Goal: Task Accomplishment & Management: Manage account settings

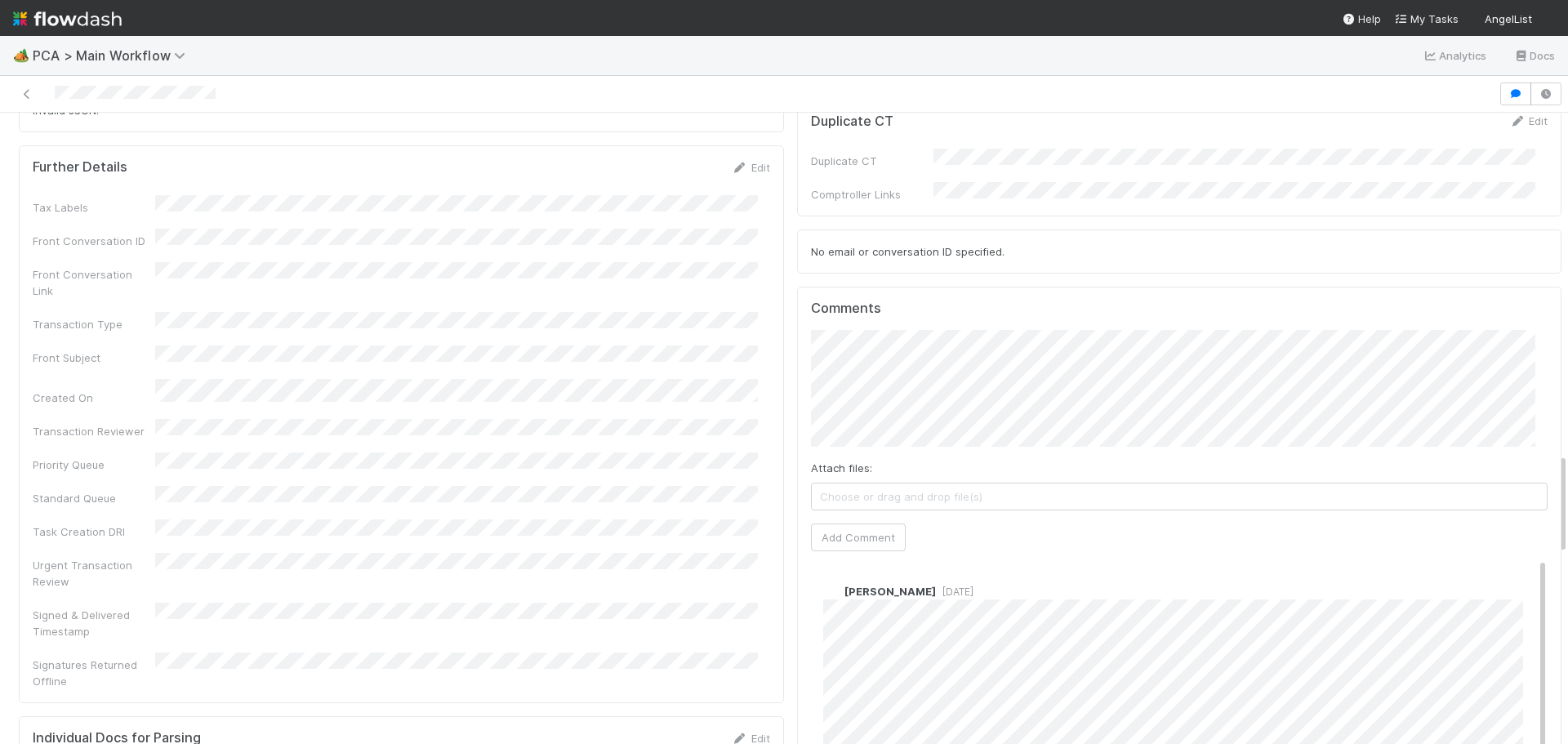
scroll to position [2124, 0]
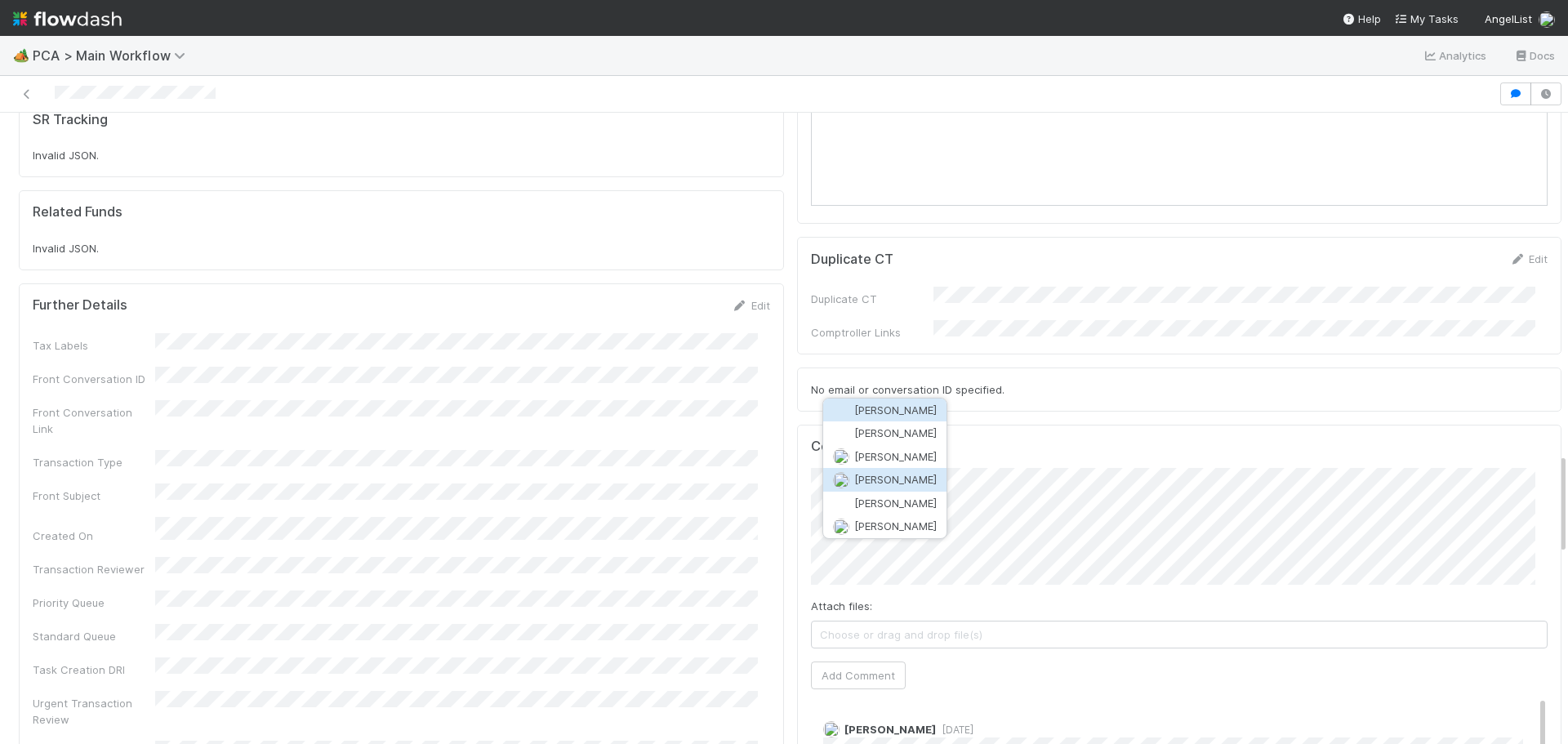
click at [903, 478] on button "Josh Tarr" at bounding box center [885, 480] width 124 height 23
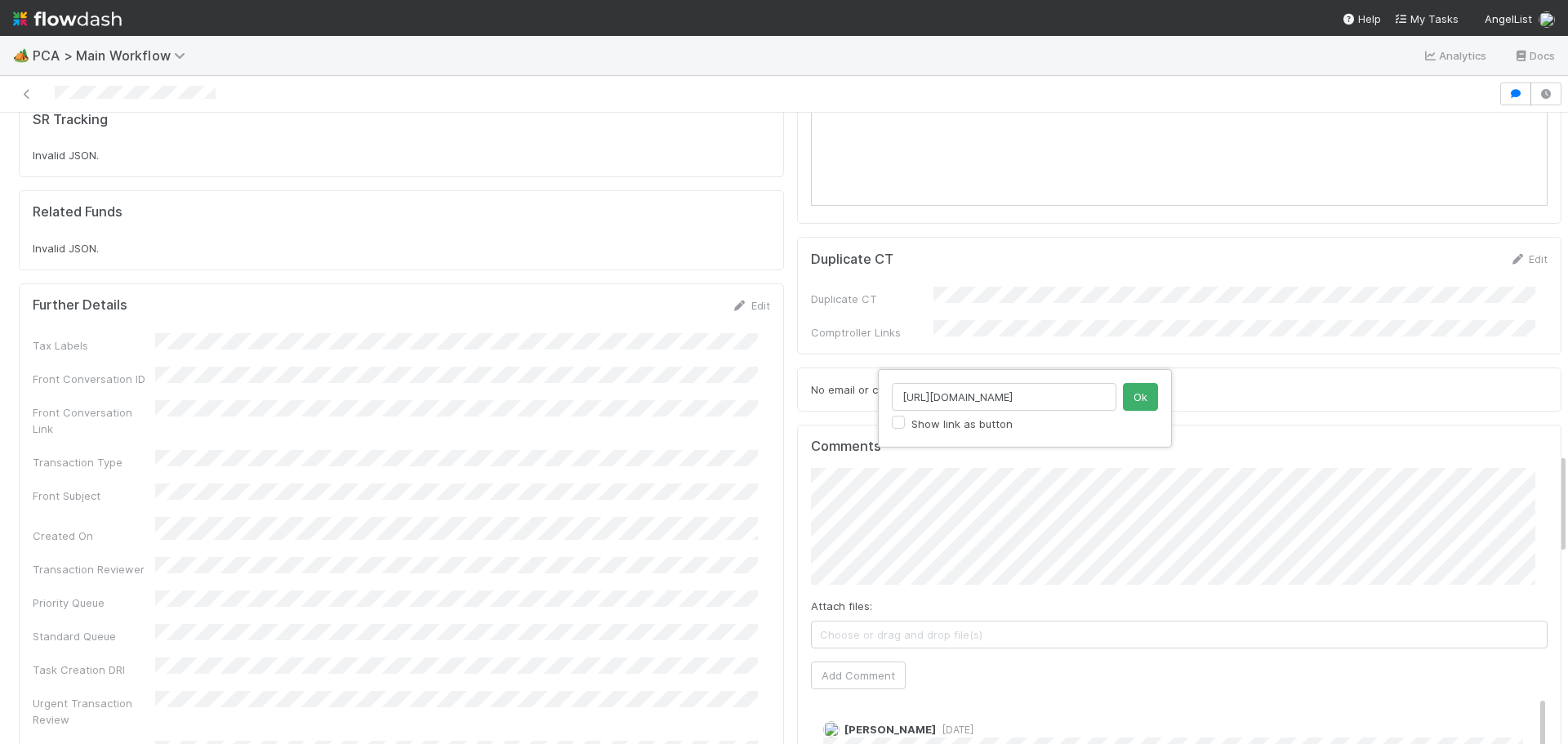
scroll to position [0, 224]
click at [1288, 400] on div "https://comptroller.internal.angellist.com/v/llcs/e202a0dea17142dfb3fbb32722fec…" at bounding box center [784, 372] width 1568 height 744
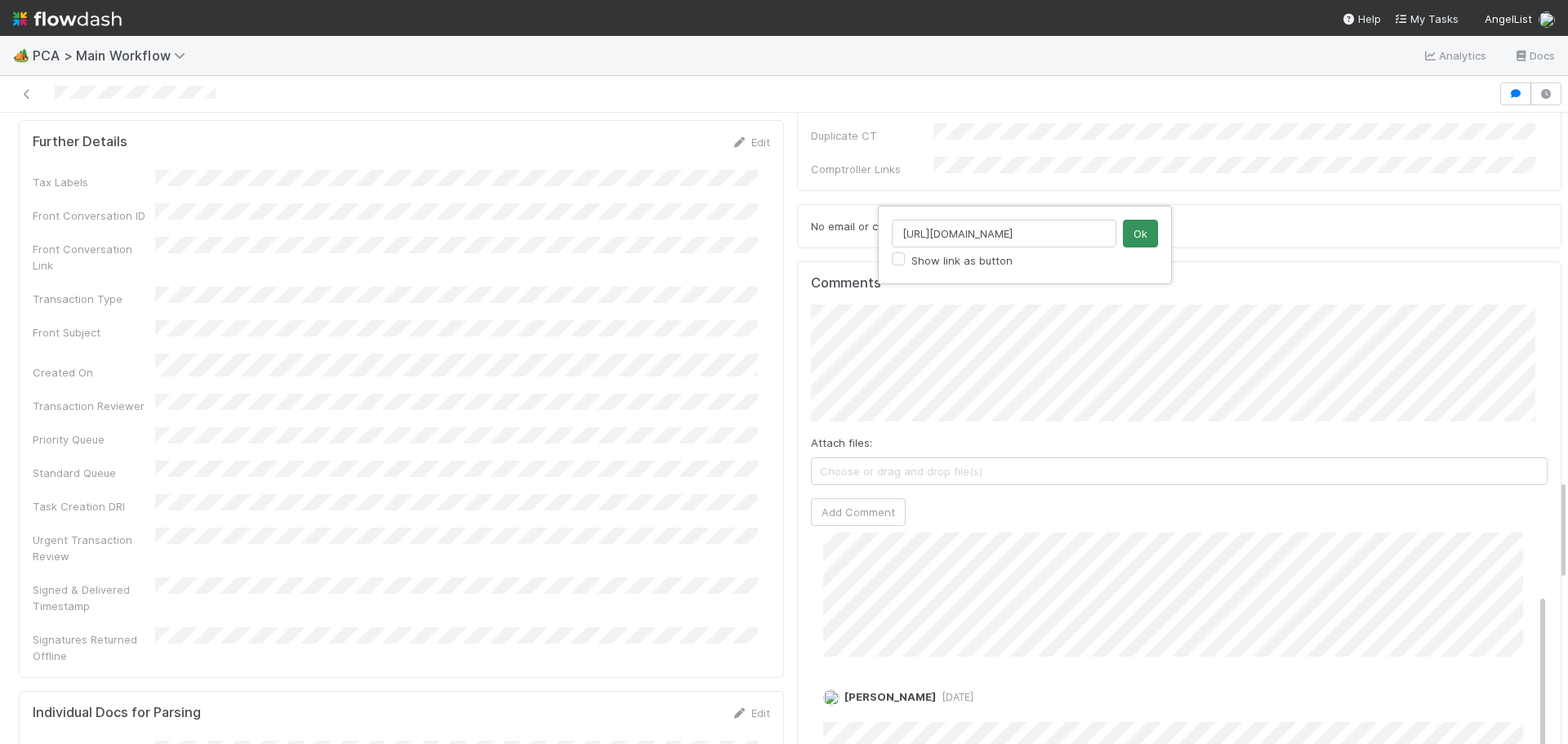
type input "https://comptroller.internal.angellist.com/v/llcs/e202a0dea17142dfb3fbb32722fec…"
click at [1130, 231] on button "Ok" at bounding box center [1139, 233] width 35 height 28
type input "https://comptroller.internal.angellist.com/v/llcs/e202a0dea17142dfb3fbb32722fec…"
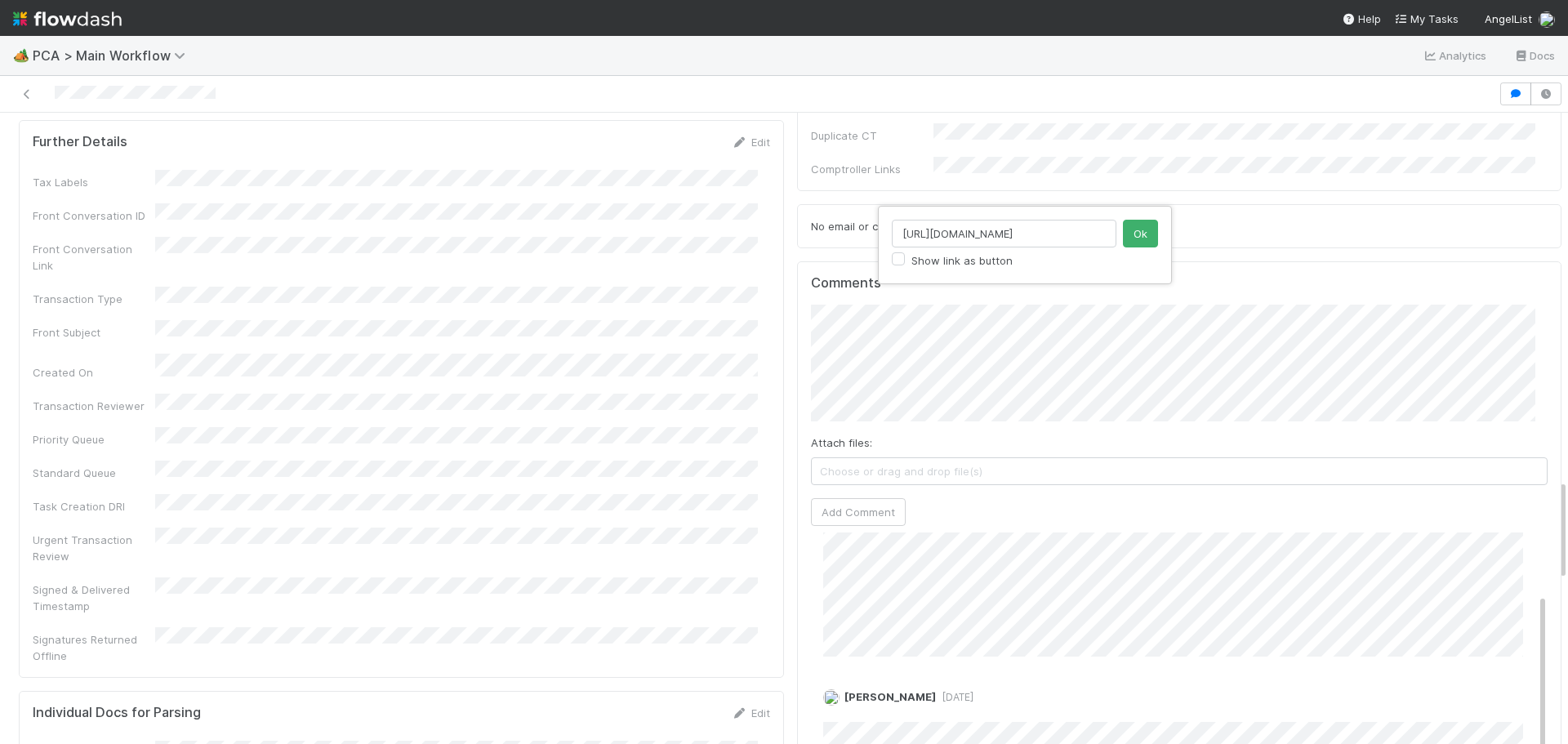
click at [1233, 260] on div "https://comptroller.internal.angellist.com/v/llcs/e202a0dea17142dfb3fbb32722fec…" at bounding box center [784, 372] width 1568 height 744
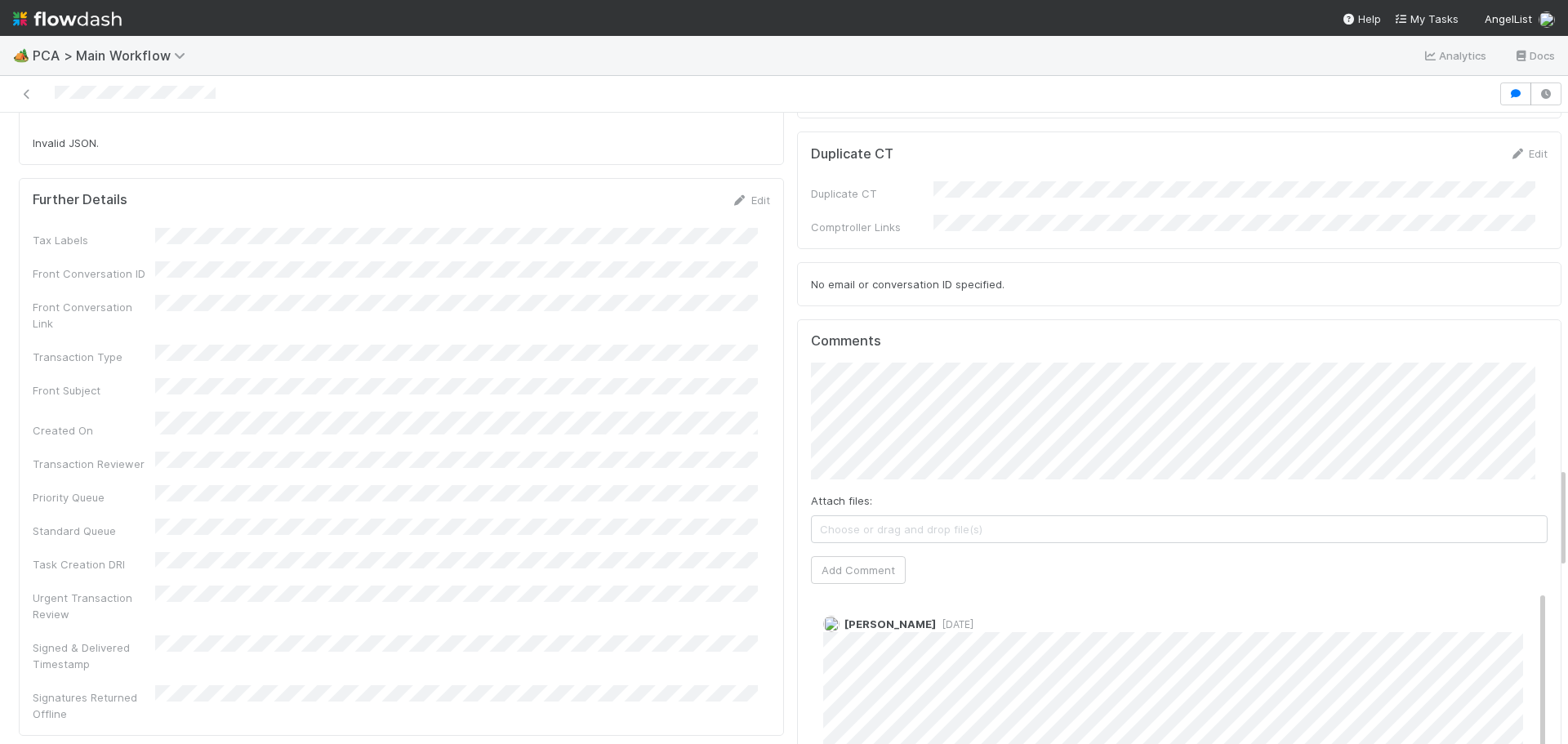
scroll to position [2206, 0]
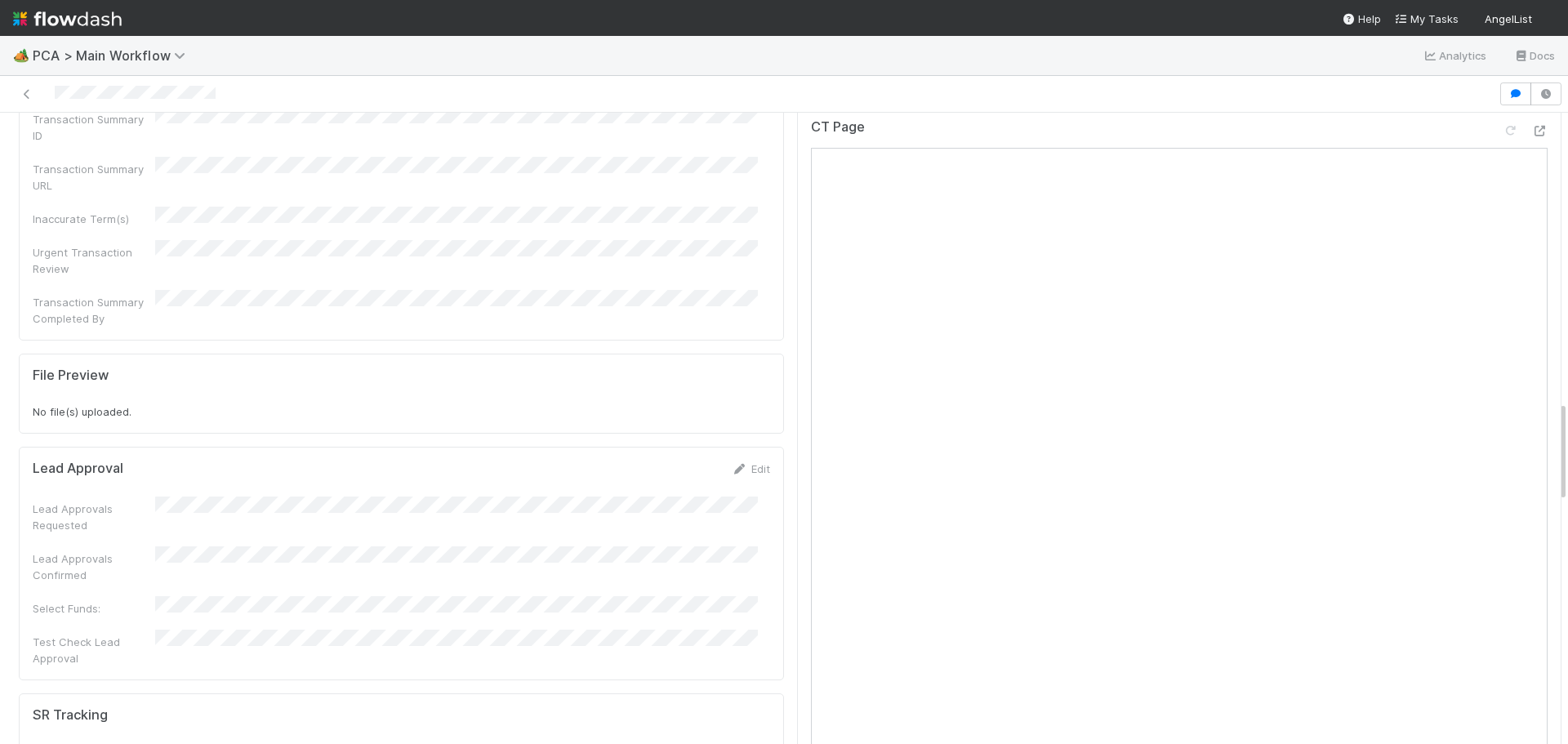
scroll to position [1307, 0]
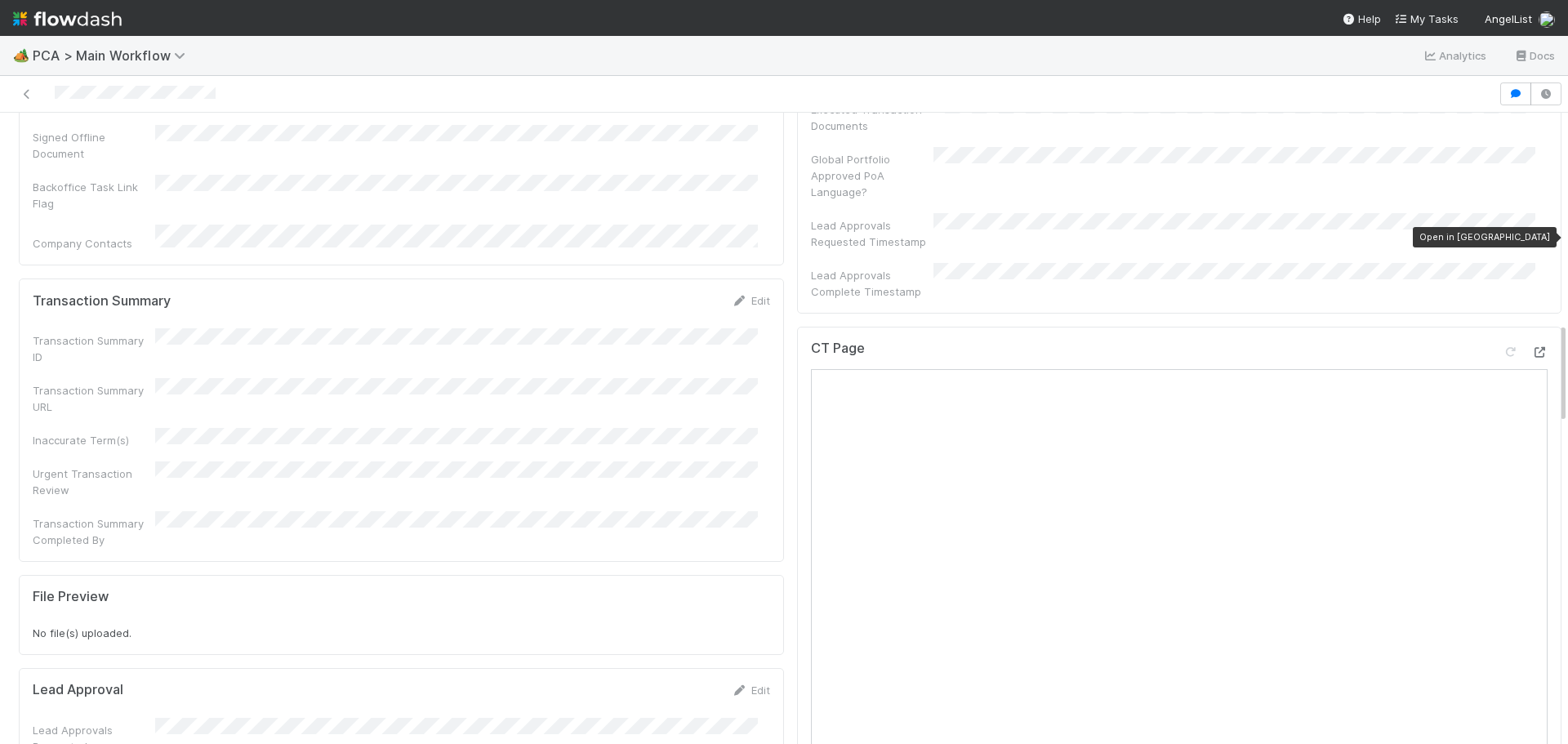
click at [1532, 347] on icon at bounding box center [1540, 352] width 16 height 11
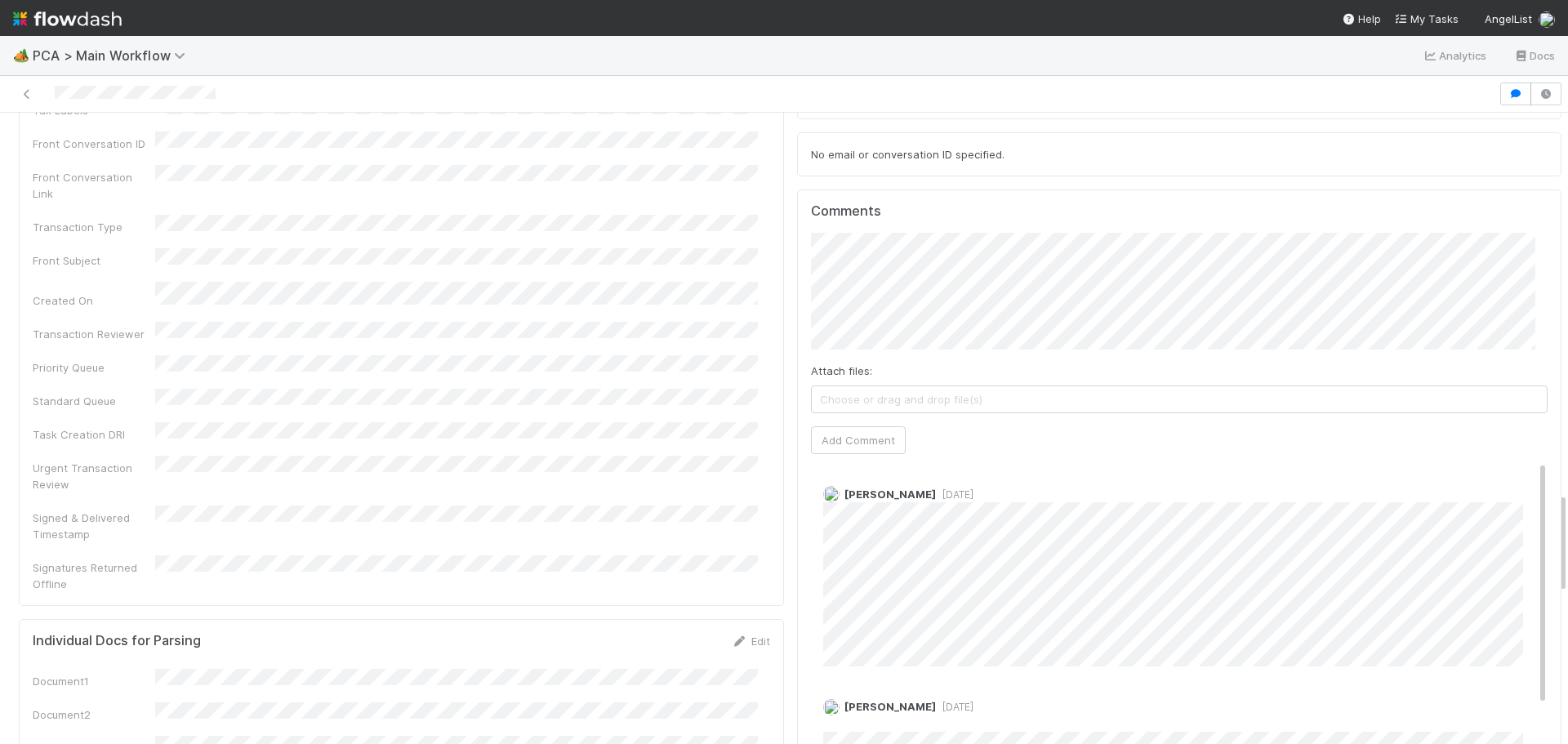
scroll to position [2370, 0]
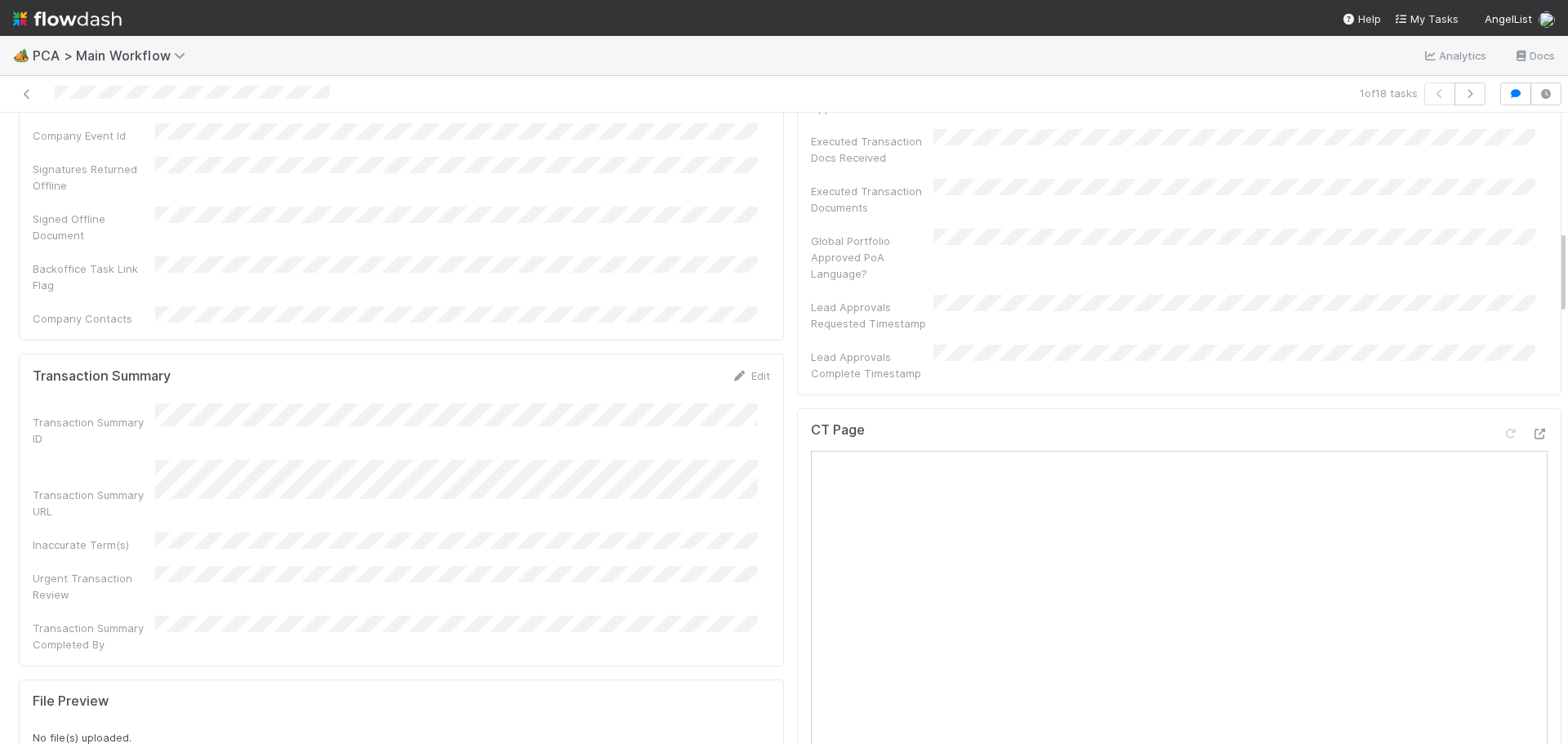
scroll to position [572, 0]
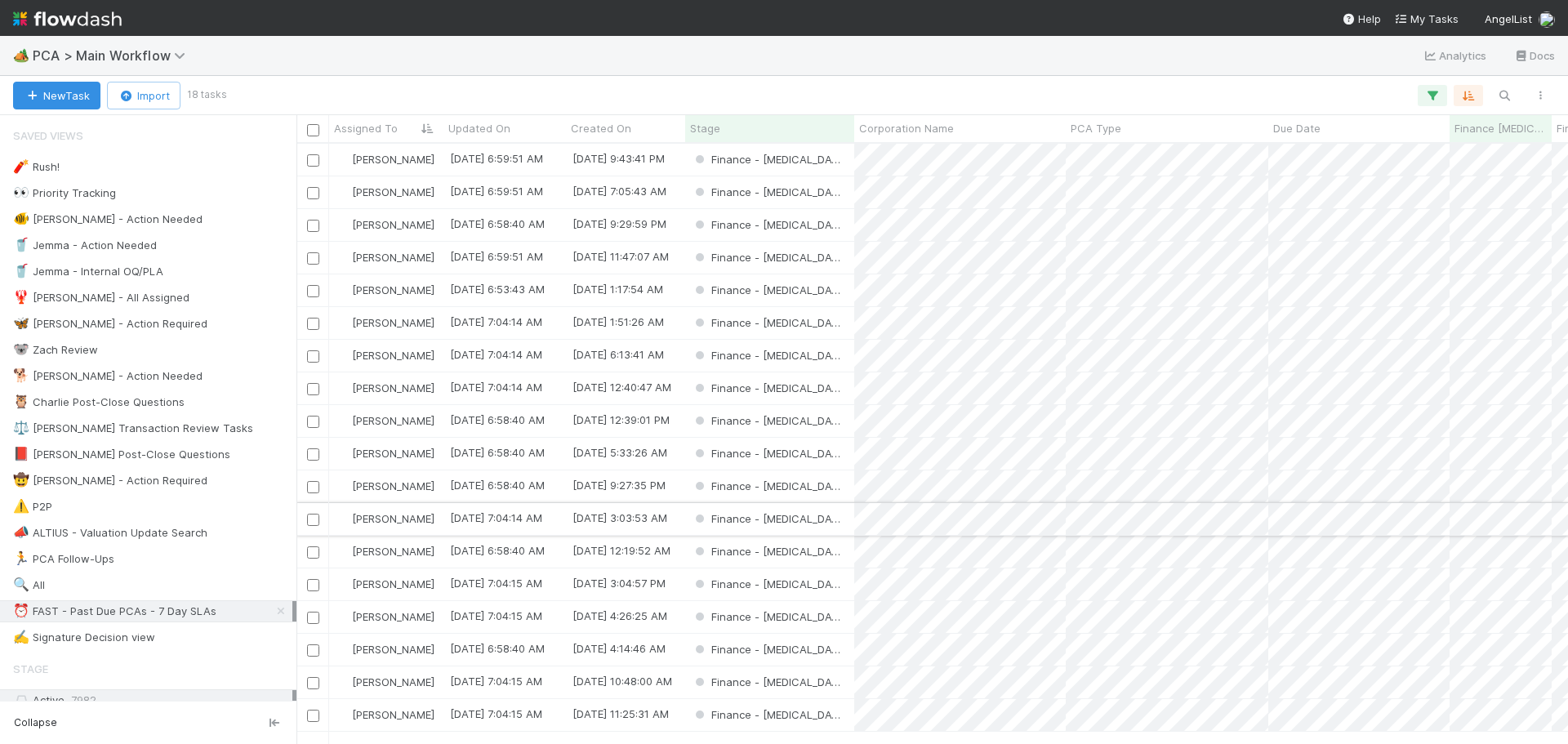
scroll to position [588, 1259]
click at [821, 195] on div "Finance - [MEDICAL_DATA]" at bounding box center [769, 192] width 169 height 32
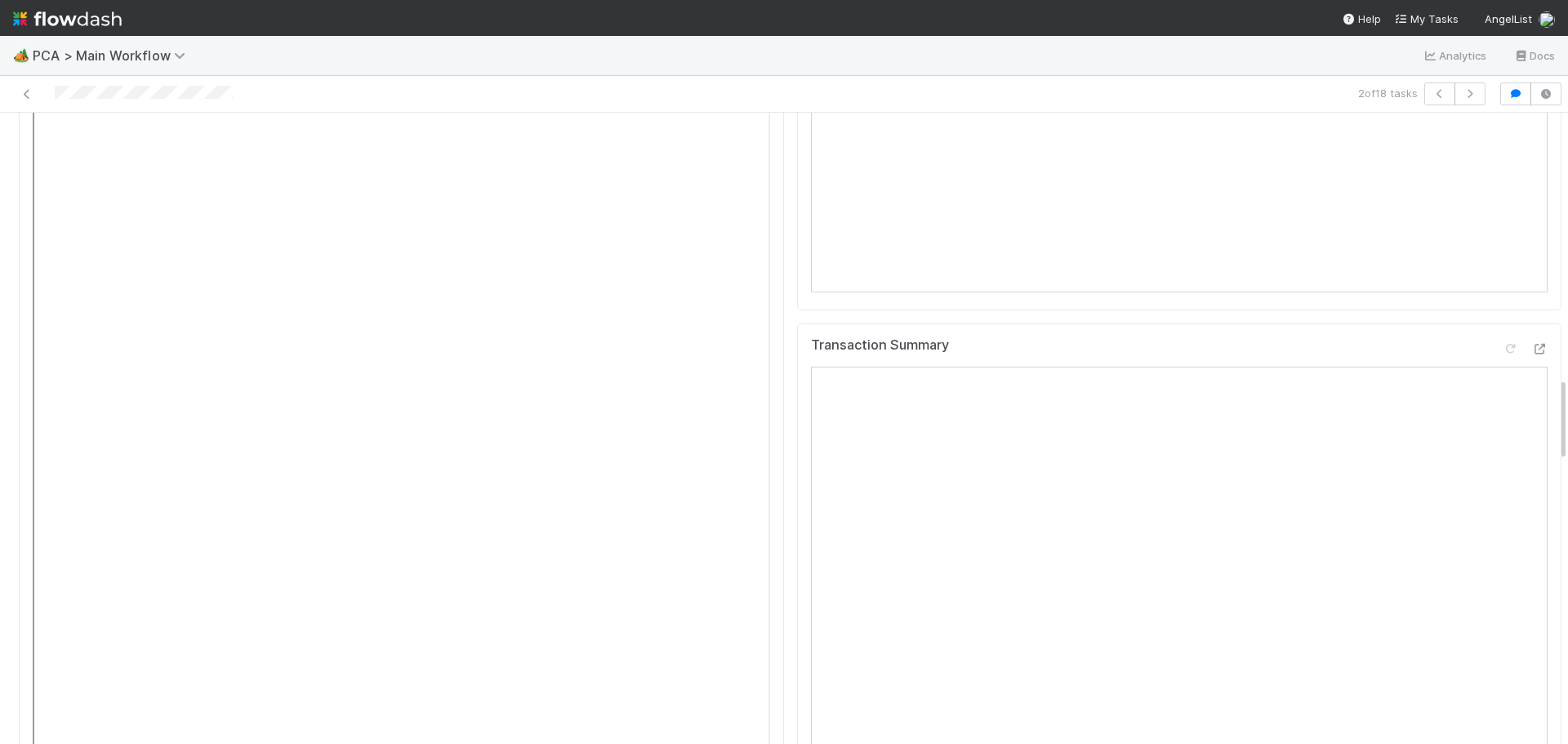
scroll to position [2042, 0]
click at [1532, 339] on icon at bounding box center [1540, 344] width 16 height 11
click at [1532, 503] on icon at bounding box center [1540, 508] width 16 height 11
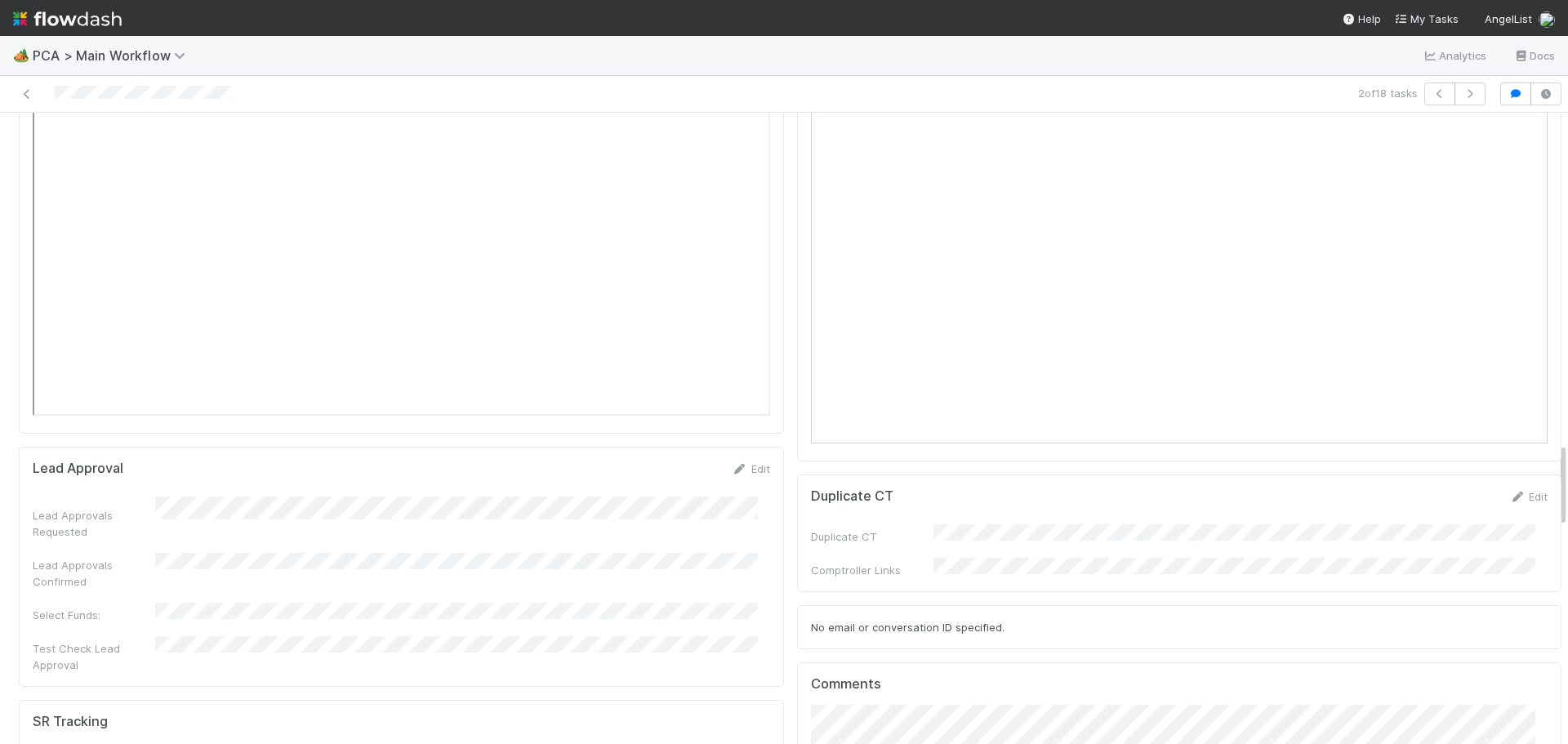
scroll to position [2778, 0]
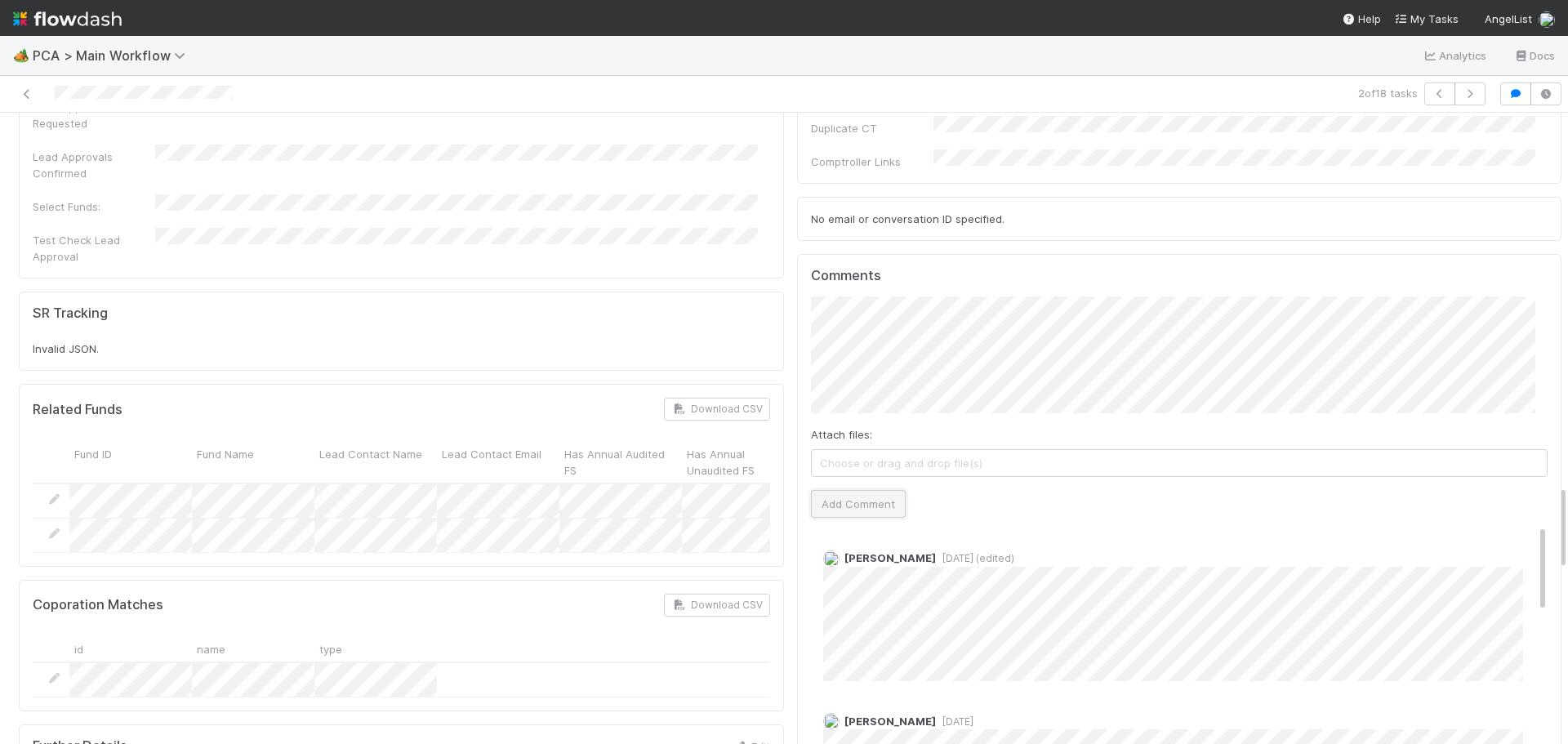
click at [842, 490] on button "Add Comment" at bounding box center [858, 504] width 95 height 28
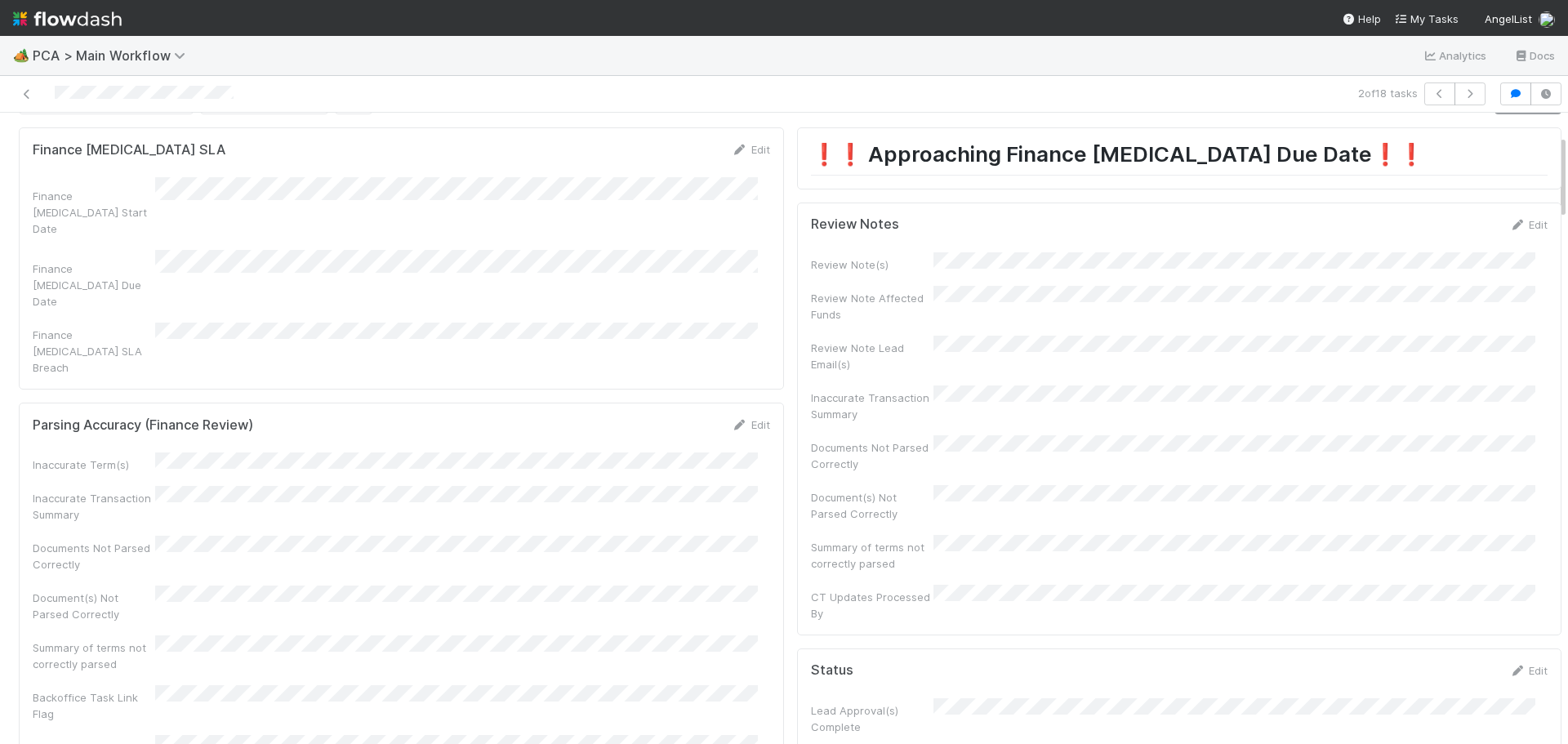
scroll to position [0, 0]
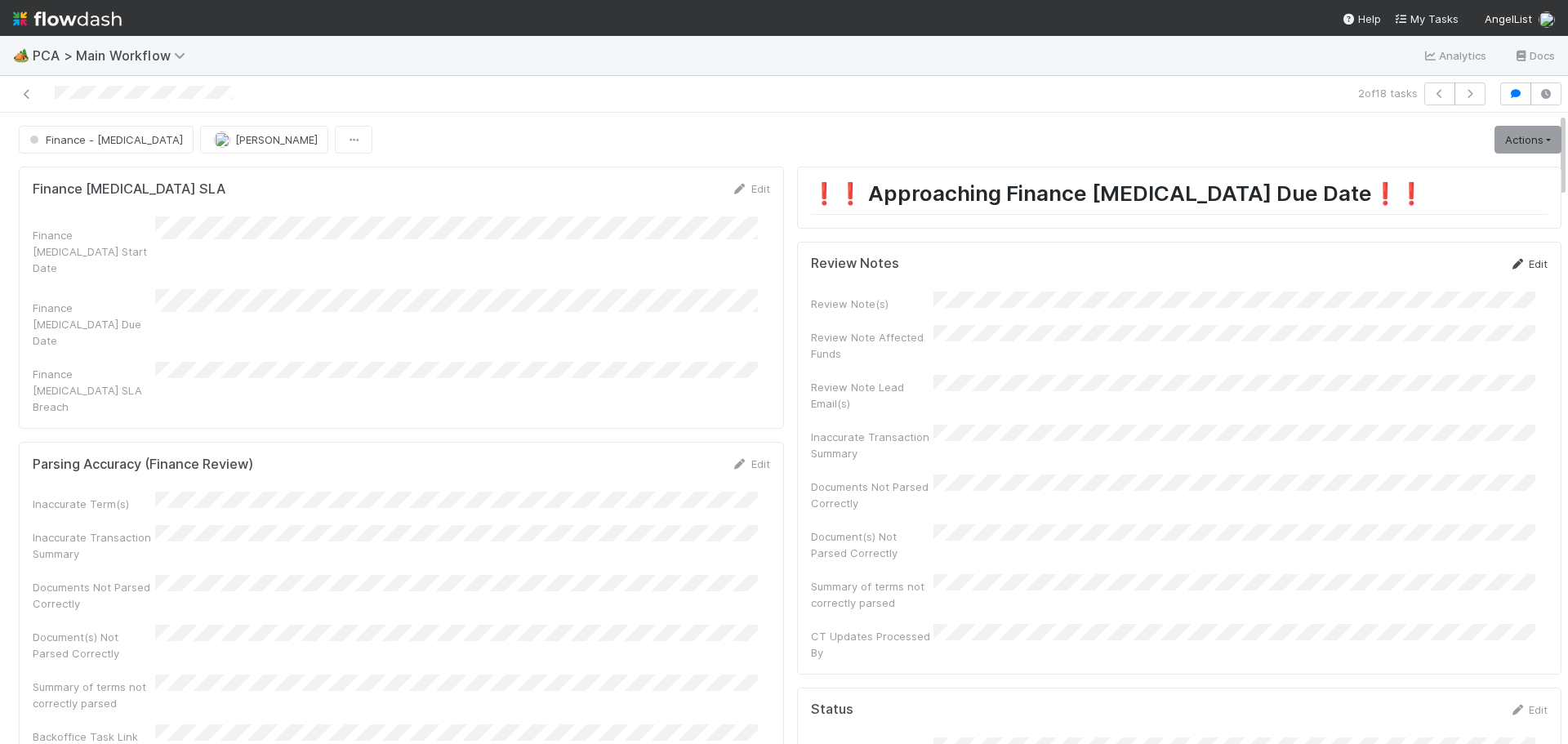
click at [1513, 266] on link "Edit" at bounding box center [1528, 263] width 38 height 13
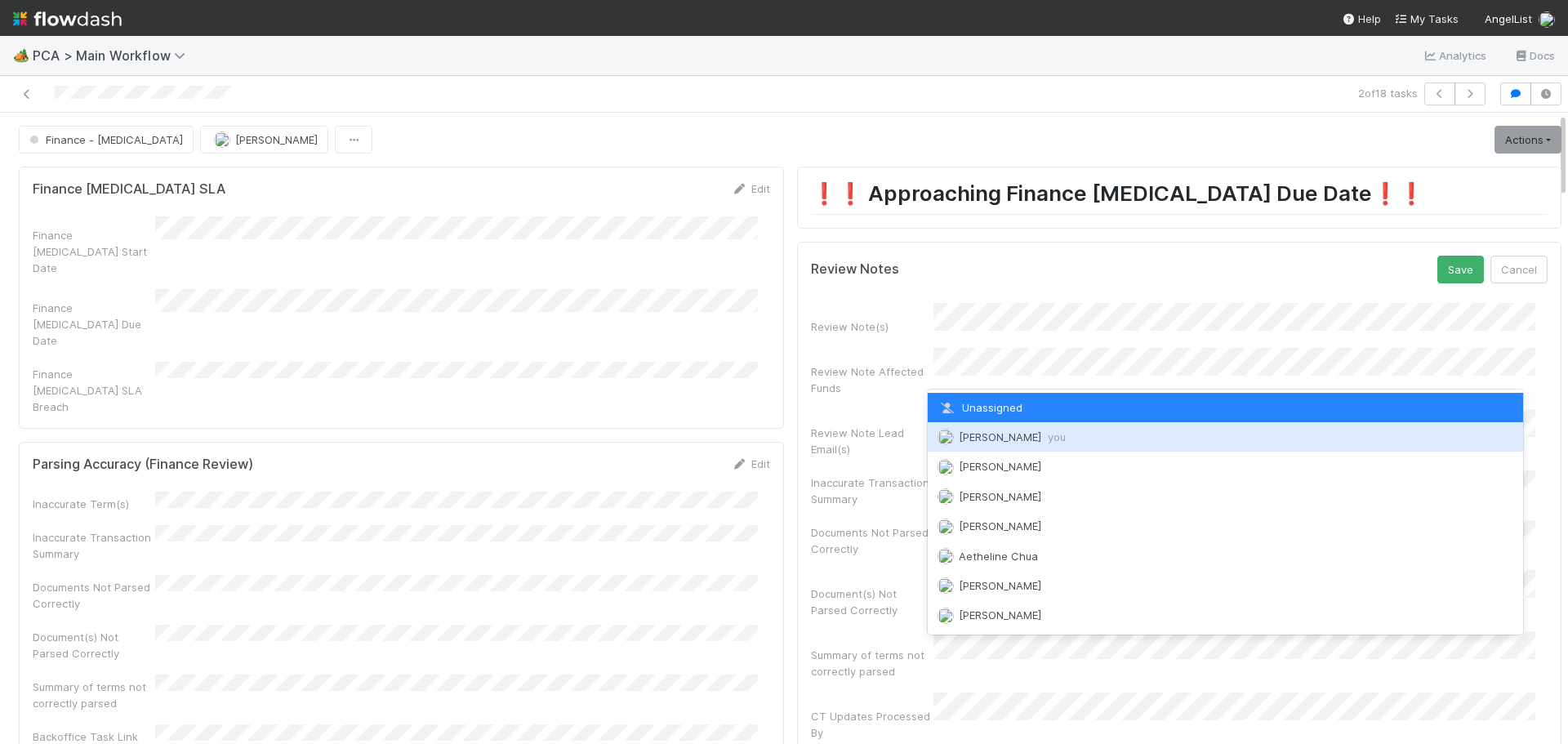
click at [978, 444] on div "Marenz Trajano you" at bounding box center [1226, 437] width 596 height 29
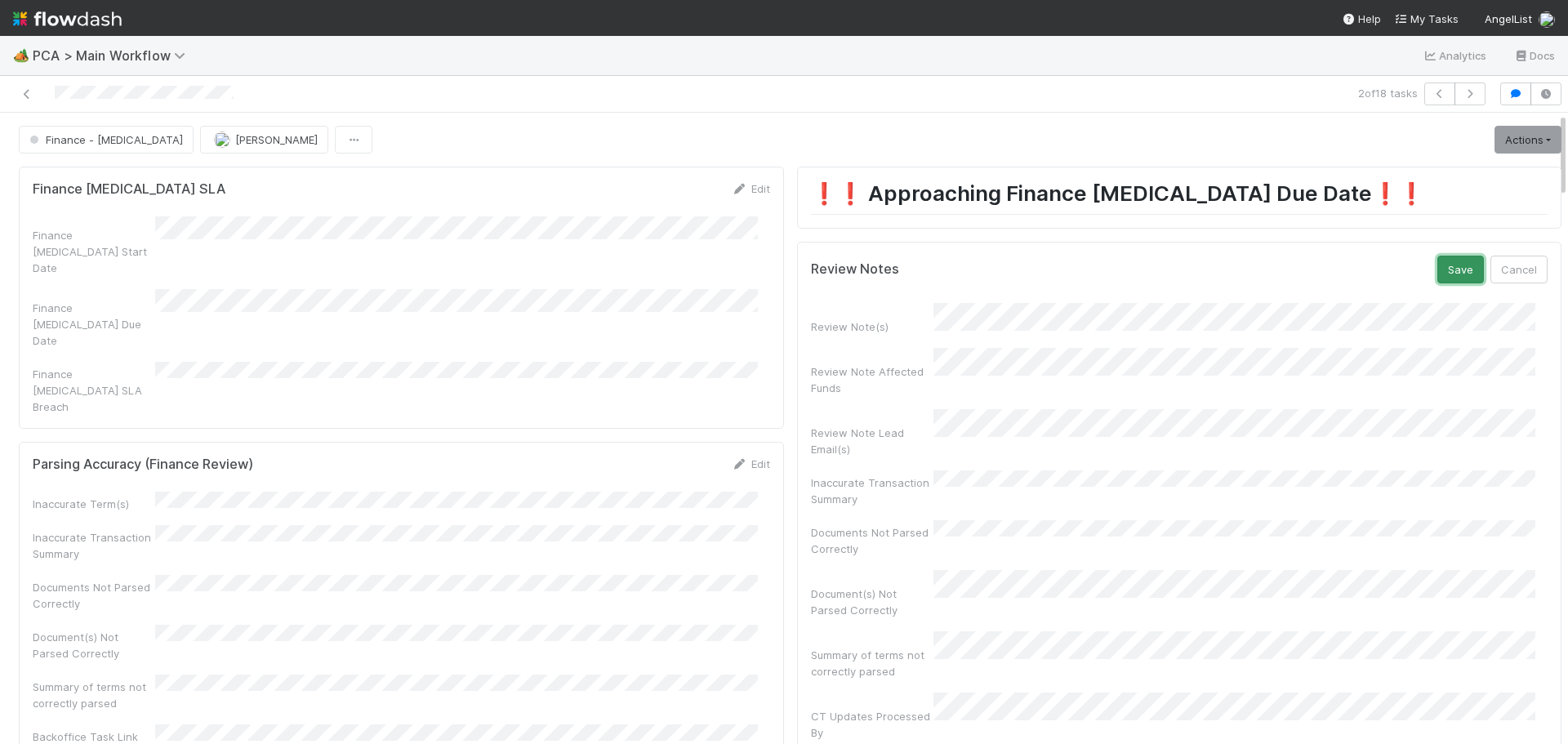
click at [1437, 275] on button "Save" at bounding box center [1460, 269] width 46 height 28
click at [1494, 142] on link "Actions" at bounding box center [1527, 139] width 67 height 28
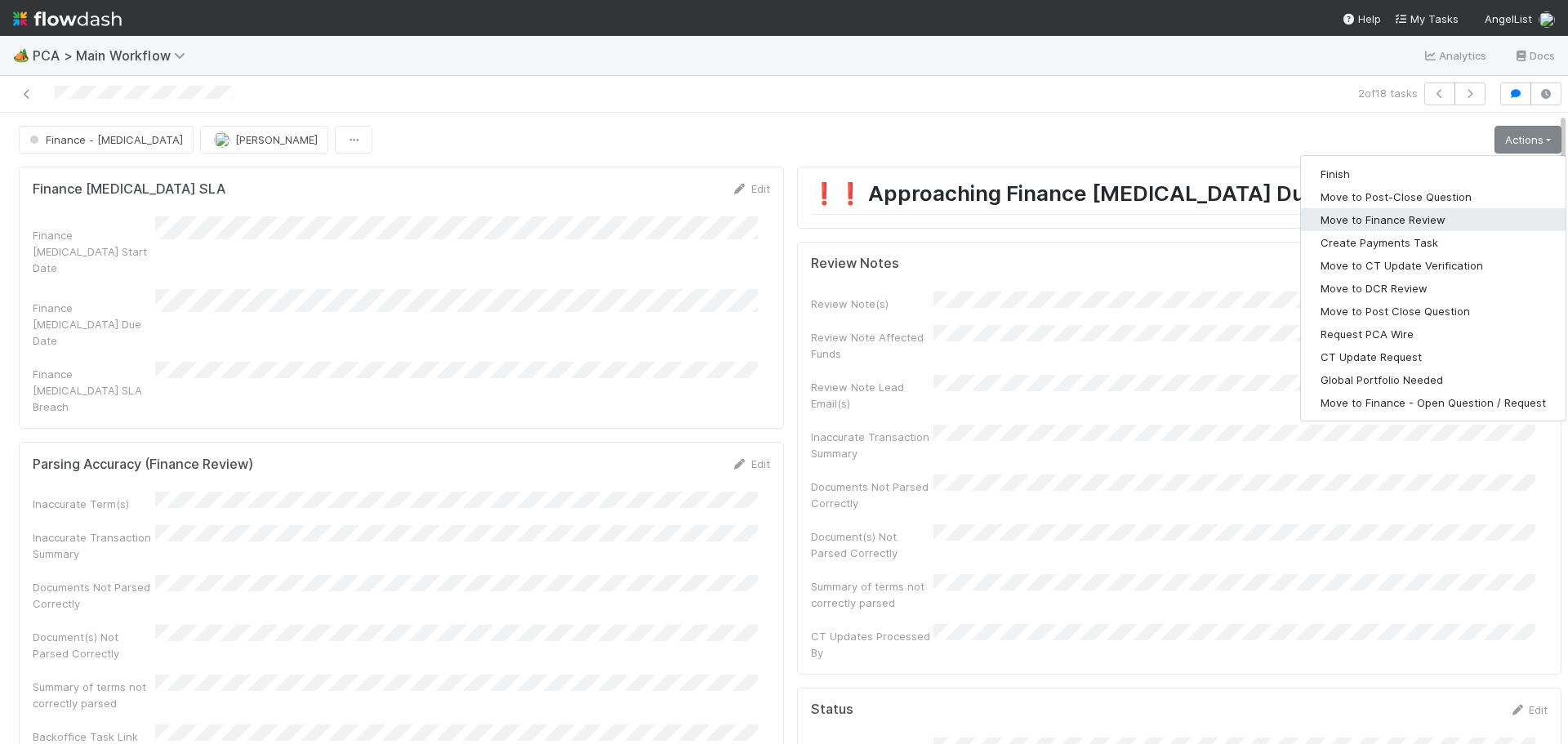
click at [1430, 222] on button "Move to Finance Review" at bounding box center [1433, 220] width 264 height 23
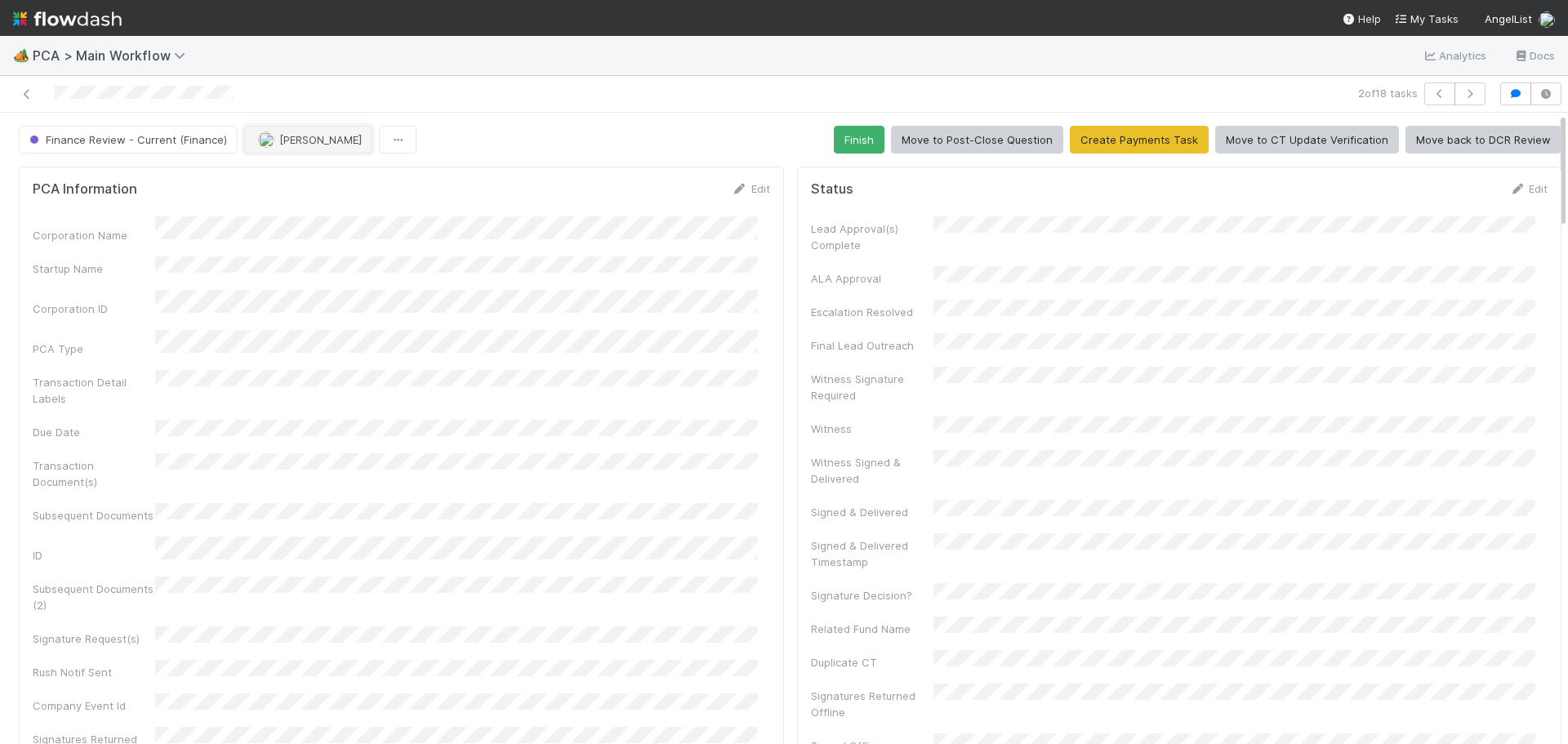
click at [321, 139] on span "[PERSON_NAME]" at bounding box center [320, 140] width 83 height 13
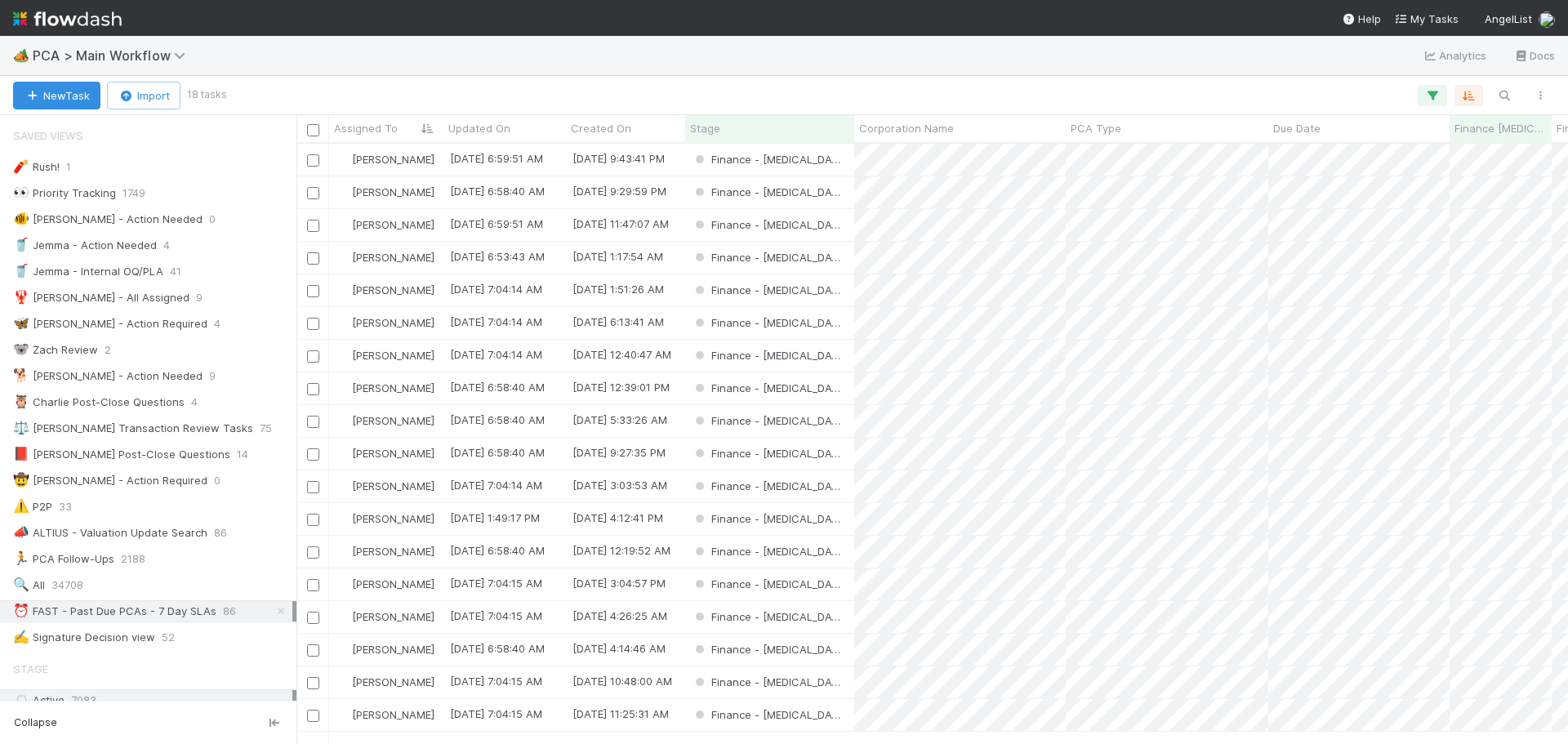
scroll to position [588, 1259]
click at [825, 195] on div "Finance - ICU" at bounding box center [769, 192] width 169 height 32
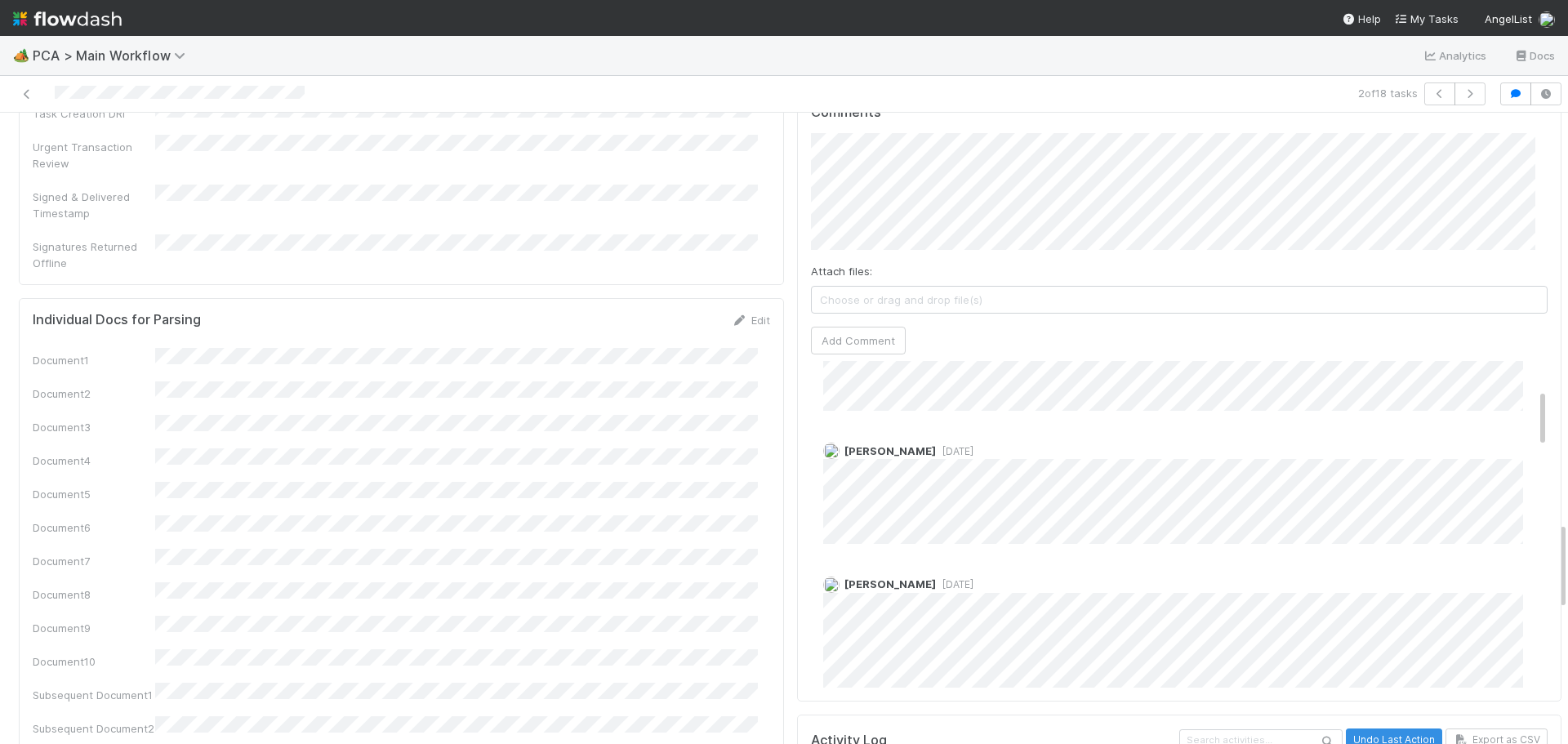
scroll to position [164, 0]
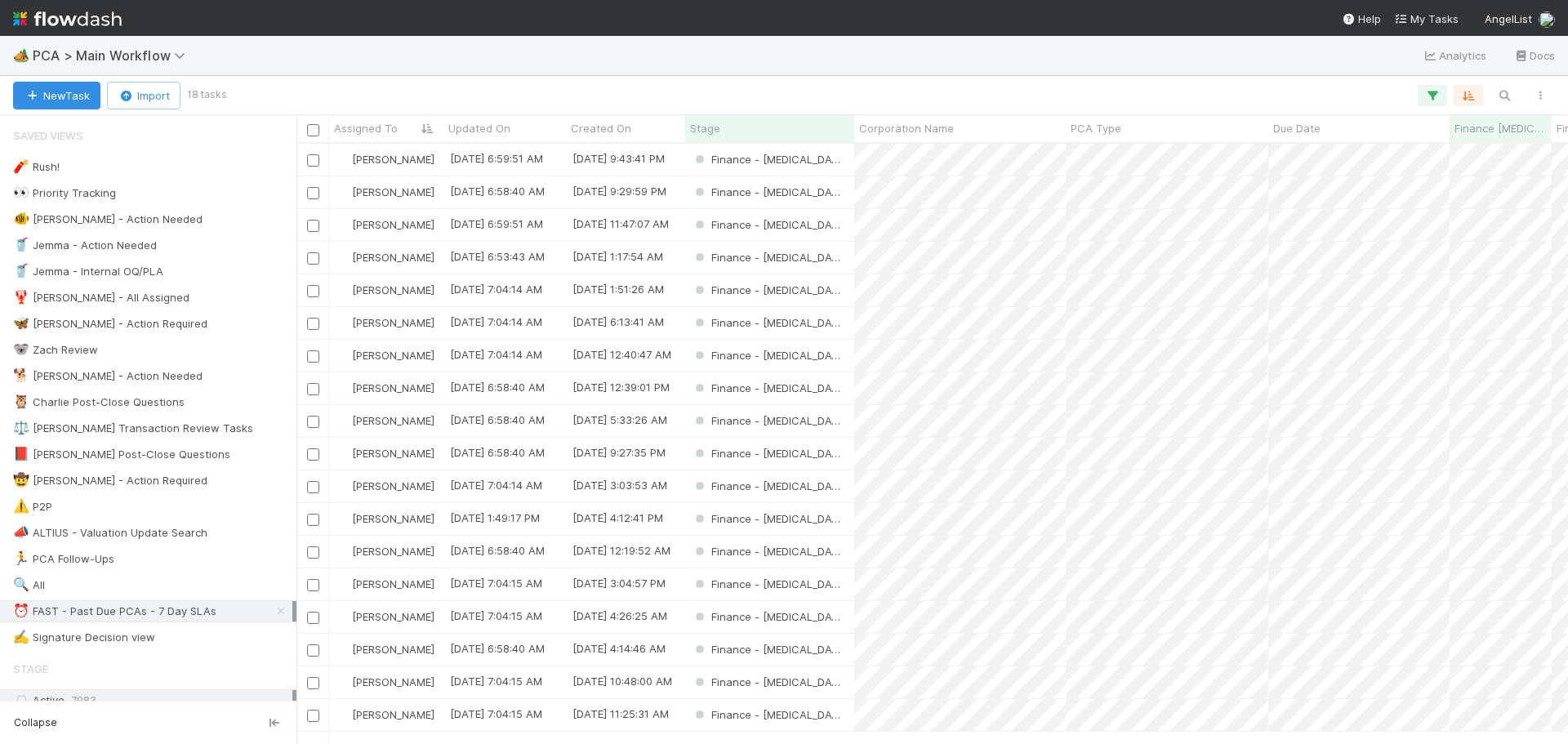
scroll to position [588, 1259]
click at [832, 224] on div "Finance - ICU" at bounding box center [769, 225] width 169 height 32
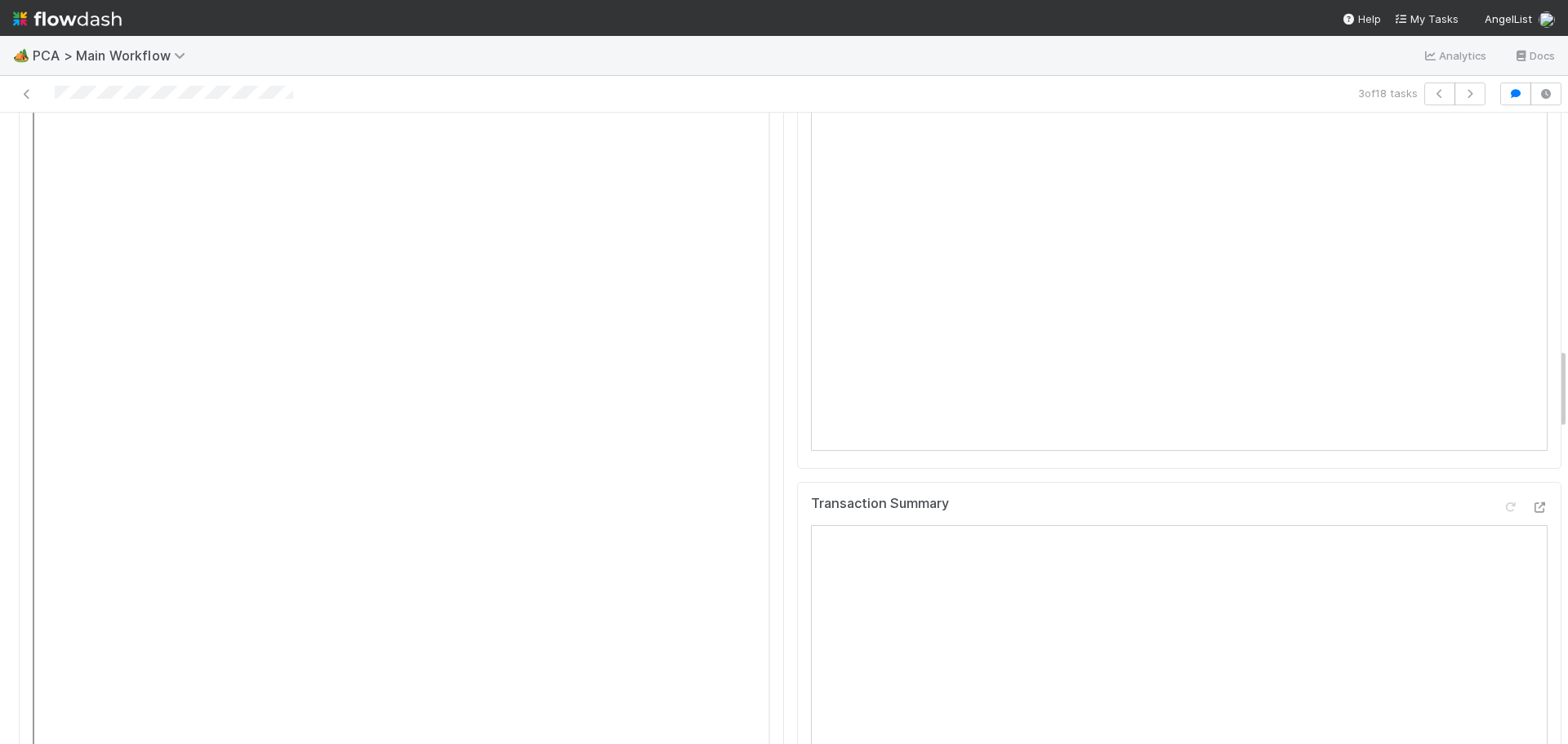
scroll to position [1716, 0]
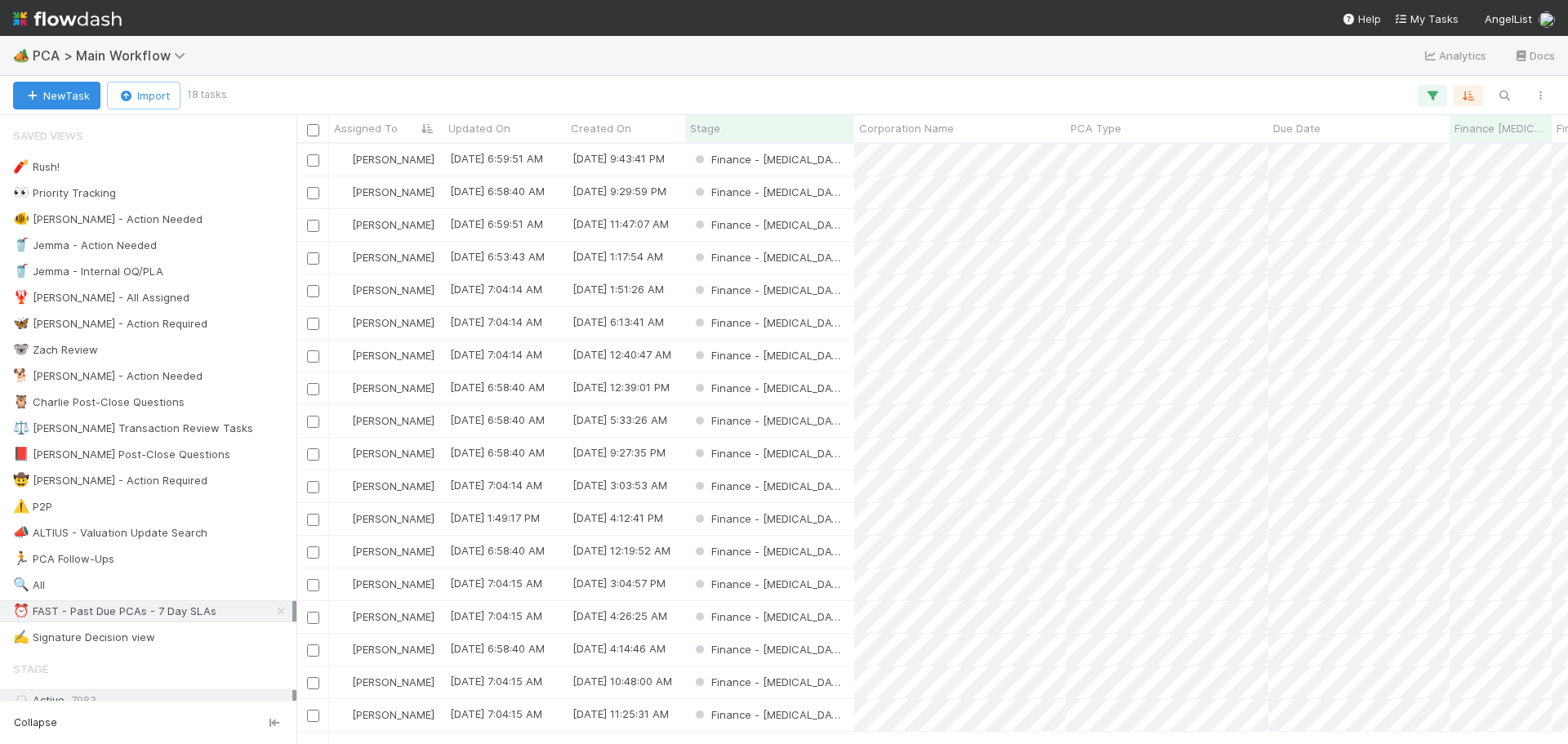
scroll to position [588, 1259]
click at [830, 289] on div "Finance - ICU" at bounding box center [769, 291] width 169 height 32
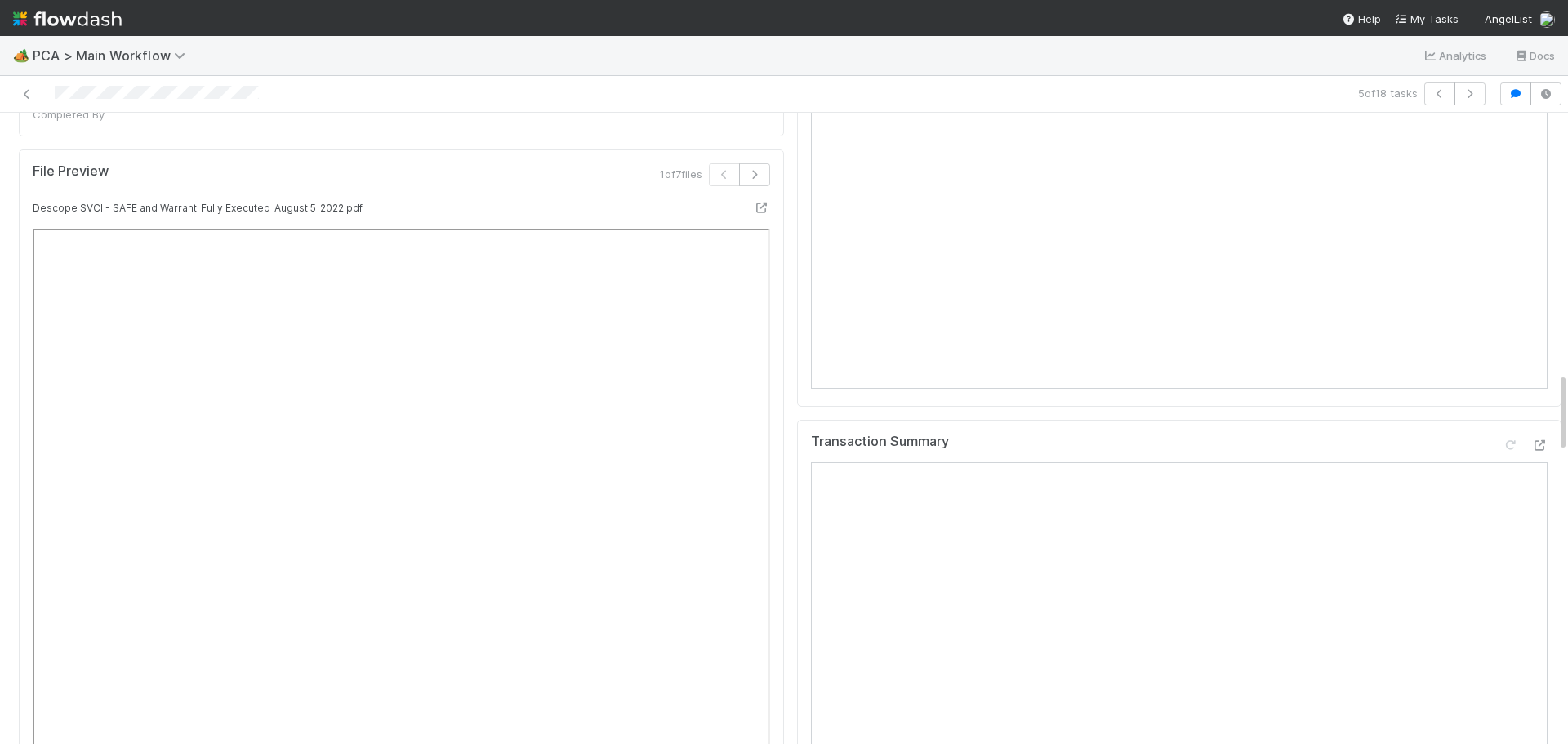
scroll to position [2042, 0]
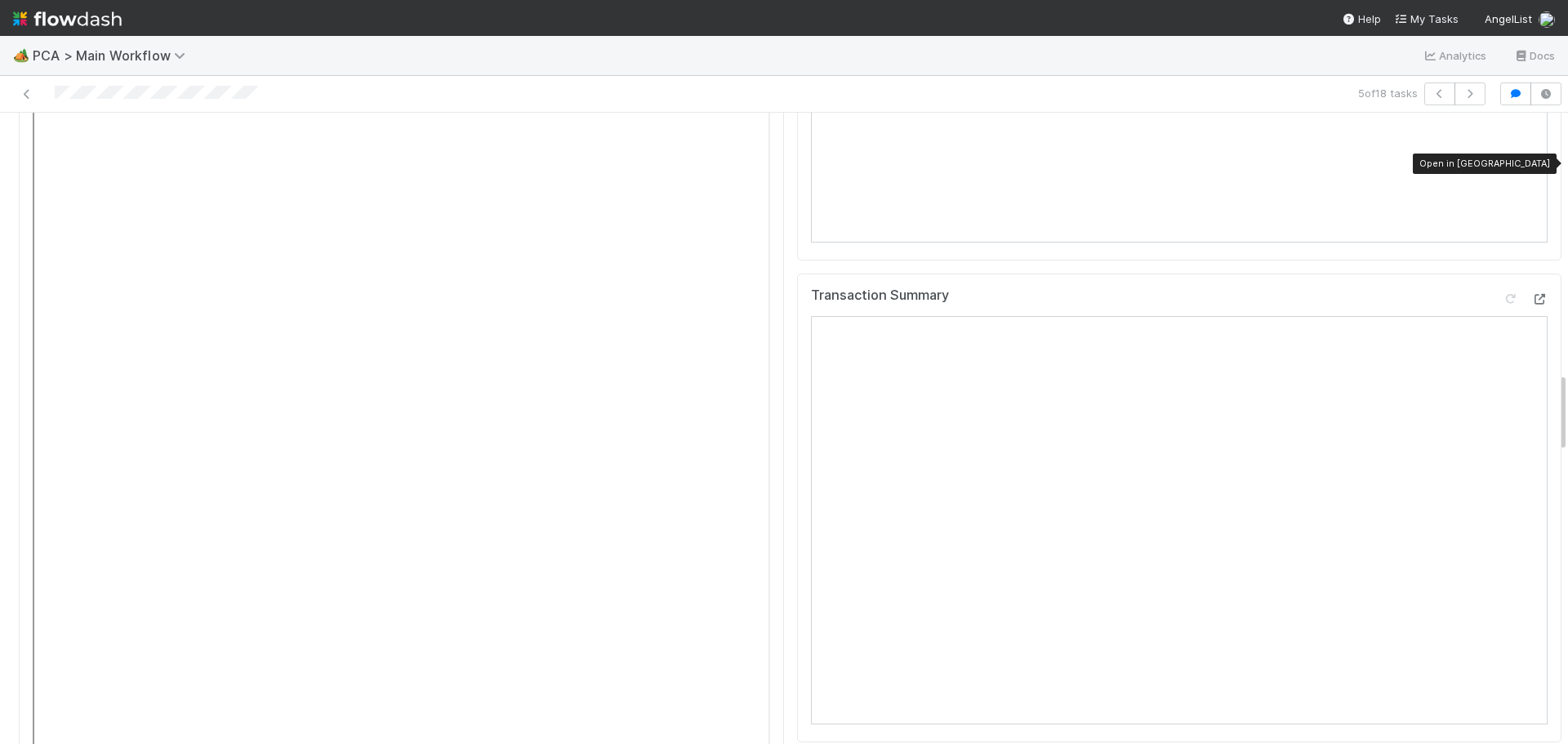
click at [1532, 291] on div at bounding box center [1540, 299] width 16 height 16
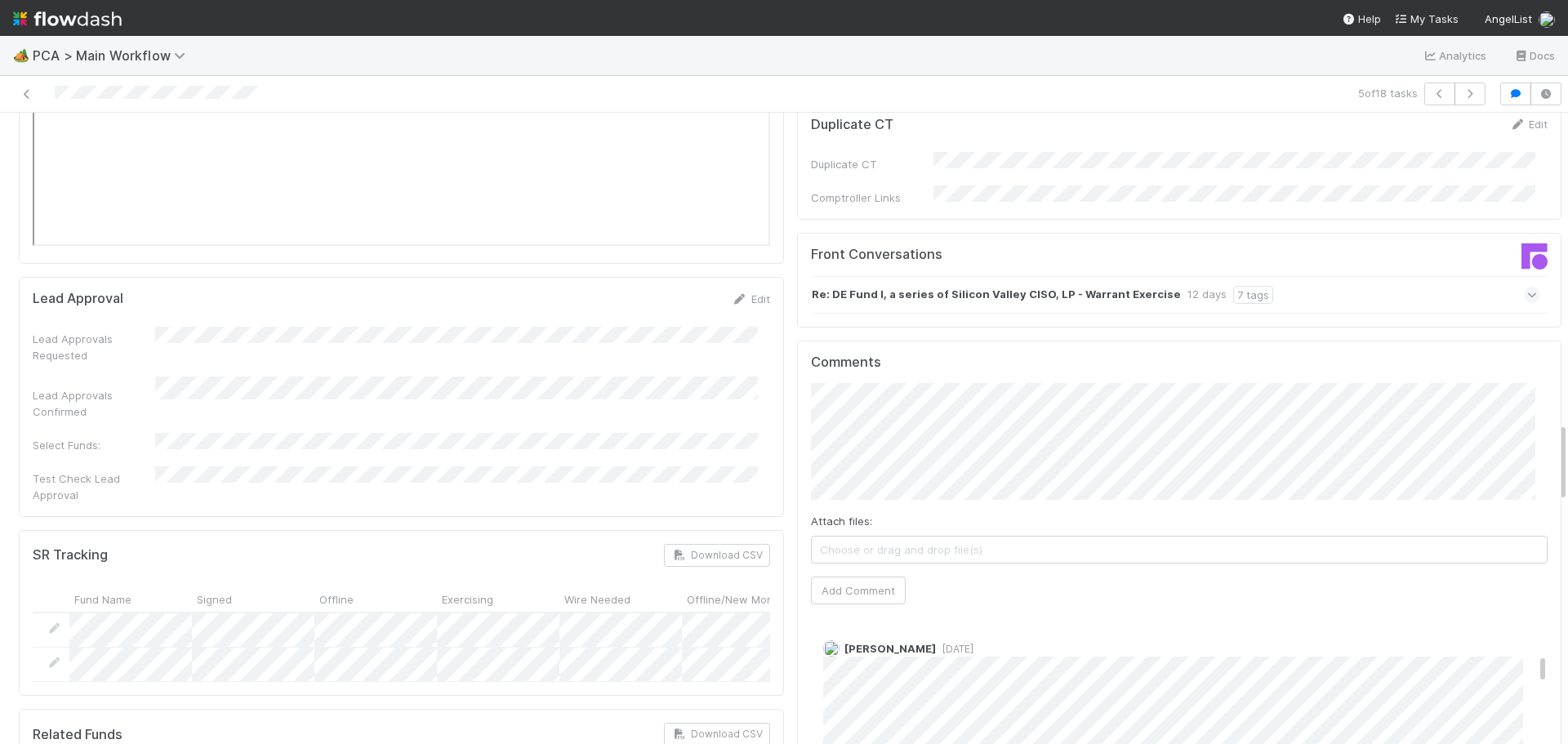
scroll to position [2288, 0]
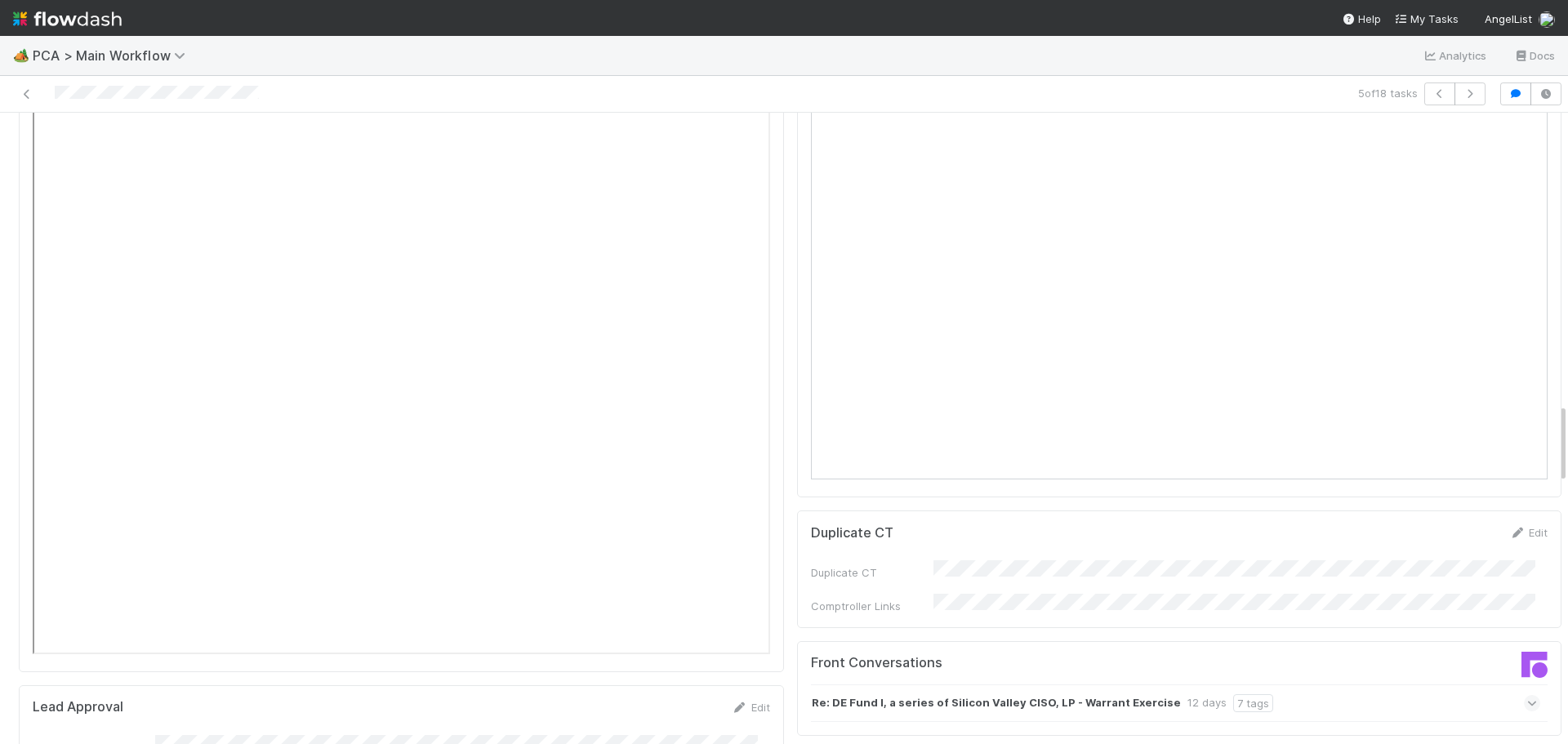
click at [118, 97] on div at bounding box center [379, 94] width 745 height 23
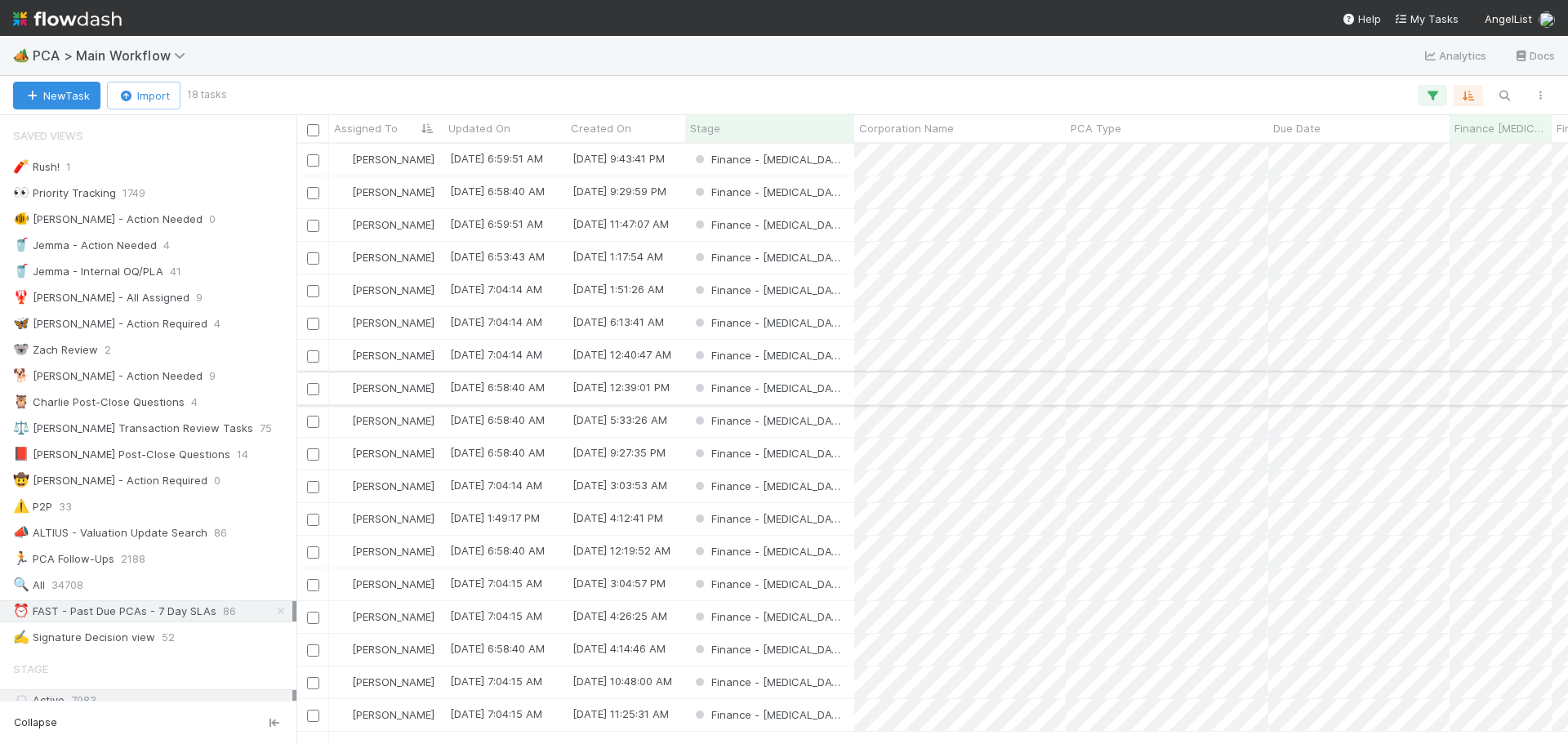
scroll to position [1, 0]
click at [842, 326] on div "Finance - ICU" at bounding box center [769, 323] width 169 height 32
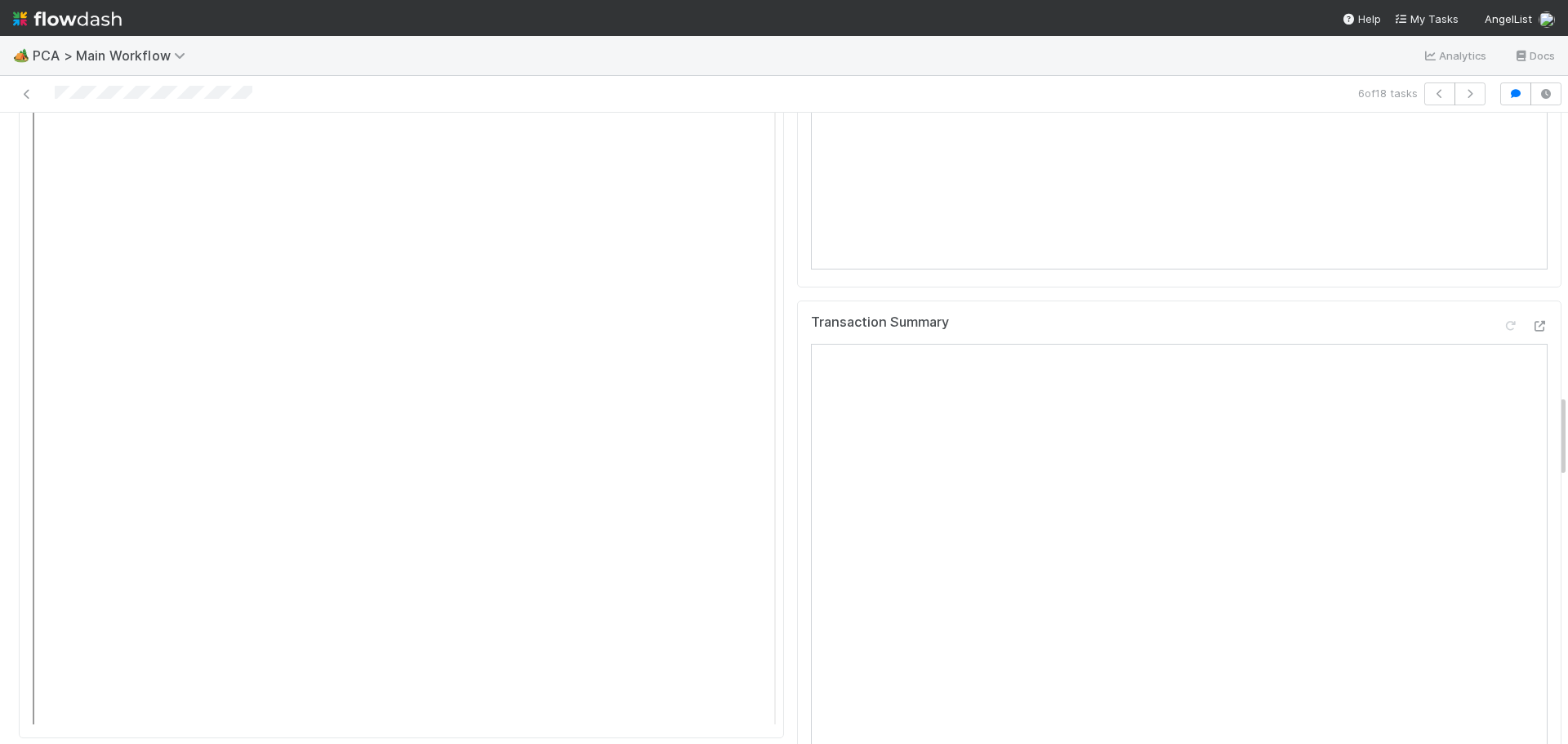
scroll to position [1990, 0]
click at [1532, 399] on icon at bounding box center [1540, 404] width 16 height 11
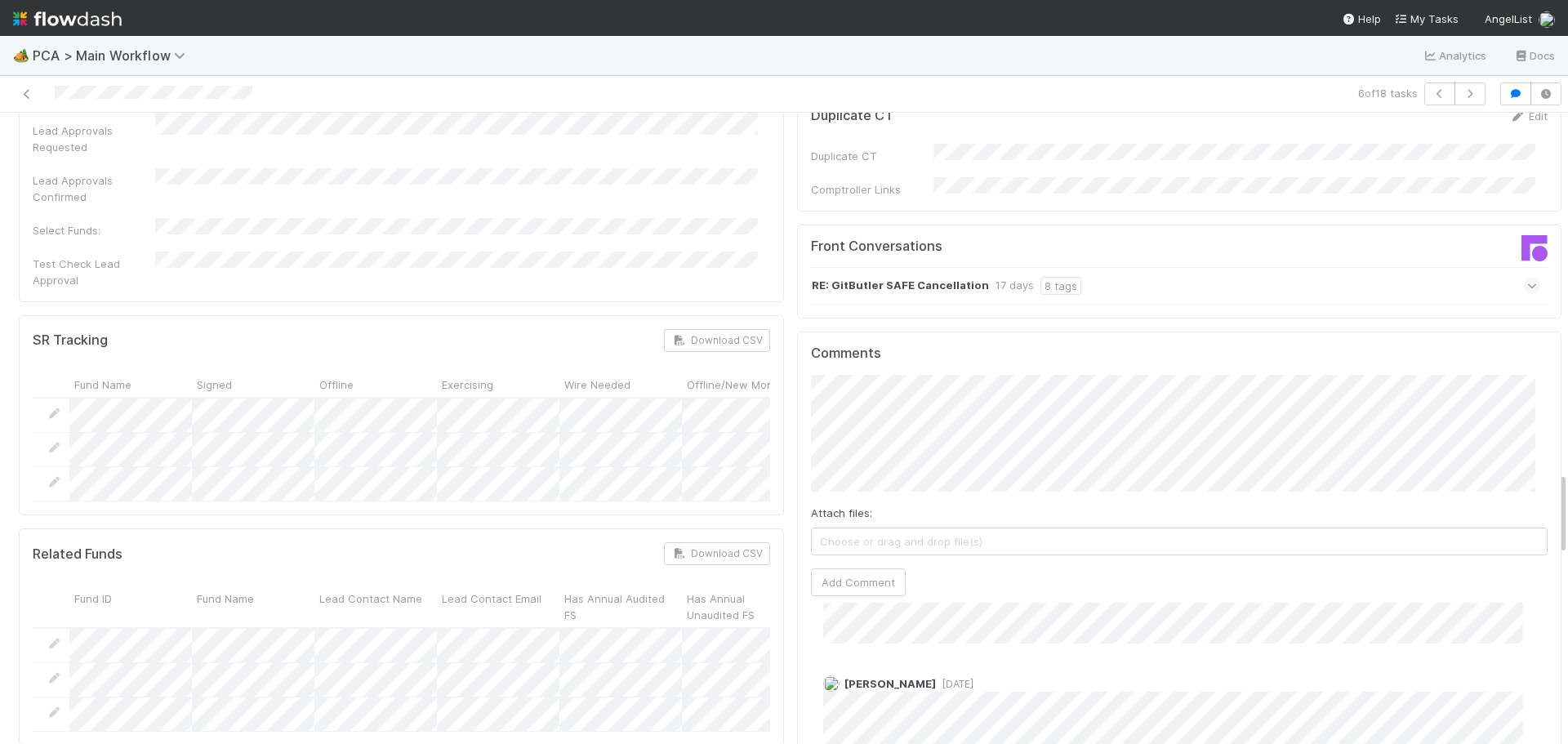
scroll to position [2725, 0]
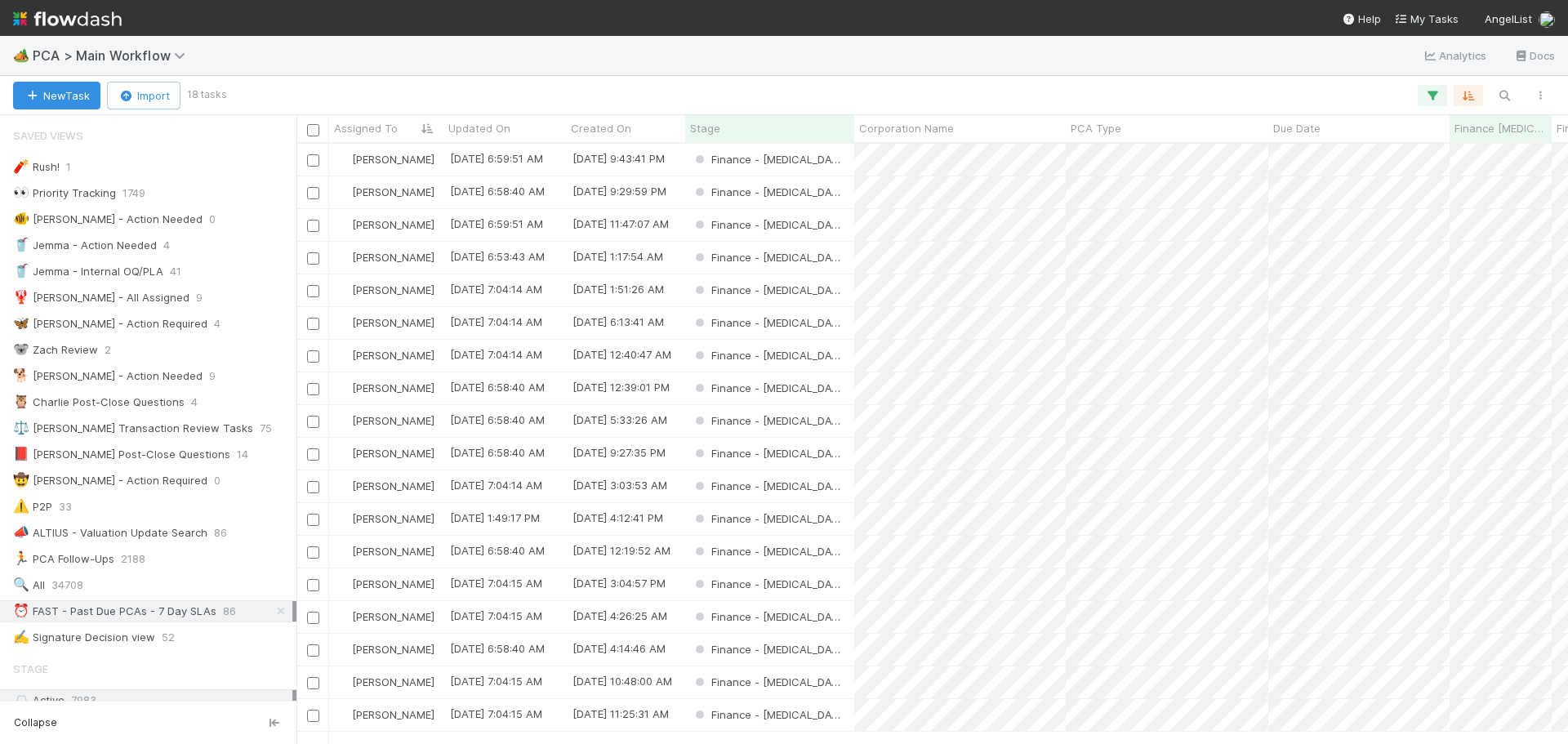
scroll to position [1, 0]
click at [831, 392] on div "Finance - ICU" at bounding box center [769, 389] width 169 height 32
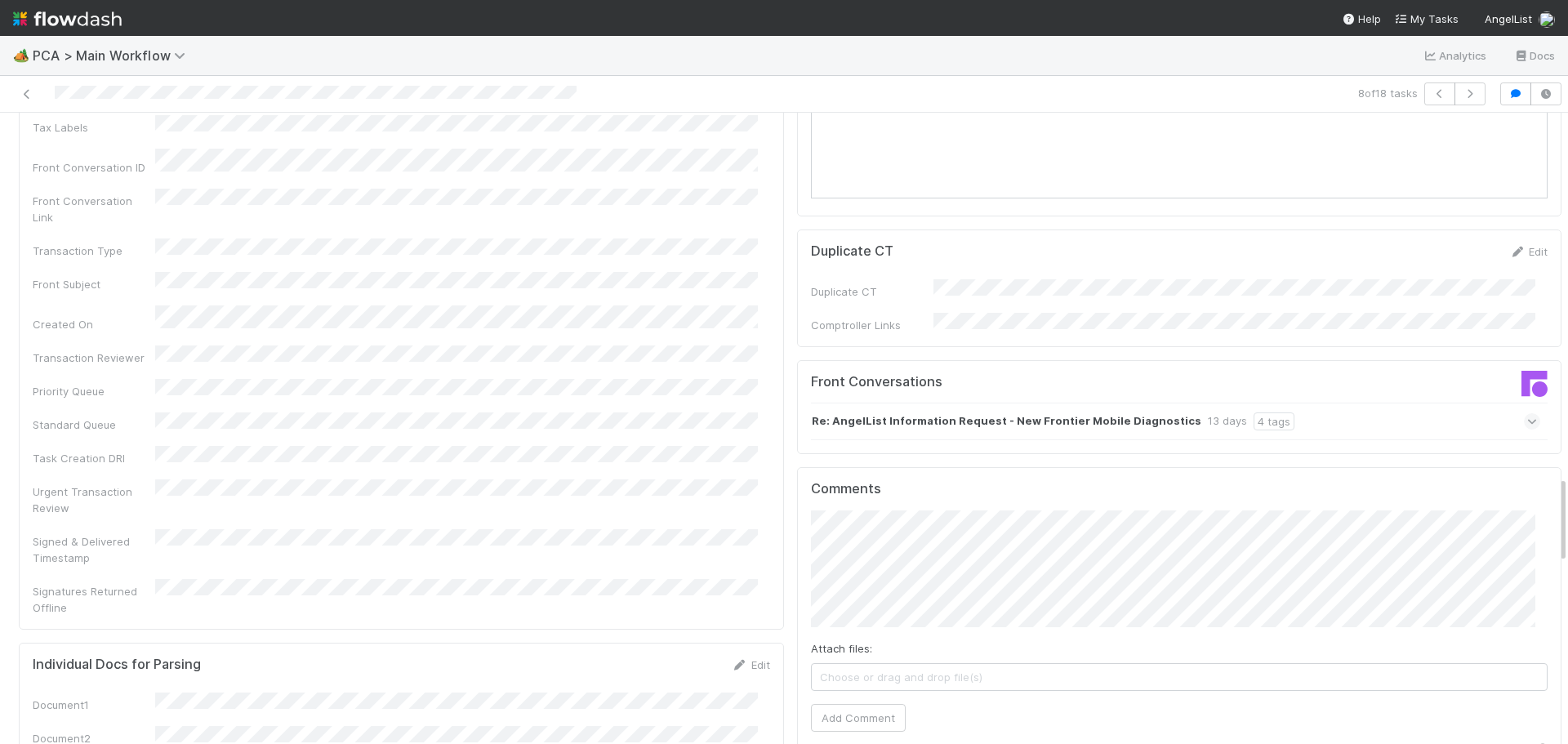
scroll to position [3023, 0]
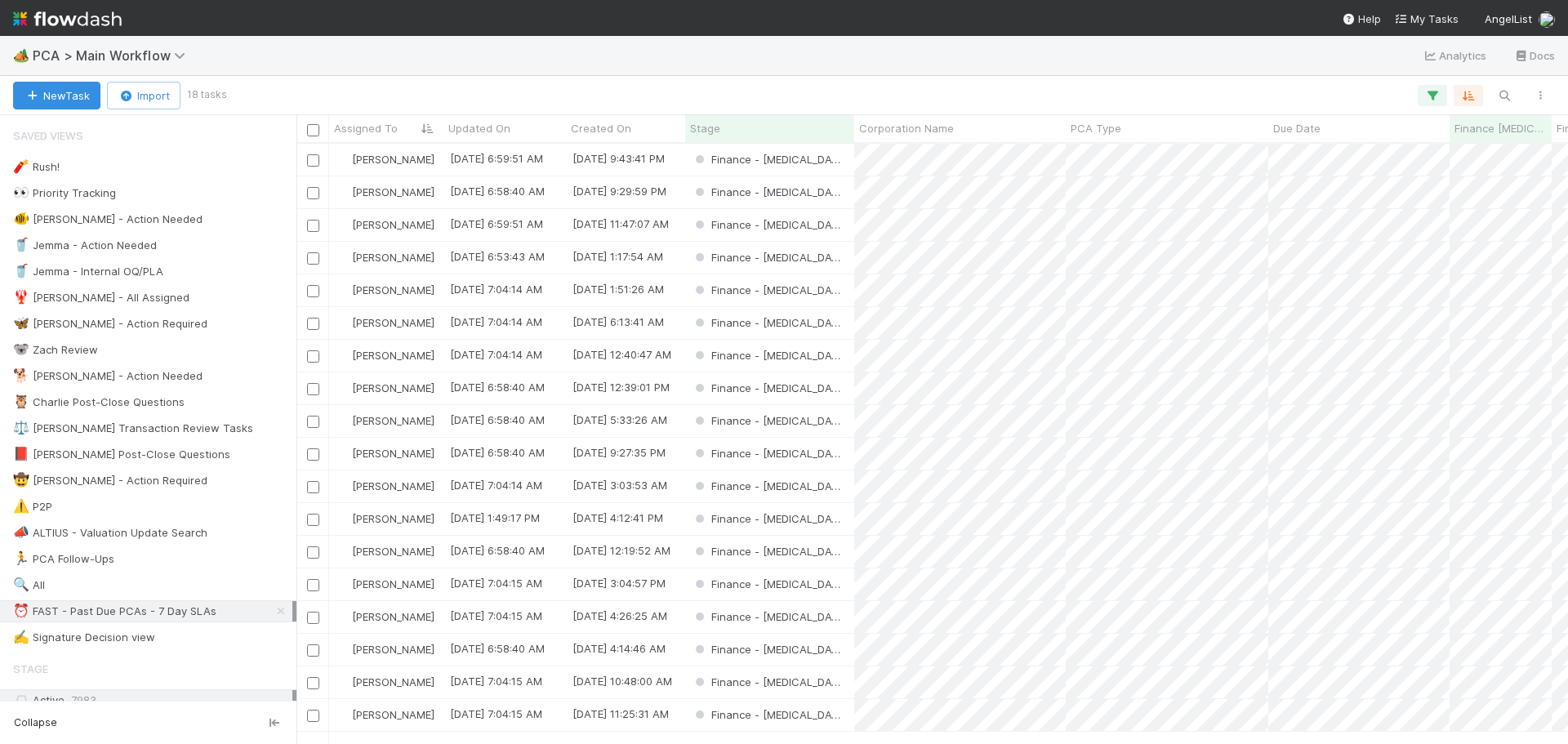
scroll to position [588, 1259]
click at [843, 421] on div "Finance - ICU" at bounding box center [769, 421] width 169 height 32
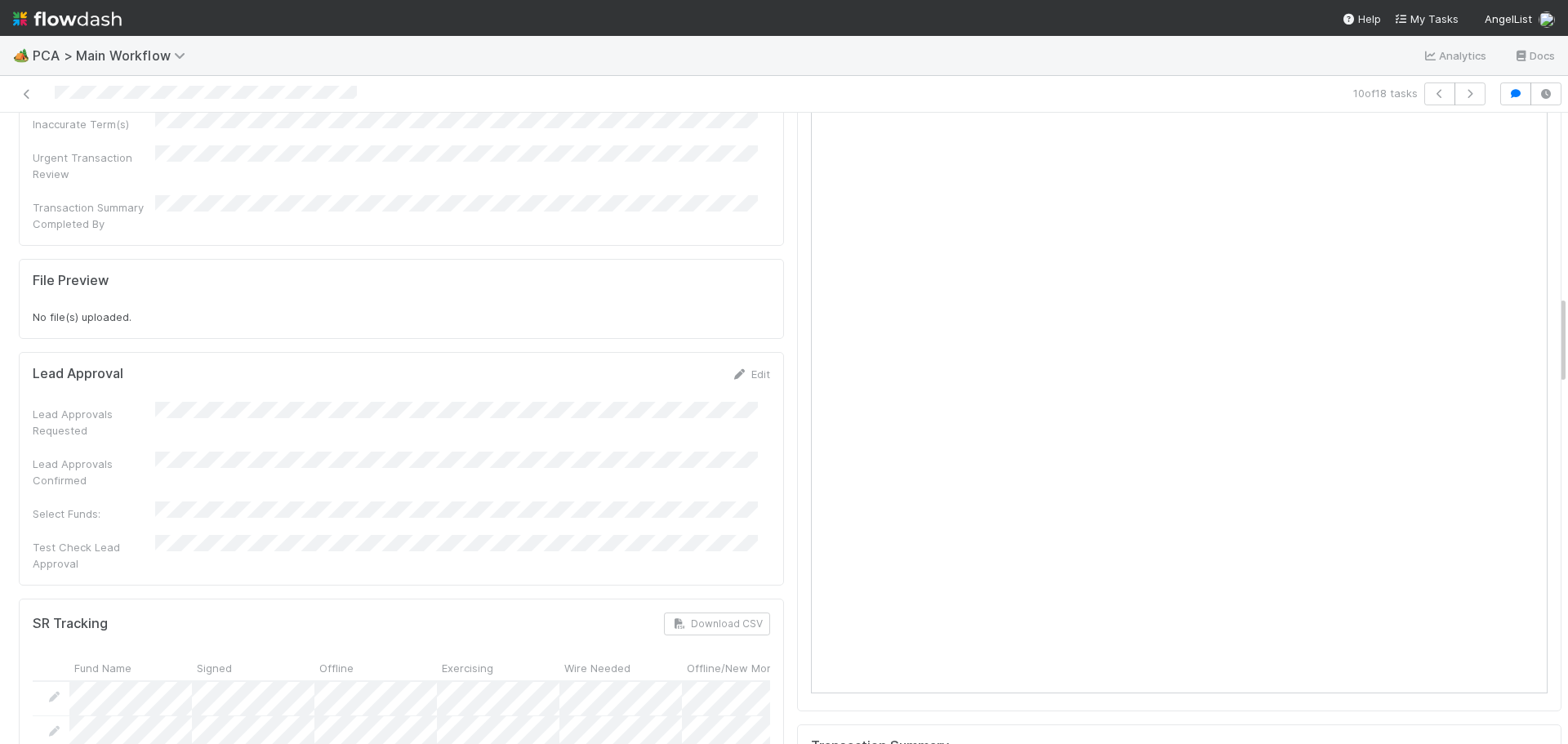
scroll to position [1307, 0]
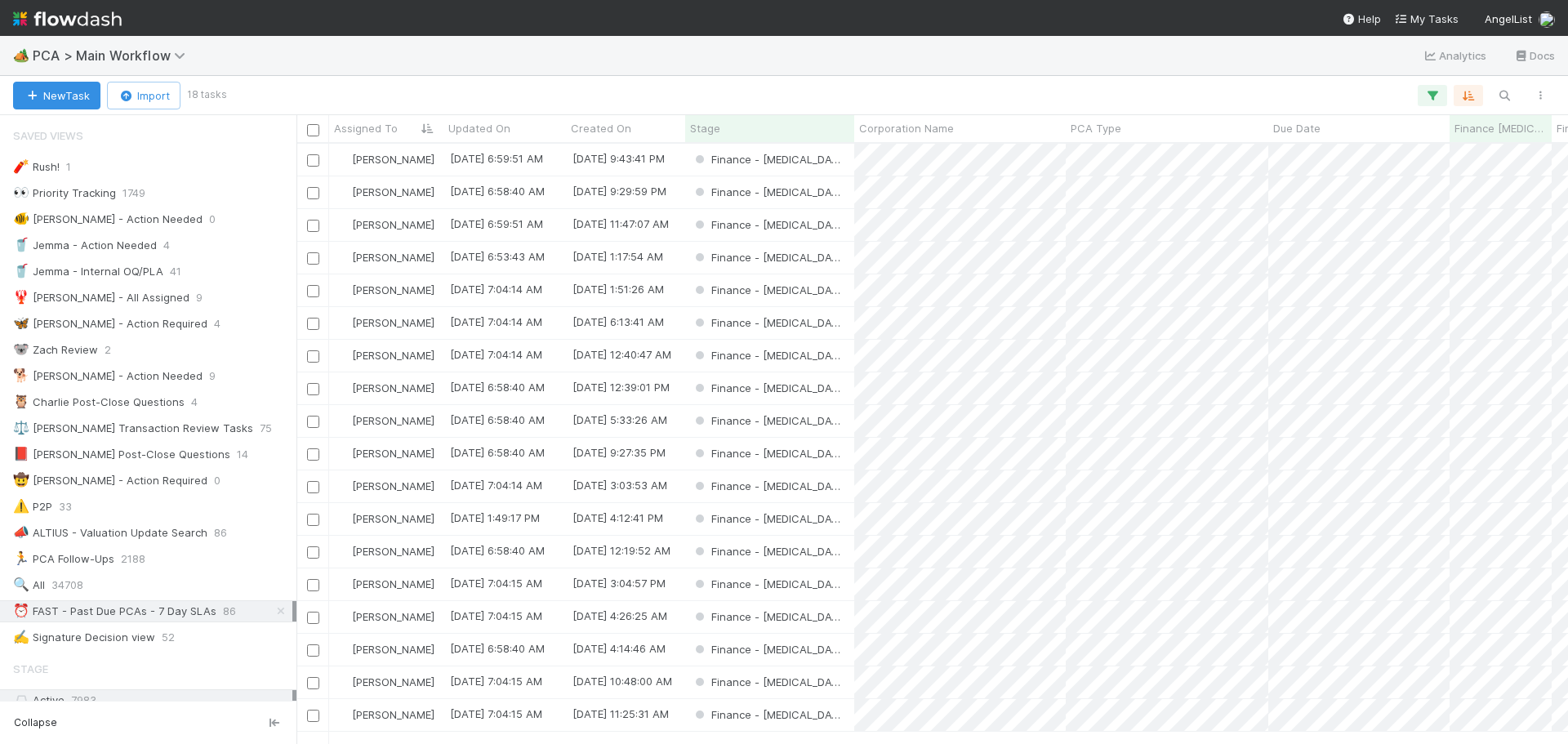
scroll to position [588, 1259]
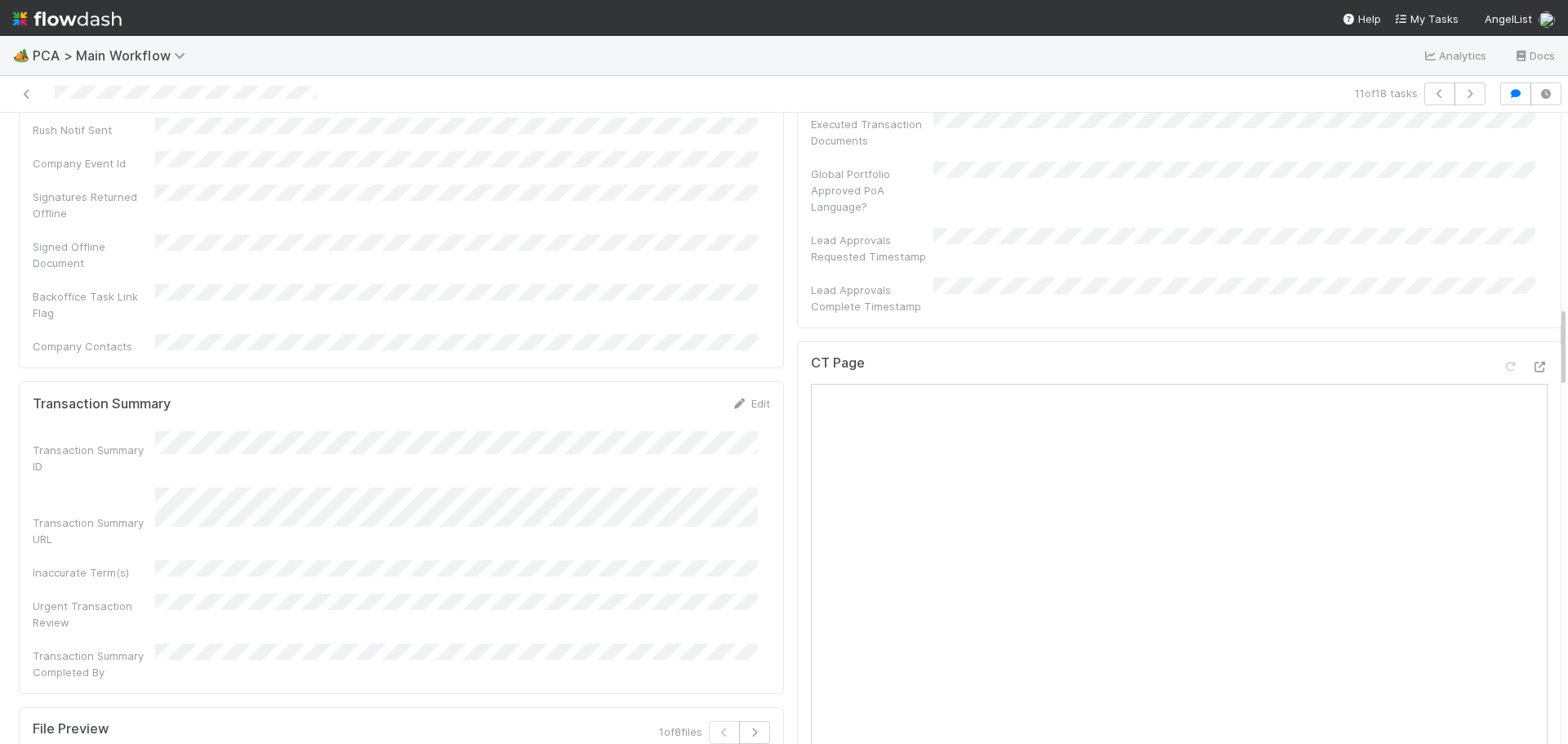
scroll to position [1063, 0]
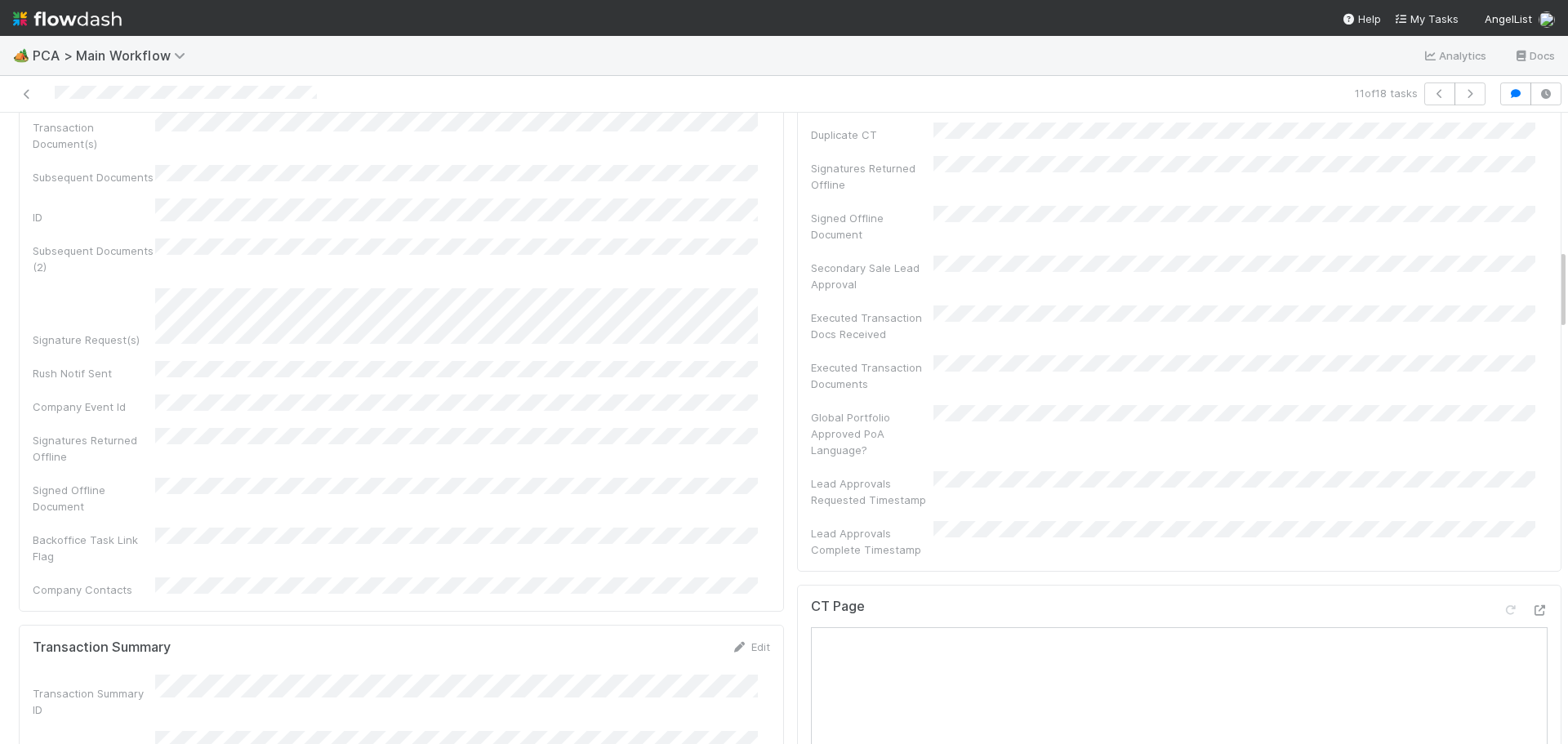
click at [1532, 605] on icon at bounding box center [1540, 611] width 16 height 11
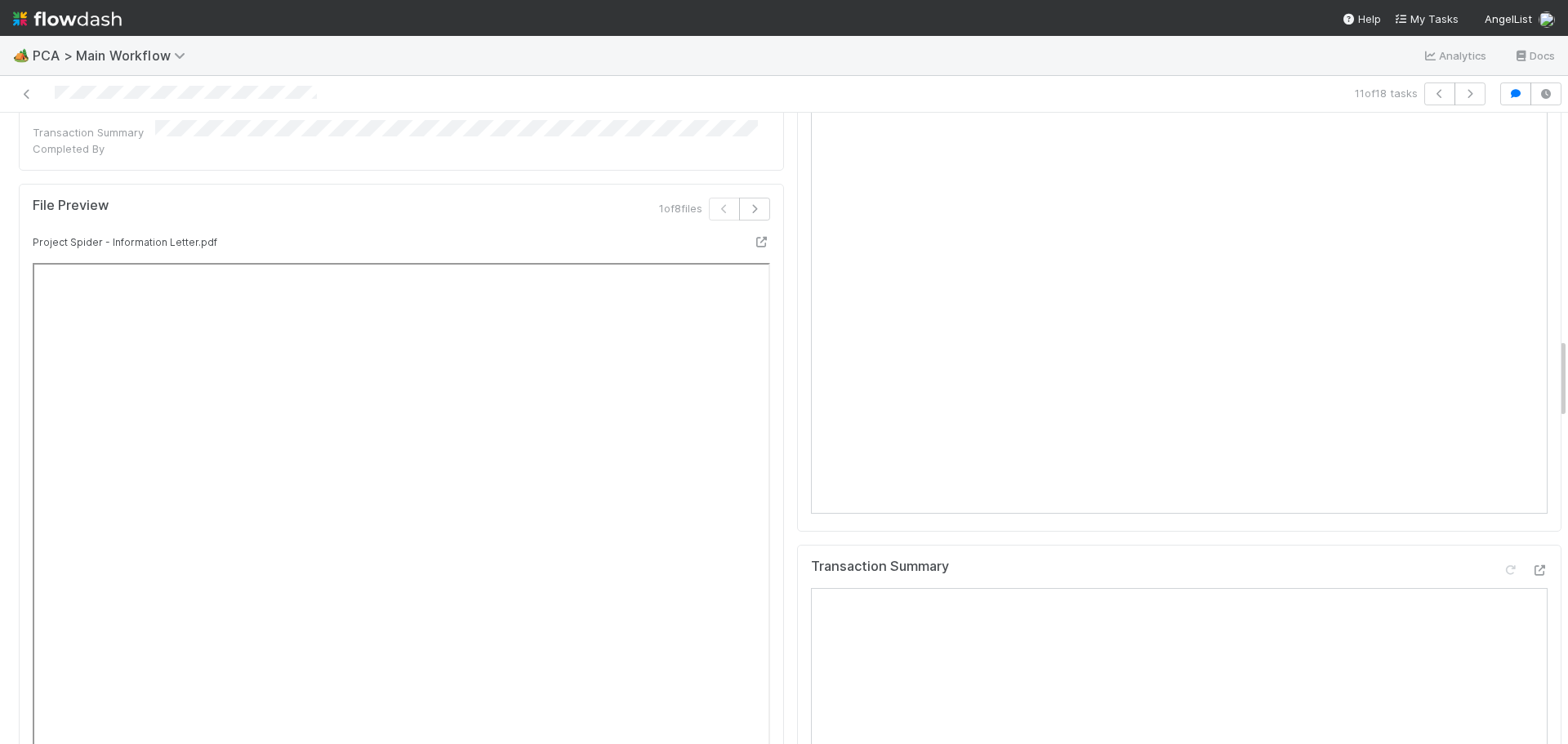
scroll to position [2124, 0]
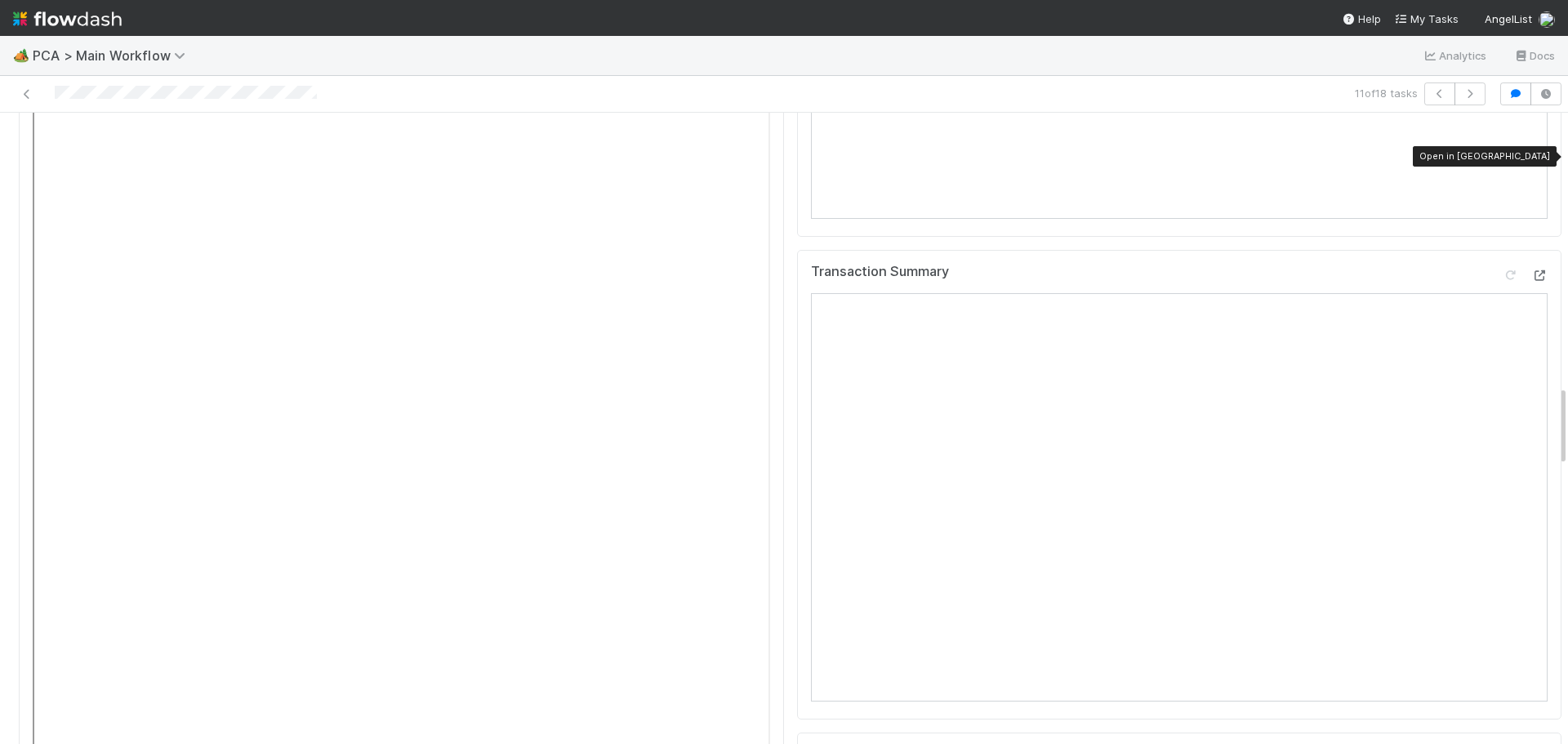
click at [1532, 267] on div at bounding box center [1540, 275] width 16 height 16
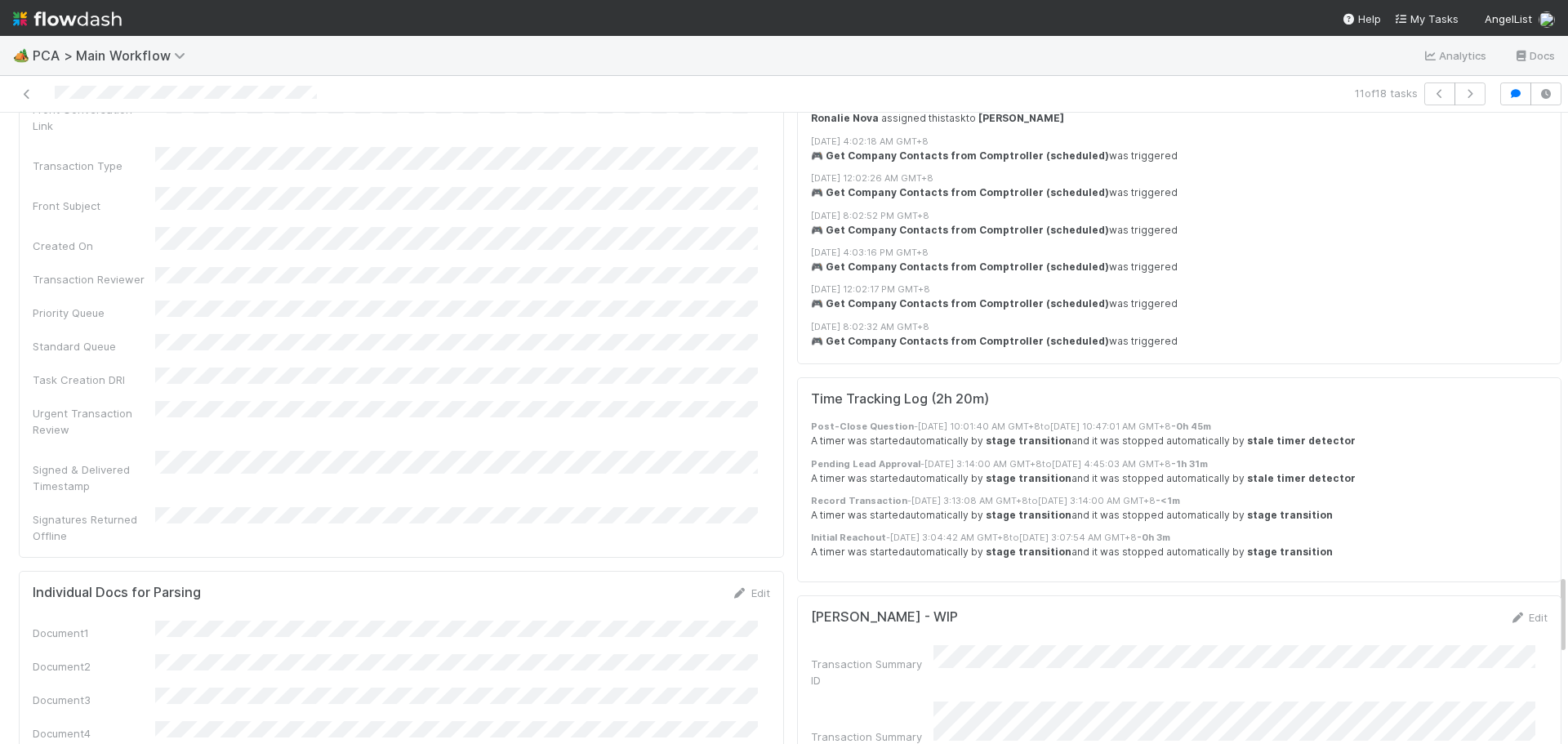
scroll to position [3759, 0]
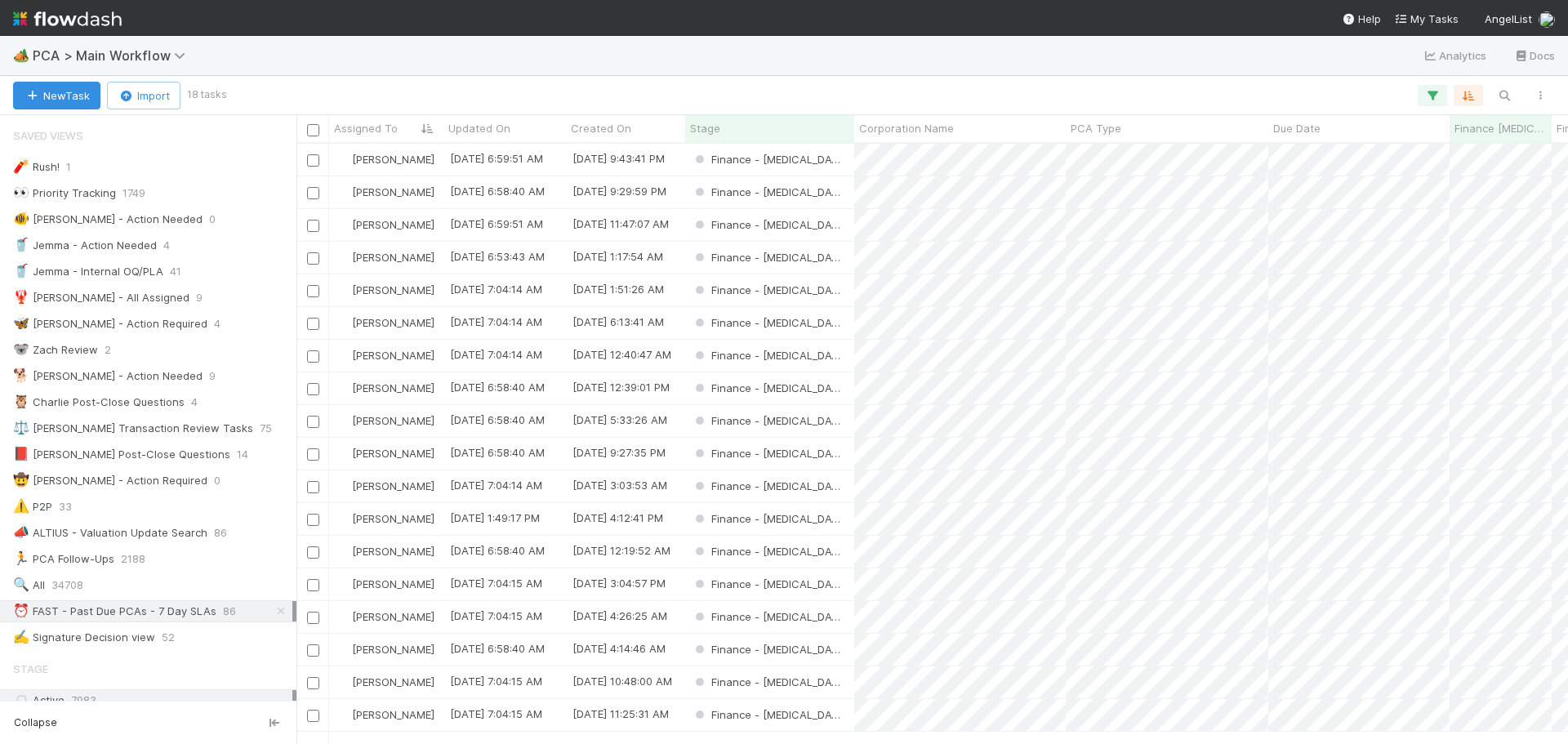
scroll to position [1, 0]
click at [842, 554] on div "Finance - ICU" at bounding box center [769, 552] width 169 height 32
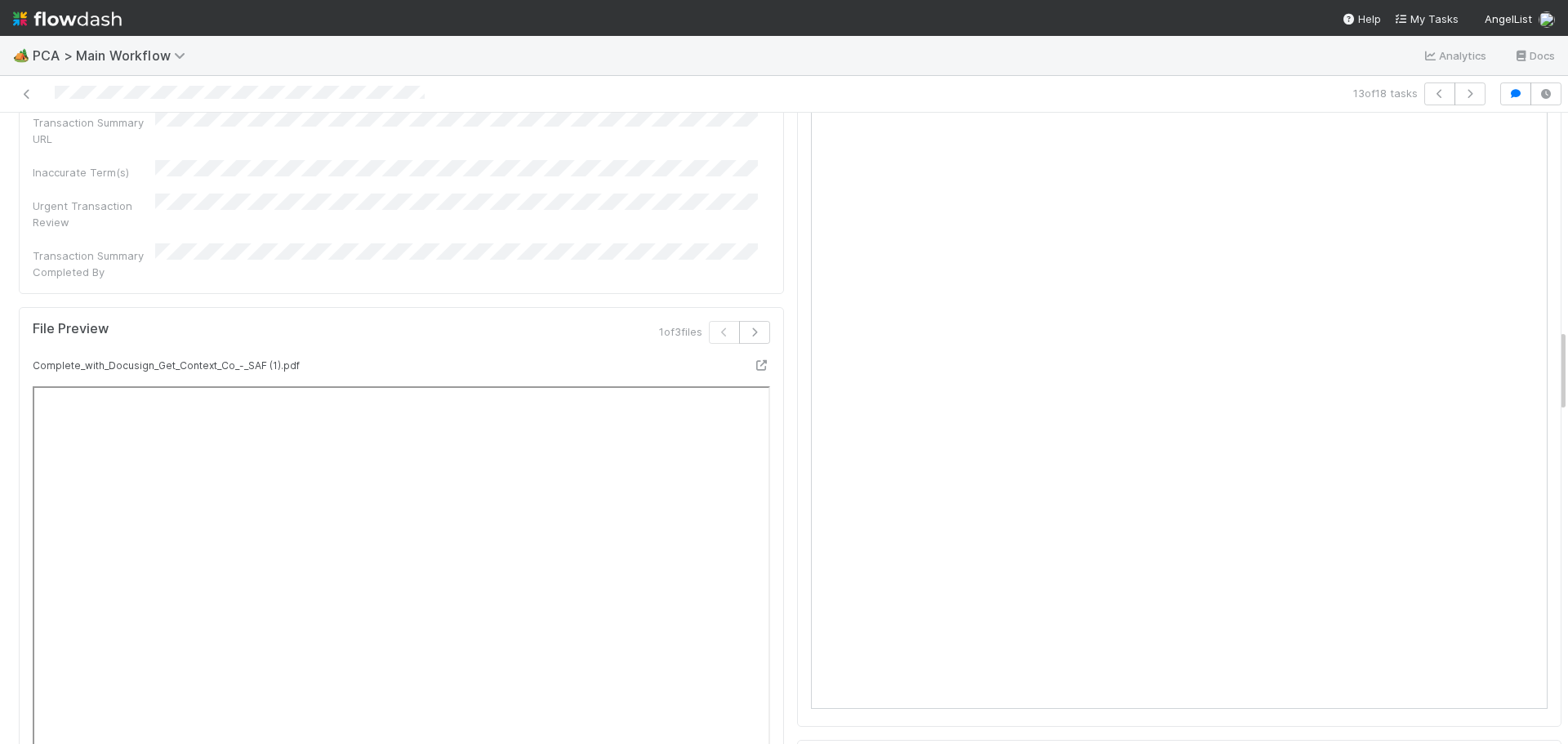
scroll to position [1716, 0]
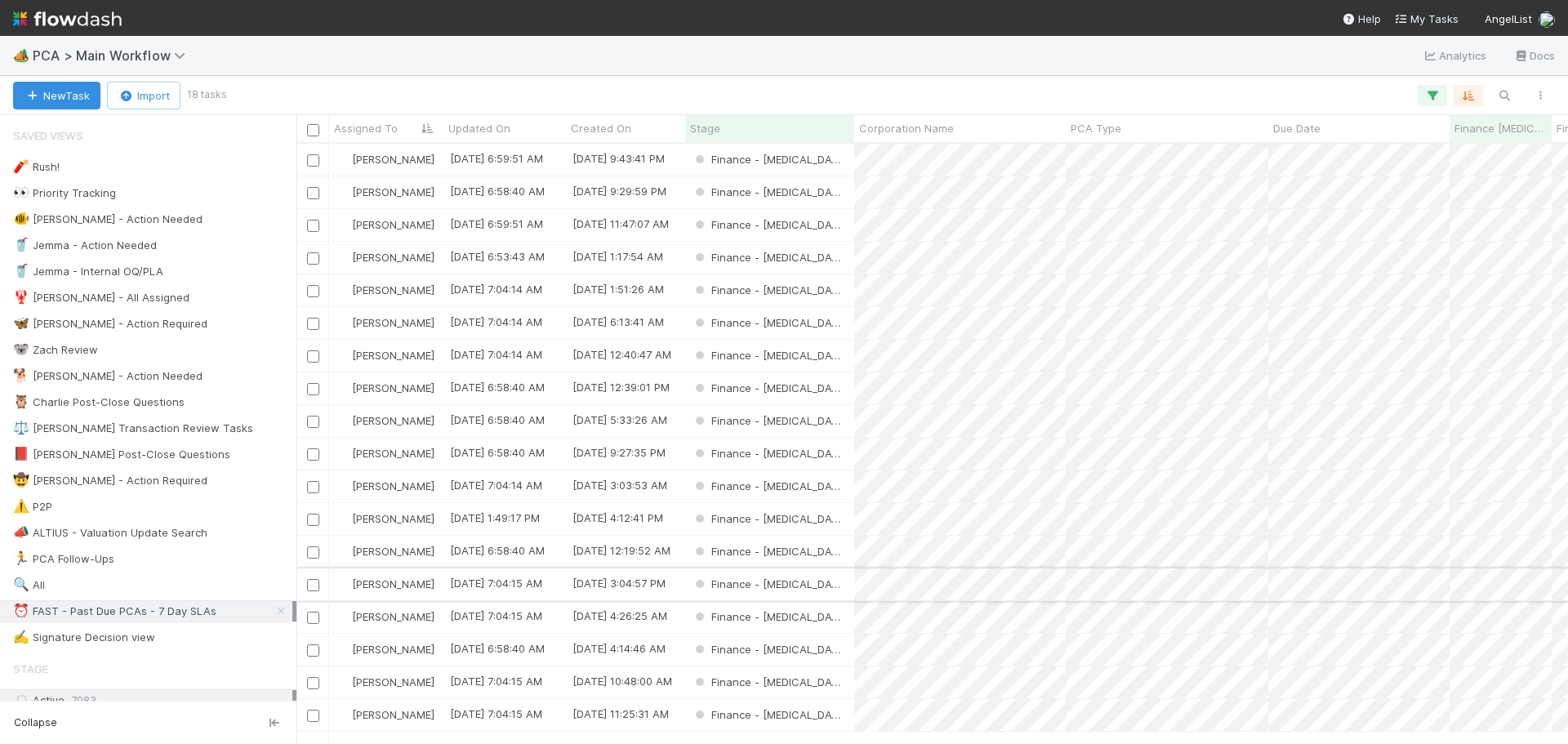
scroll to position [1, 0]
click at [837, 582] on div "Finance - ICU" at bounding box center [769, 585] width 169 height 32
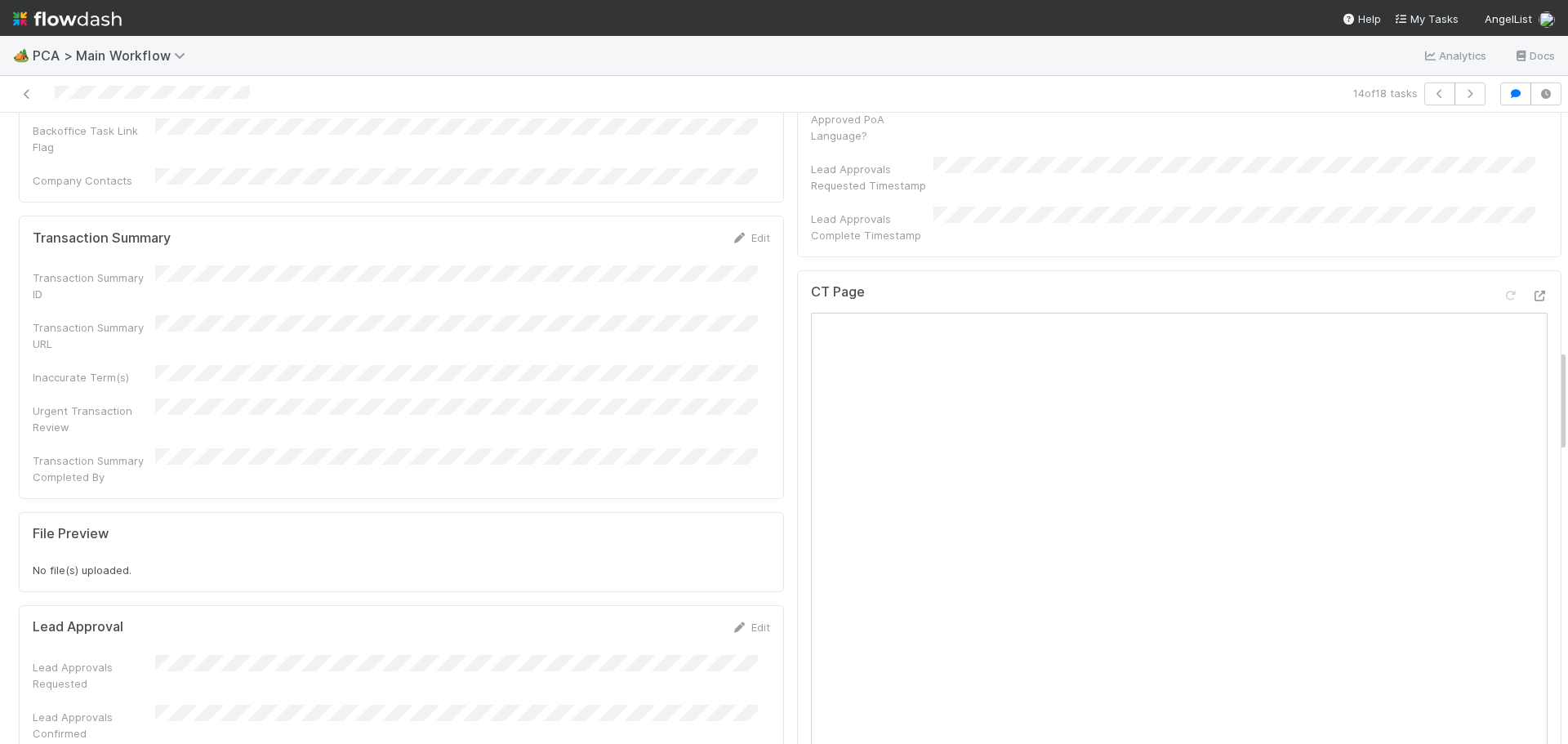
scroll to position [1307, 0]
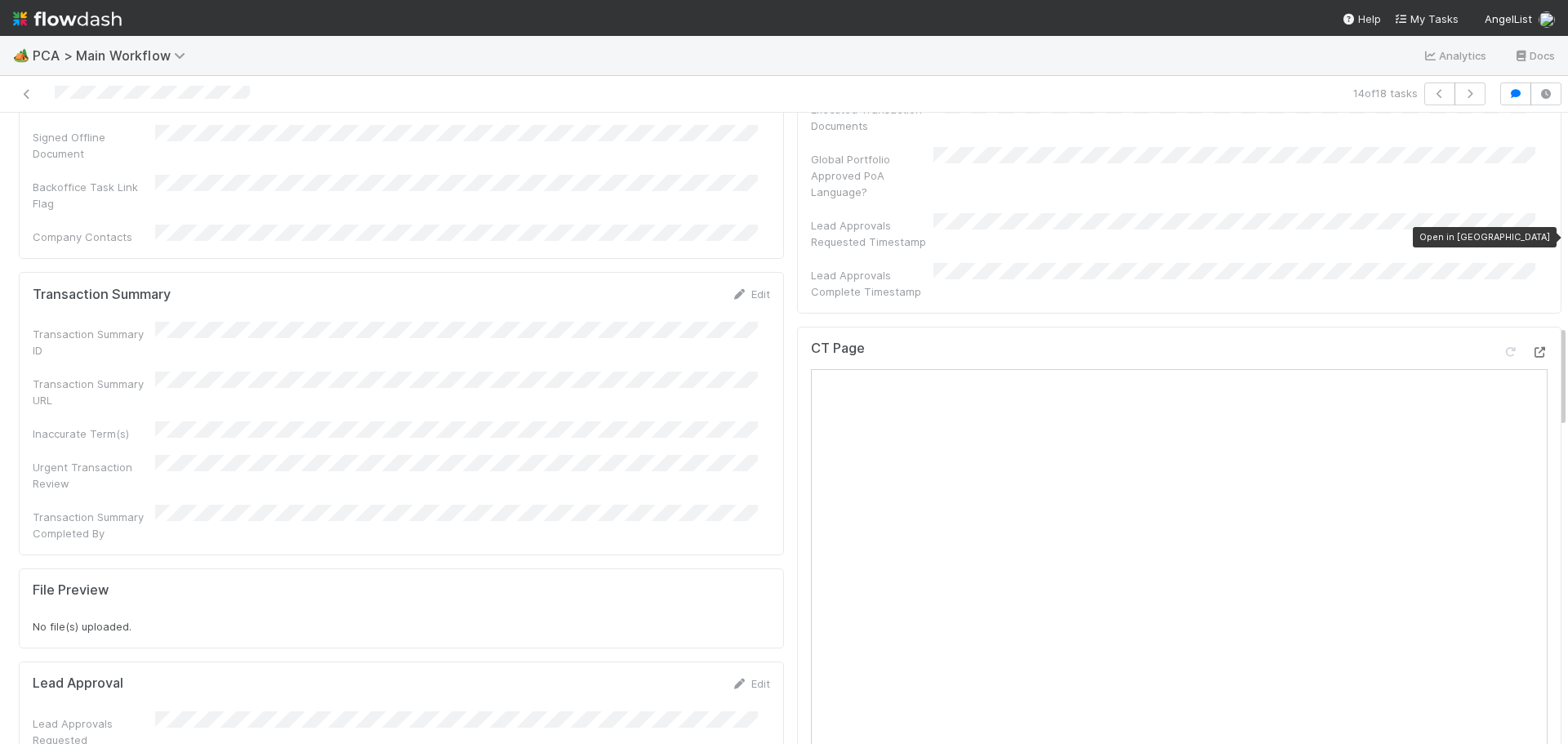
click at [1532, 347] on icon at bounding box center [1540, 352] width 16 height 11
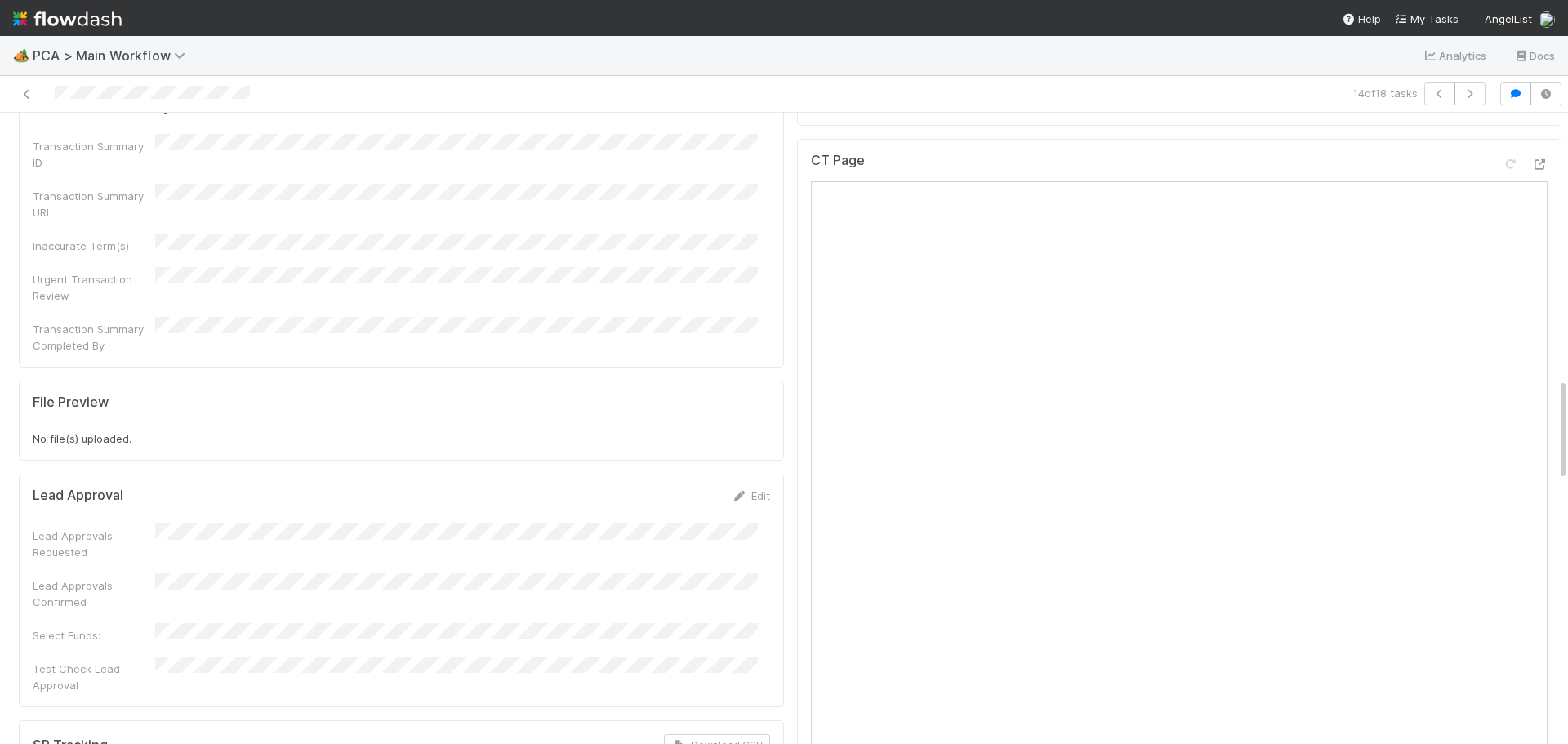
scroll to position [1634, 0]
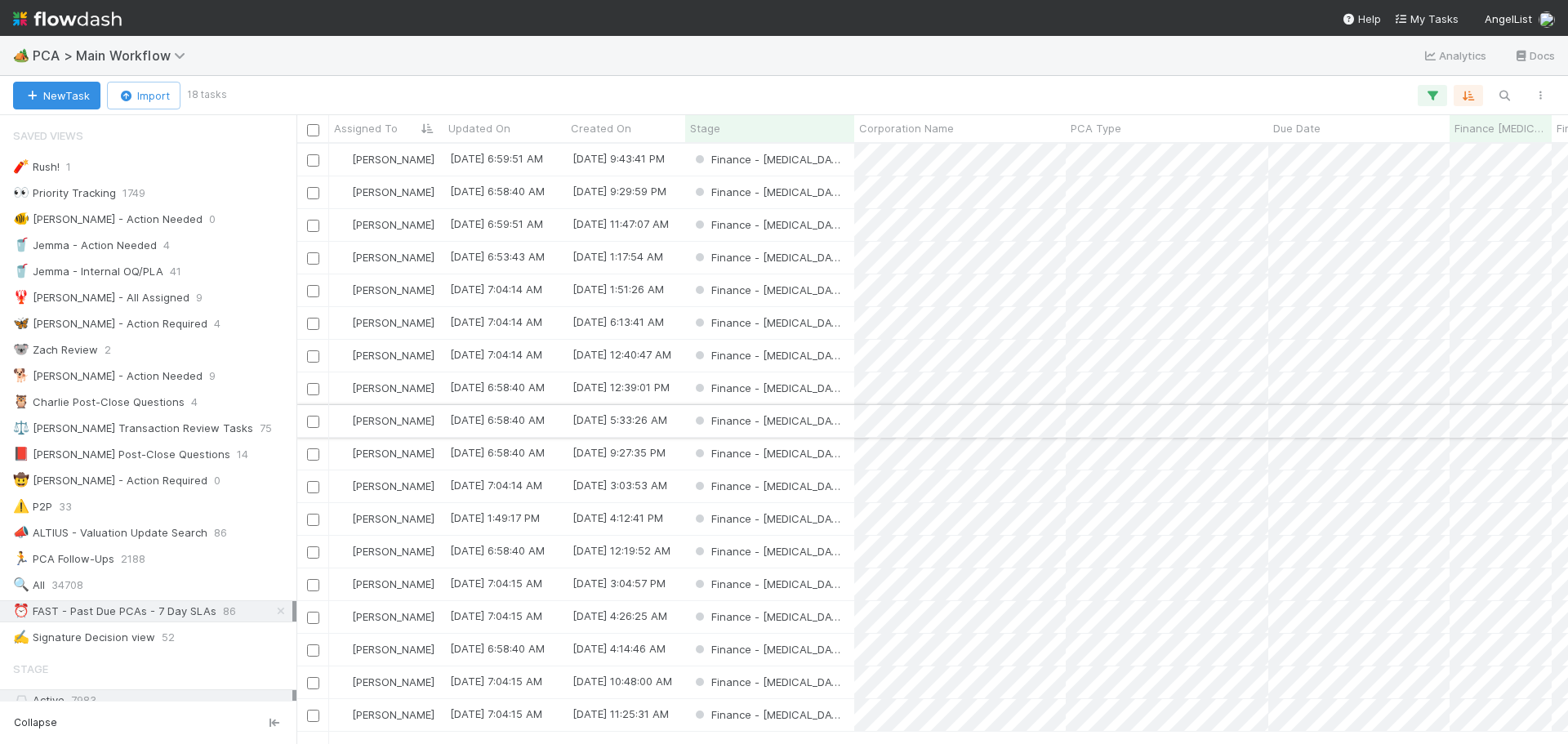
scroll to position [1, 0]
click at [844, 618] on div "Finance - ICU" at bounding box center [769, 618] width 169 height 32
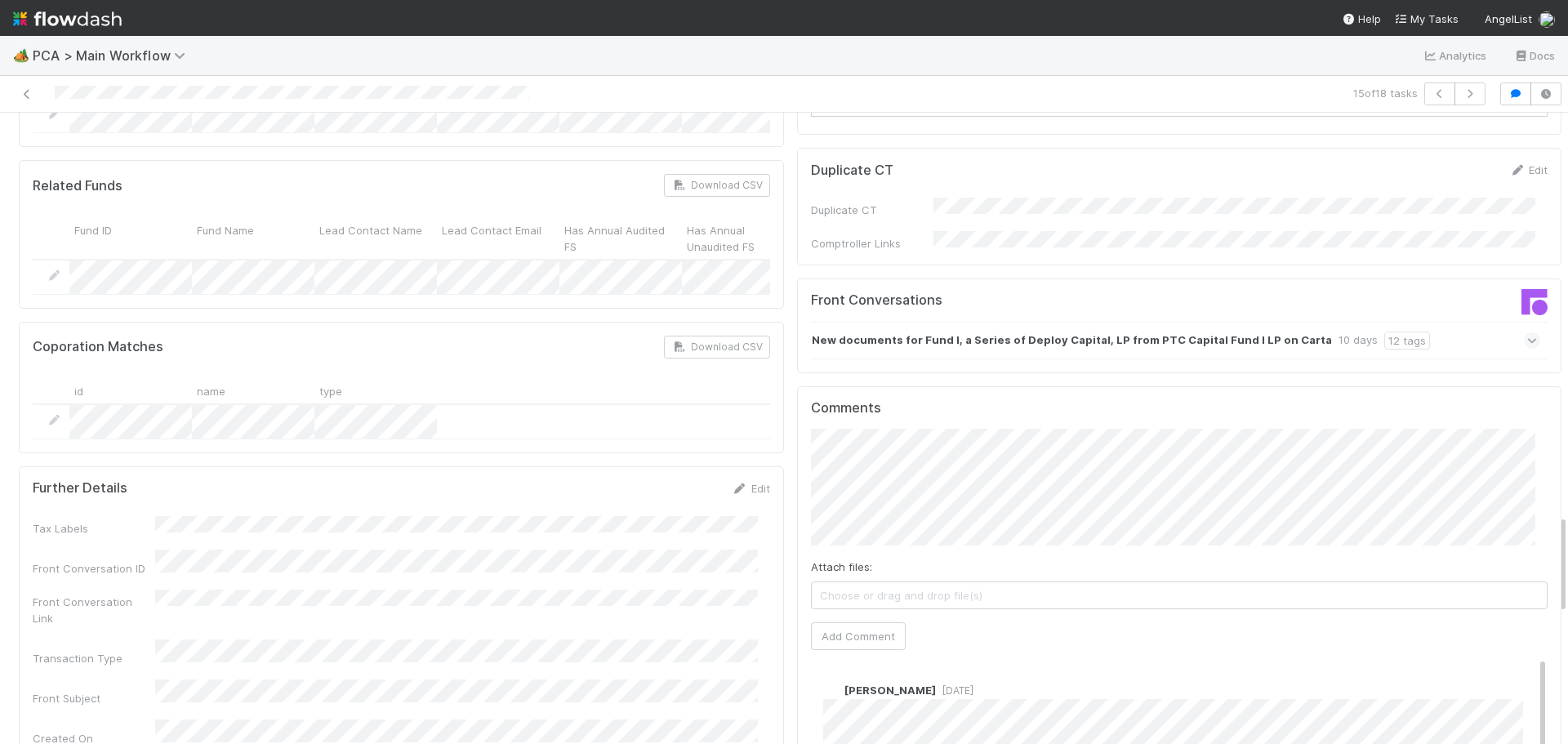
scroll to position [2533, 0]
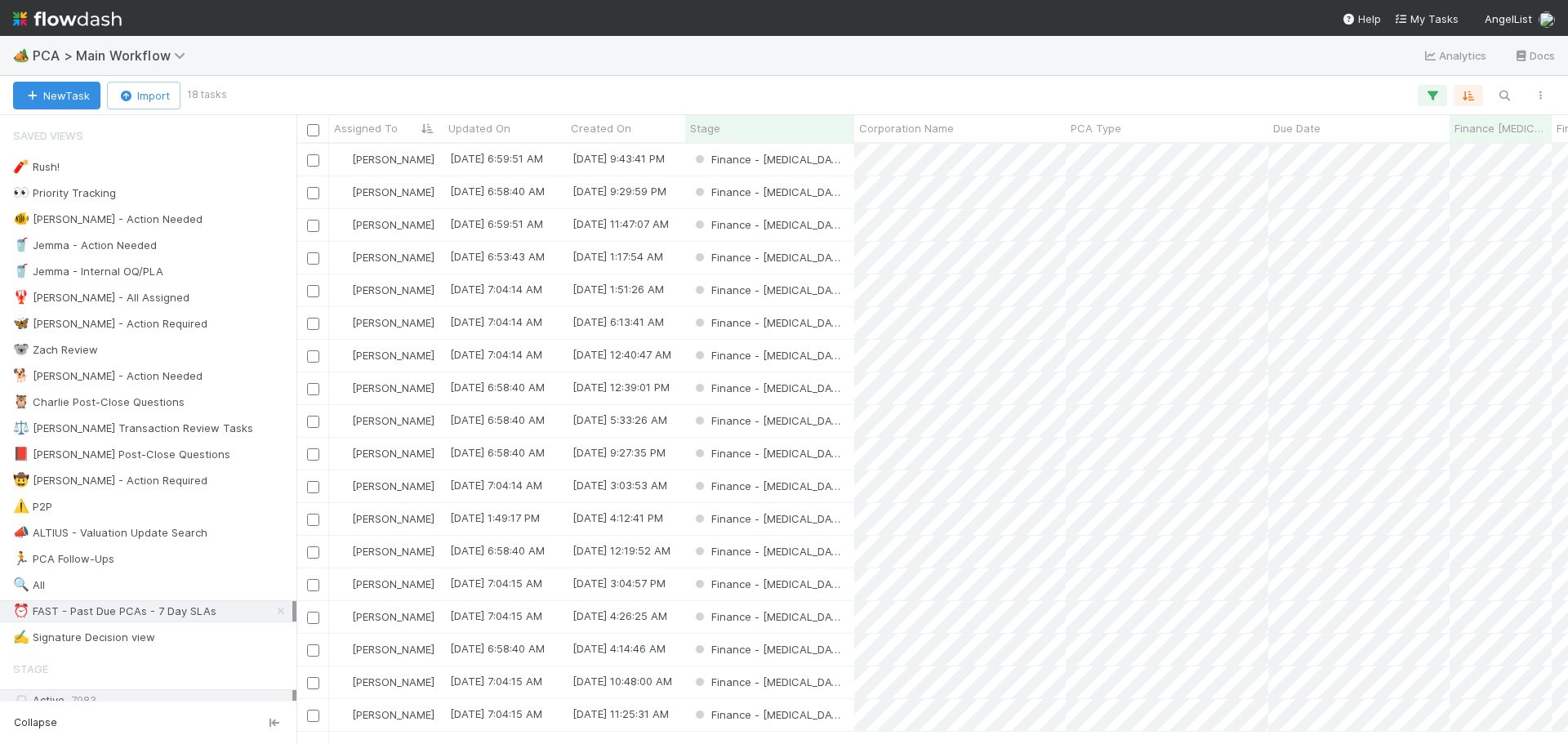
scroll to position [588, 1259]
click at [838, 649] on div "Finance - ICU" at bounding box center [769, 650] width 169 height 32
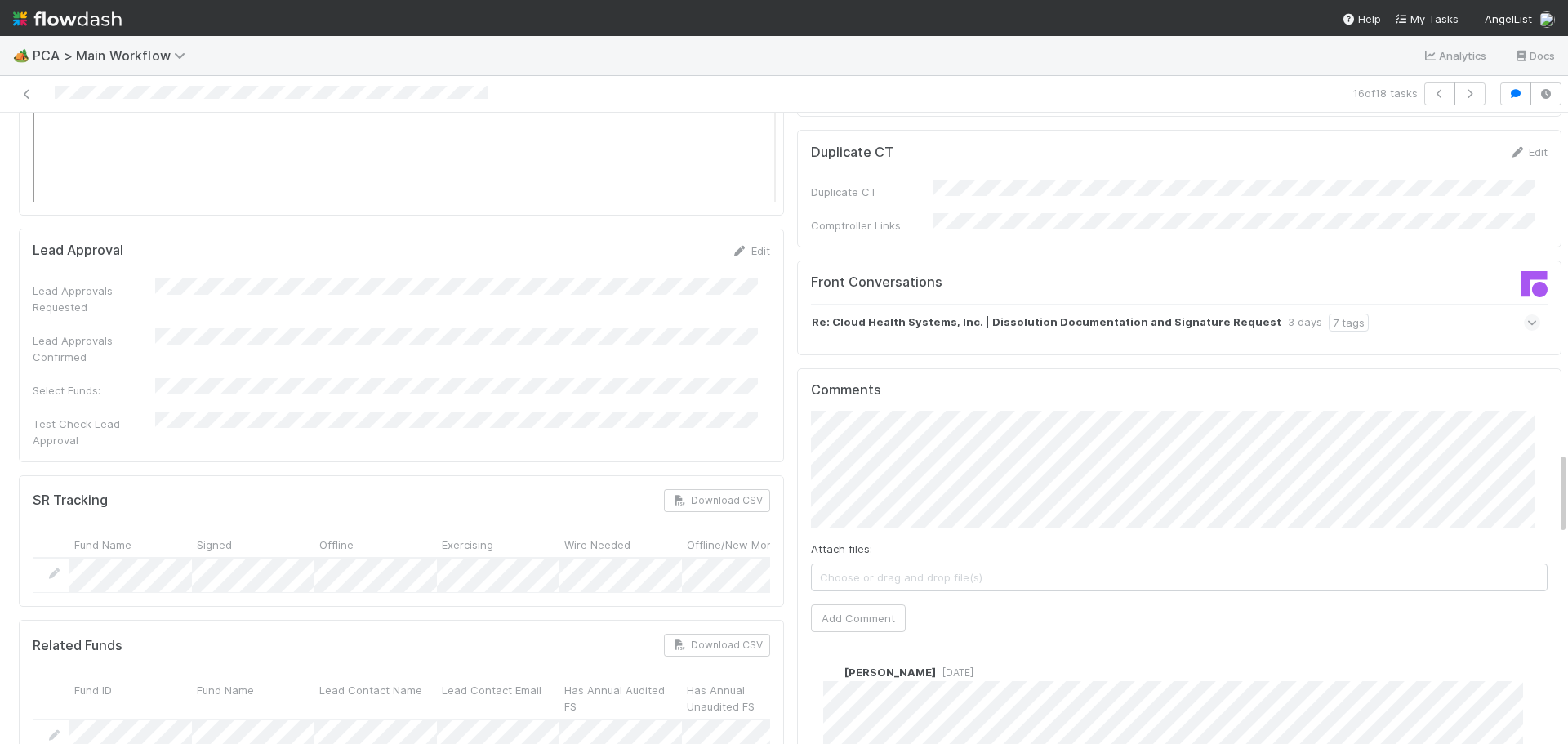
scroll to position [2725, 0]
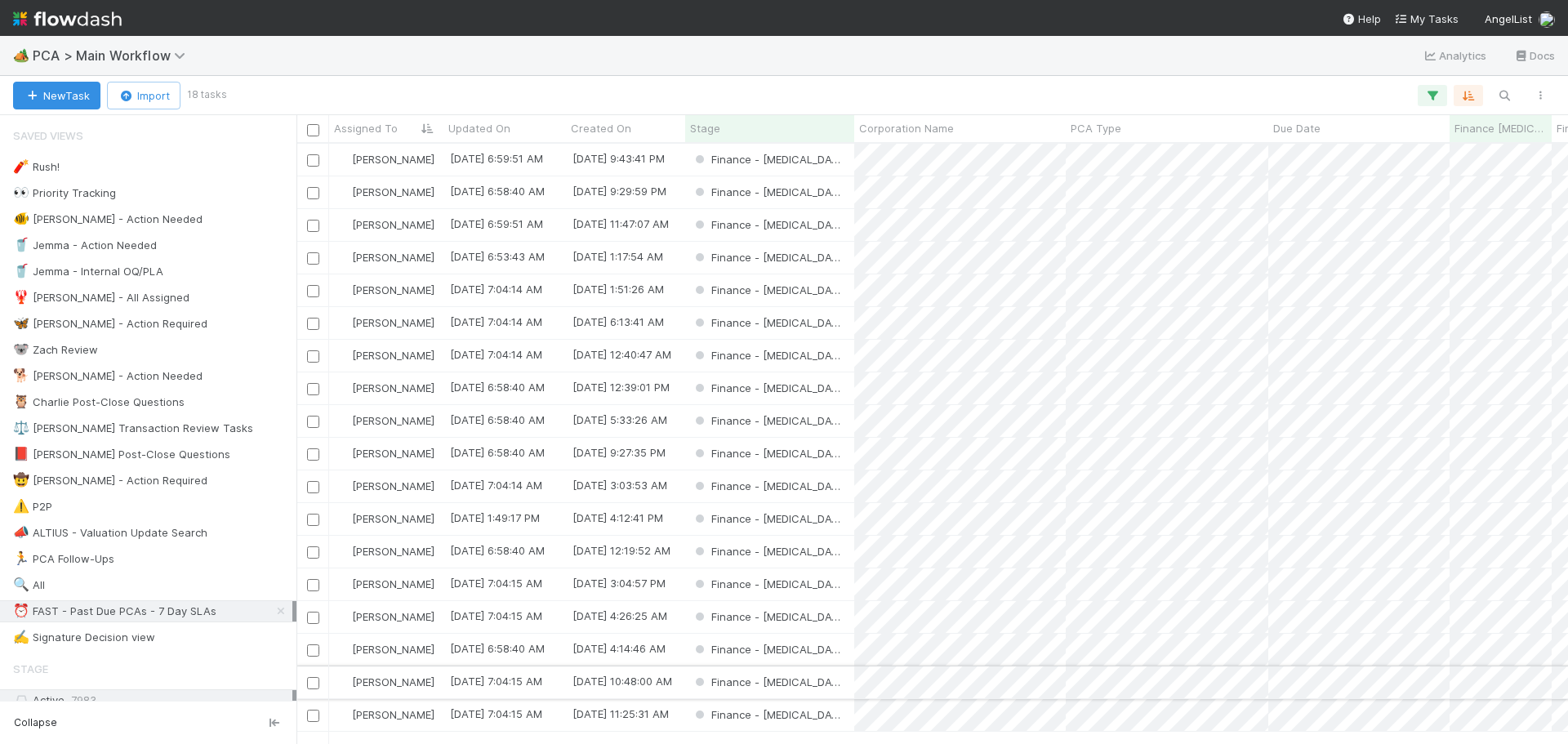
scroll to position [1, 0]
click at [843, 680] on div "Finance - ICU" at bounding box center [769, 683] width 169 height 32
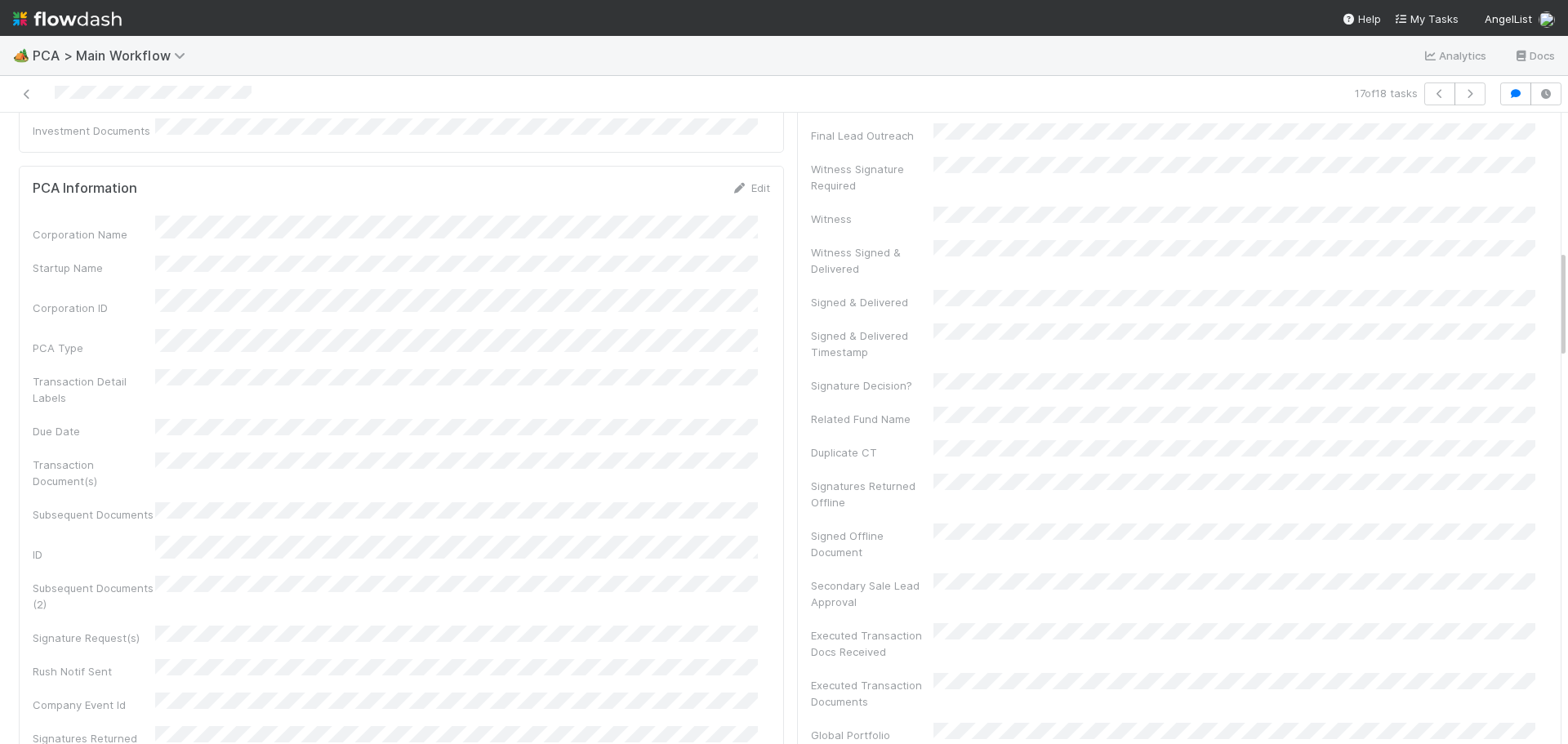
scroll to position [490, 0]
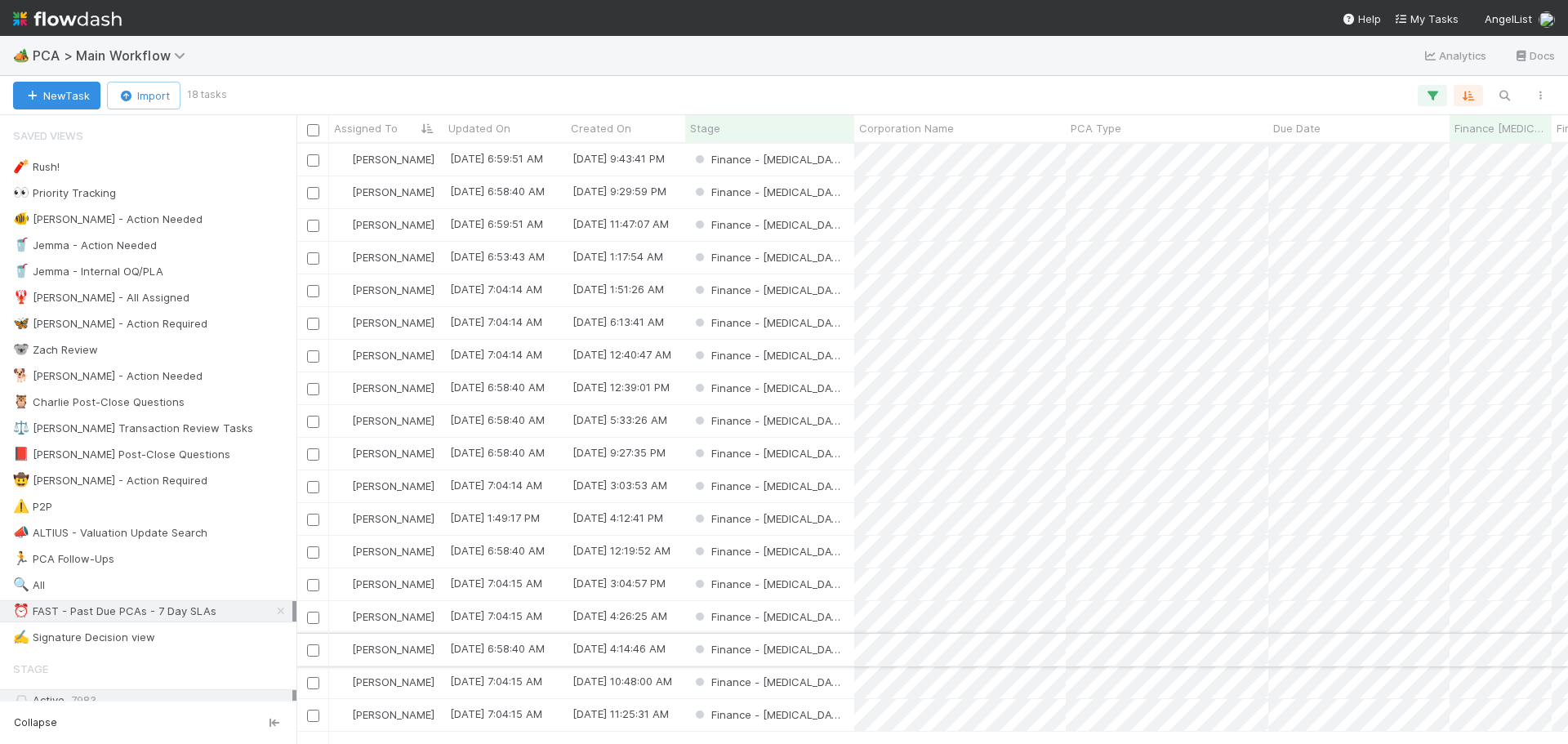
scroll to position [588, 1259]
click at [830, 684] on div "Finance - ICU" at bounding box center [769, 683] width 169 height 32
click at [843, 714] on div "Finance - ICU" at bounding box center [769, 716] width 169 height 32
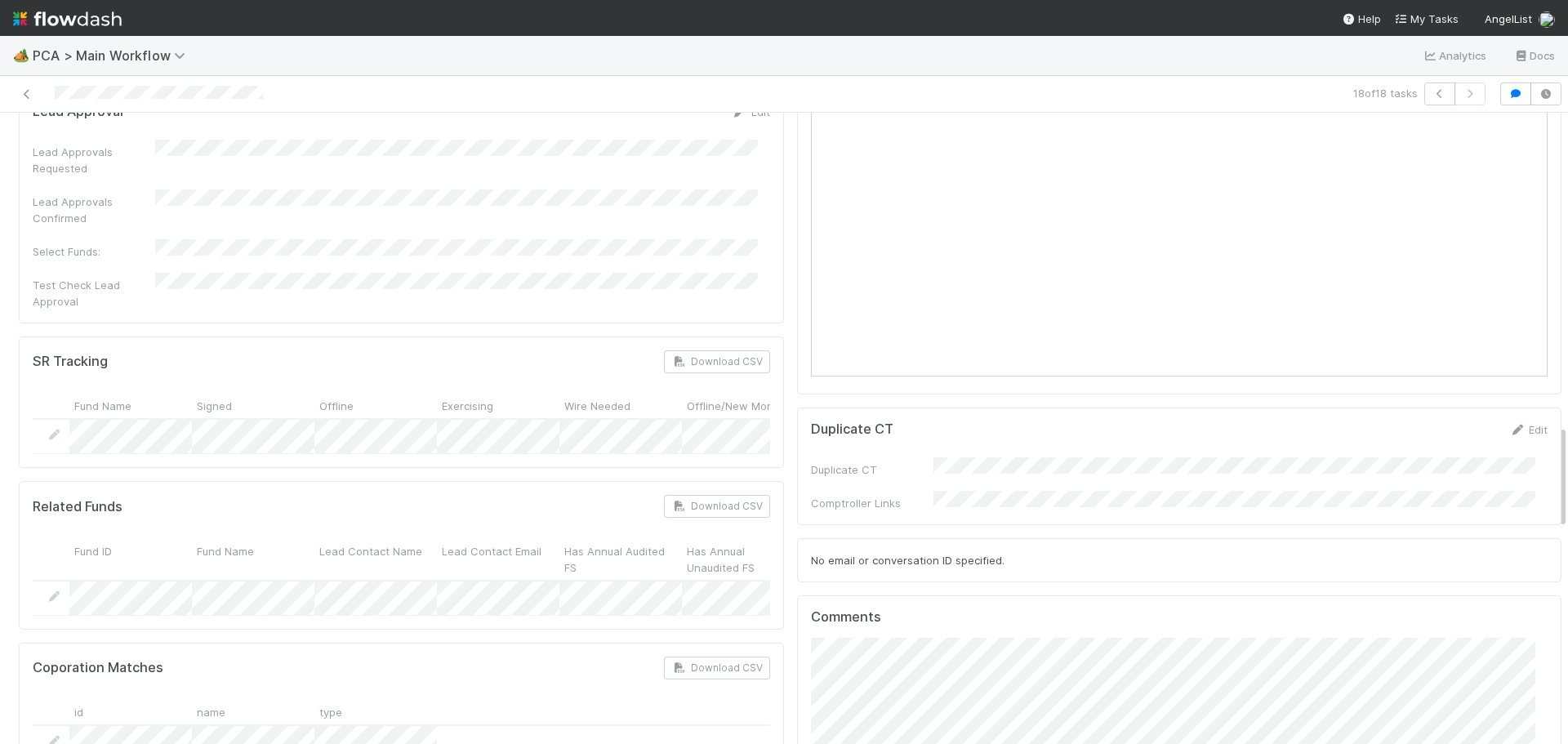
scroll to position [2124, 0]
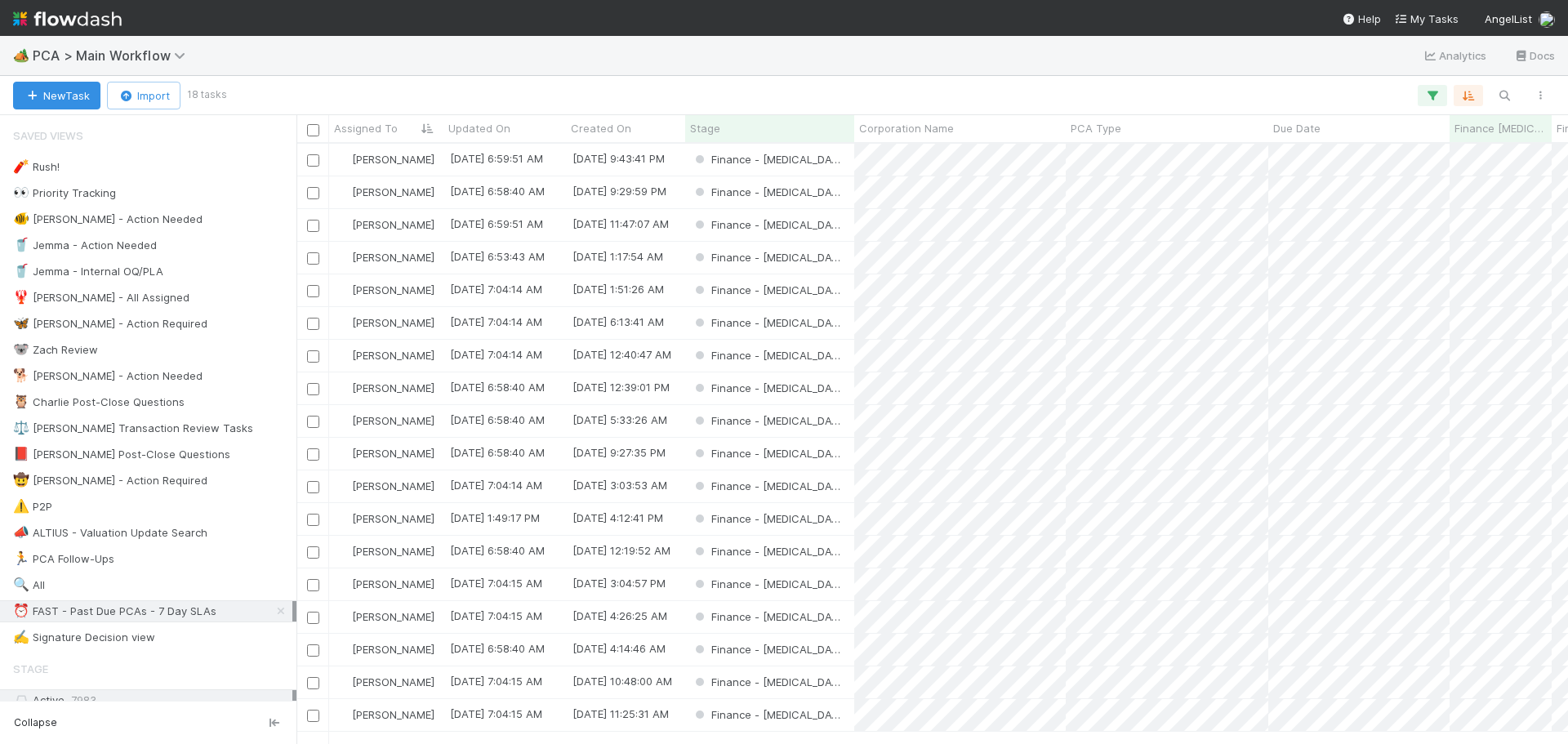
scroll to position [1, 0]
click at [832, 516] on div "Finance - ICU" at bounding box center [769, 520] width 169 height 32
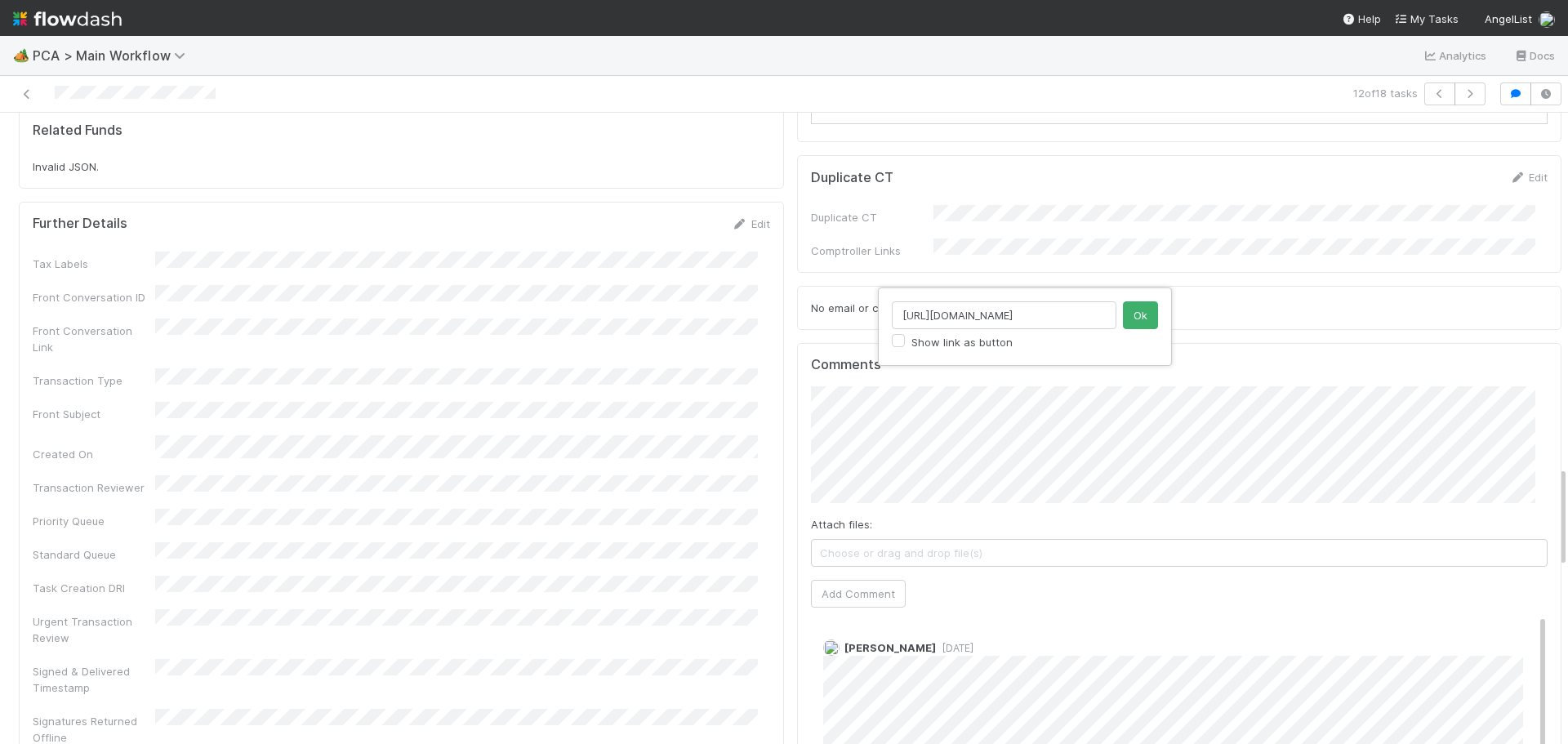
scroll to position [0, 224]
type input "https://comptroller.internal.angellist.com/v/llcs/e202a0dea17142dfb3fbb32722fec…"
click at [1147, 311] on button "Ok" at bounding box center [1139, 315] width 35 height 28
type input "https://comptroller.internal.angellist.com/v/corporations/0105e3dea8224e2e8f7c7…"
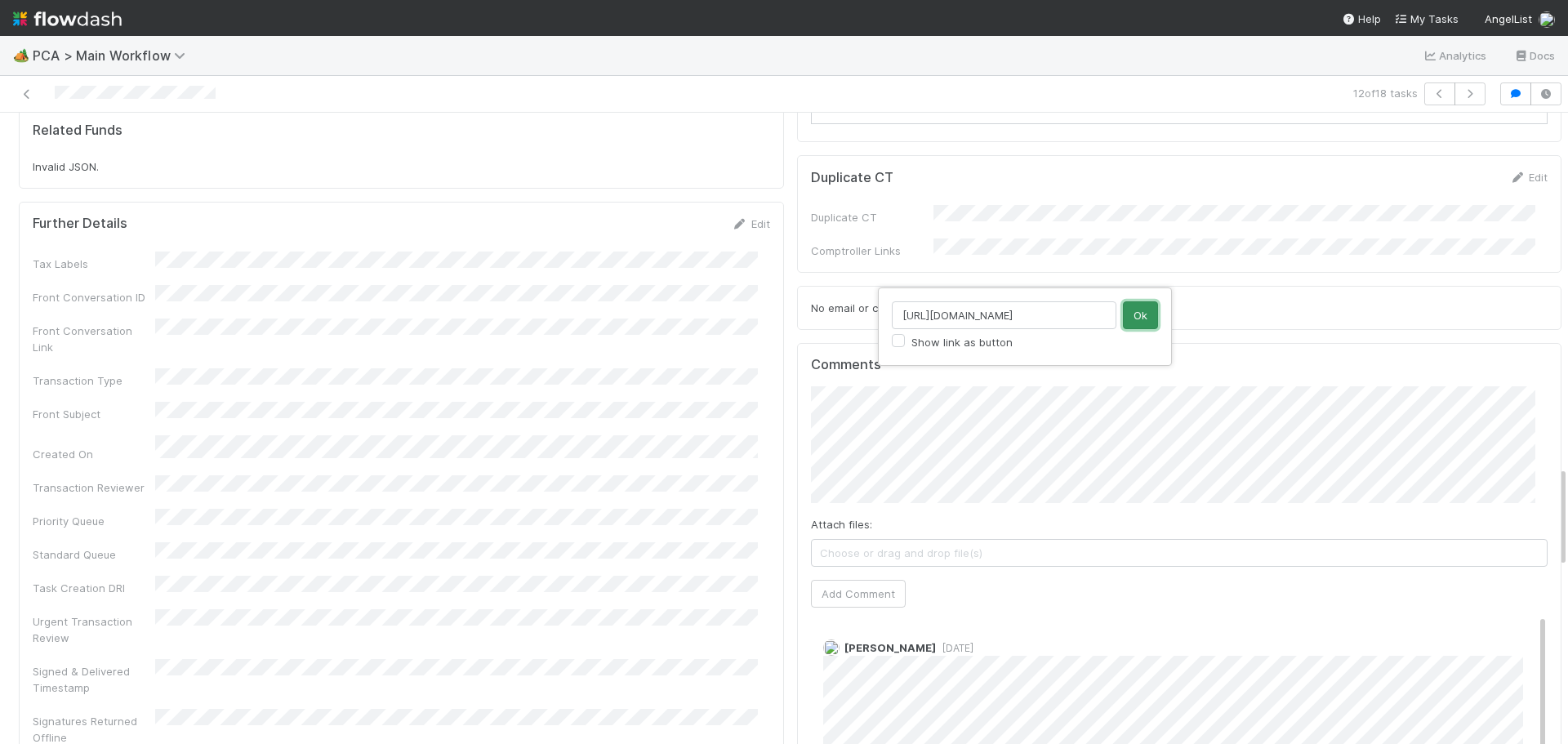
click at [1139, 318] on button "Ok" at bounding box center [1139, 315] width 35 height 28
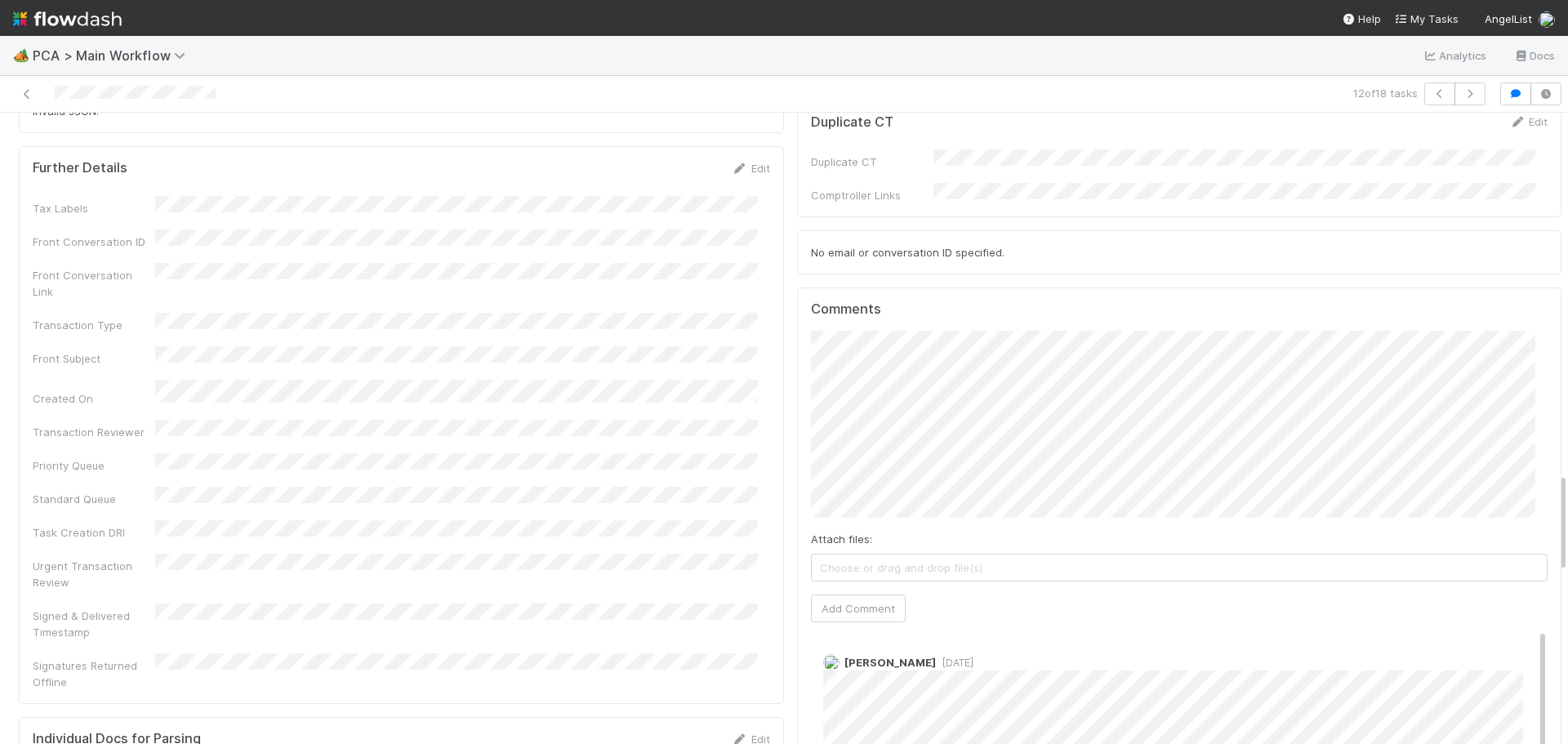
scroll to position [2288, 0]
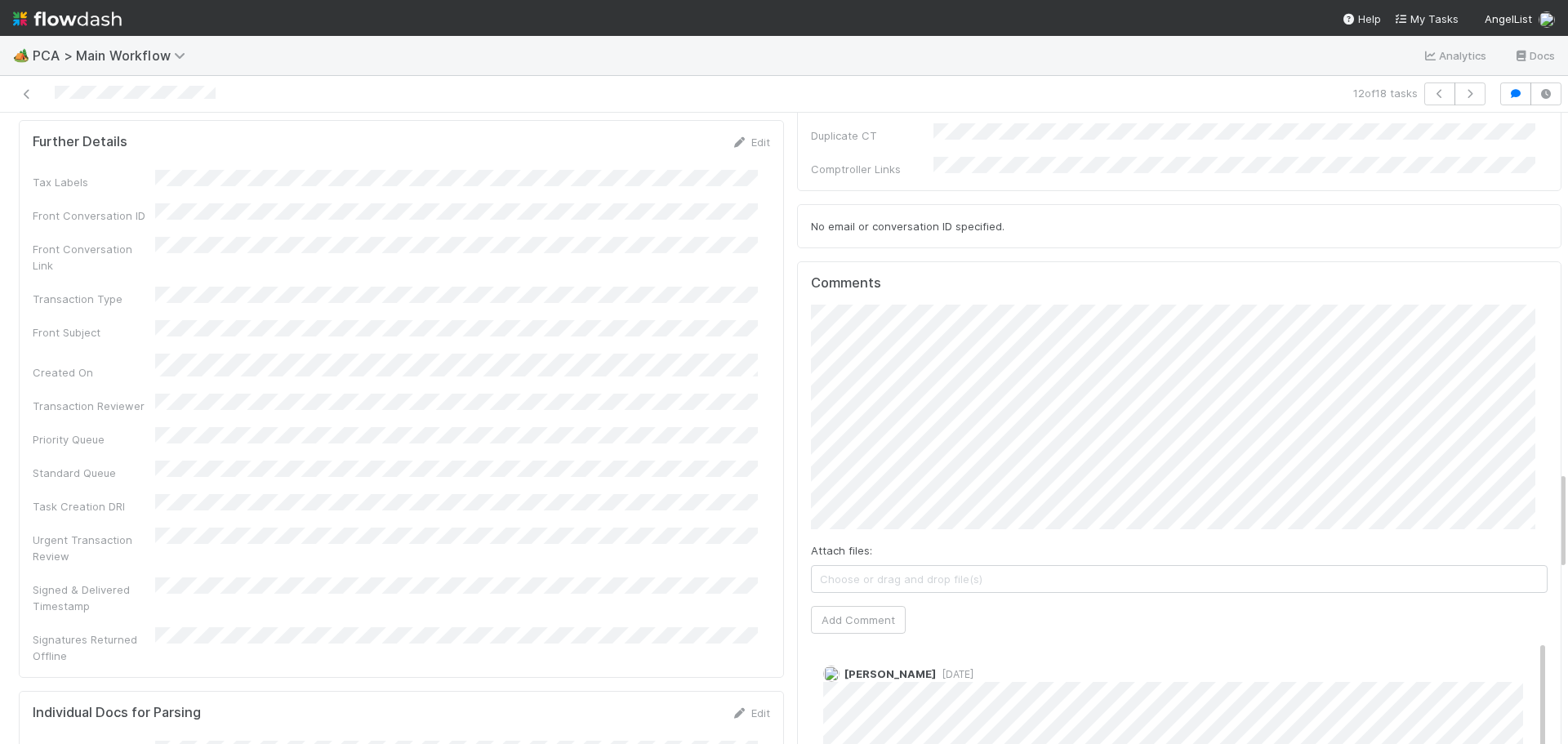
click at [797, 344] on div "Comments Attach files: Choose or drag and drop file(s) Add Comment Josh Tarr 3 …" at bounding box center [1179, 621] width 765 height 719
click at [843, 590] on button "Add Comment" at bounding box center [858, 603] width 95 height 28
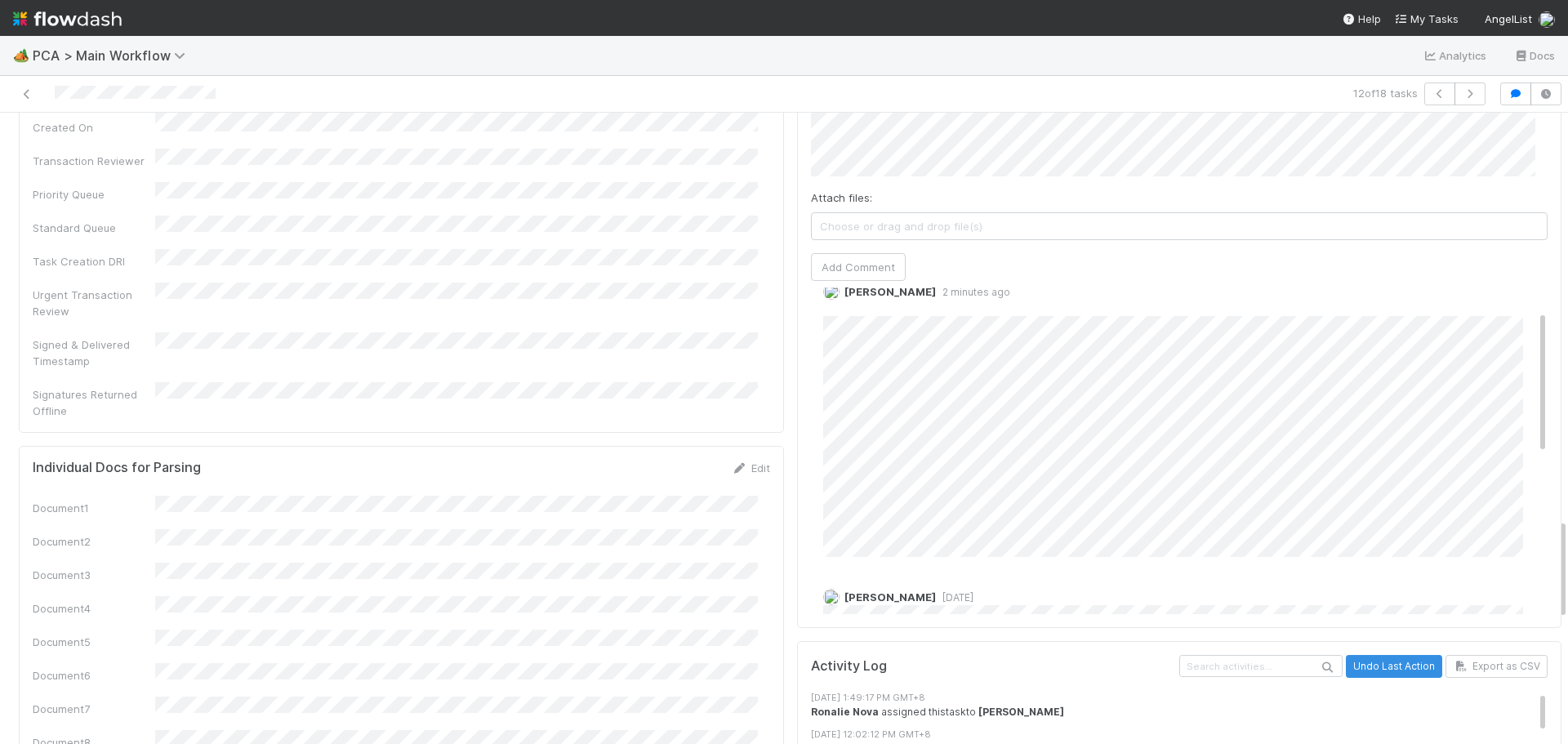
scroll to position [0, 0]
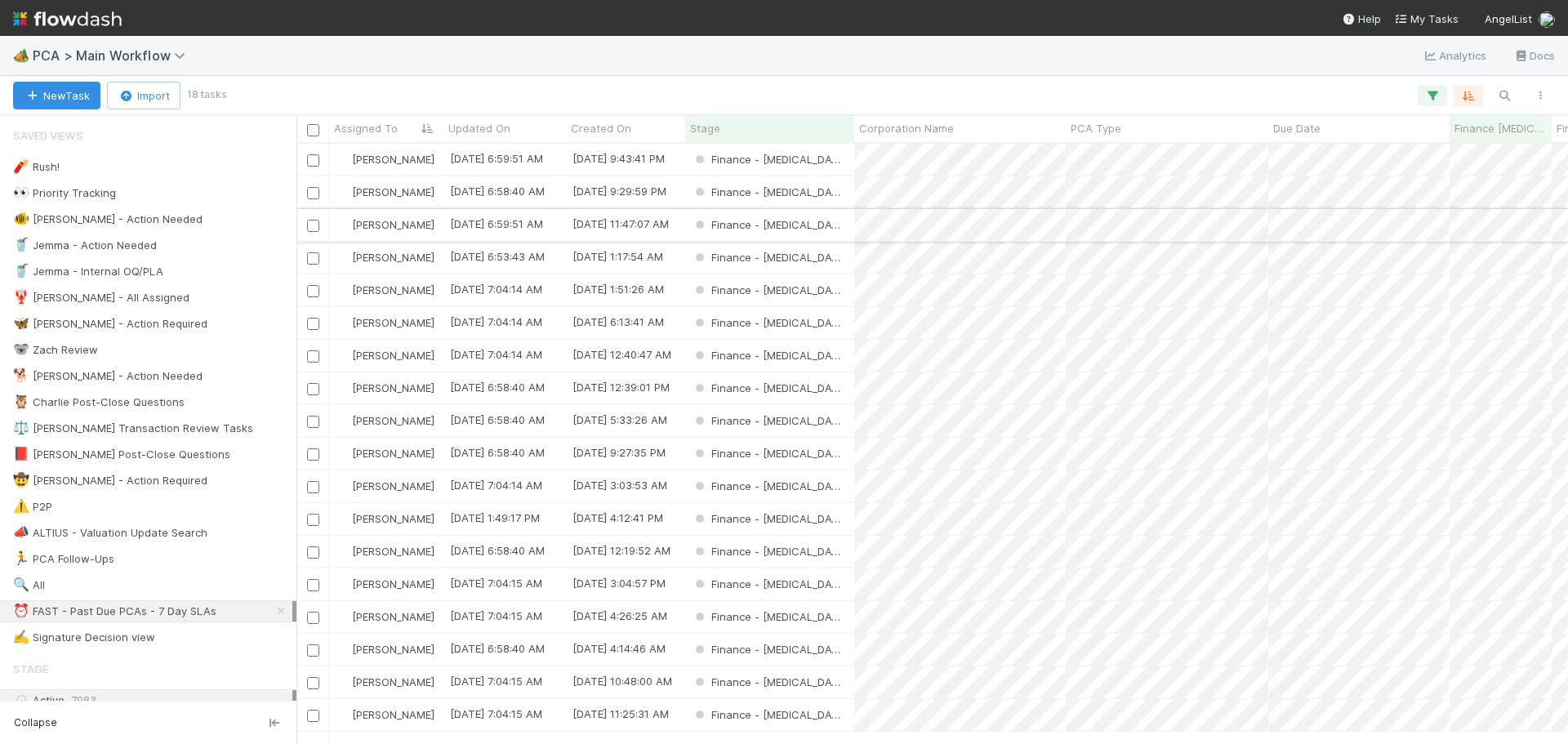
scroll to position [588, 1259]
click at [833, 194] on div "Finance - ICU" at bounding box center [769, 192] width 169 height 32
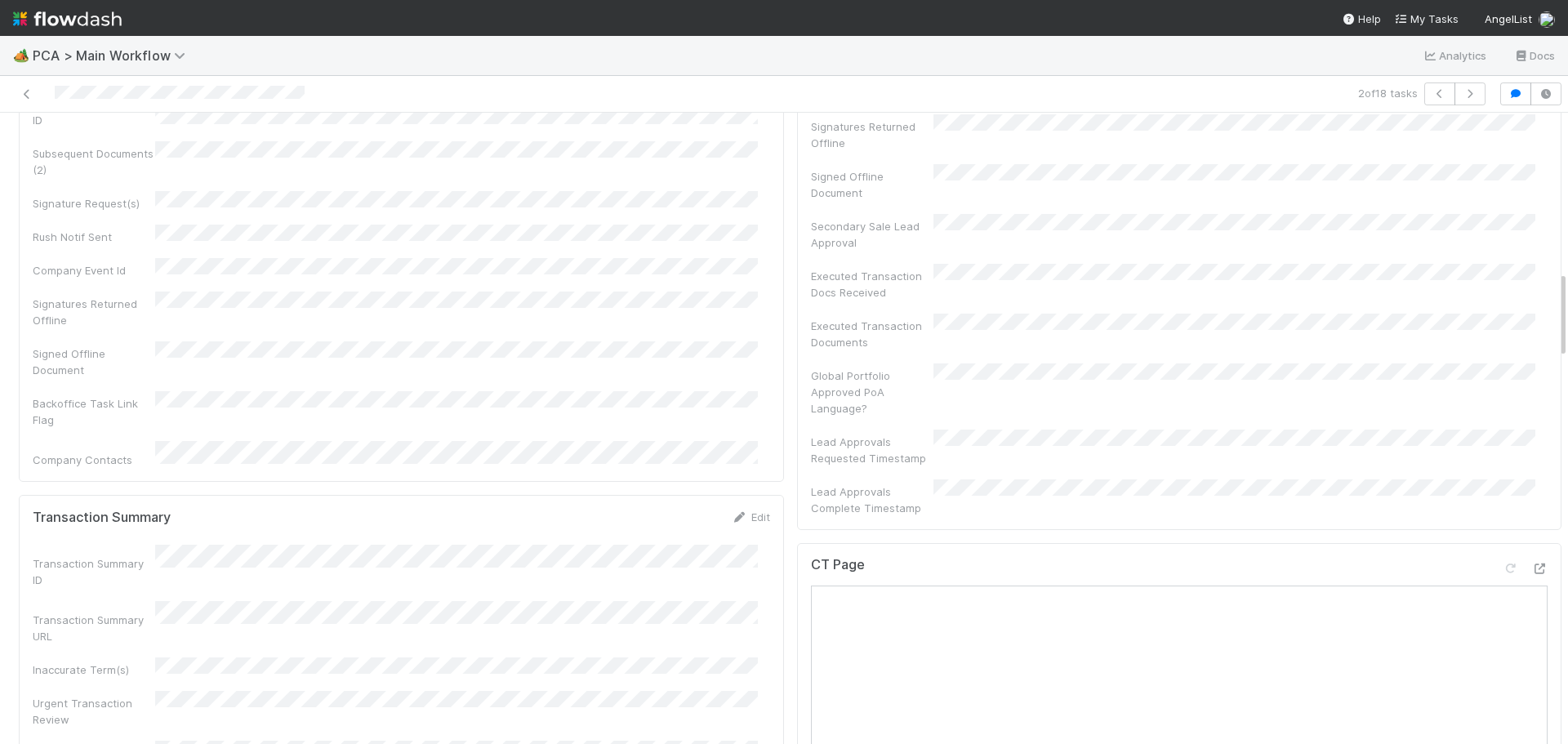
scroll to position [1225, 0]
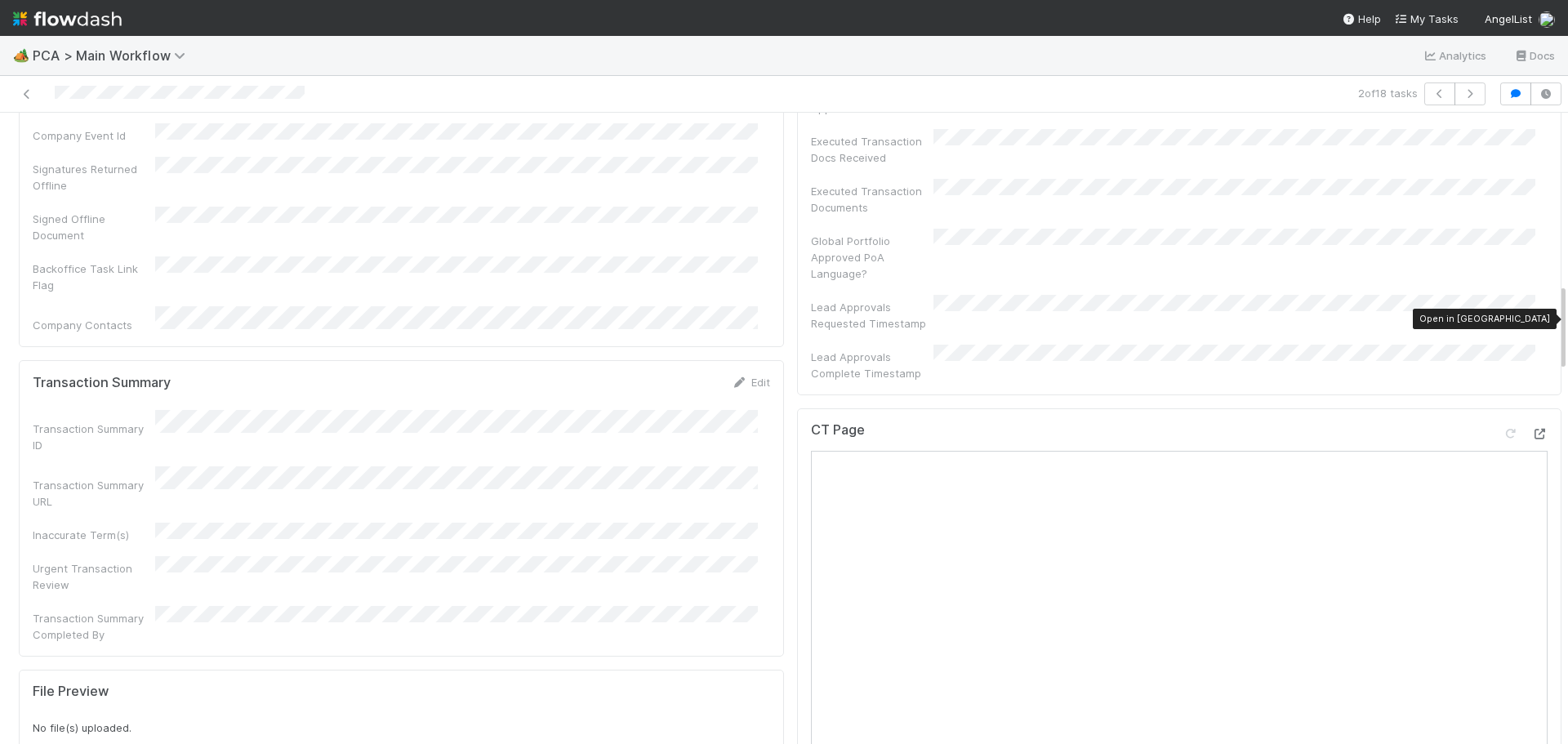
click at [1532, 429] on icon at bounding box center [1540, 434] width 16 height 11
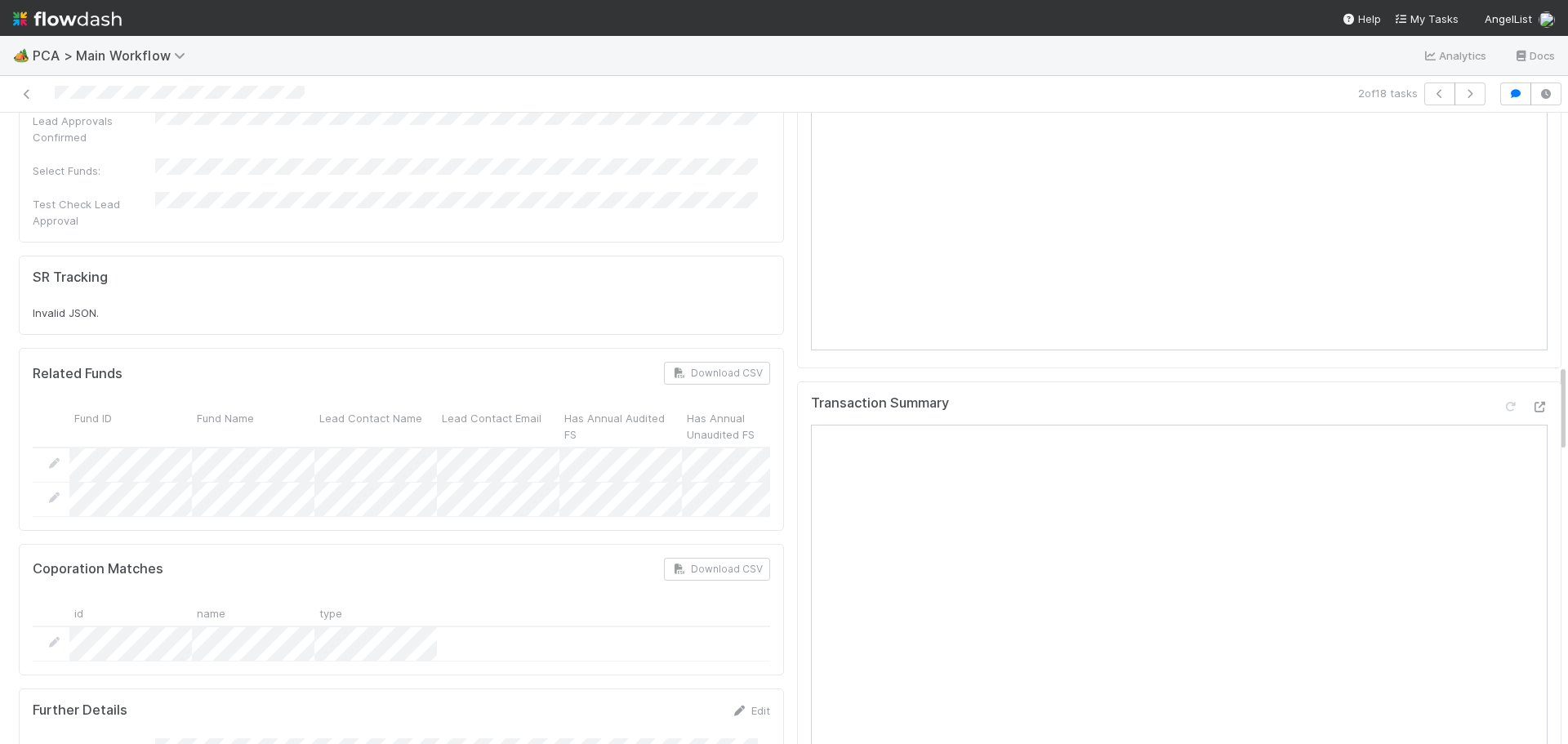
scroll to position [2042, 0]
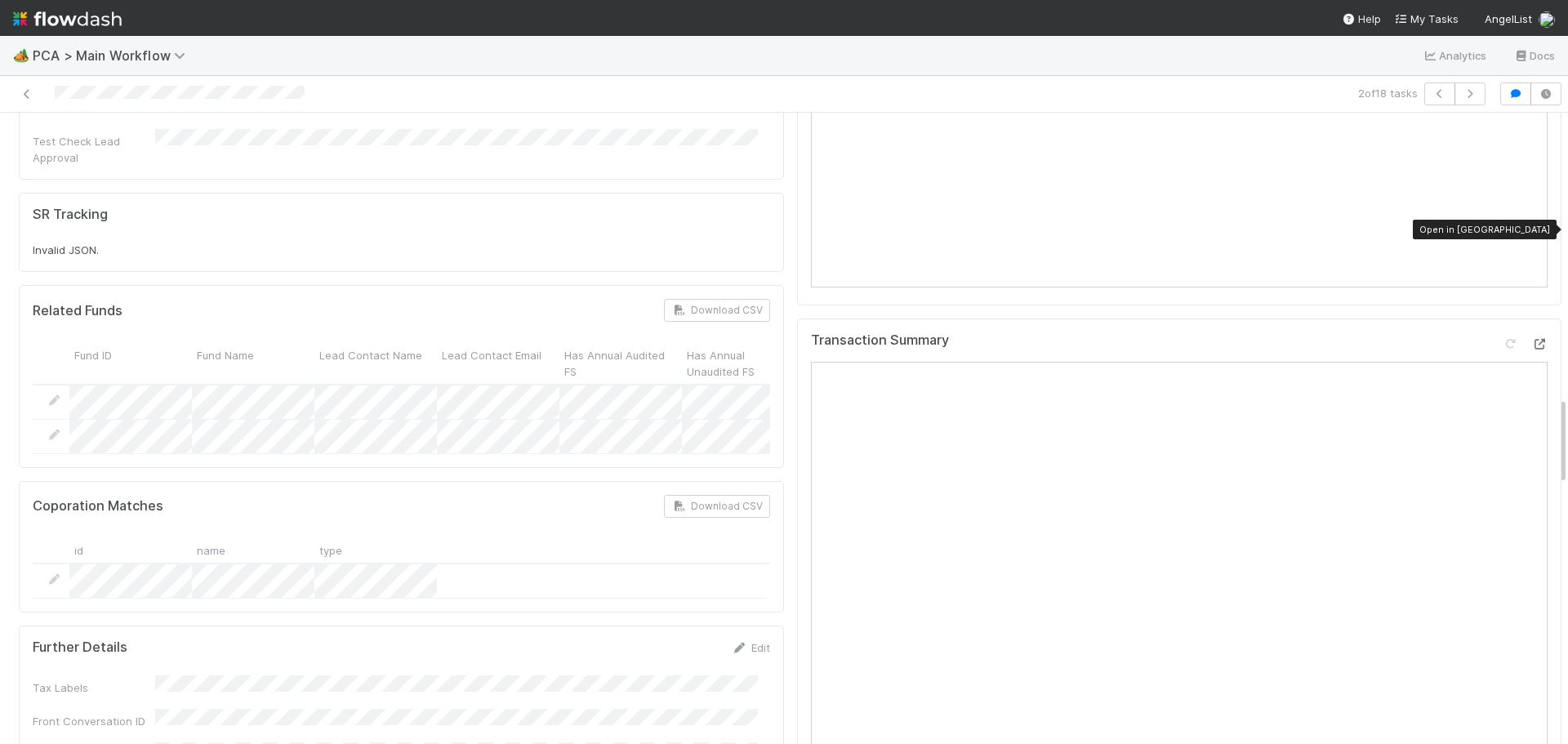
click at [1532, 339] on icon at bounding box center [1540, 344] width 16 height 11
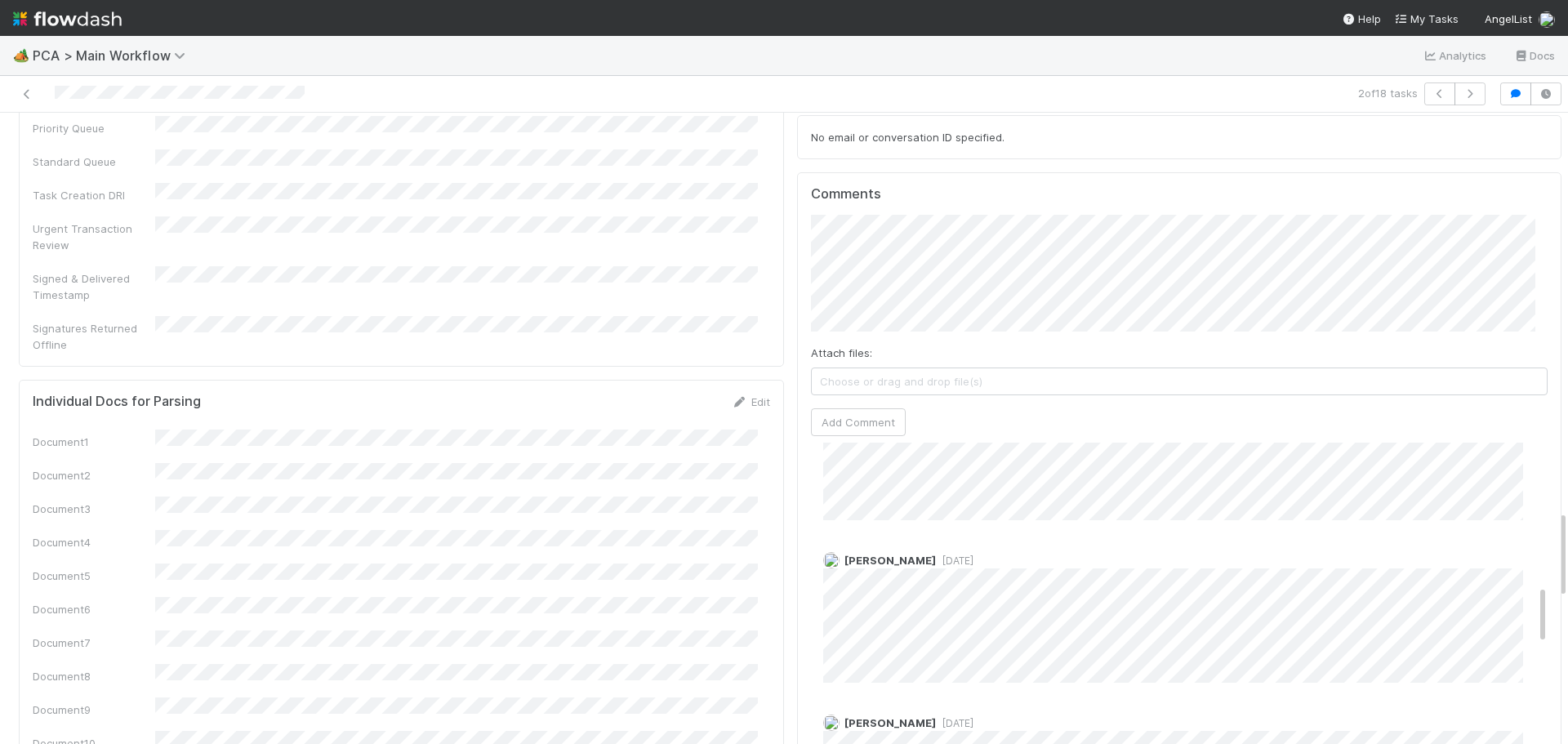
scroll to position [817, 0]
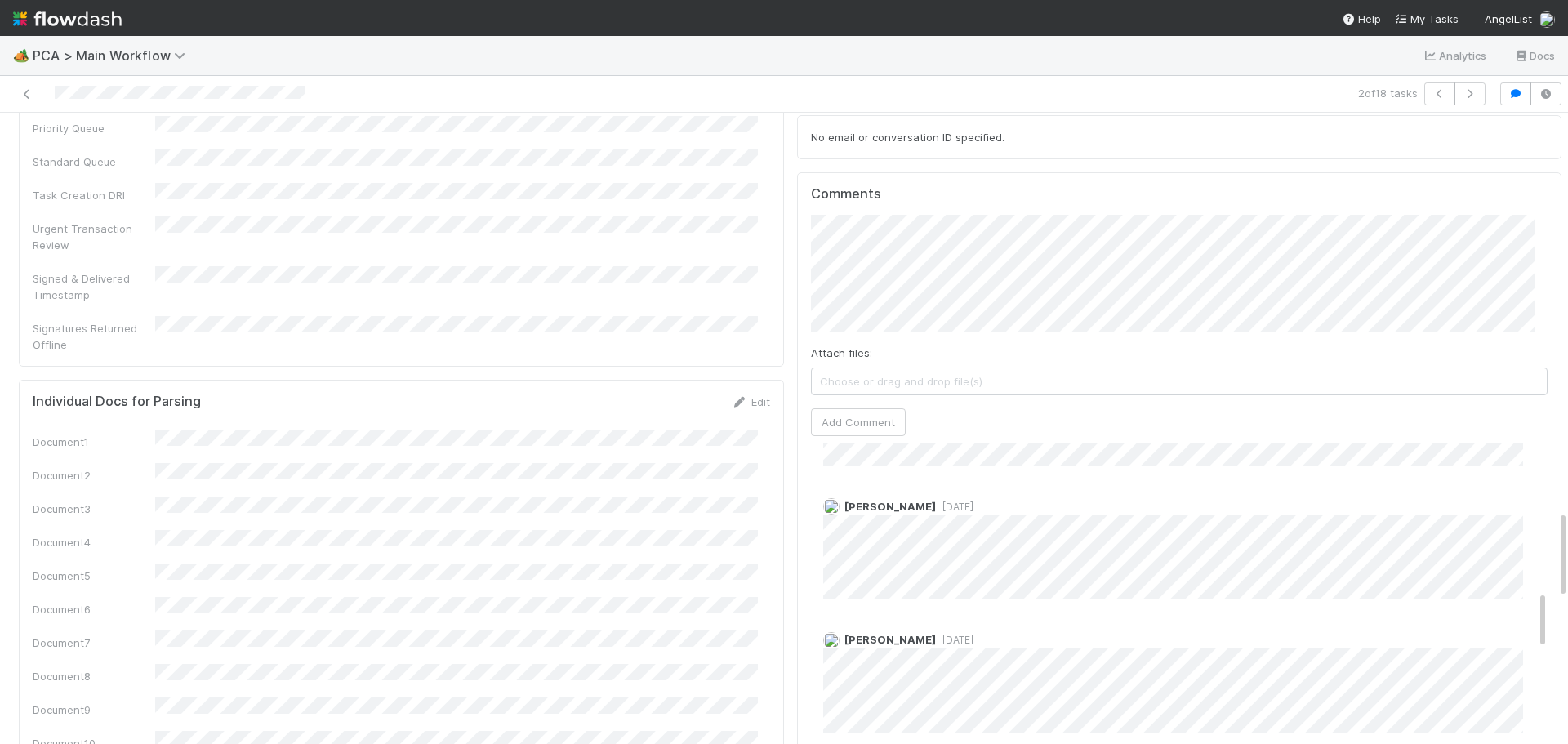
click at [936, 501] on span "2 months ago" at bounding box center [954, 507] width 37 height 12
click at [900, 516] on div "Marlon 1 month ago" at bounding box center [1186, 573] width 750 height 114
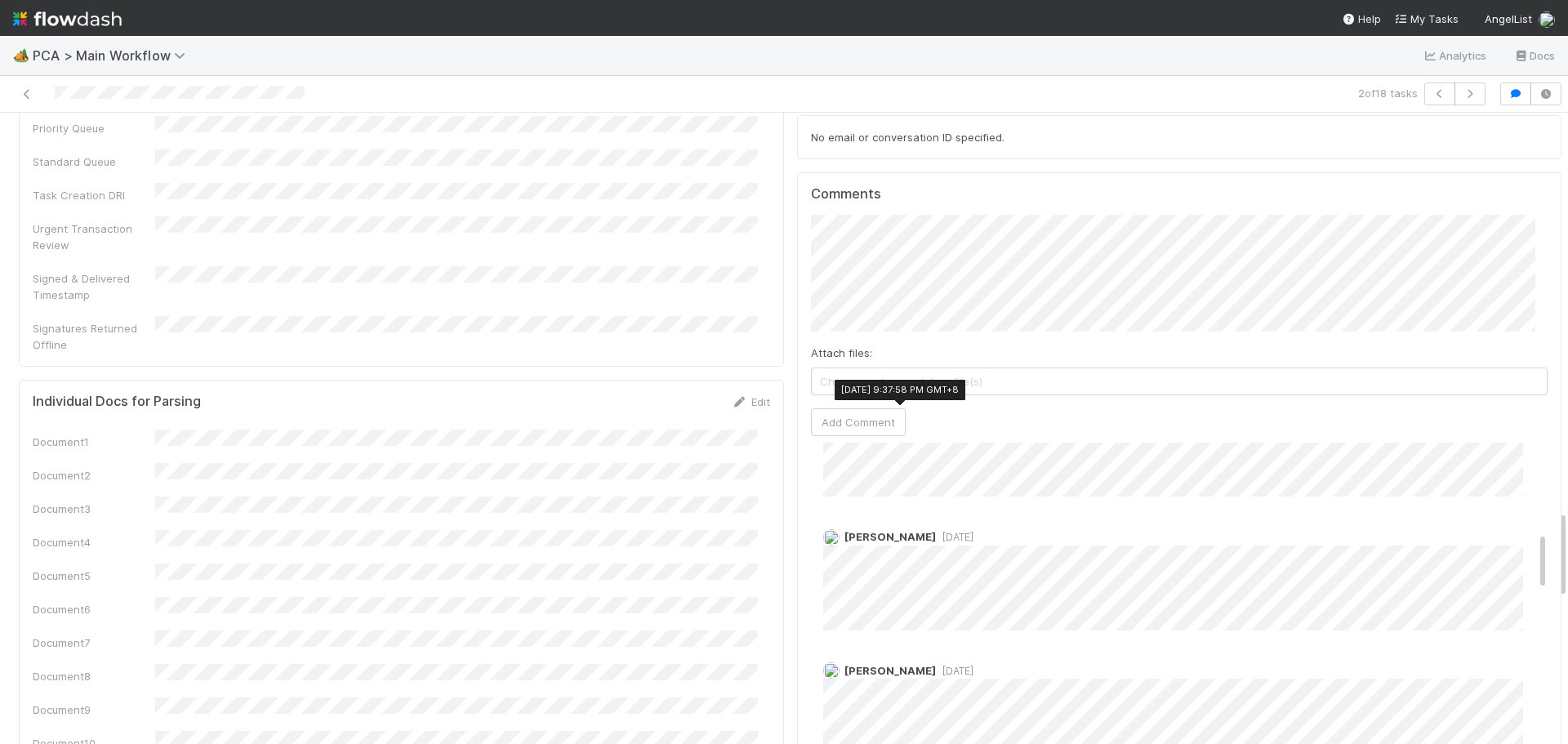
click at [936, 531] on span "1 month ago" at bounding box center [954, 538] width 37 height 12
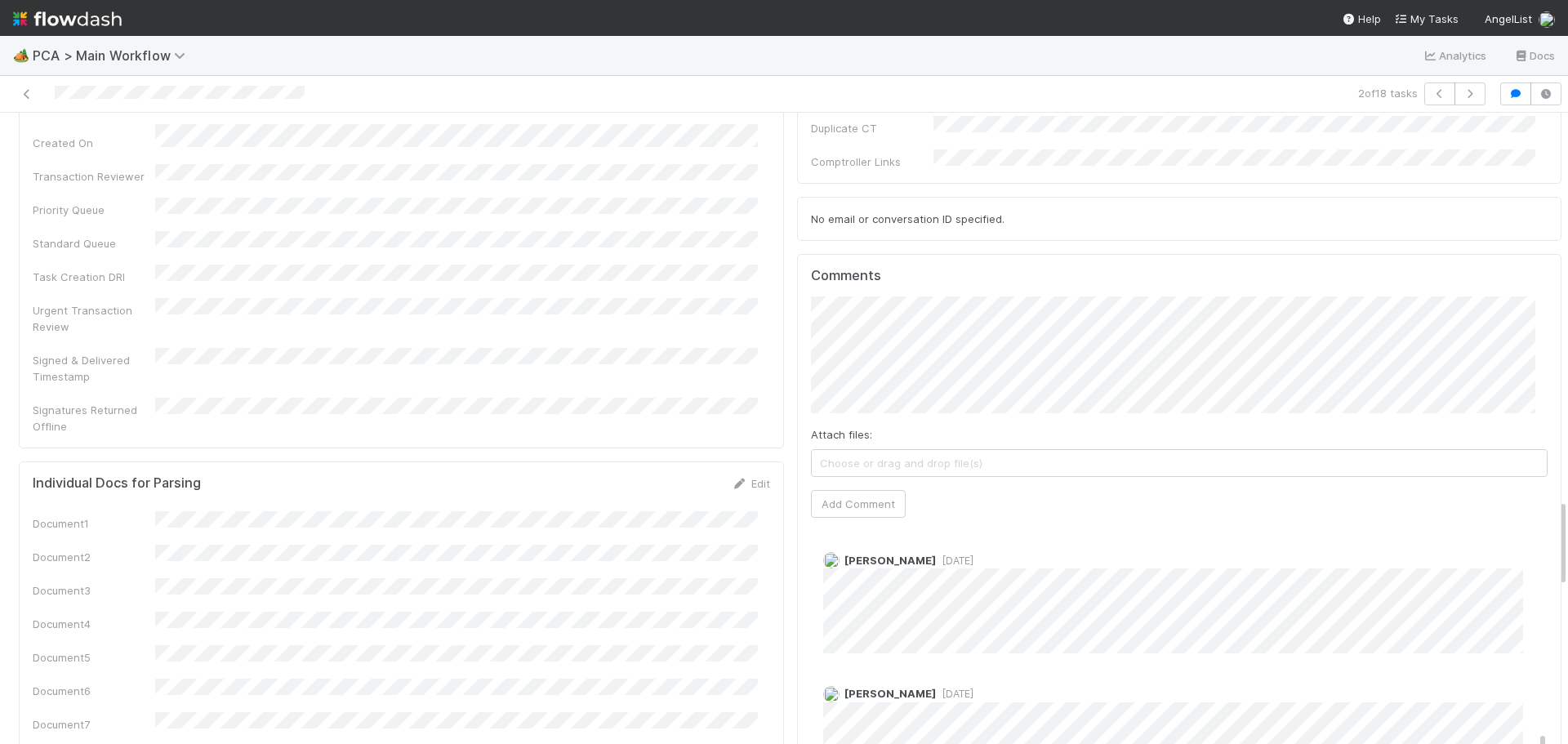
scroll to position [1073, 0]
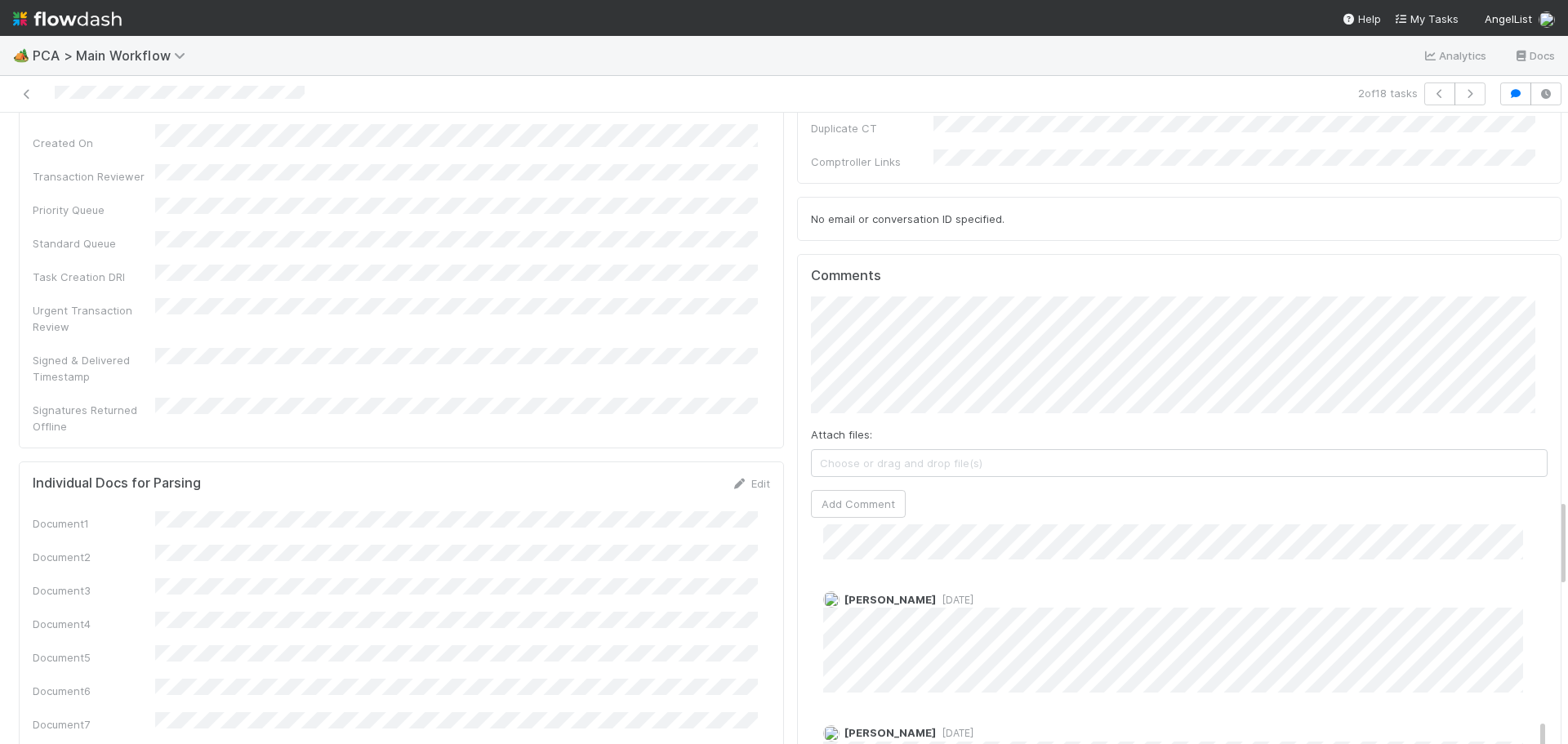
click at [936, 594] on span "6 months ago" at bounding box center [954, 601] width 37 height 12
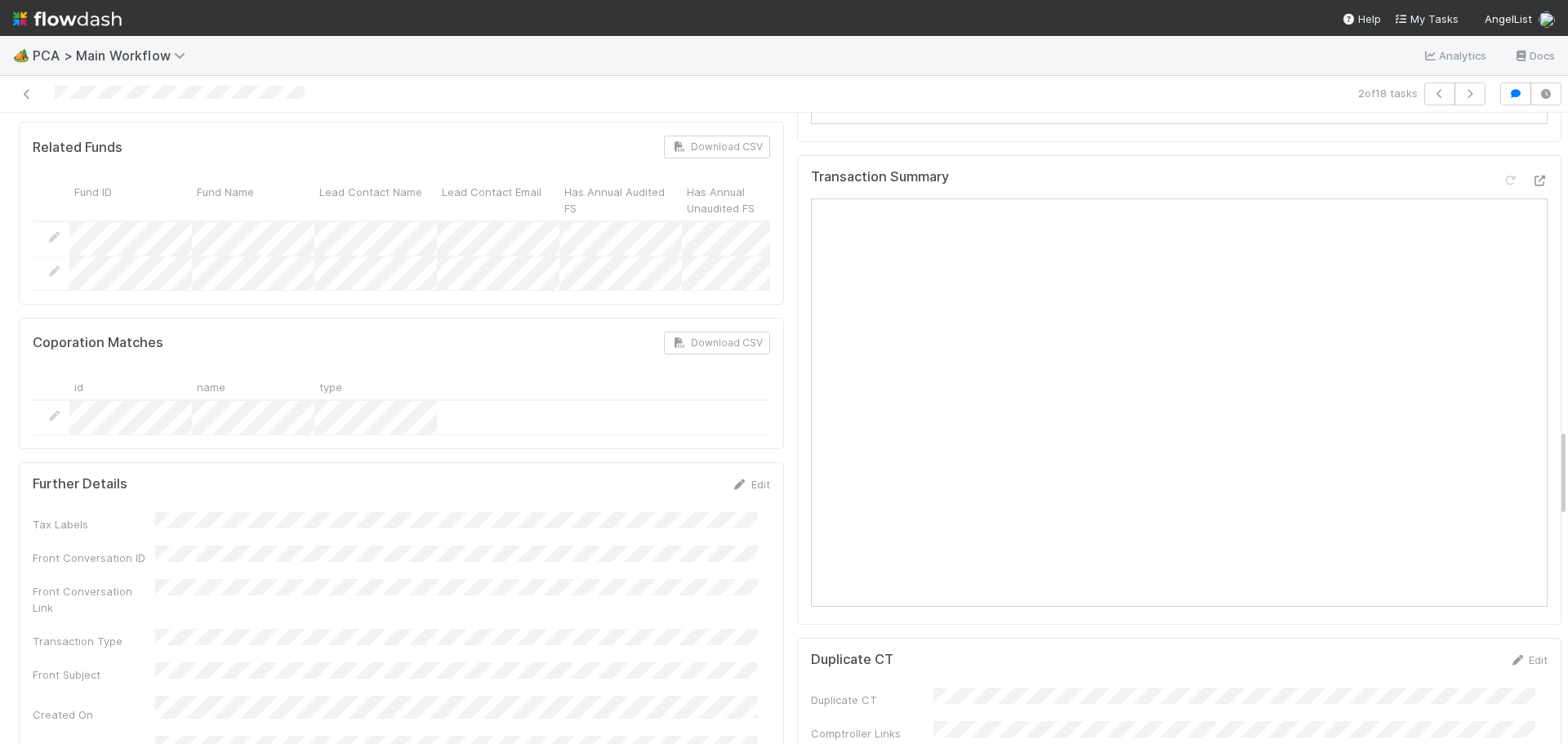
scroll to position [2533, 0]
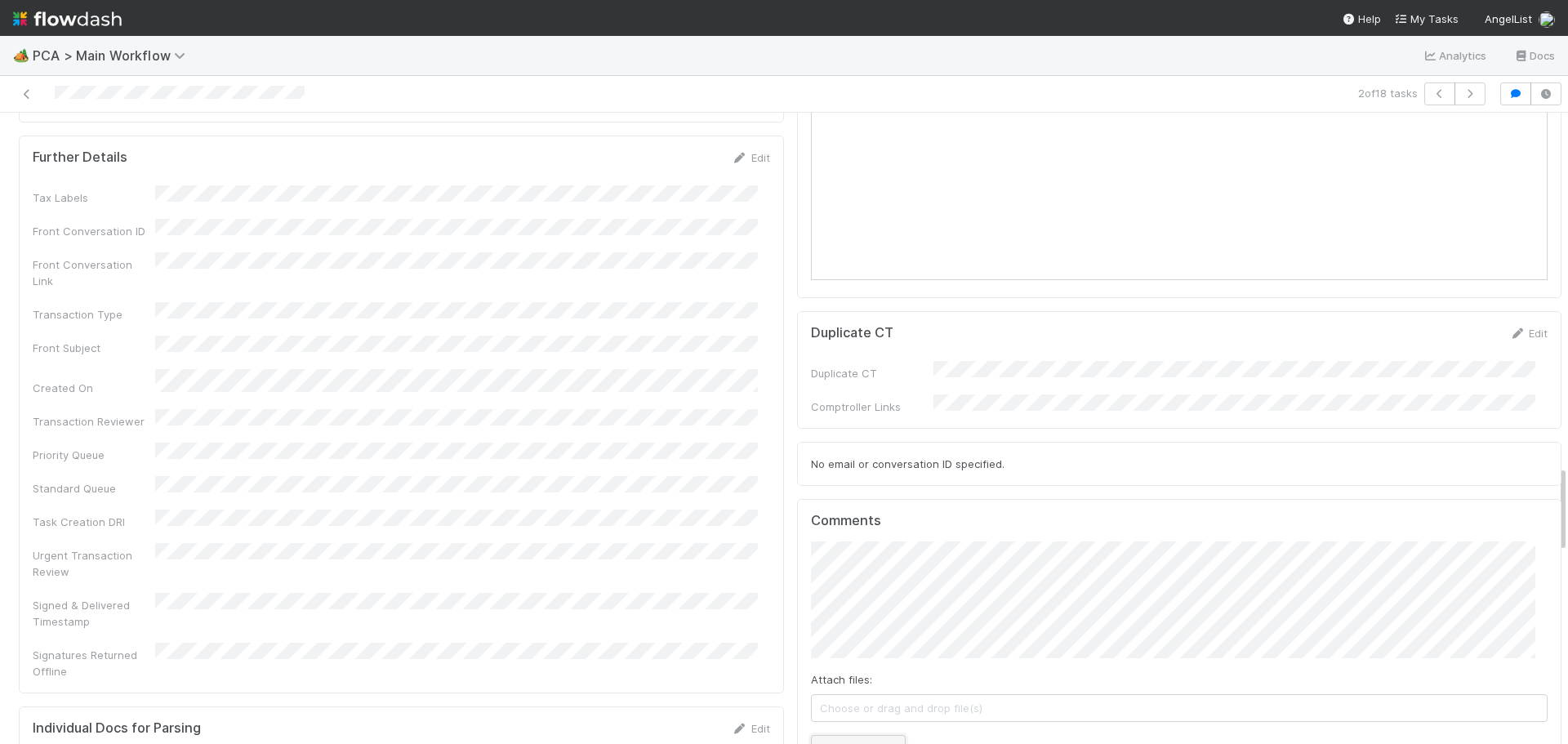
click at [841, 735] on button "Add Comment" at bounding box center [858, 748] width 95 height 28
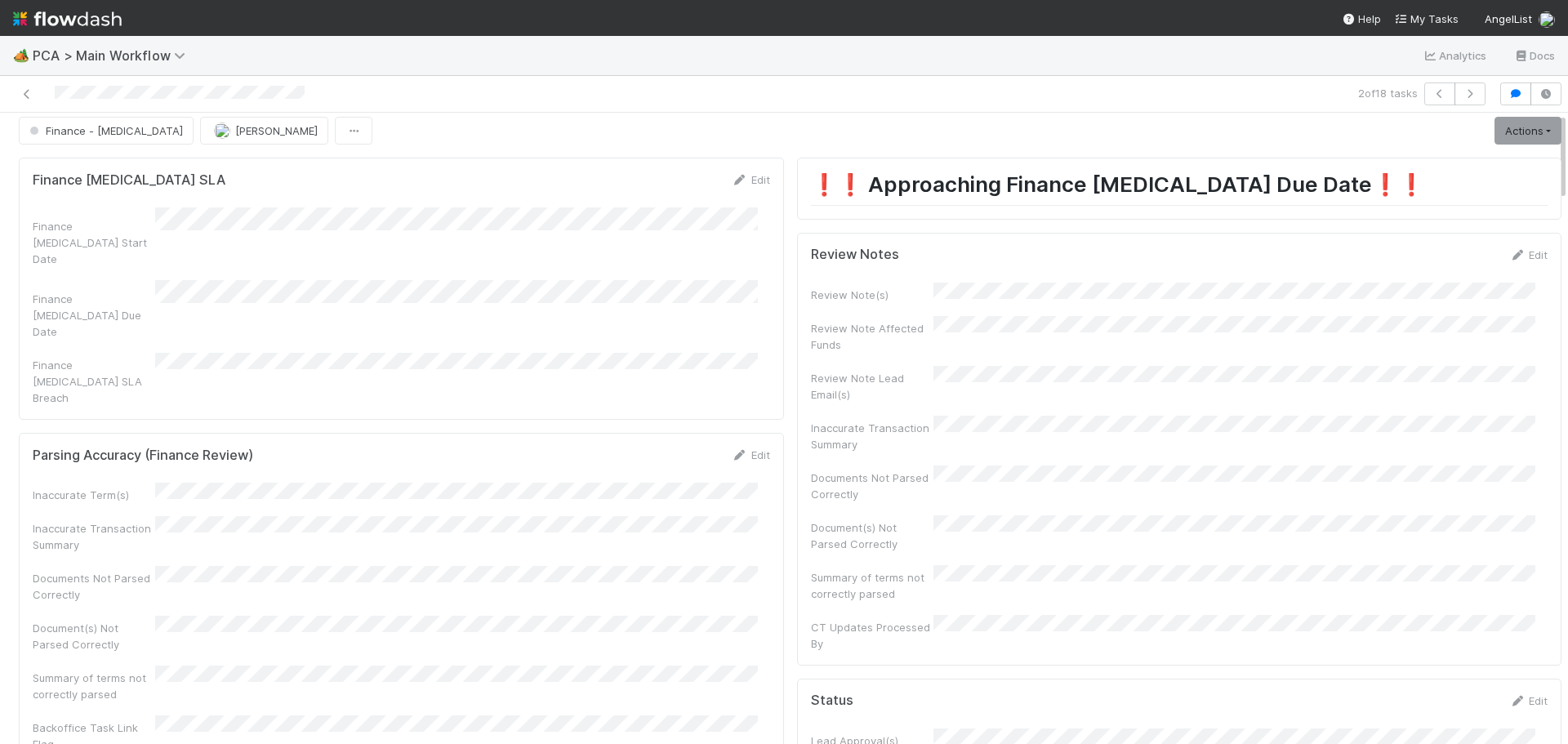
scroll to position [0, 0]
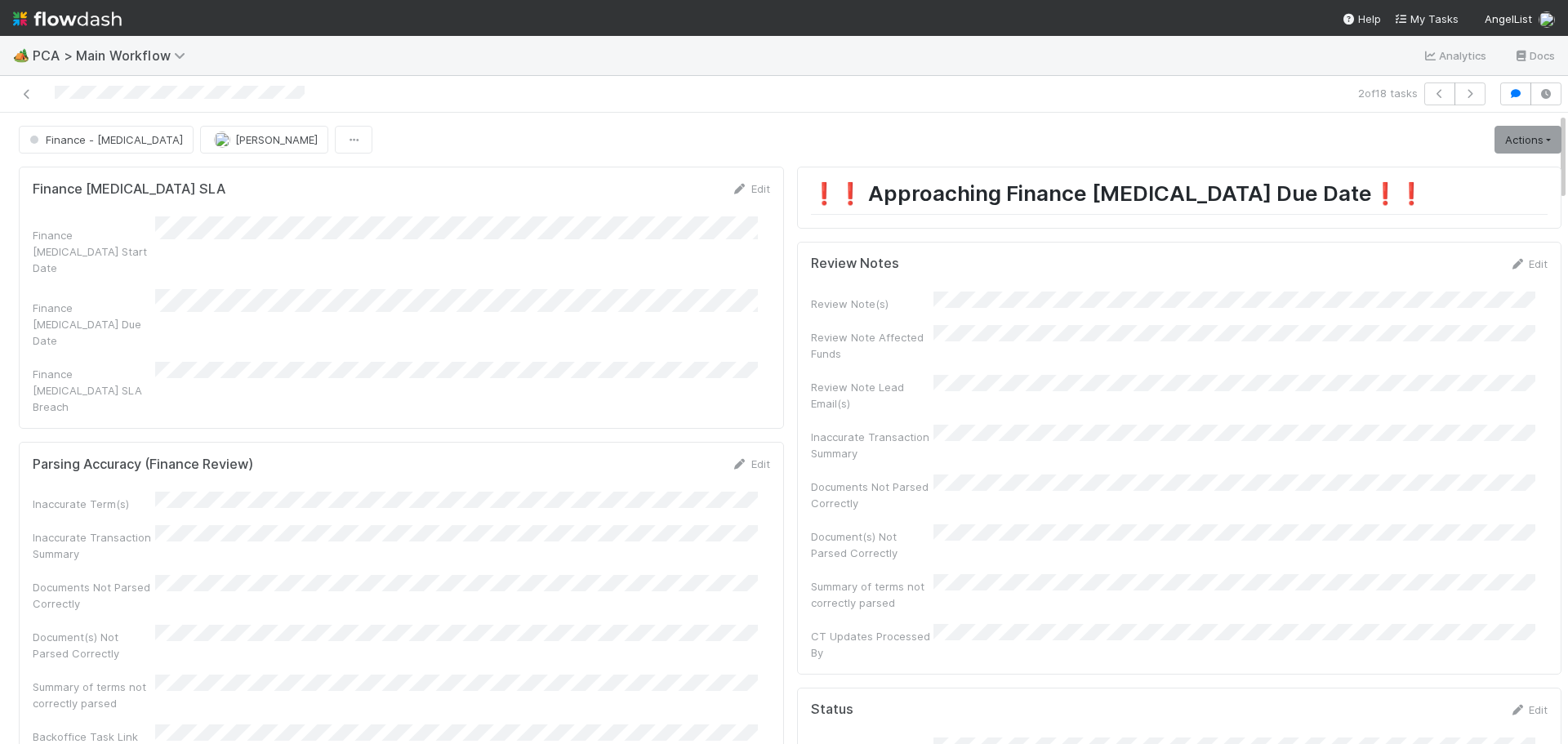
click at [1529, 257] on div "Review Notes Edit" at bounding box center [1179, 263] width 762 height 16
click at [1521, 264] on link "Edit" at bounding box center [1528, 263] width 38 height 13
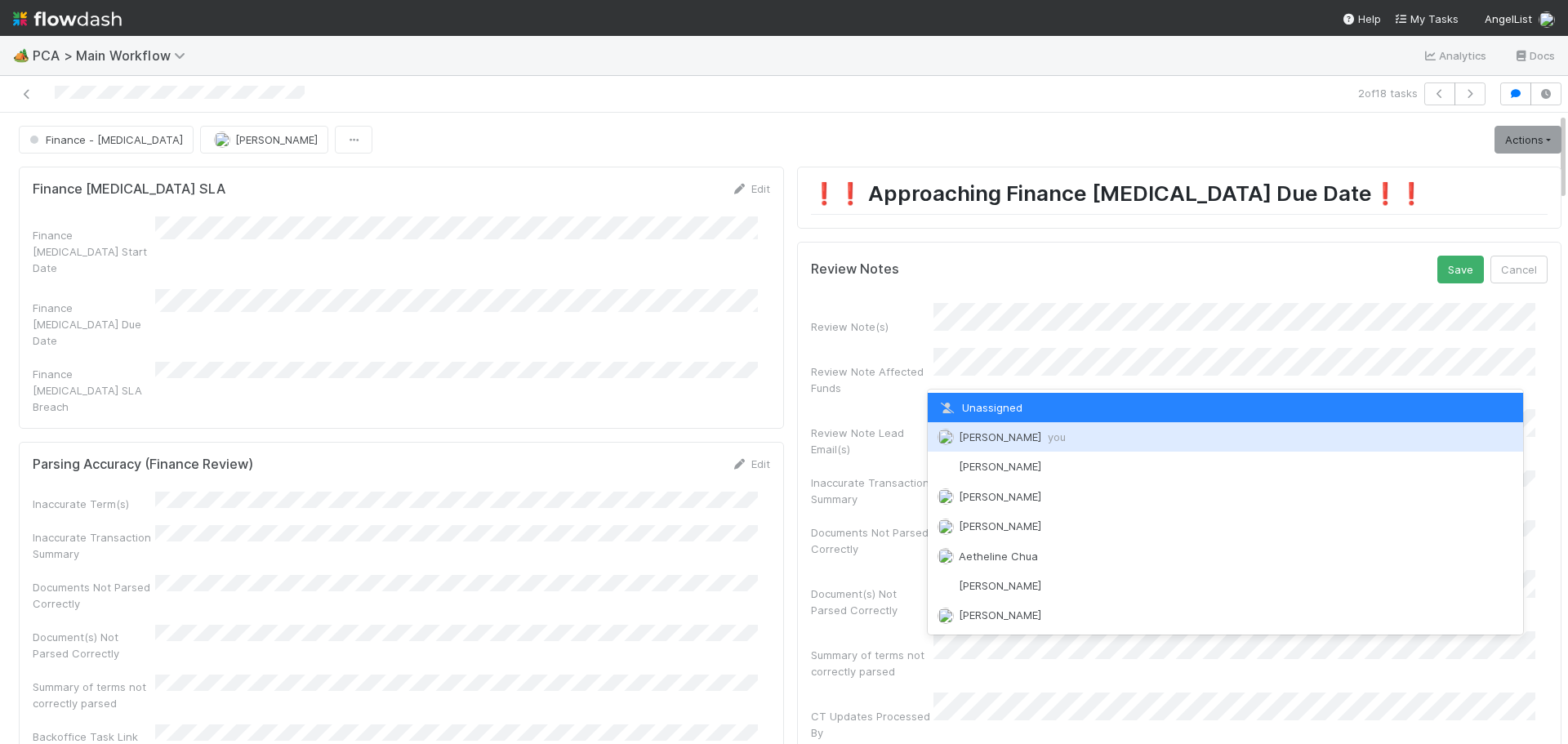
click at [1007, 441] on span "Marenz Trajano you" at bounding box center [1012, 437] width 107 height 13
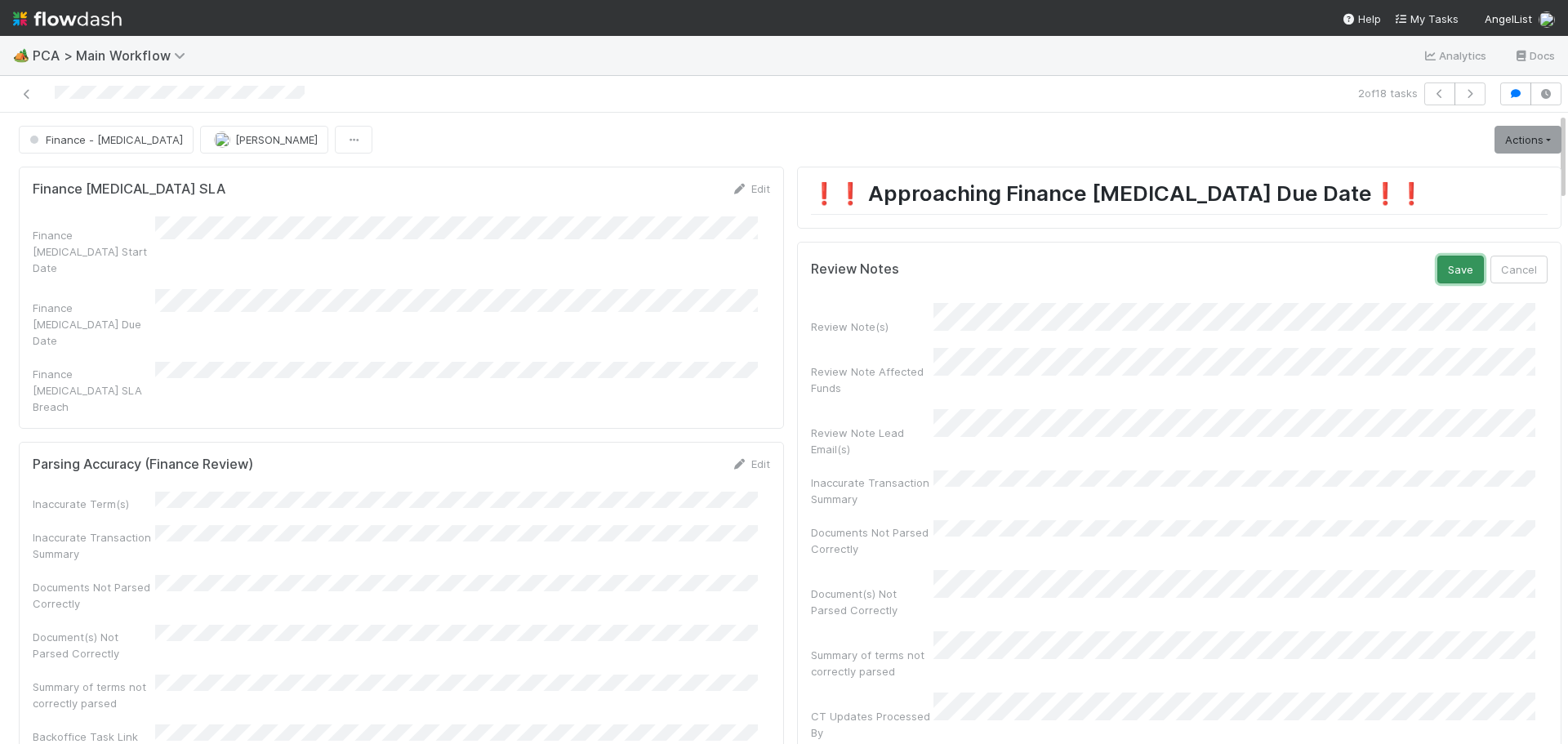
click at [1437, 264] on button "Save" at bounding box center [1460, 269] width 46 height 28
click at [1501, 142] on link "Actions" at bounding box center [1527, 139] width 67 height 28
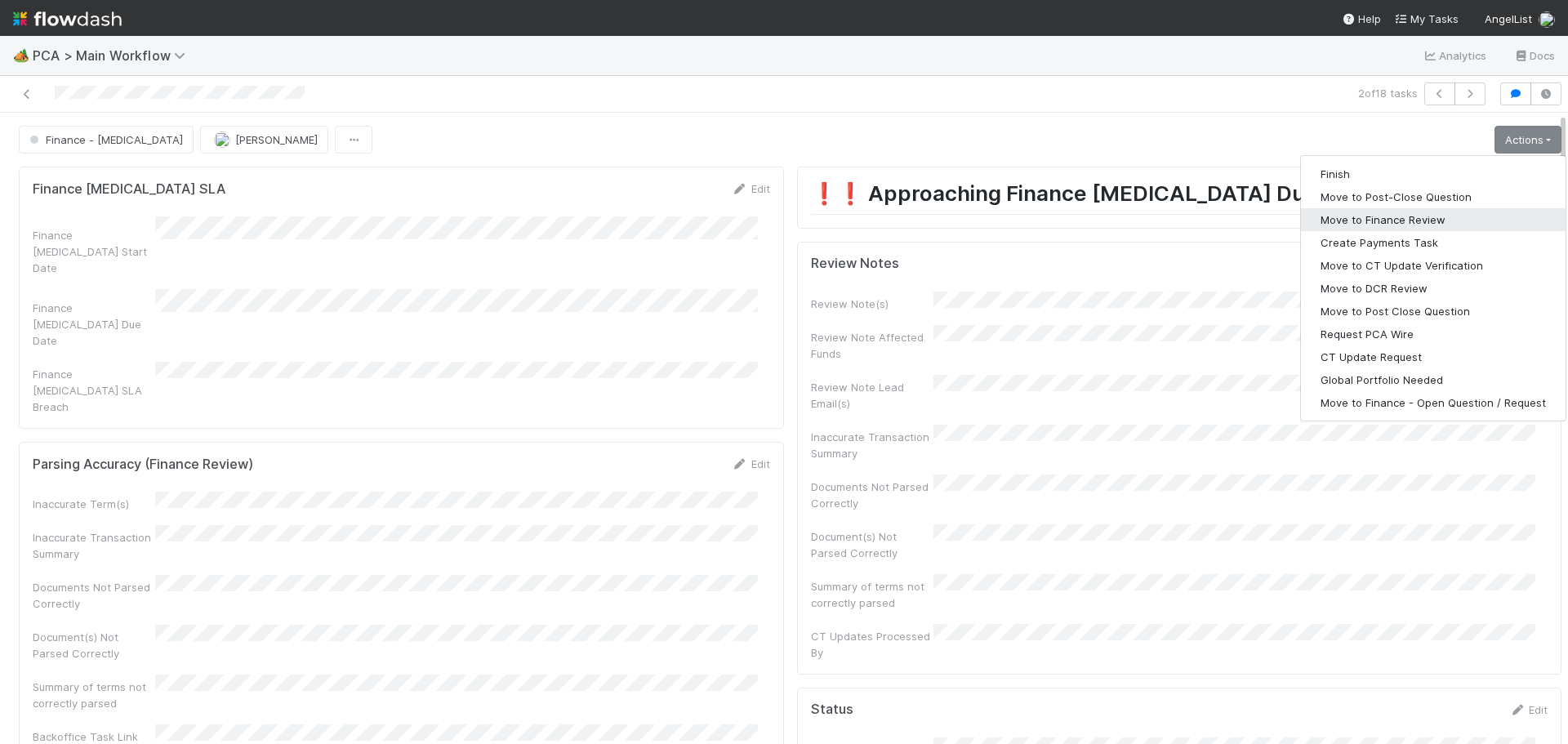
click at [1372, 220] on button "Move to Finance Review" at bounding box center [1433, 220] width 264 height 23
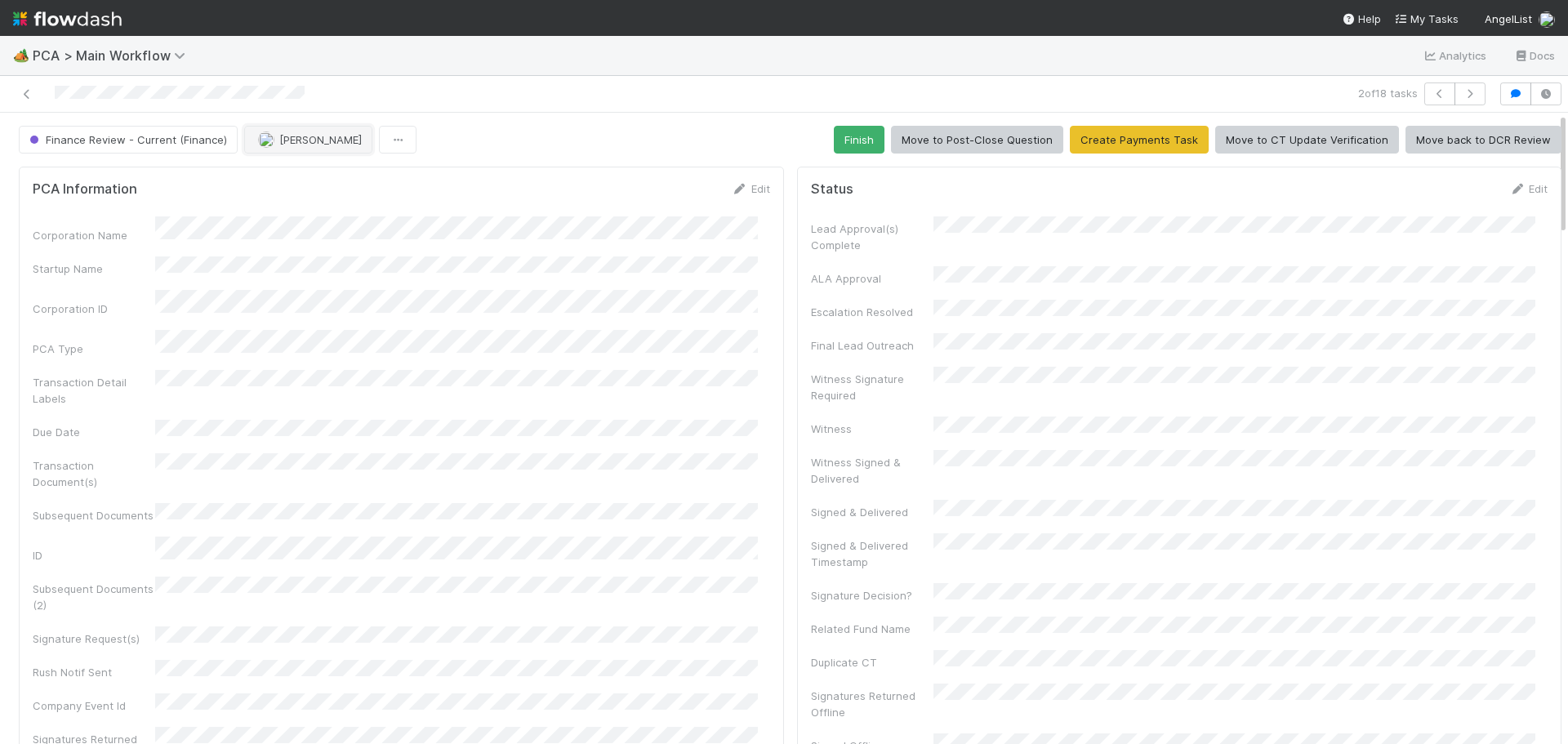
click at [294, 145] on span "[PERSON_NAME]" at bounding box center [320, 140] width 83 height 13
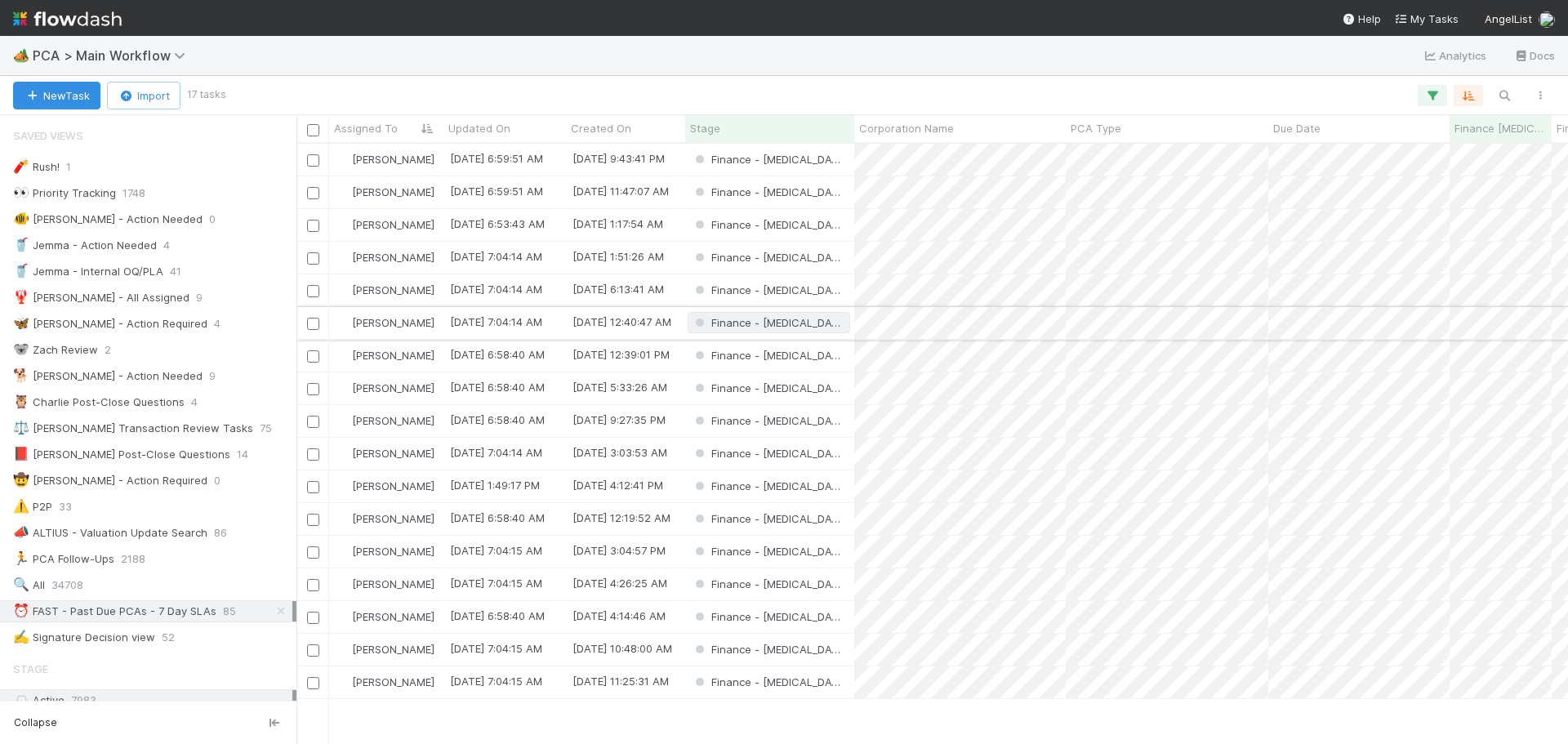
scroll to position [13, 13]
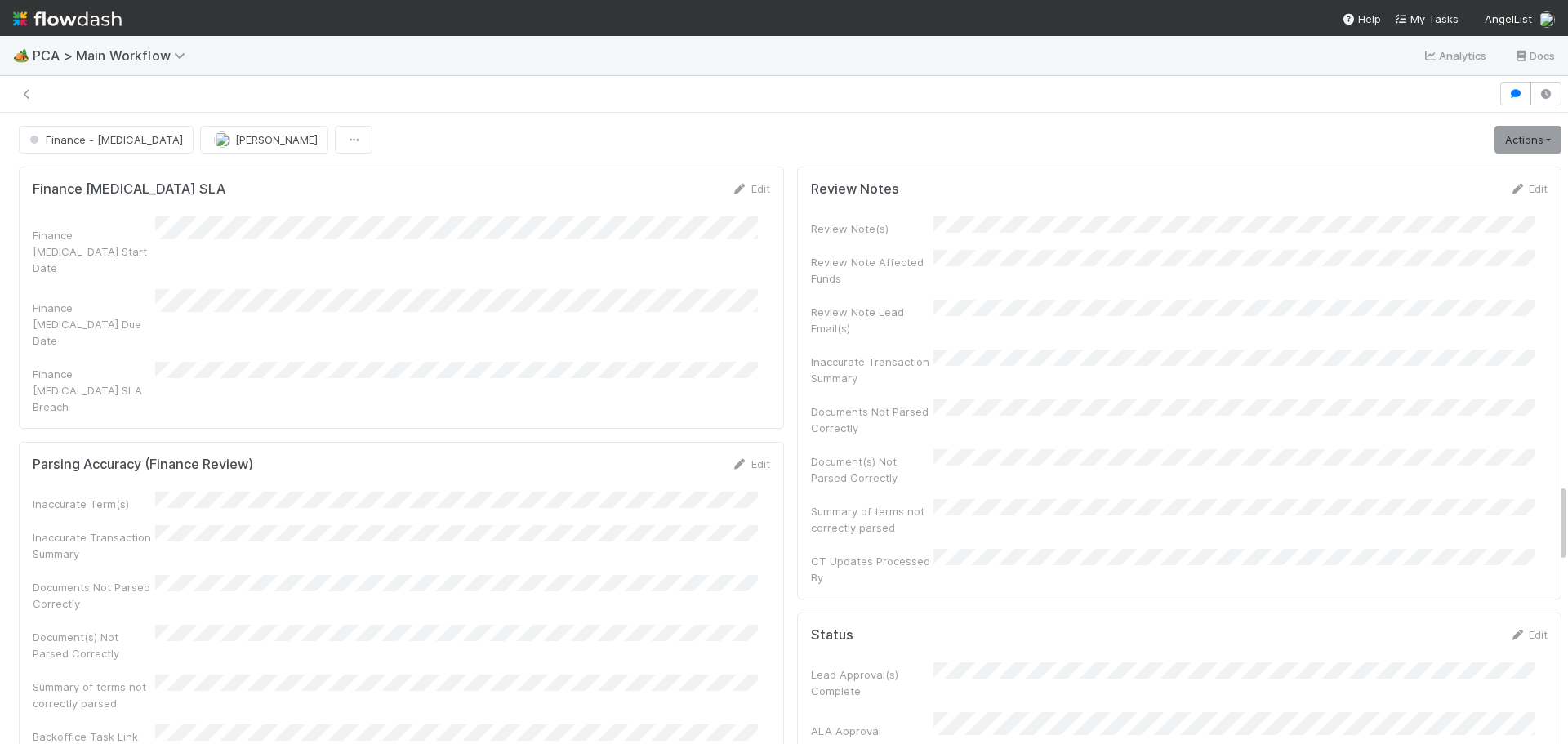
scroll to position [2941, 0]
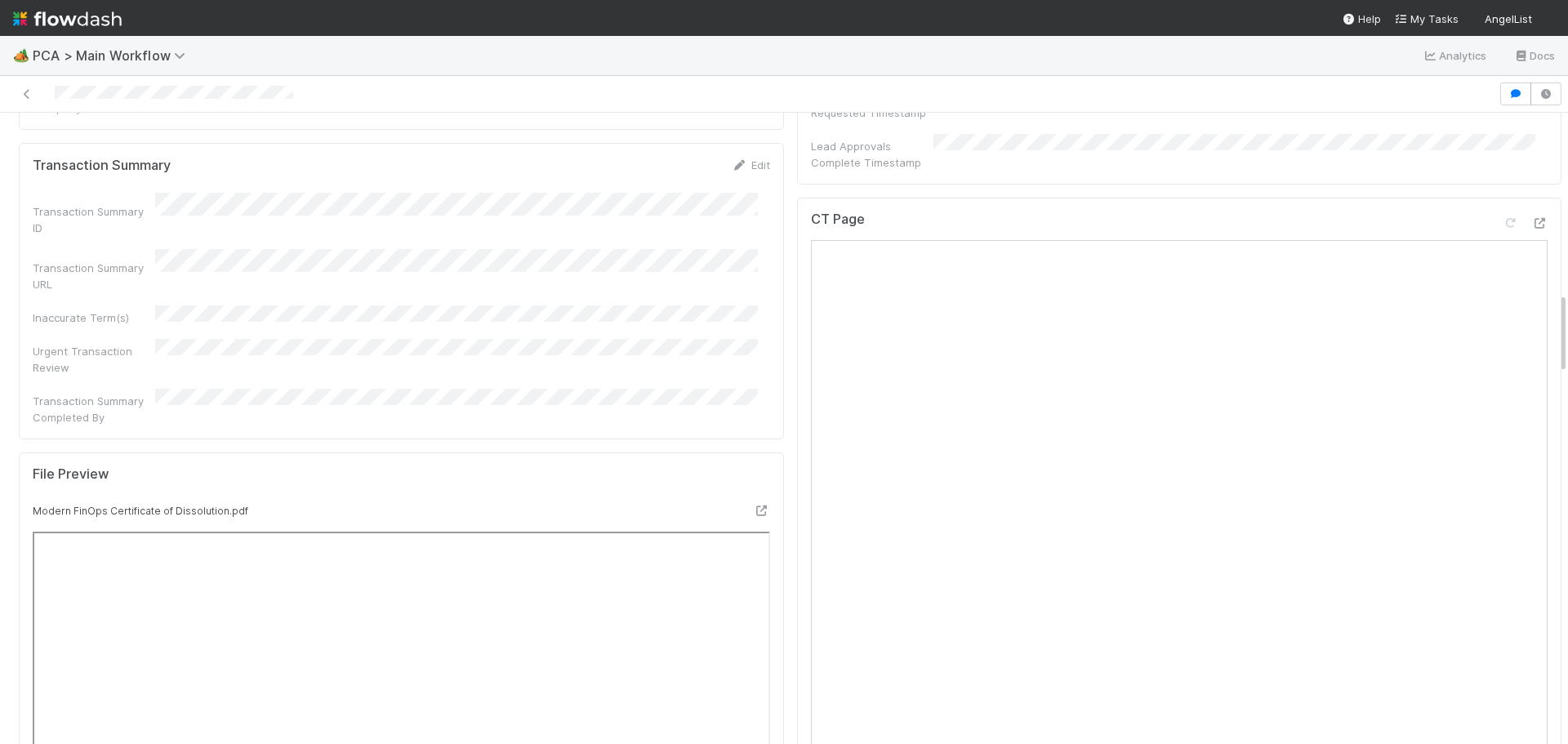
scroll to position [1389, 0]
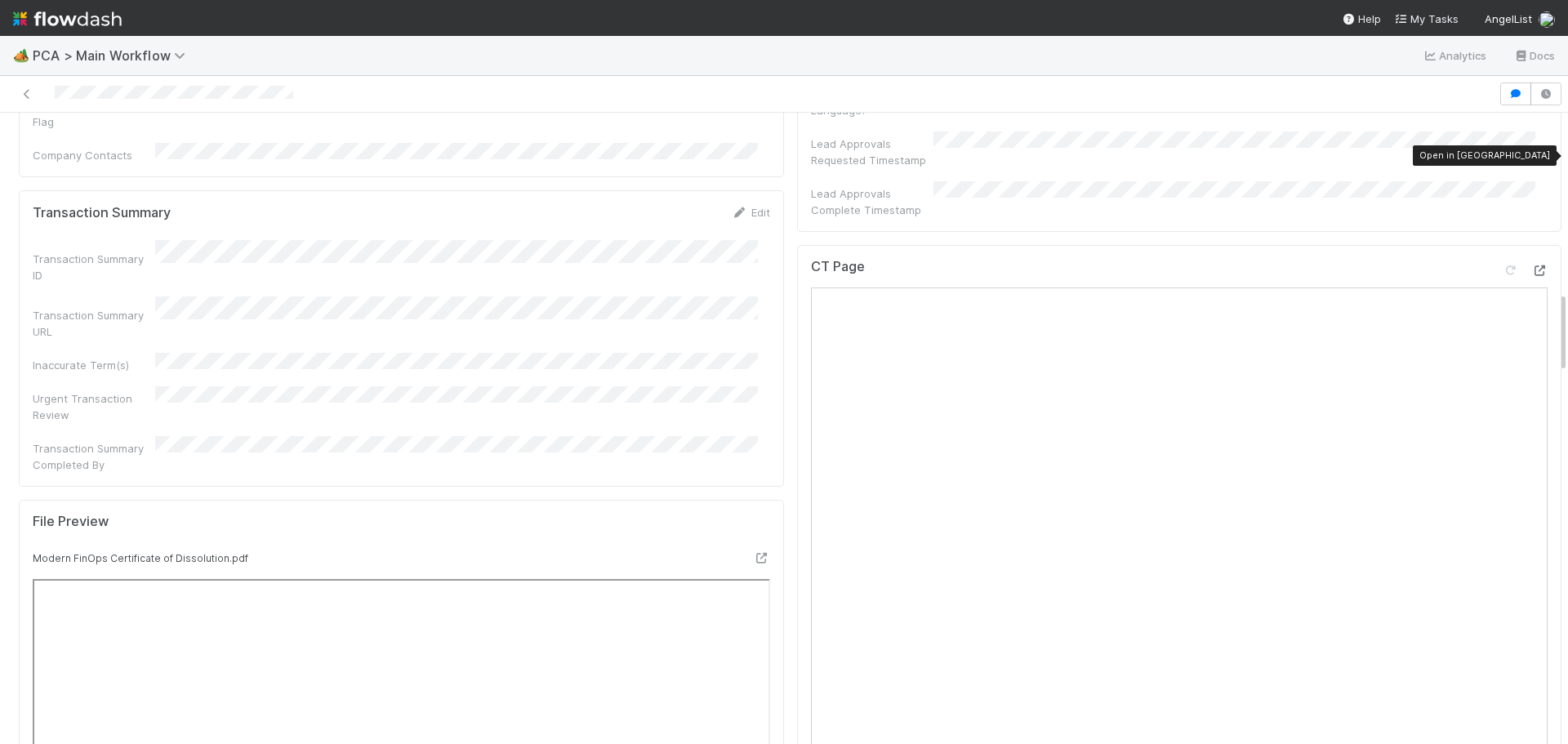
click at [1532, 265] on icon at bounding box center [1540, 271] width 16 height 11
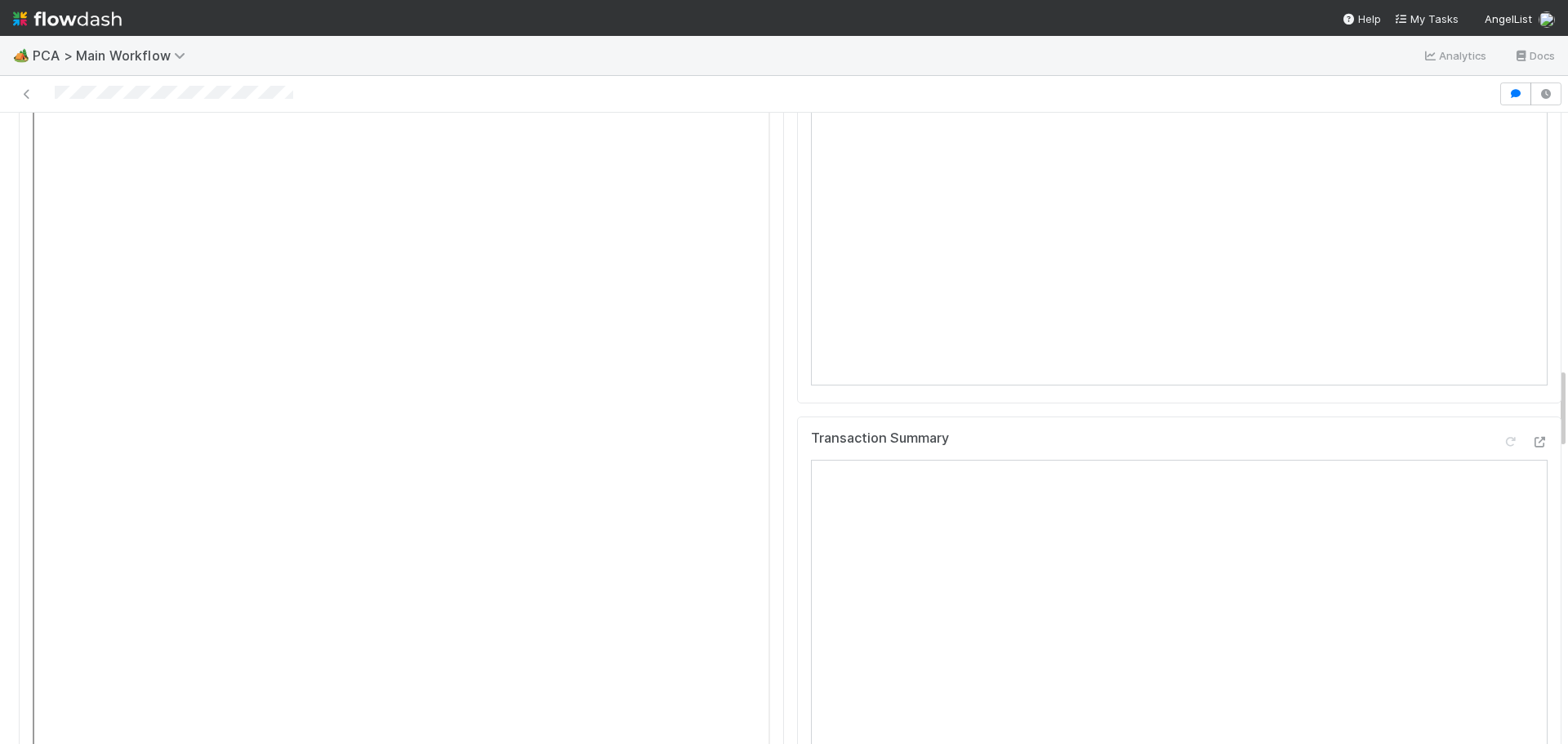
scroll to position [2042, 0]
click at [1532, 339] on icon at bounding box center [1540, 344] width 16 height 11
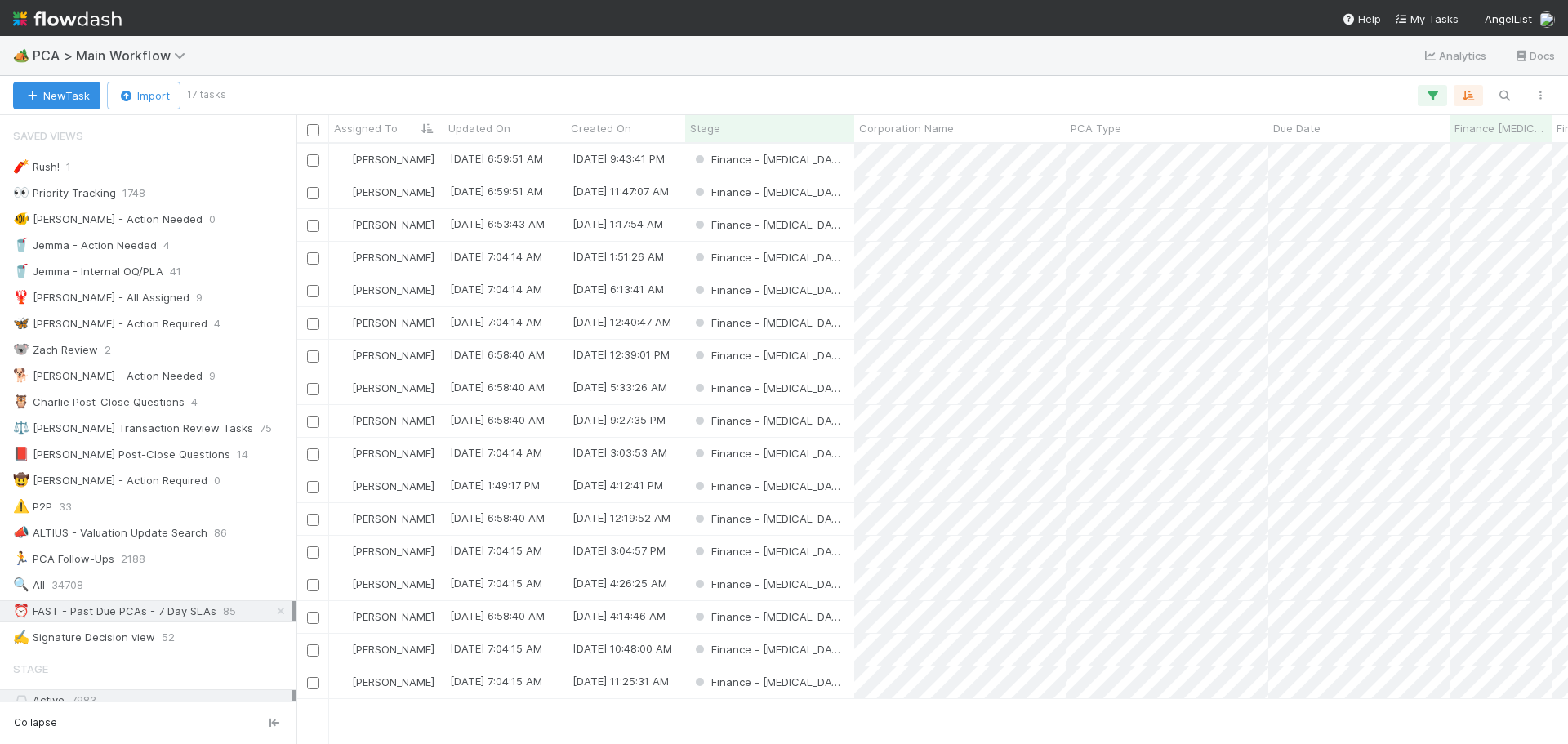
scroll to position [588, 1259]
click at [827, 194] on div "Finance - [MEDICAL_DATA]" at bounding box center [769, 192] width 169 height 32
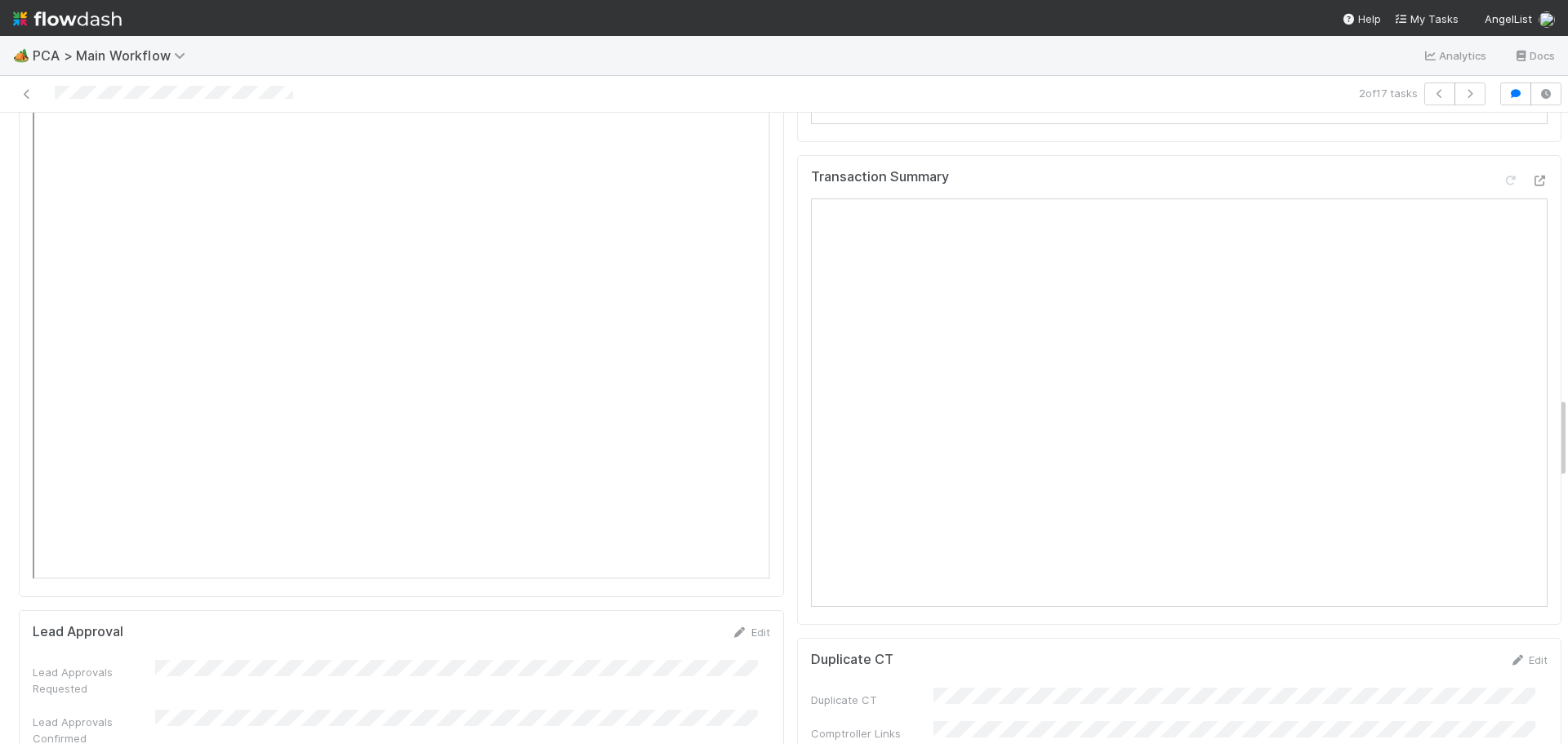
scroll to position [2370, 0]
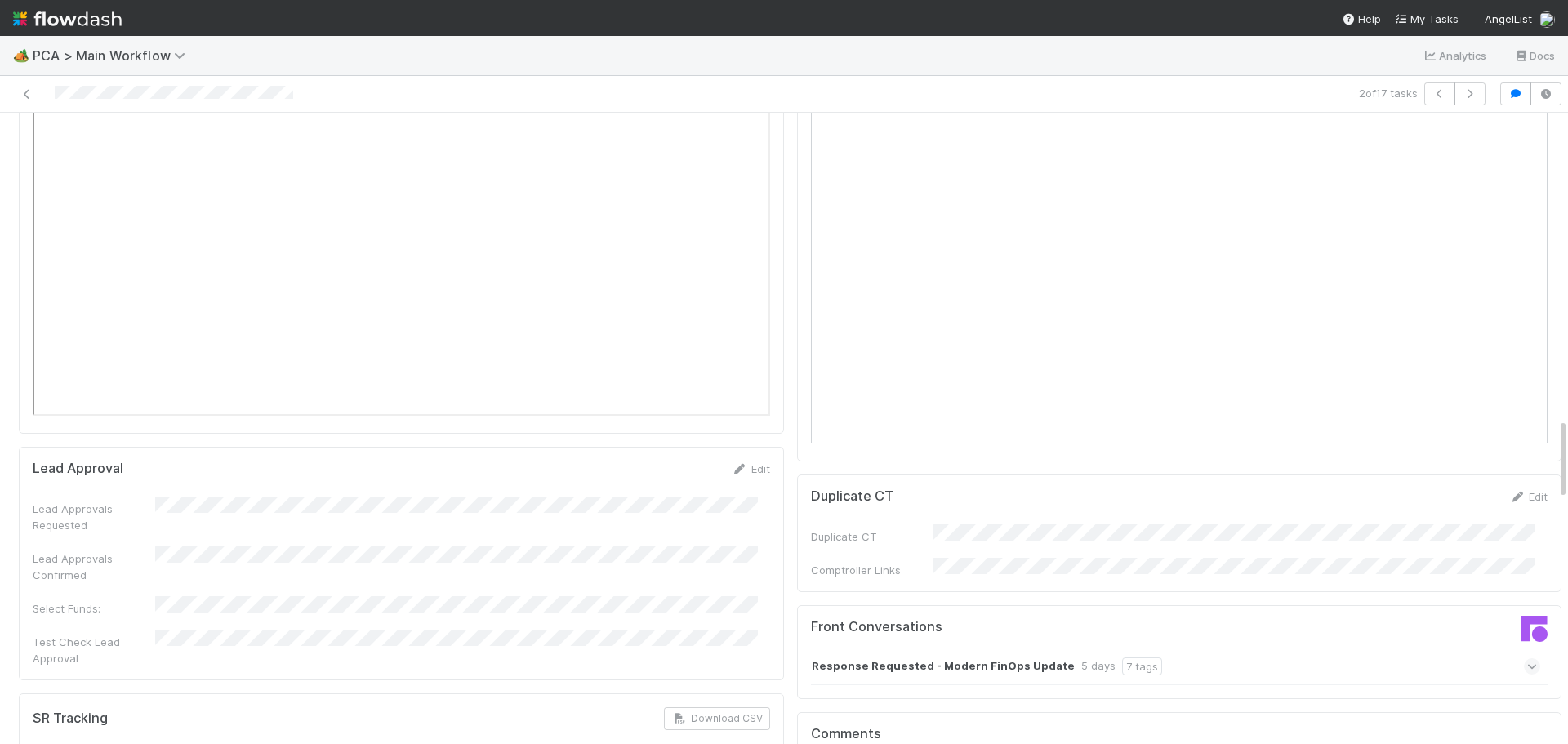
click at [1527, 659] on icon at bounding box center [1532, 667] width 11 height 16
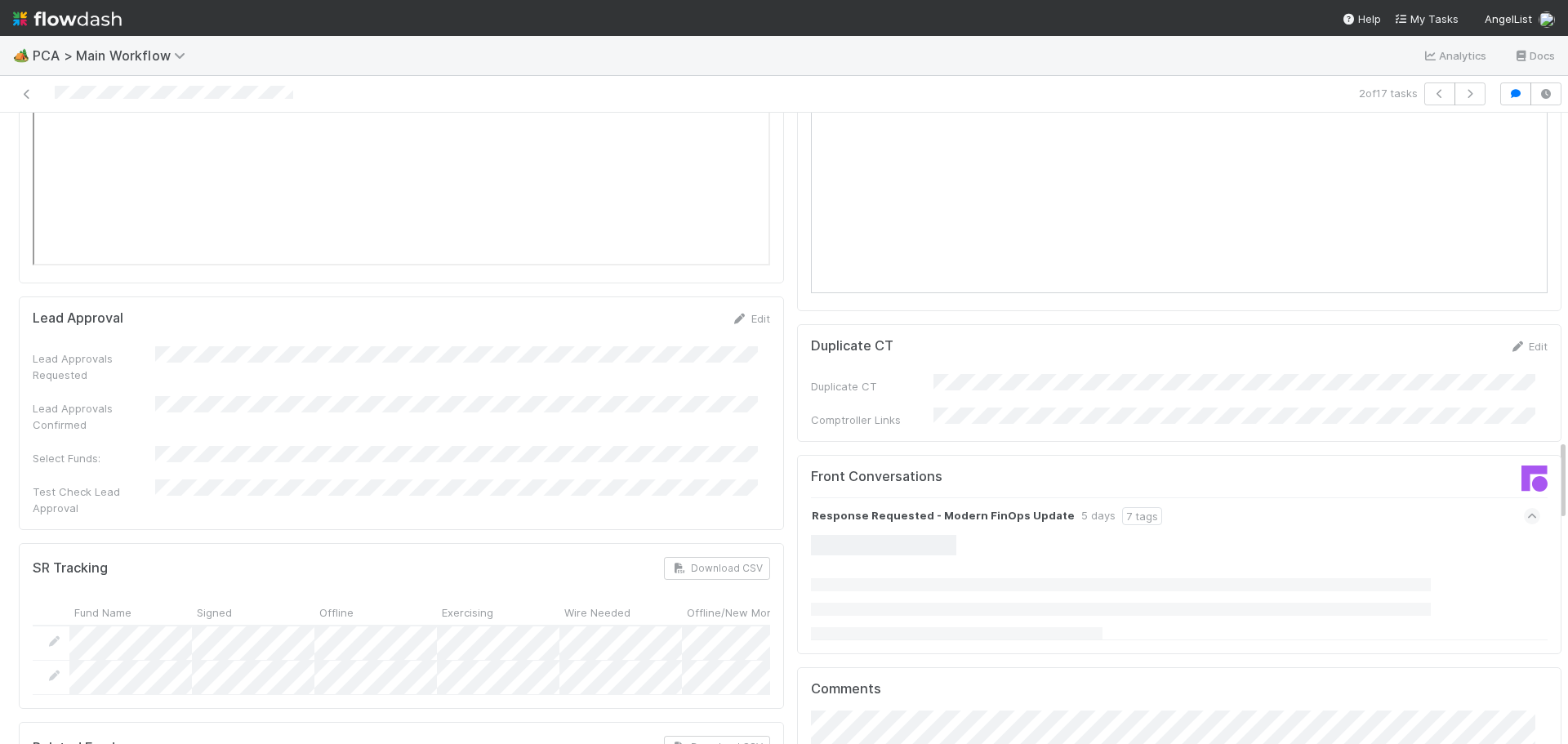
scroll to position [2533, 0]
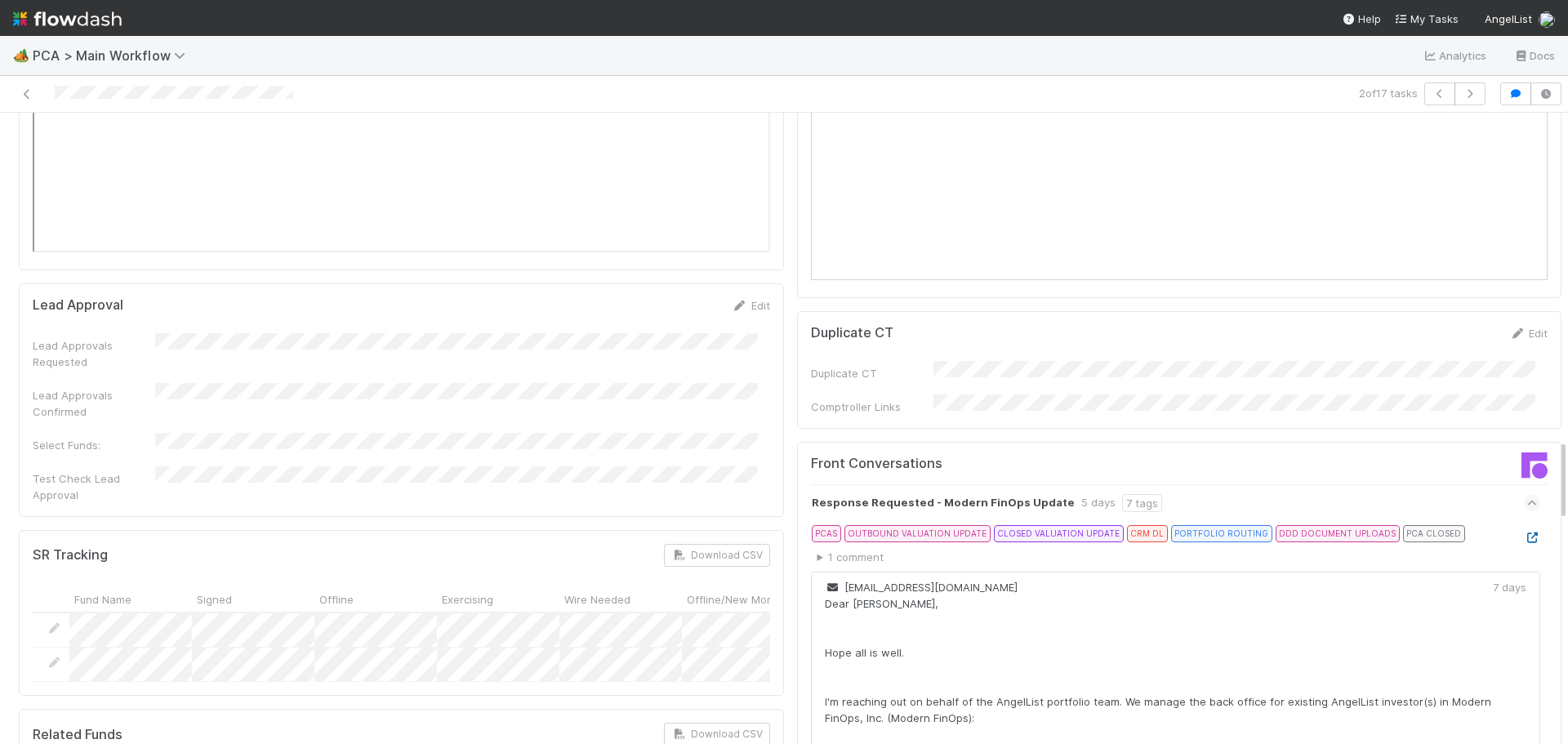
click at [1524, 533] on icon at bounding box center [1532, 538] width 16 height 11
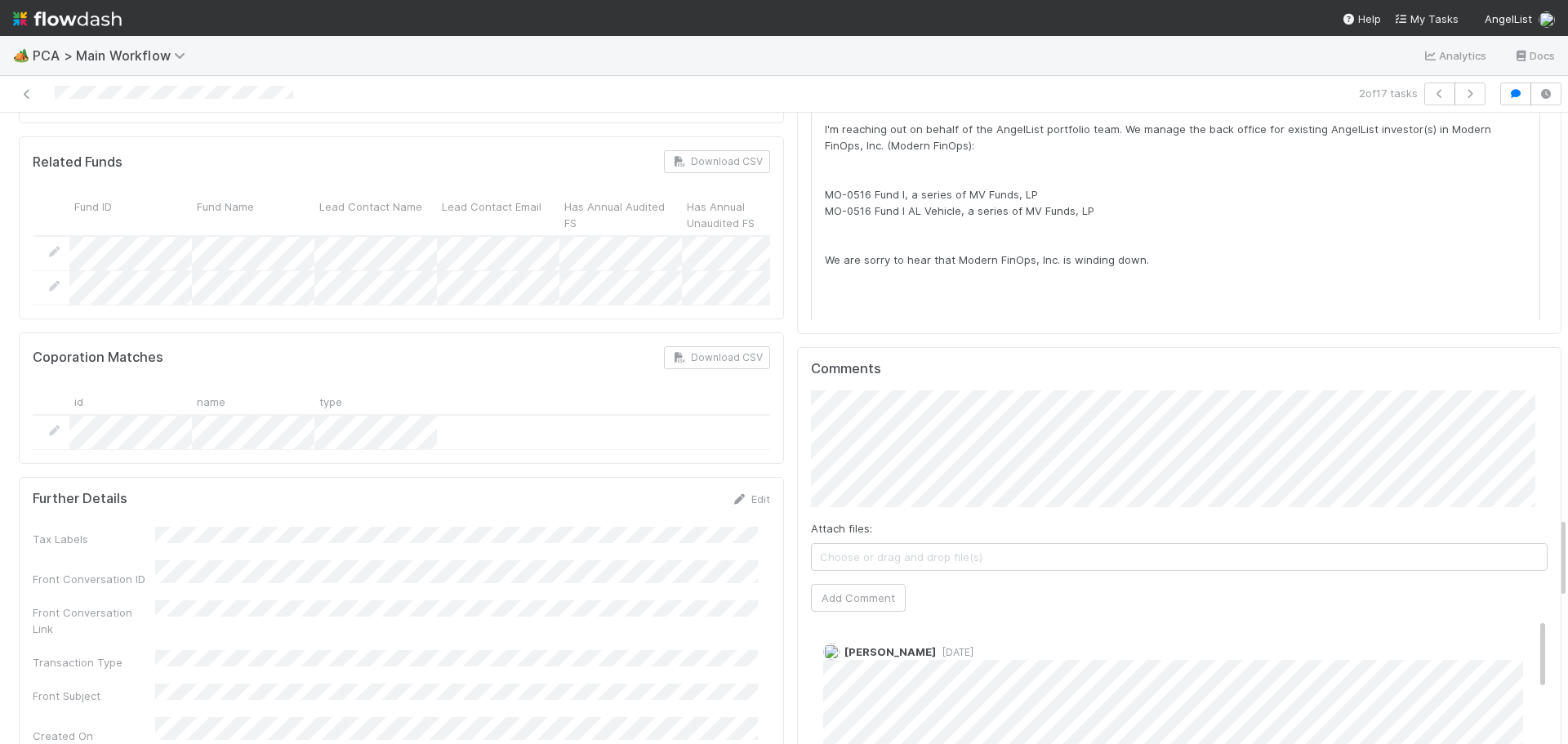
scroll to position [3105, 0]
click at [872, 585] on button "Add Comment" at bounding box center [858, 598] width 95 height 28
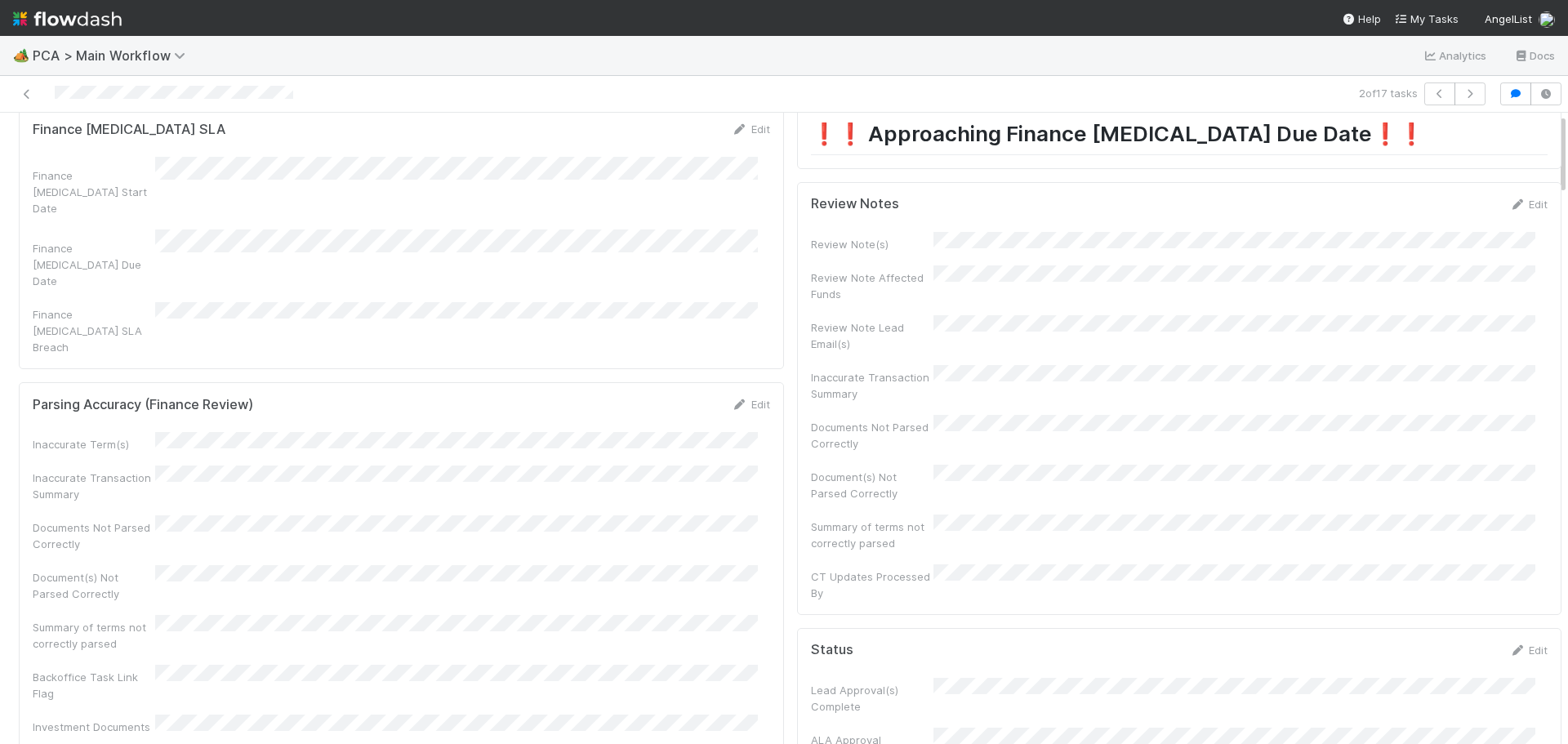
scroll to position [0, 0]
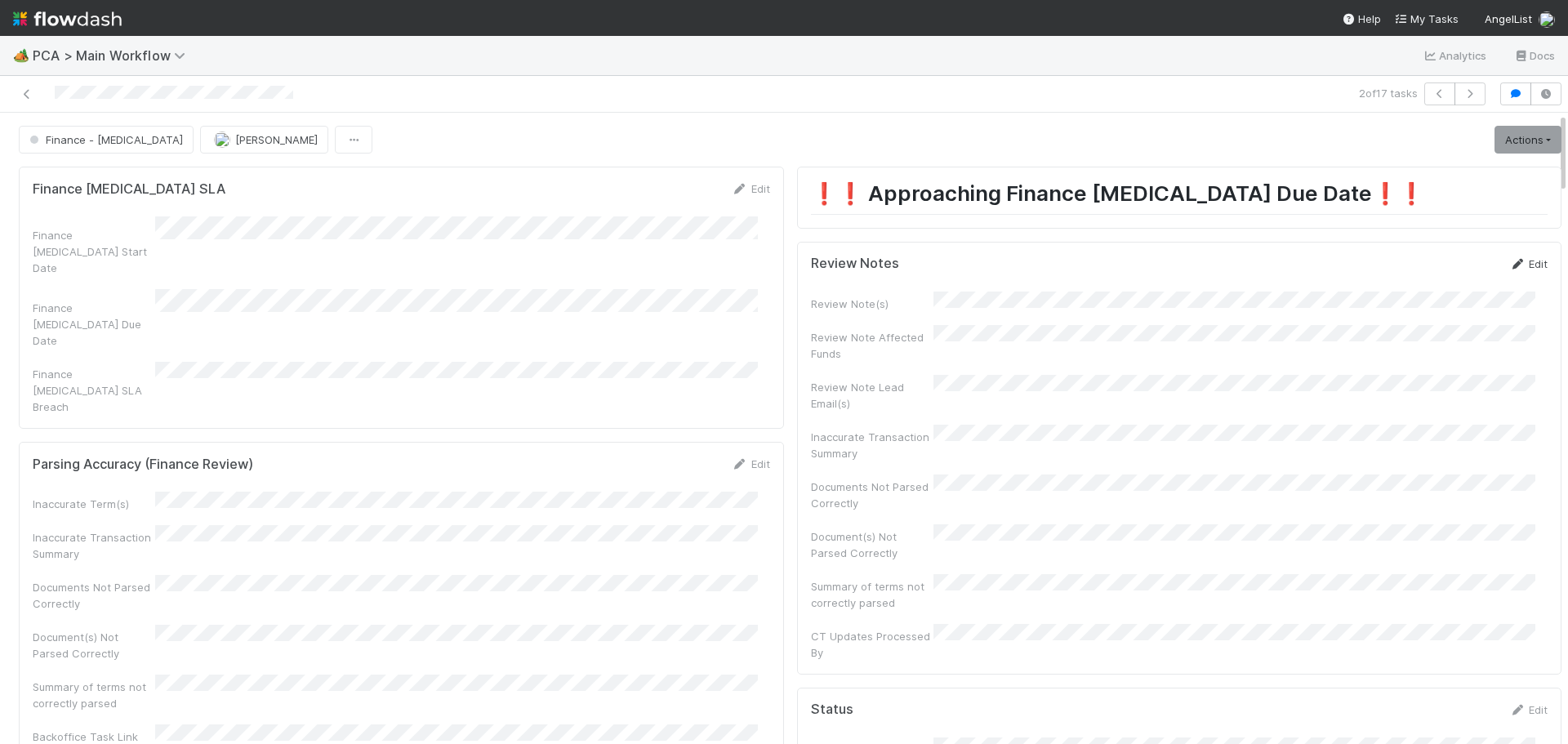
click at [1517, 260] on link "Edit" at bounding box center [1528, 263] width 38 height 13
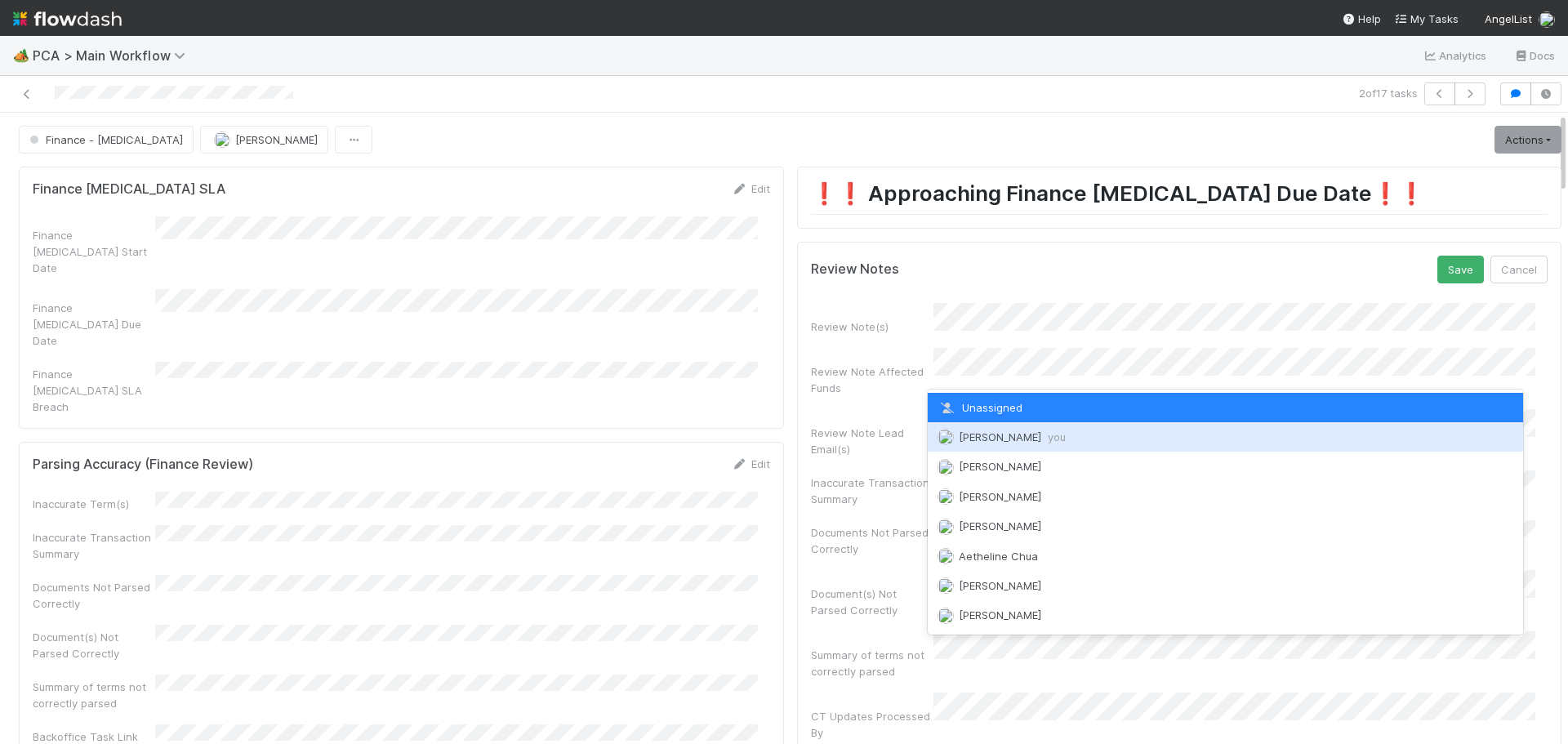
click at [992, 439] on span "Marenz Trajano you" at bounding box center [1012, 437] width 107 height 13
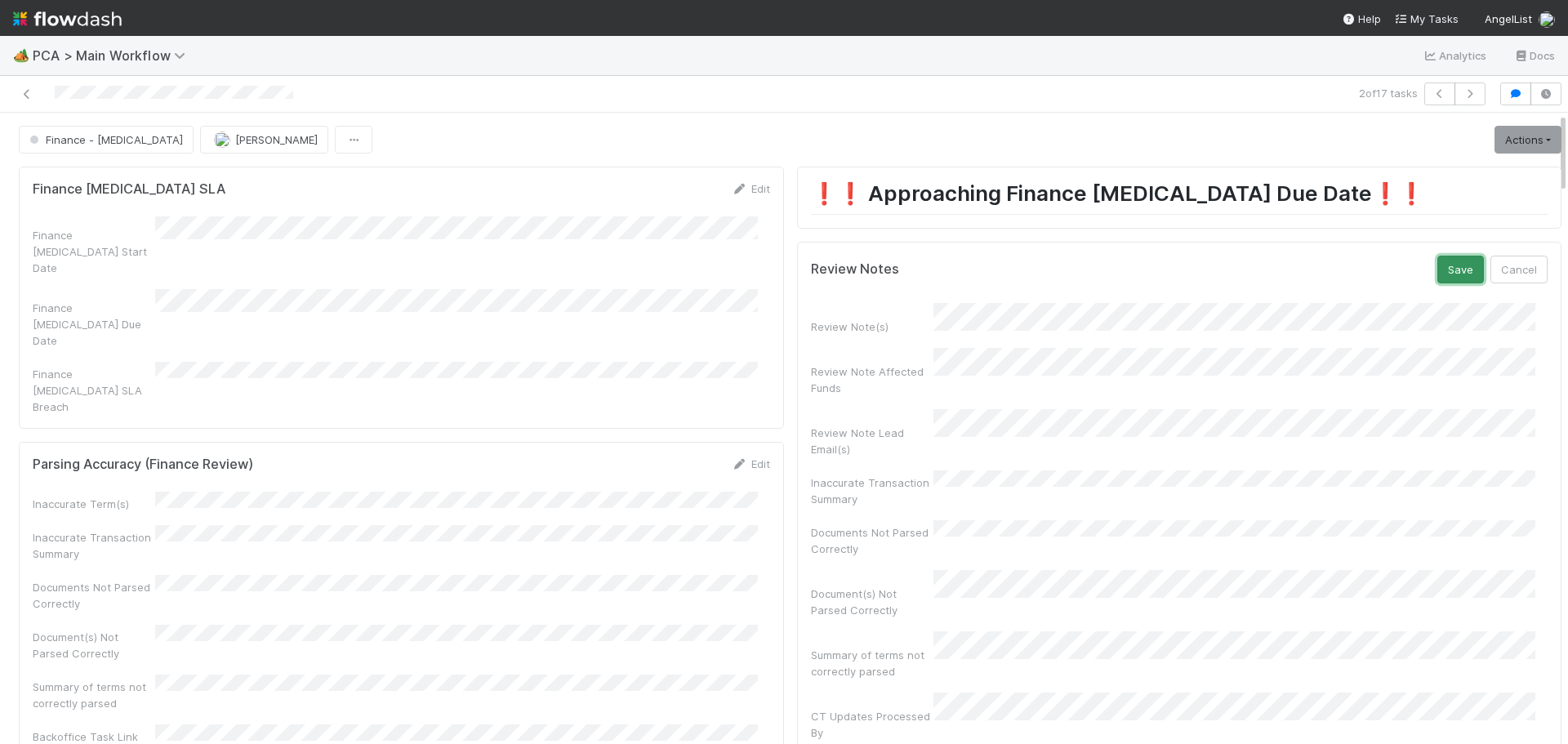
click at [1437, 275] on button "Save" at bounding box center [1460, 269] width 46 height 28
click at [1501, 138] on link "Actions" at bounding box center [1527, 139] width 67 height 28
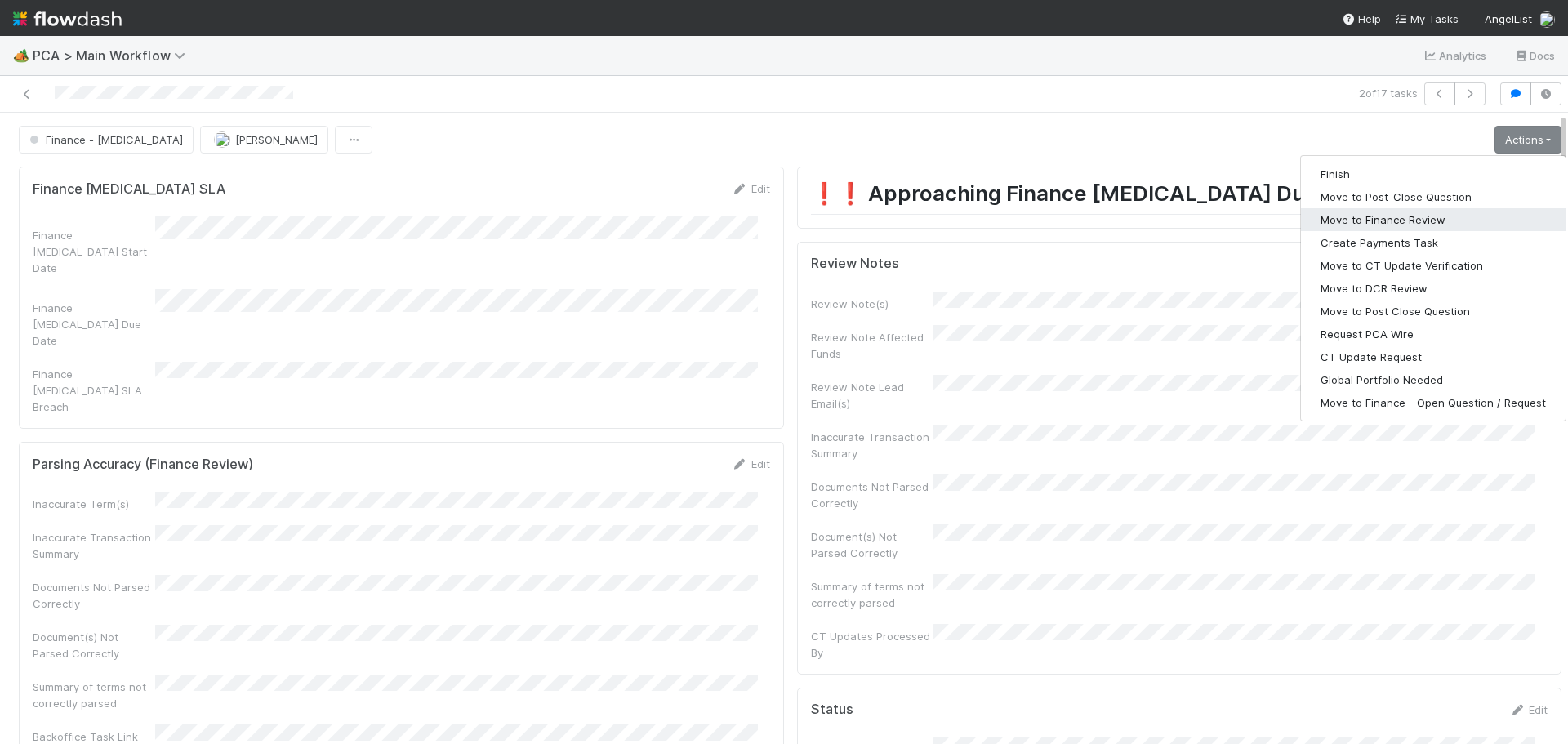
click at [1358, 224] on button "Move to Finance Review" at bounding box center [1433, 220] width 264 height 23
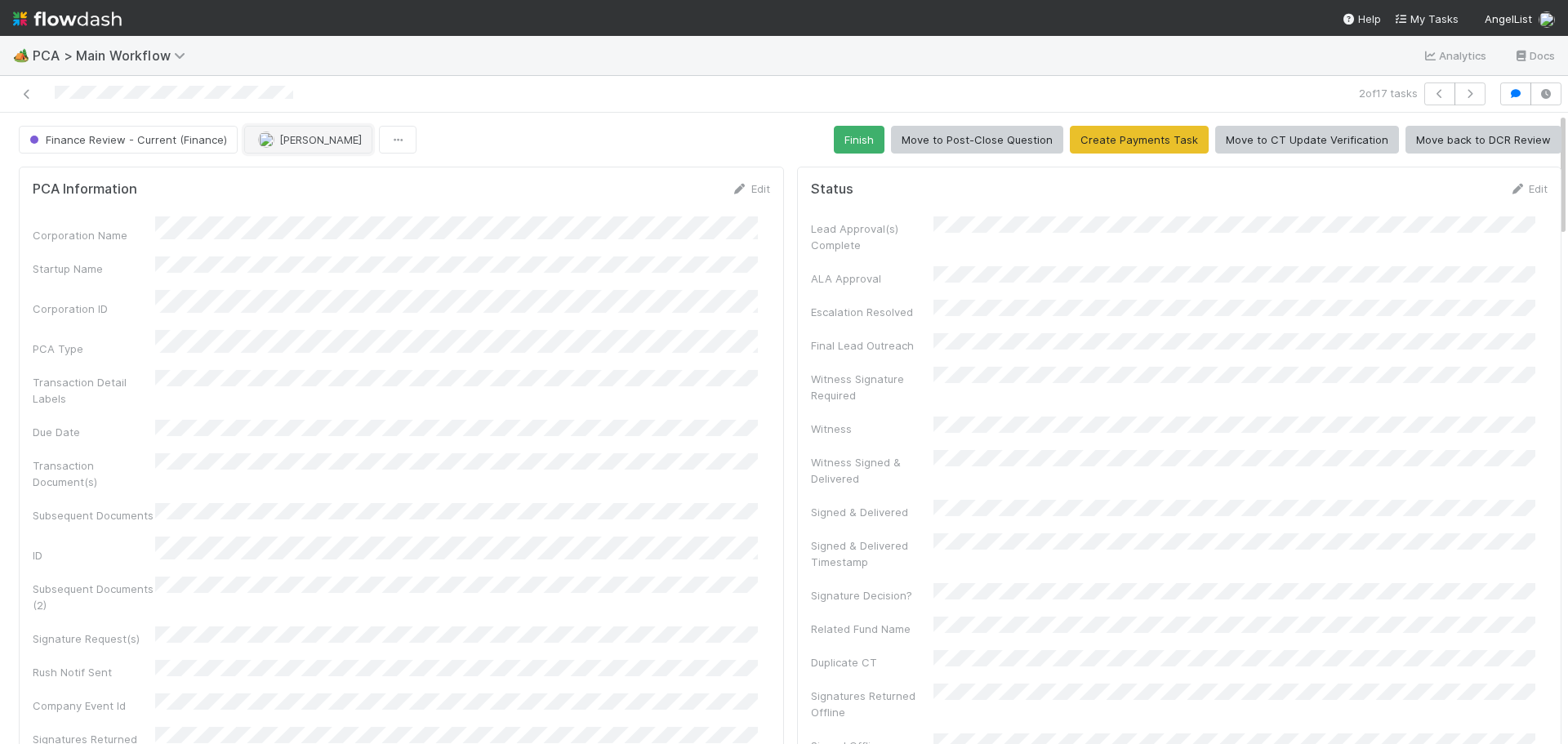
click at [298, 142] on span "[PERSON_NAME]" at bounding box center [320, 140] width 83 height 13
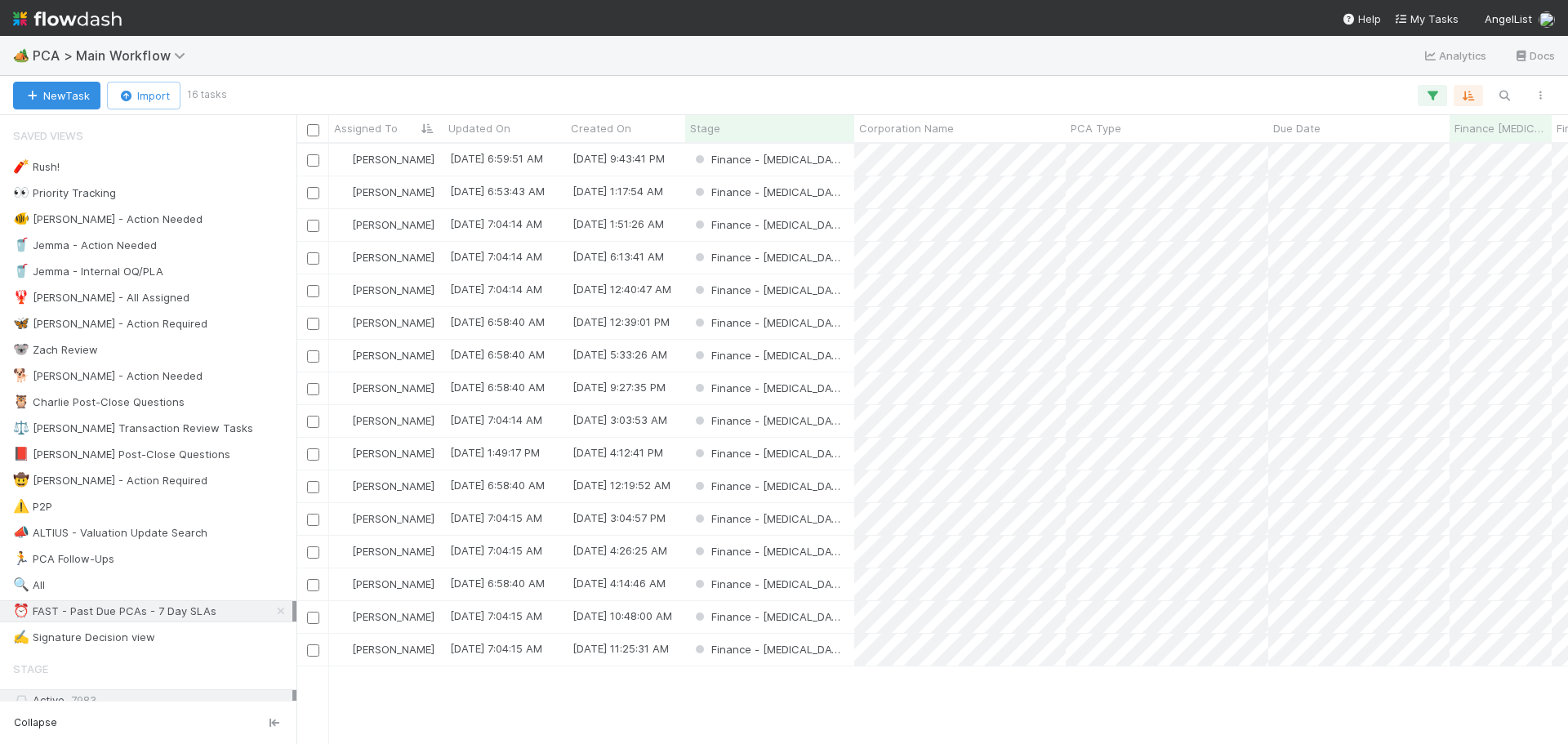
scroll to position [588, 1259]
click at [831, 319] on div "Finance - ICU" at bounding box center [769, 323] width 169 height 32
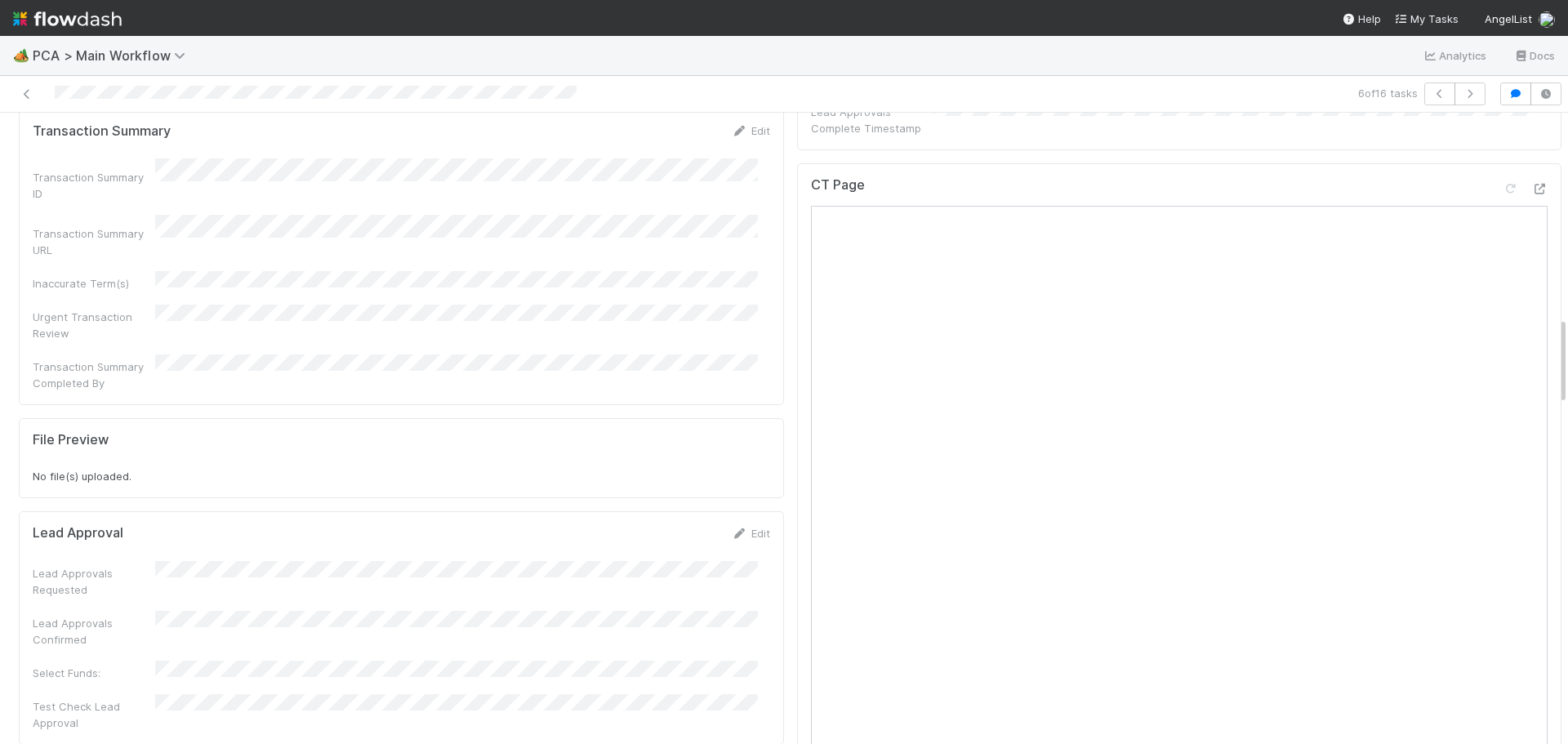
scroll to position [1307, 0]
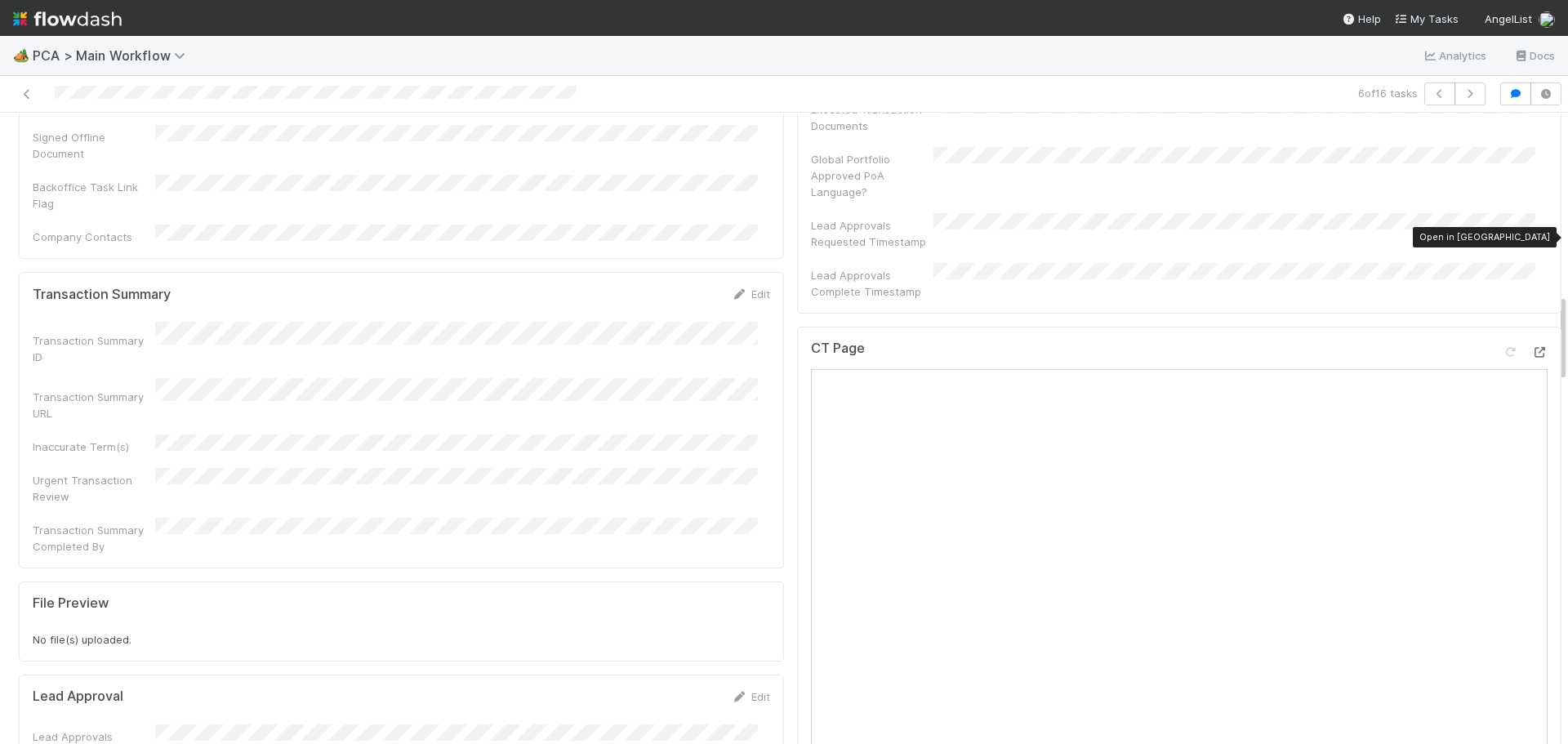
click at [1532, 347] on icon at bounding box center [1540, 352] width 16 height 11
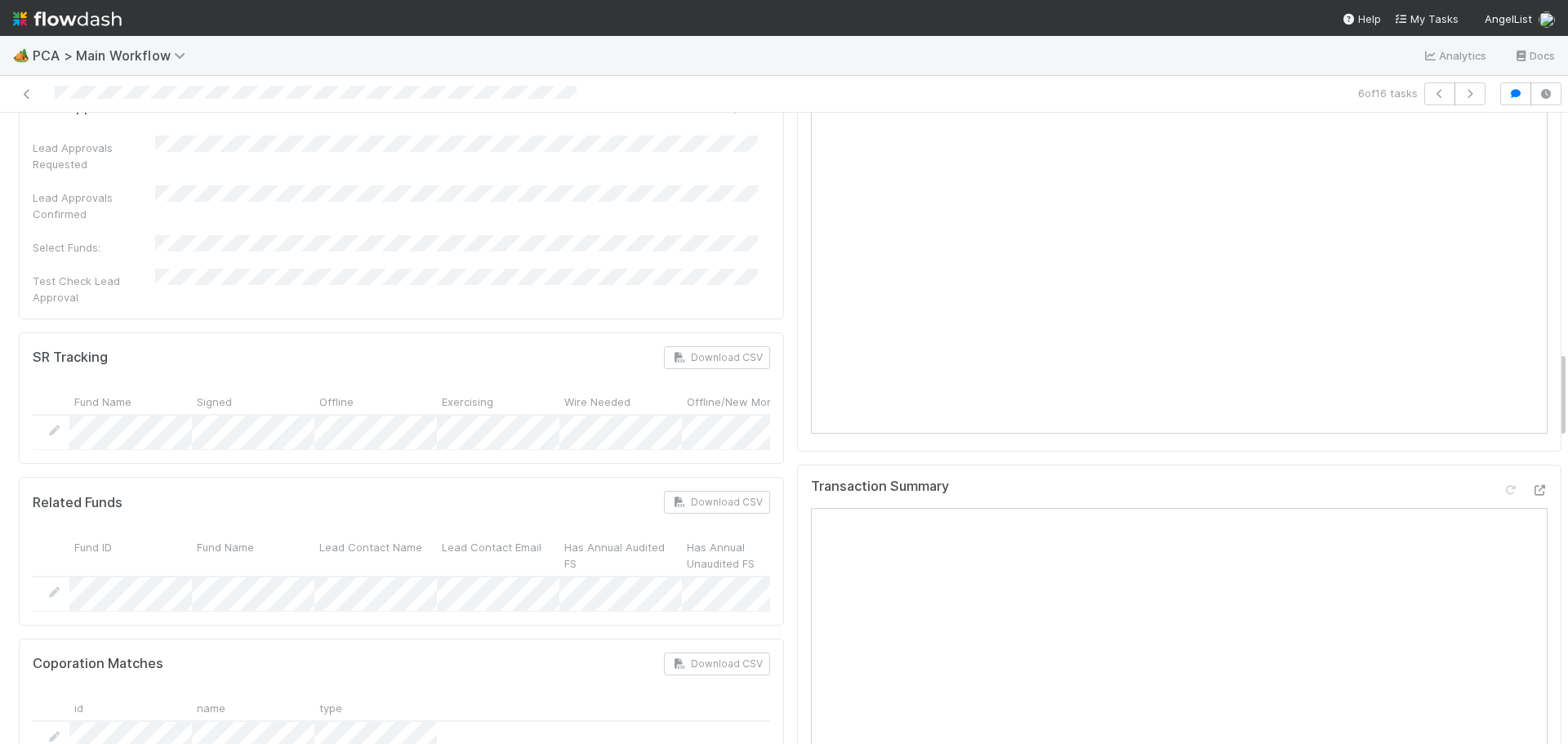
scroll to position [2042, 0]
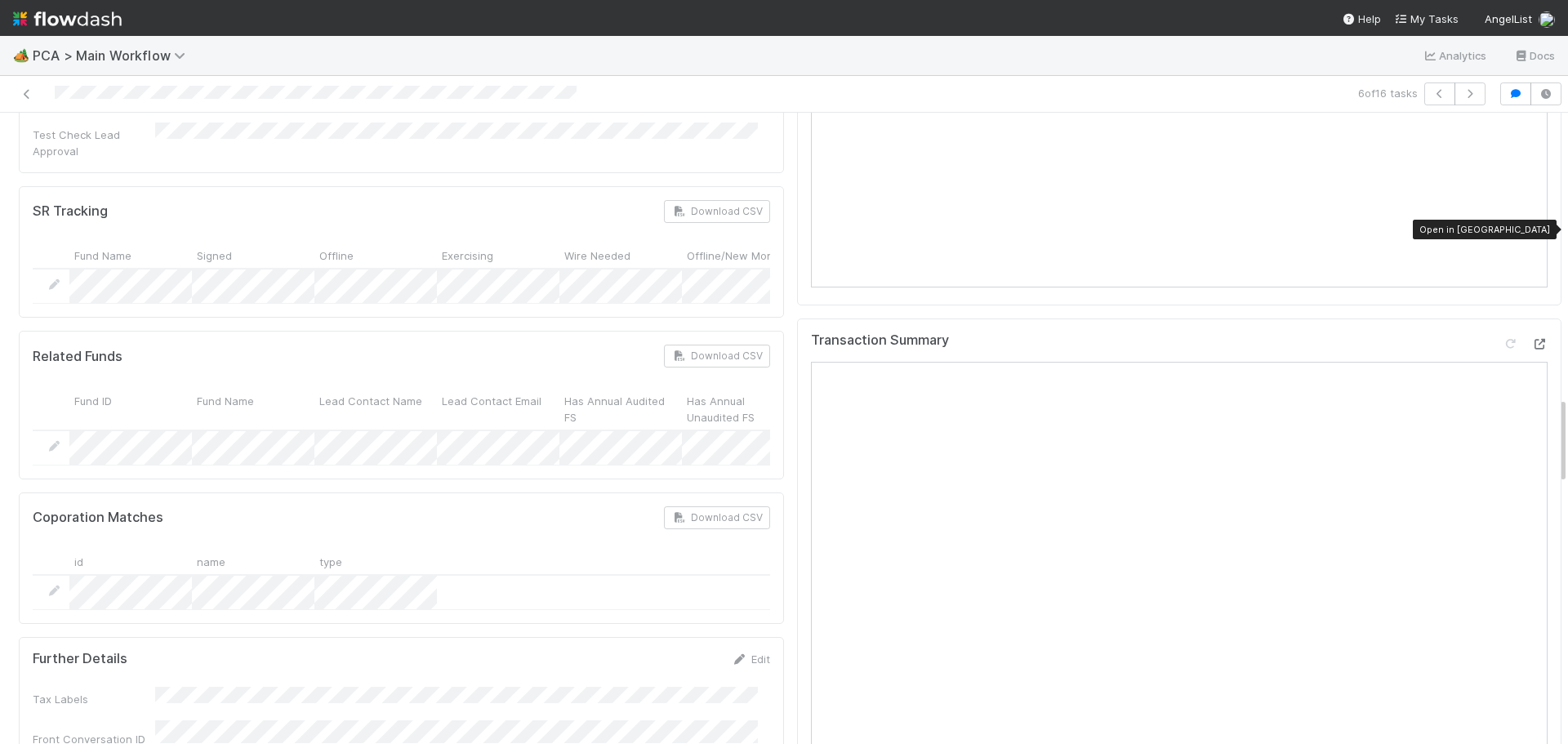
click at [1532, 339] on icon at bounding box center [1540, 344] width 16 height 11
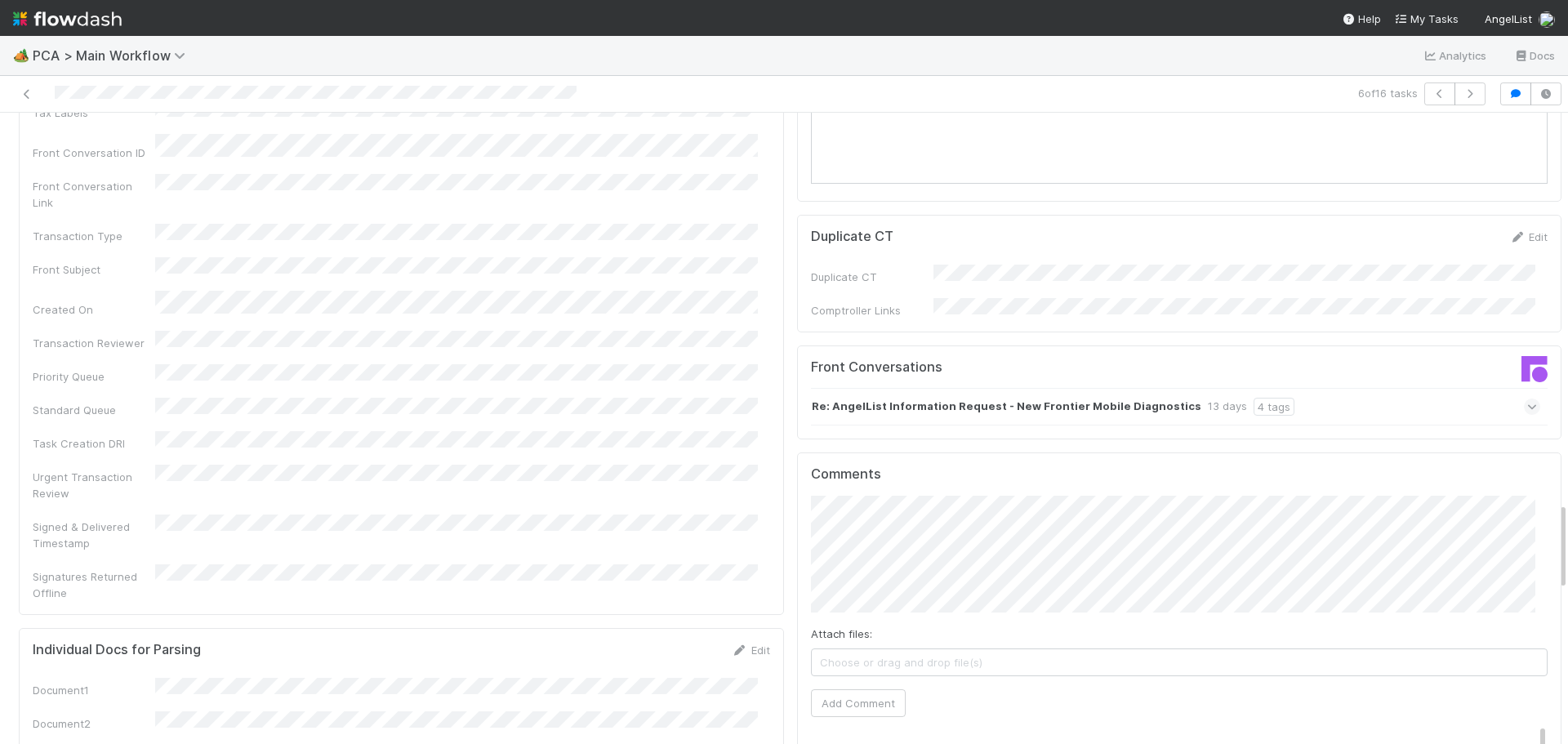
scroll to position [2860, 0]
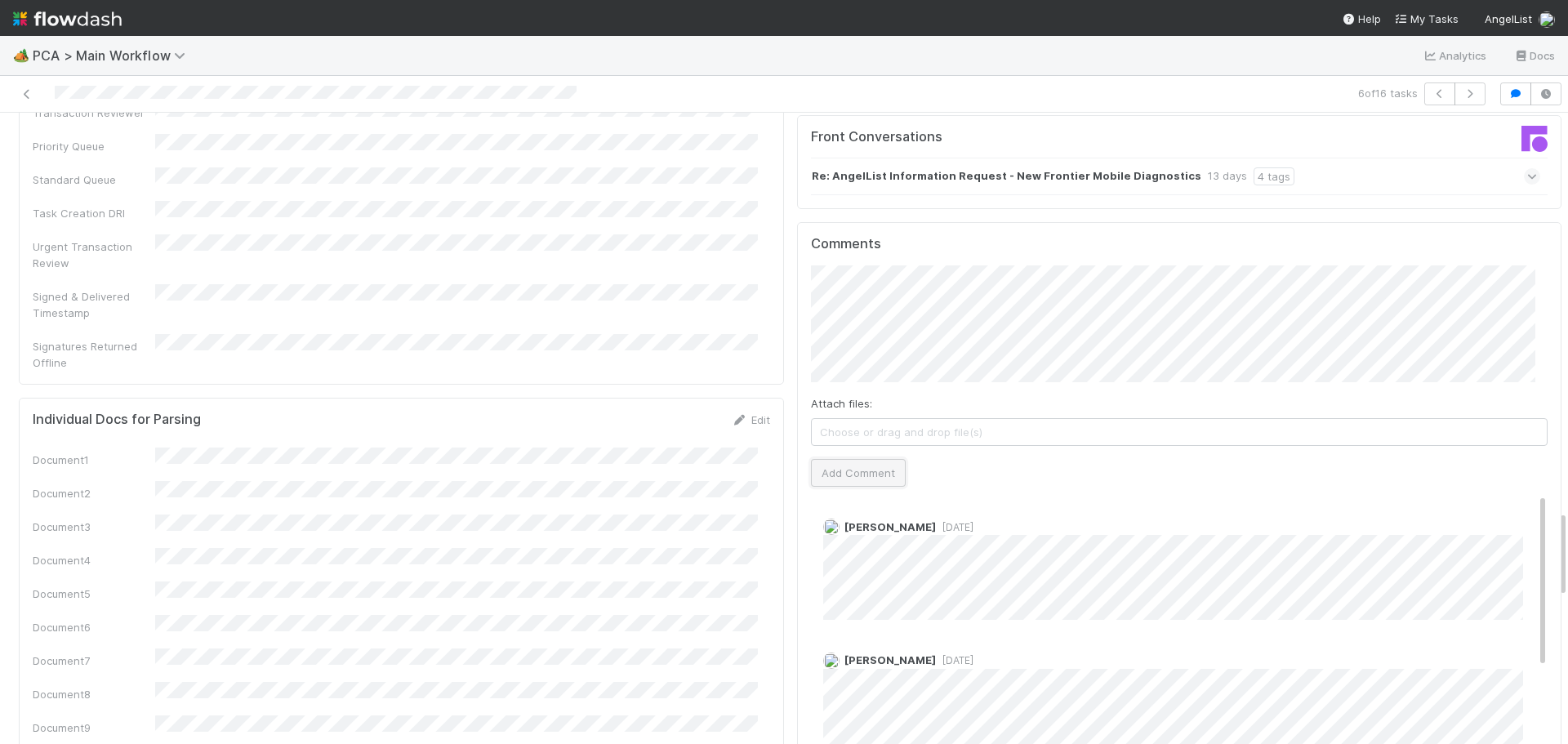
click at [829, 459] on button "Add Comment" at bounding box center [858, 473] width 95 height 28
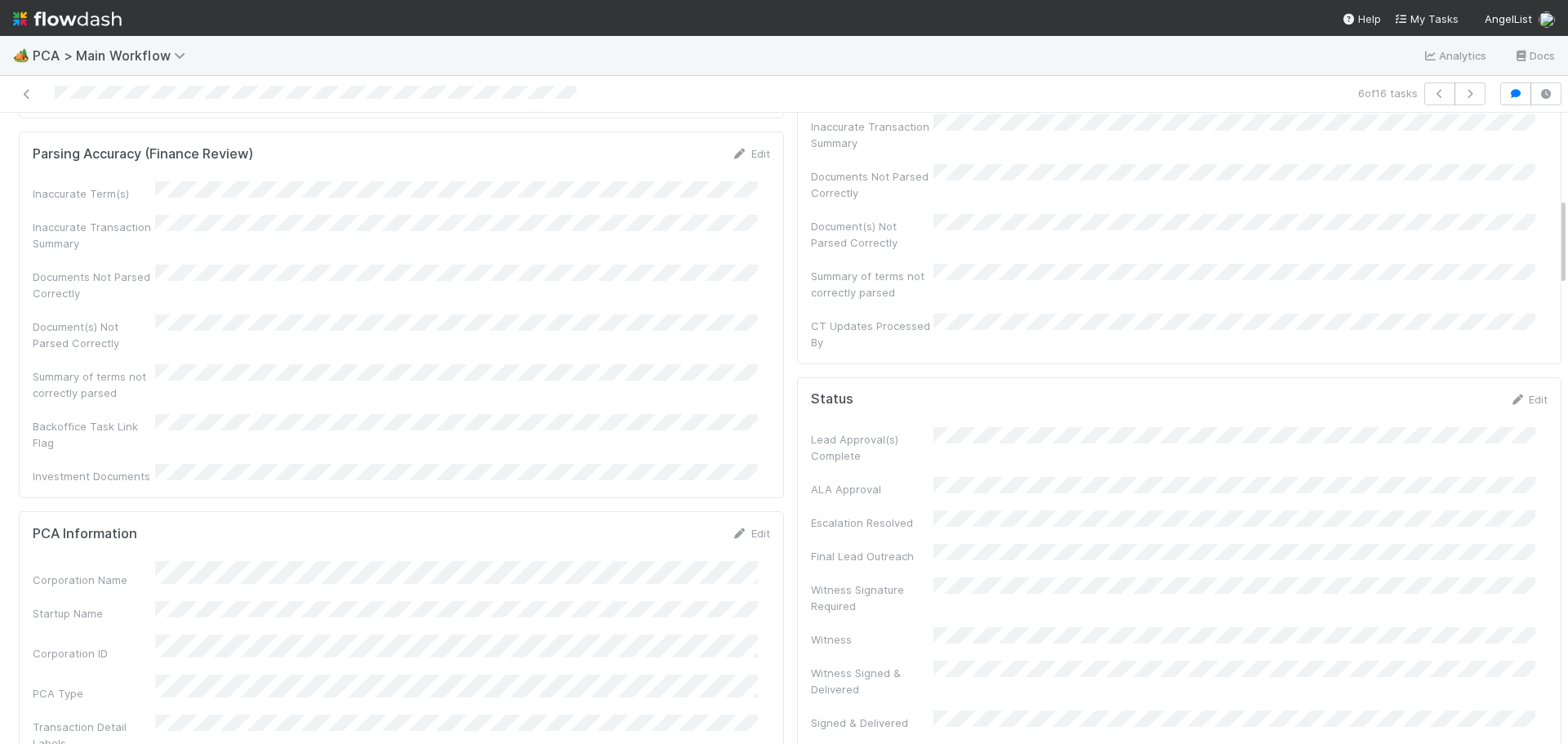
scroll to position [0, 0]
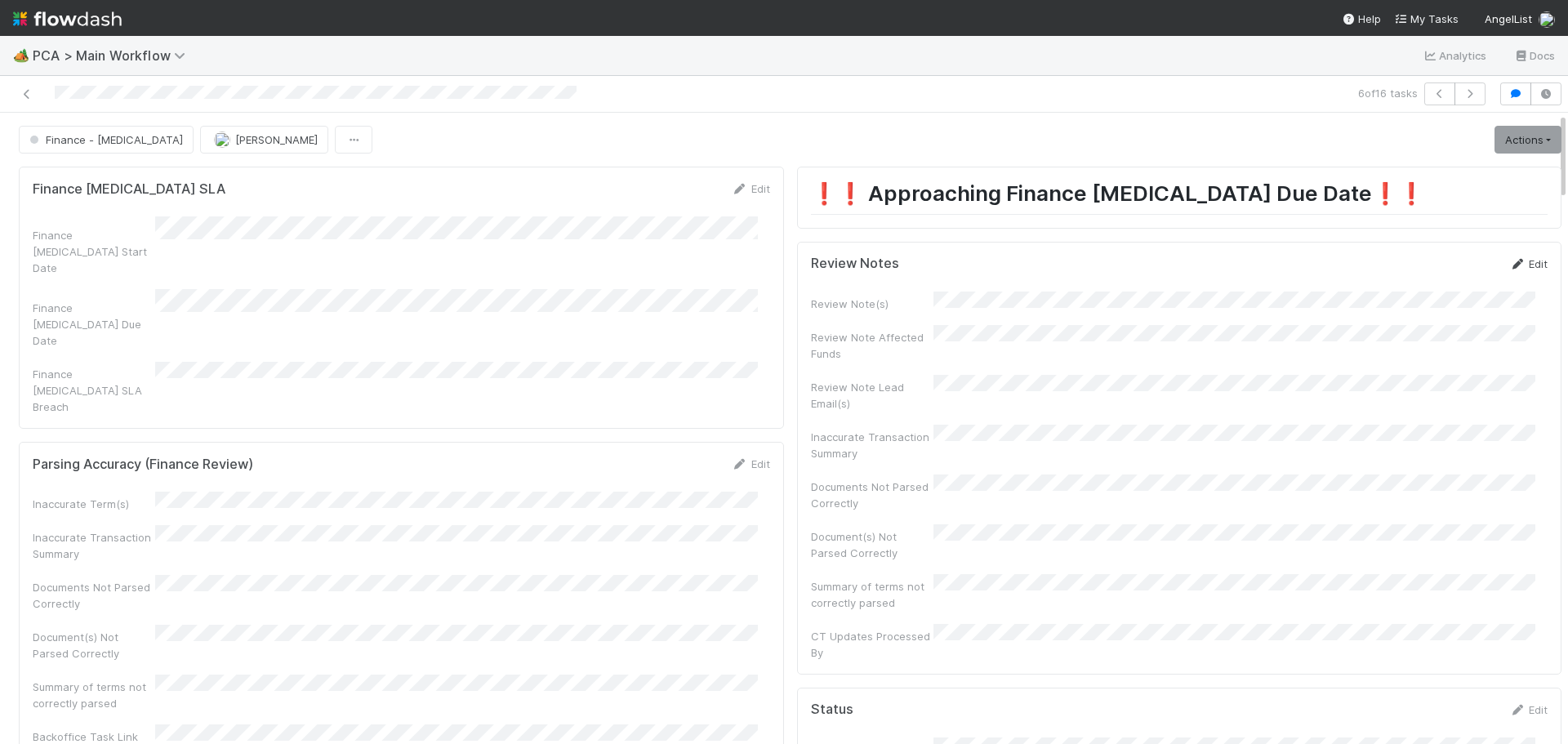
click at [1510, 270] on link "Edit" at bounding box center [1528, 263] width 38 height 13
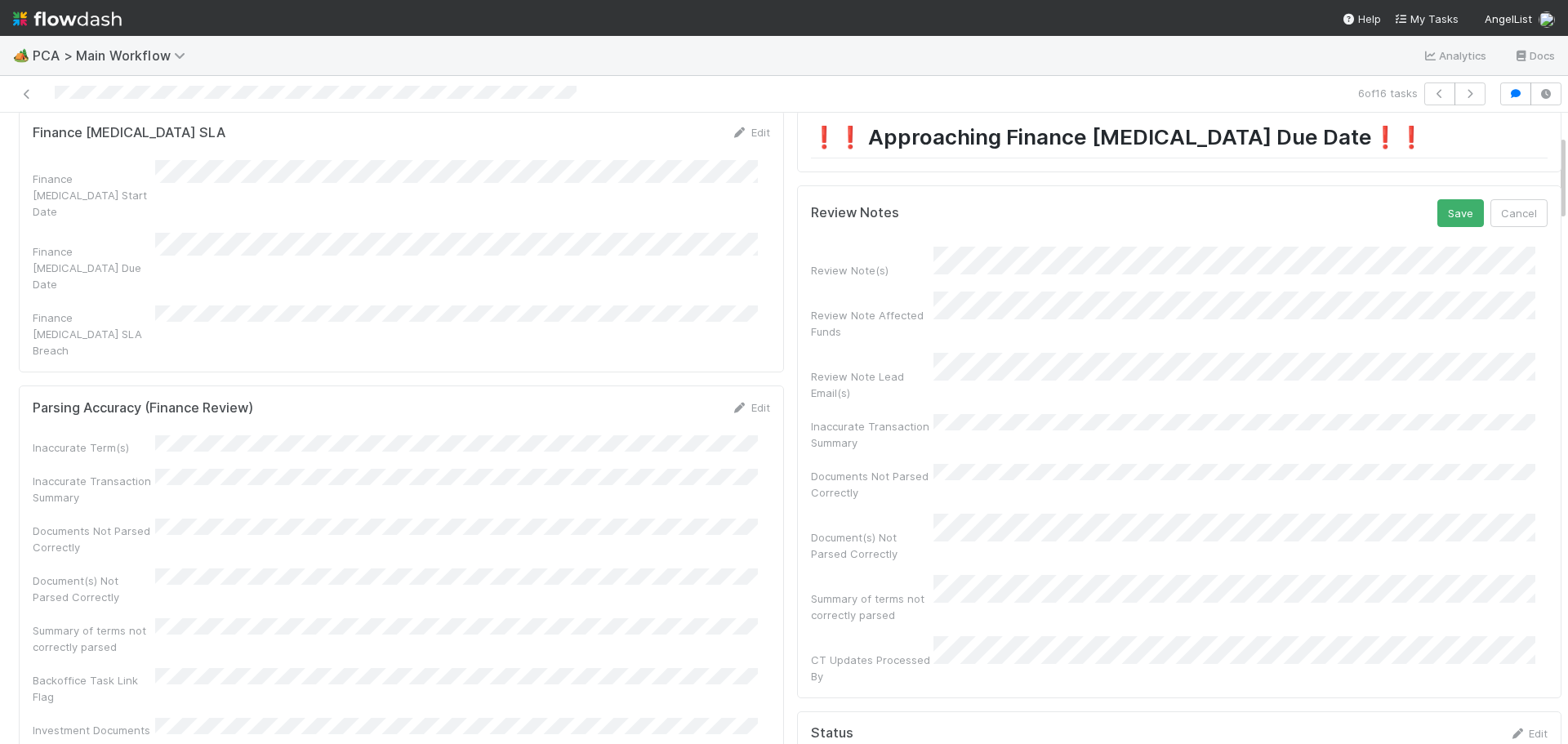
scroll to position [164, 0]
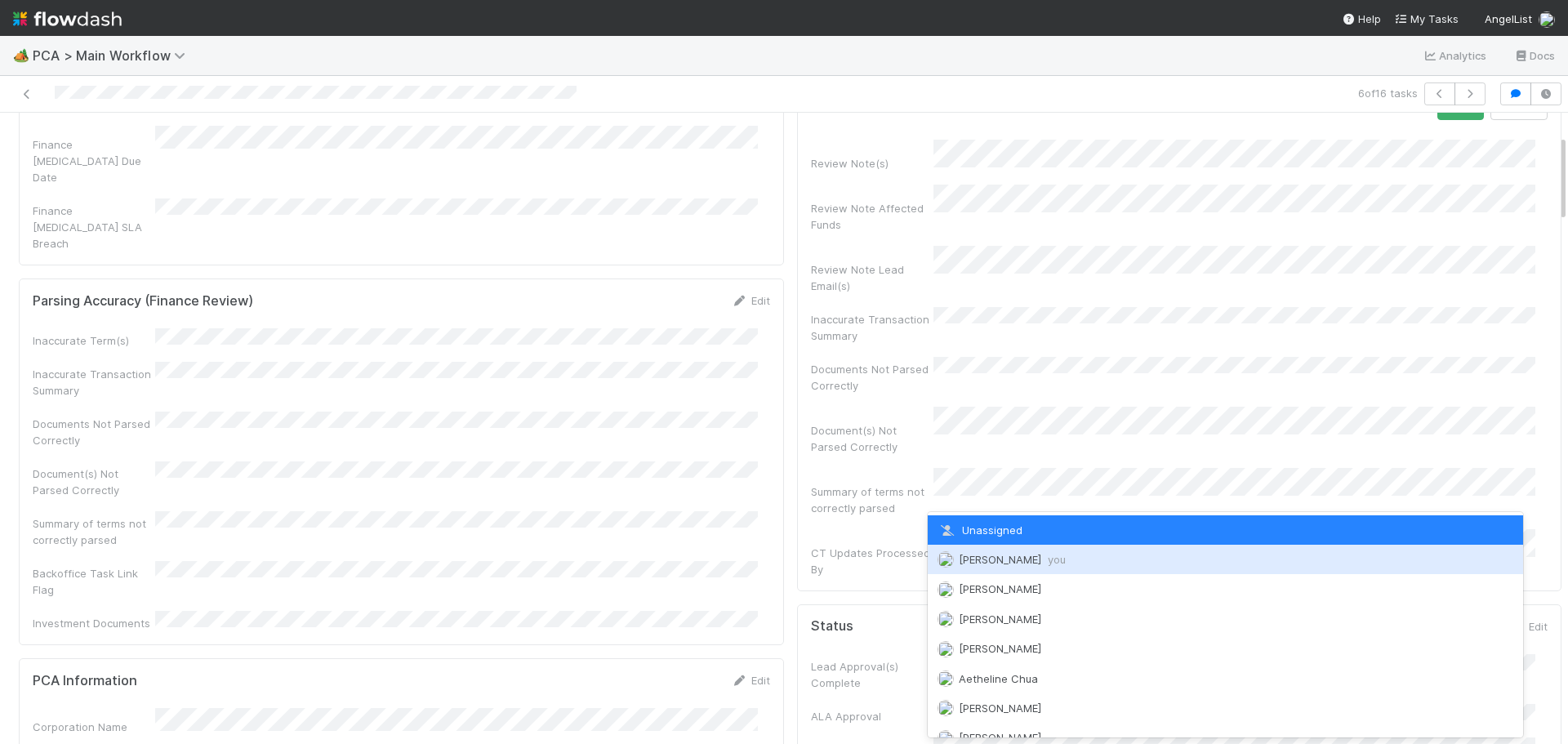
click at [1025, 552] on div "Marenz Trajano you" at bounding box center [1226, 559] width 596 height 29
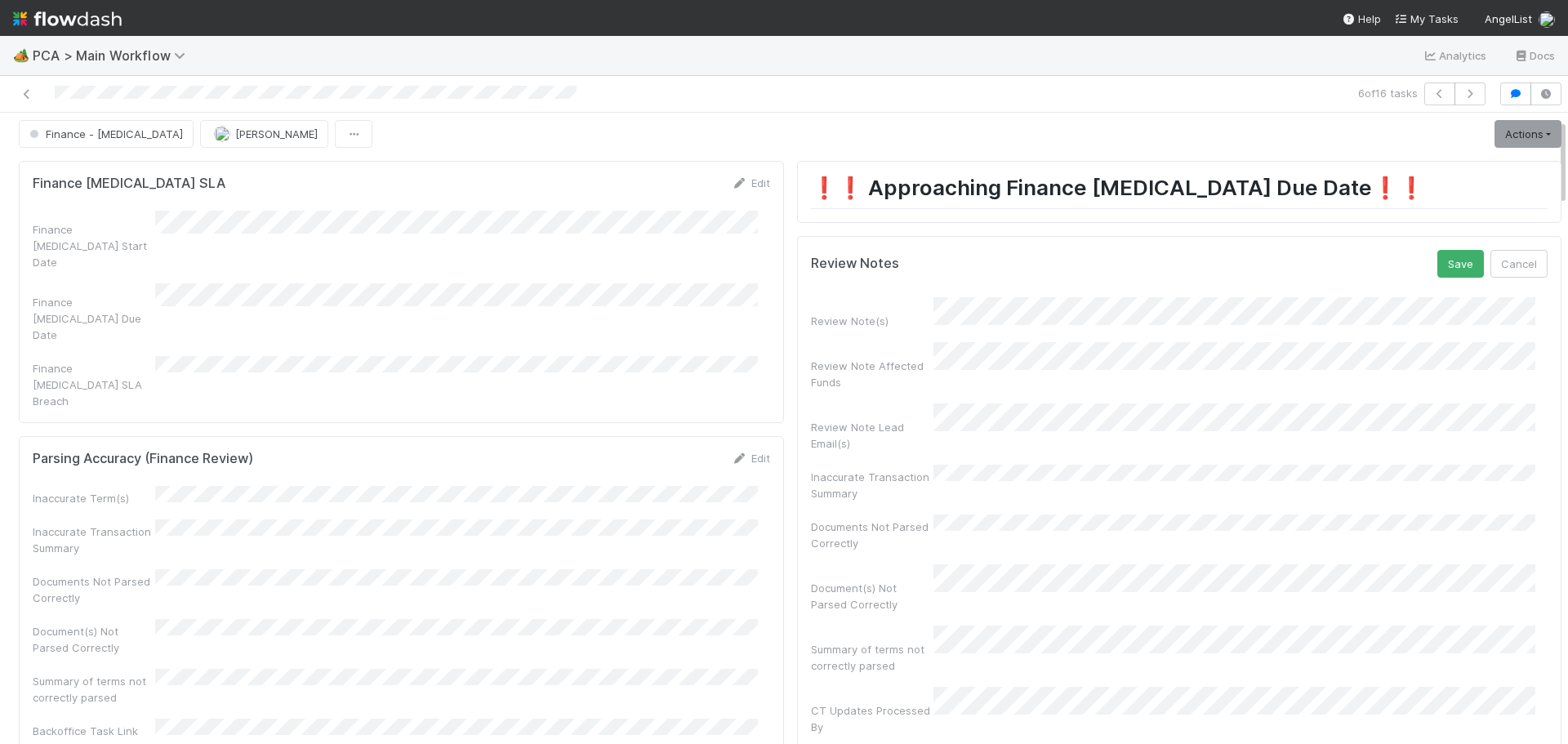
scroll to position [0, 0]
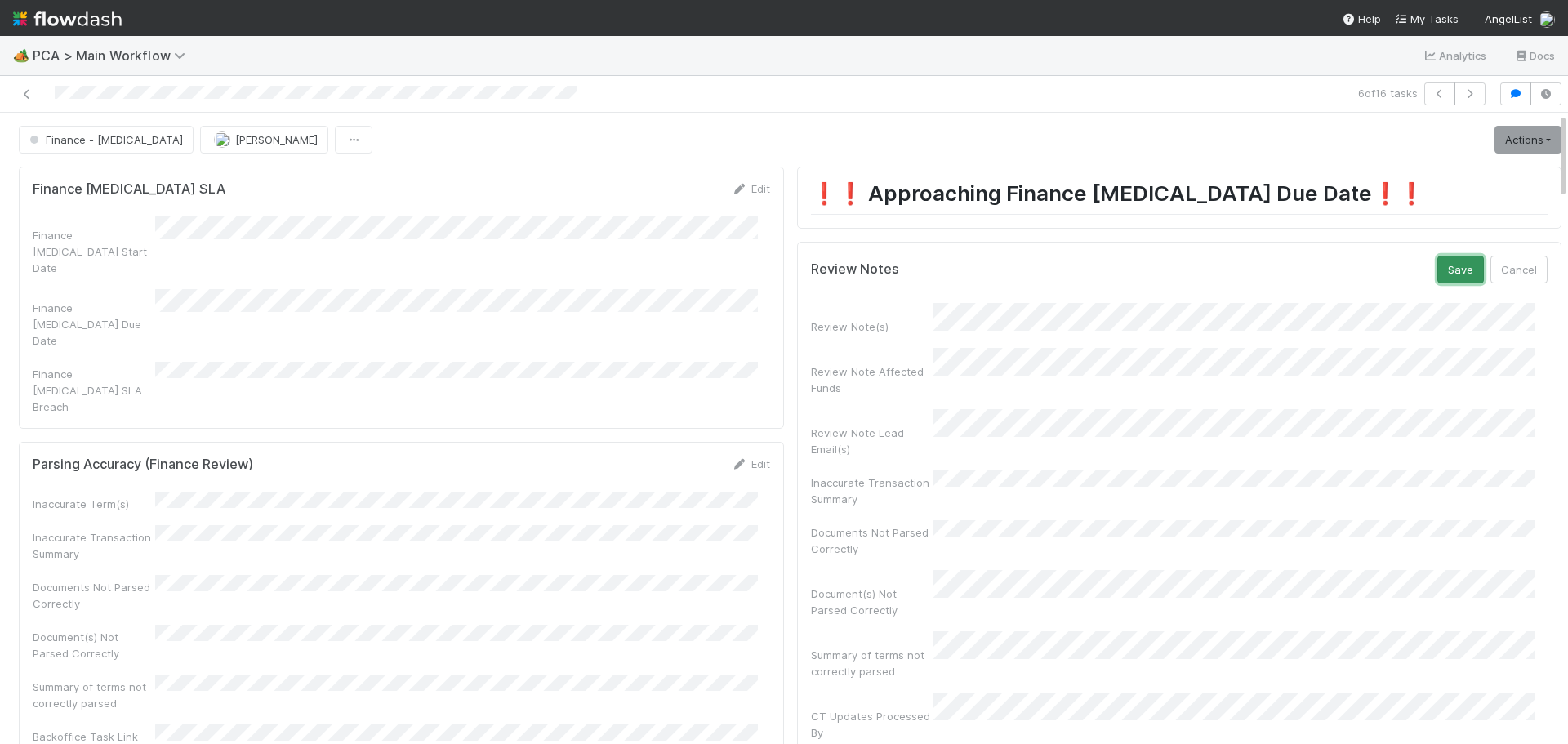
click at [1437, 264] on button "Save" at bounding box center [1460, 269] width 46 height 28
click at [1537, 128] on div "Finance - ICU Marenz Trajano Actions Finish Move to Post-Close Question Move to…" at bounding box center [790, 139] width 1567 height 28
click at [1508, 143] on link "Actions" at bounding box center [1527, 139] width 67 height 28
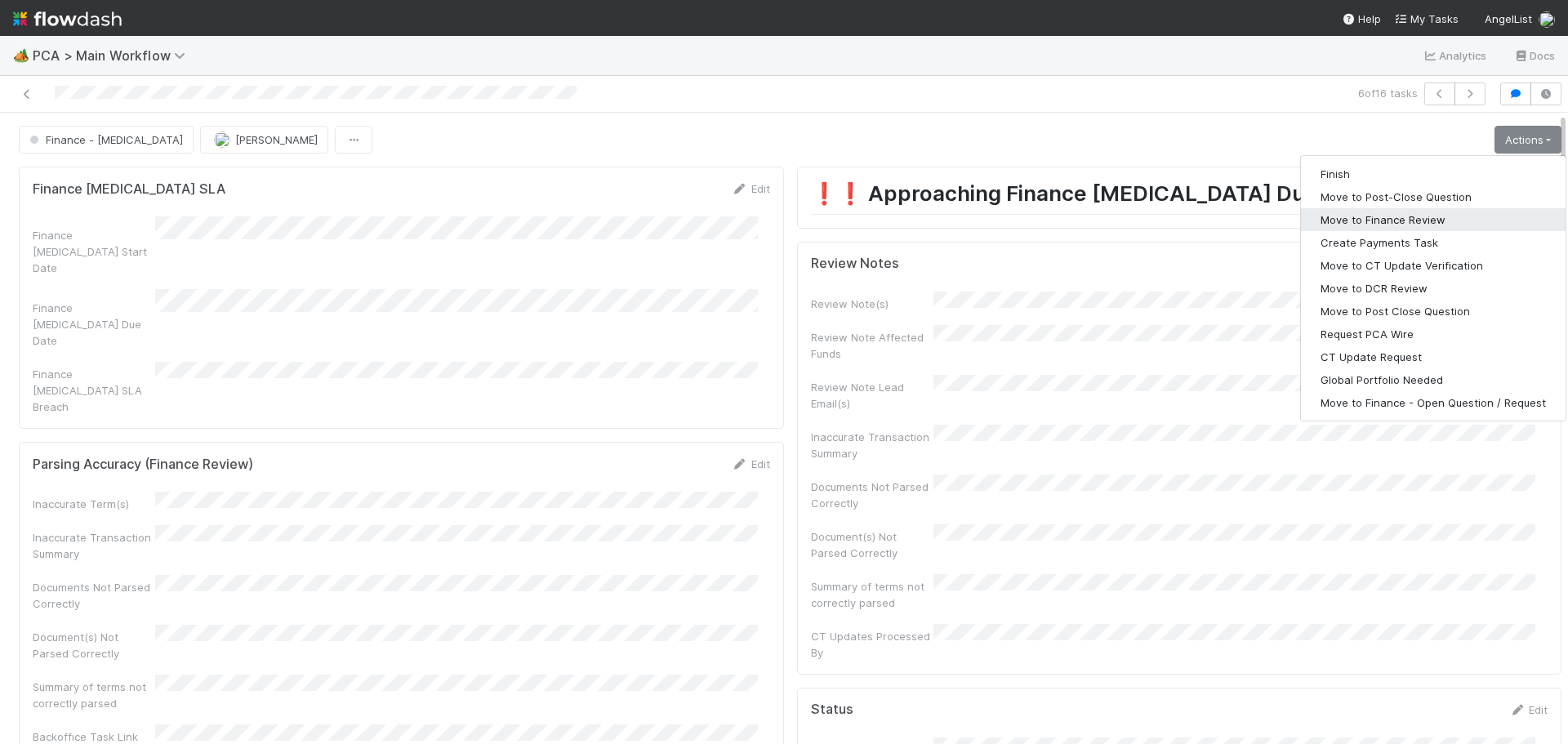
click at [1441, 210] on button "Move to Finance Review" at bounding box center [1433, 220] width 264 height 23
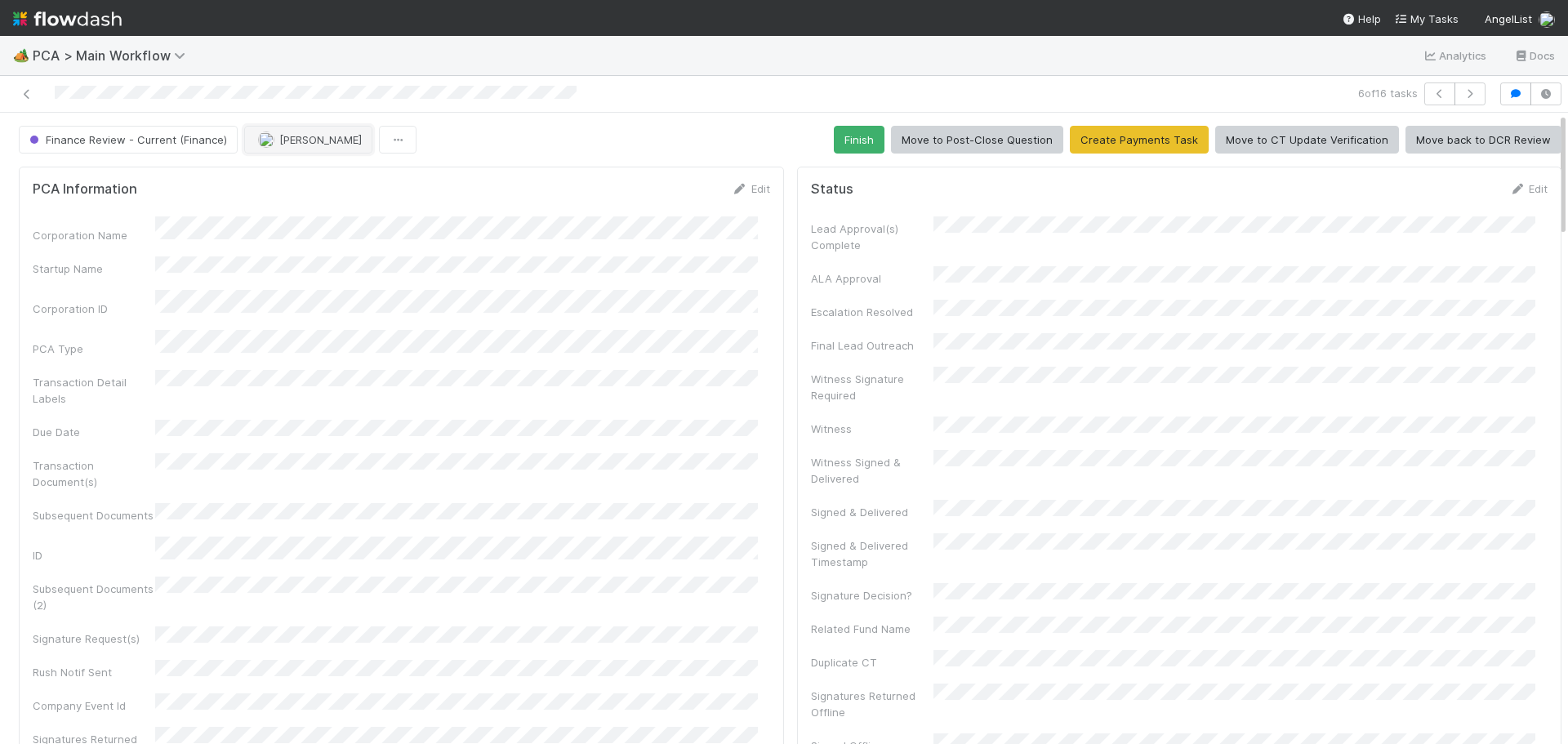
click at [300, 144] on span "[PERSON_NAME]" at bounding box center [320, 140] width 83 height 13
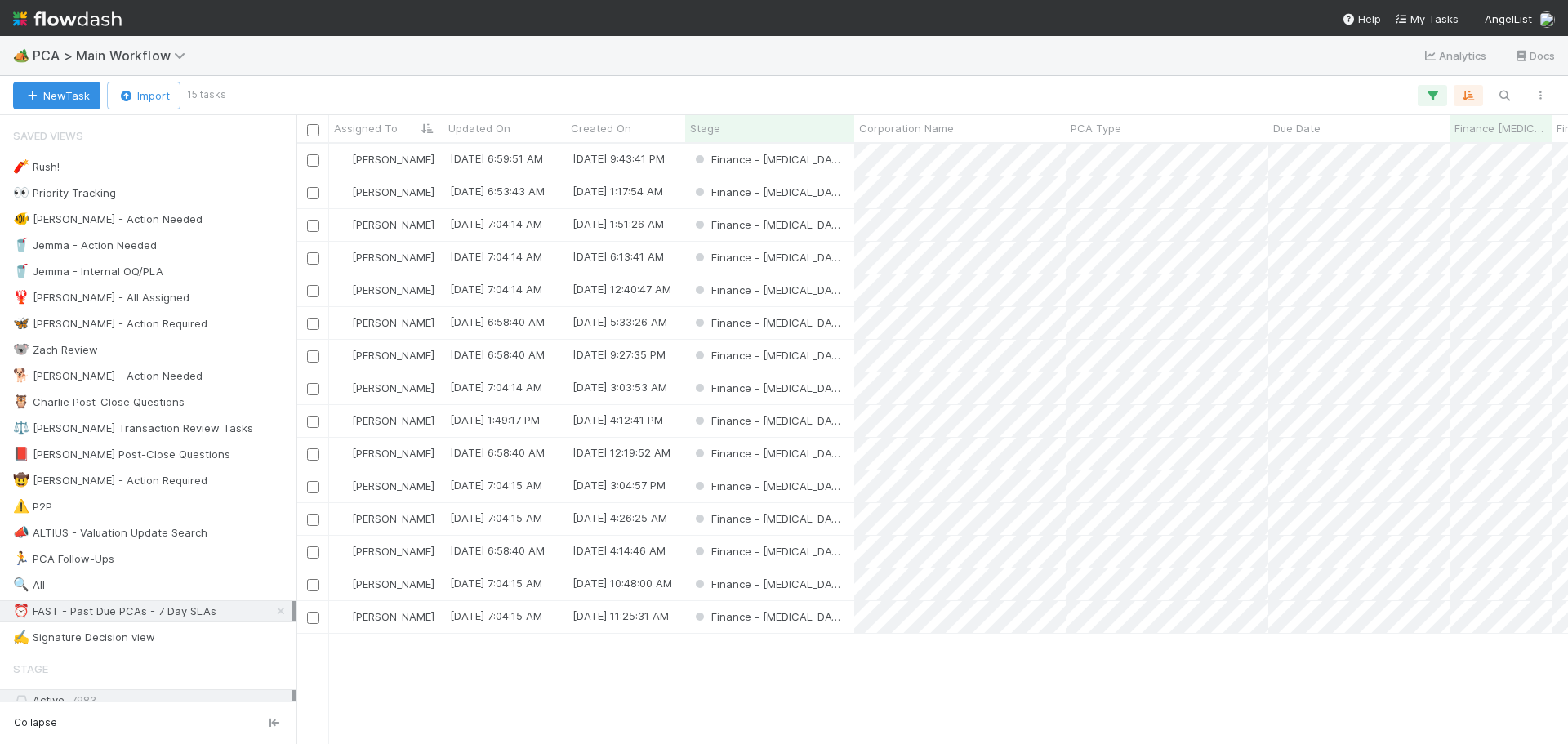
scroll to position [588, 1259]
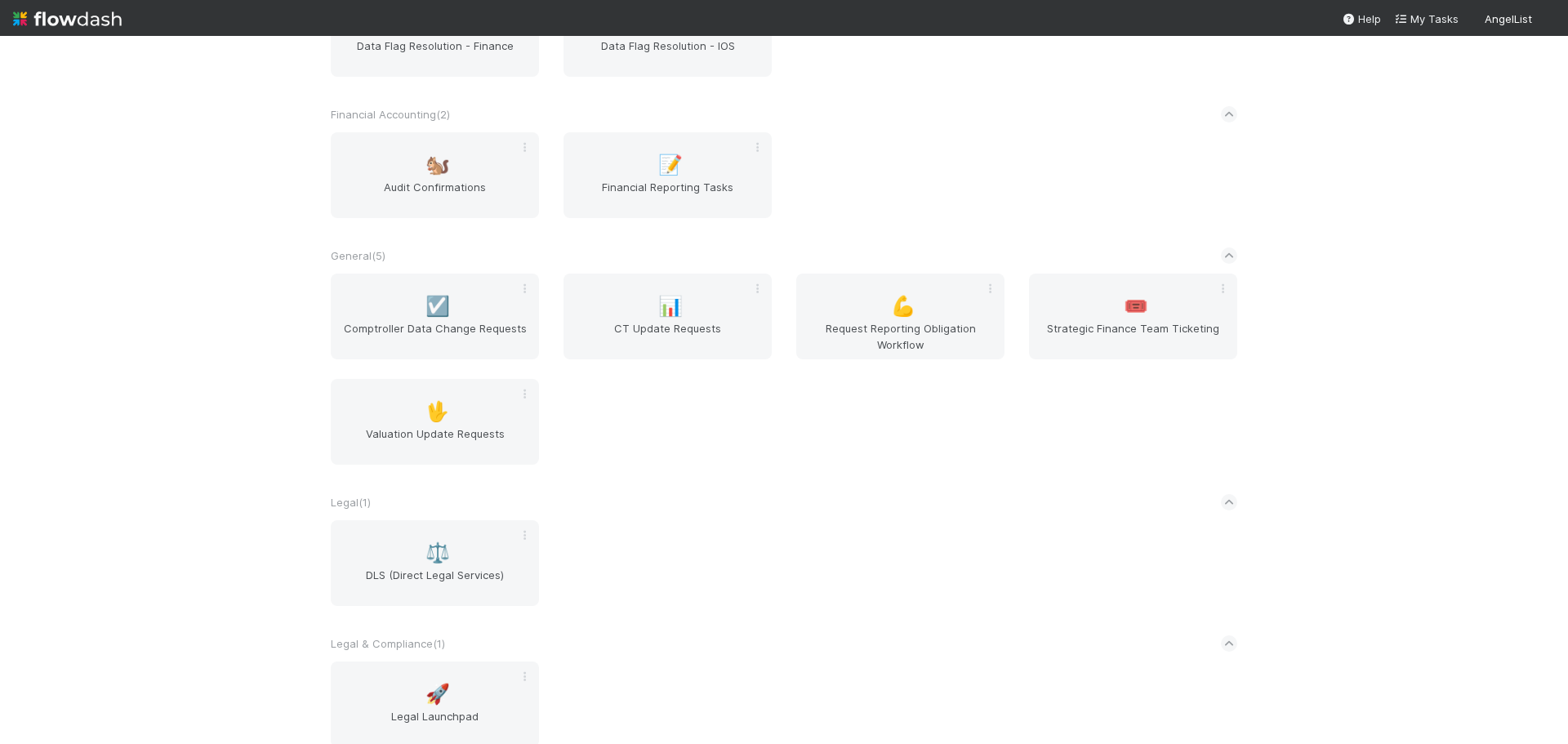
scroll to position [466, 0]
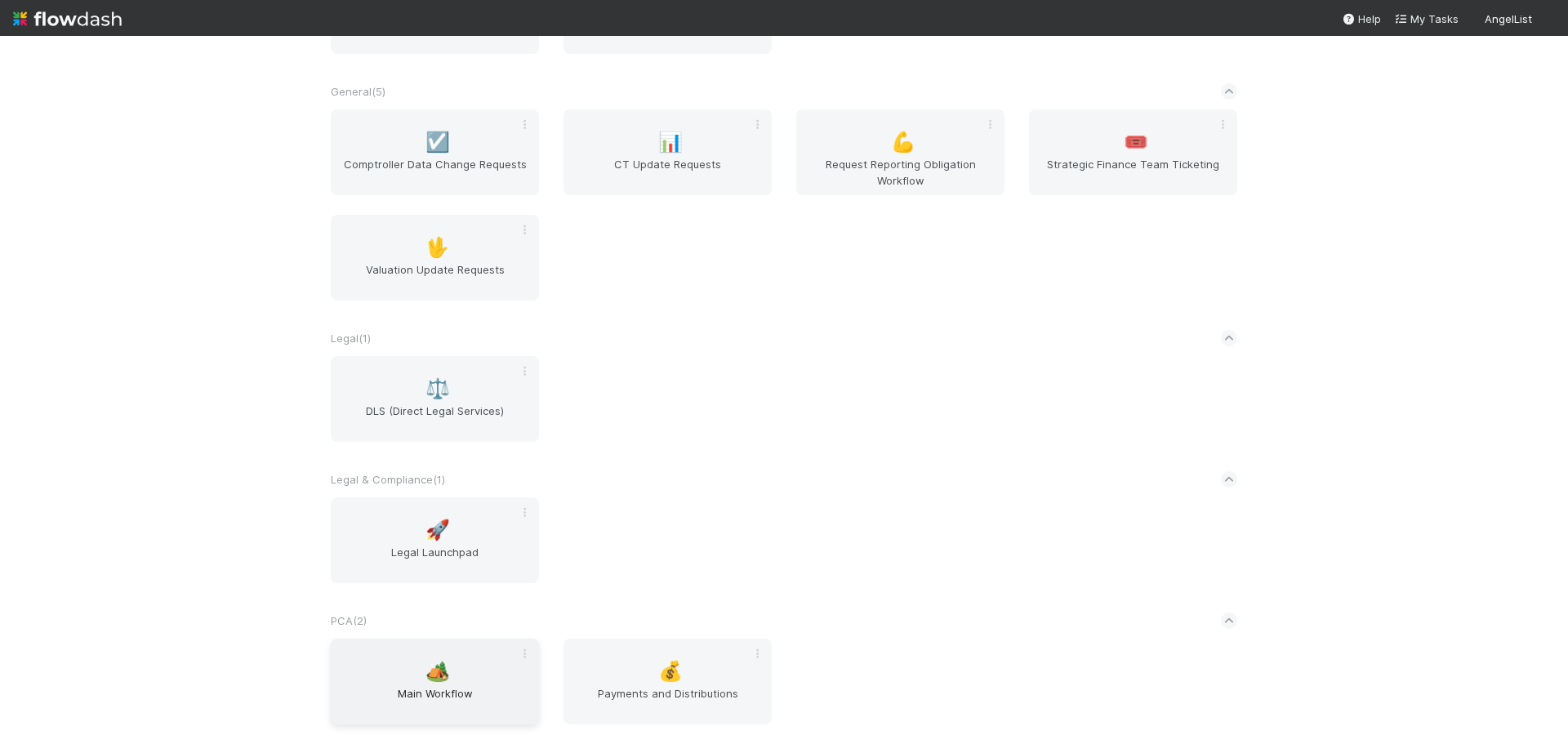
click at [431, 675] on span "🏕️" at bounding box center [438, 672] width 25 height 21
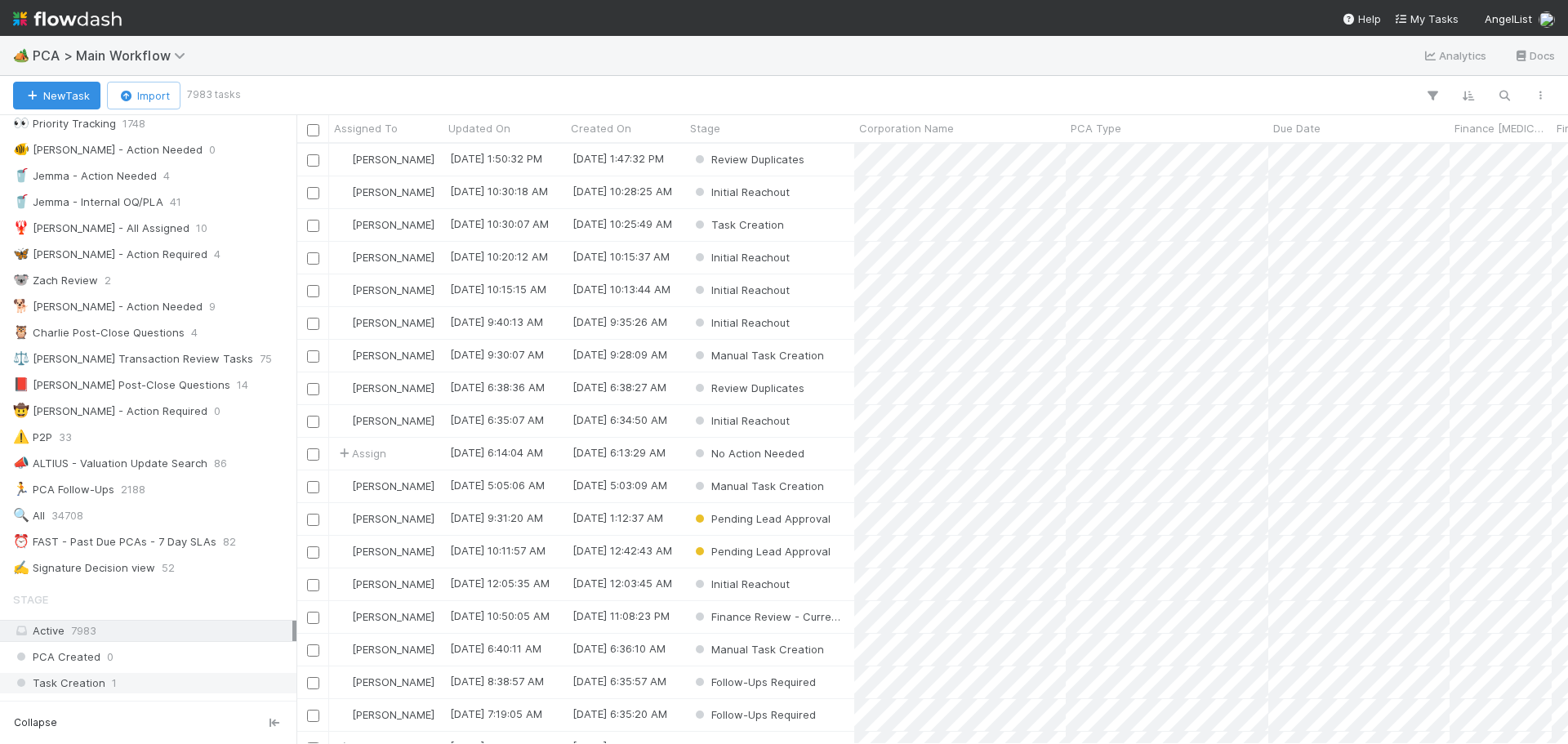
scroll to position [327, 0]
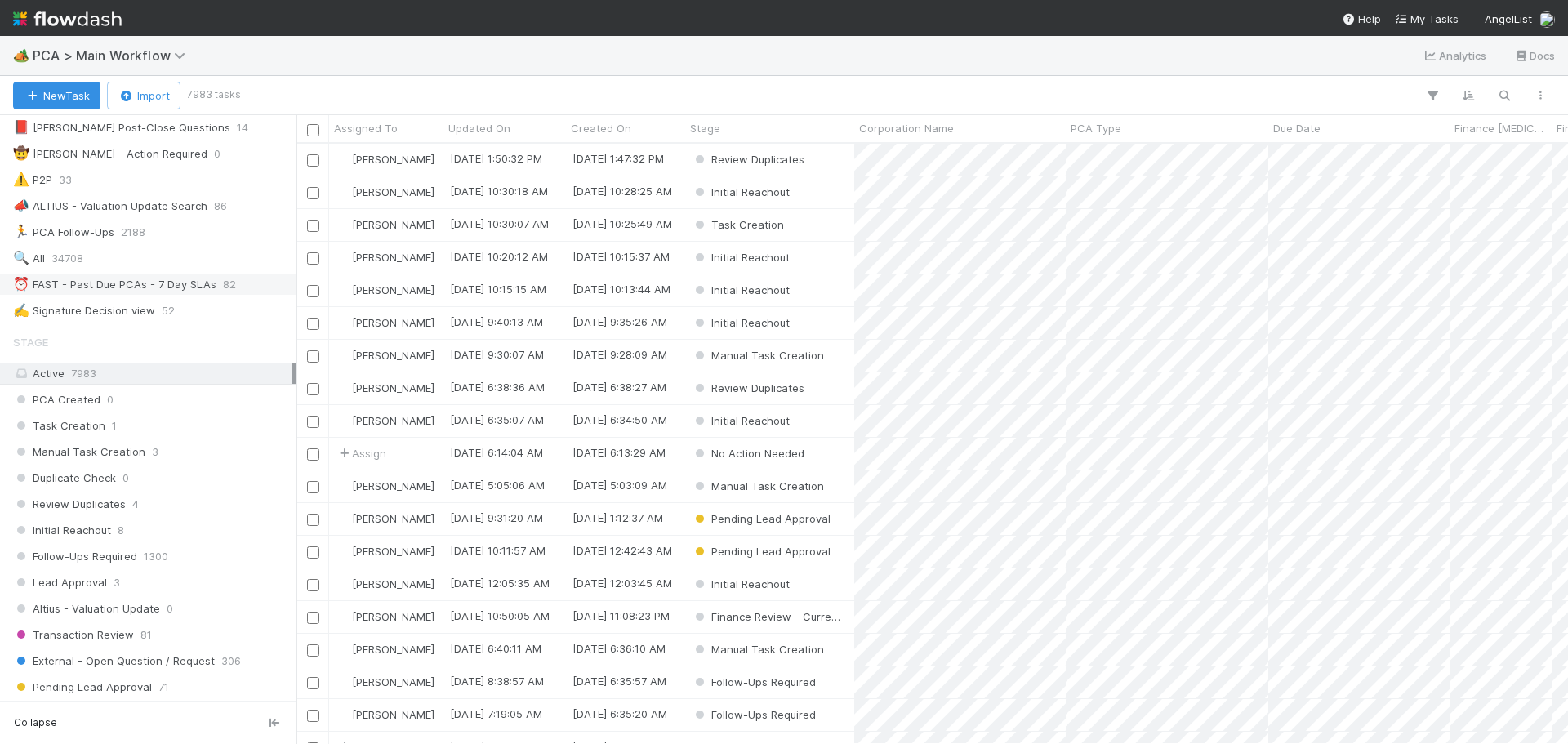
click at [136, 285] on div "⏰ FAST - Past Due PCAs - 7 Day SLAs" at bounding box center [115, 285] width 204 height 20
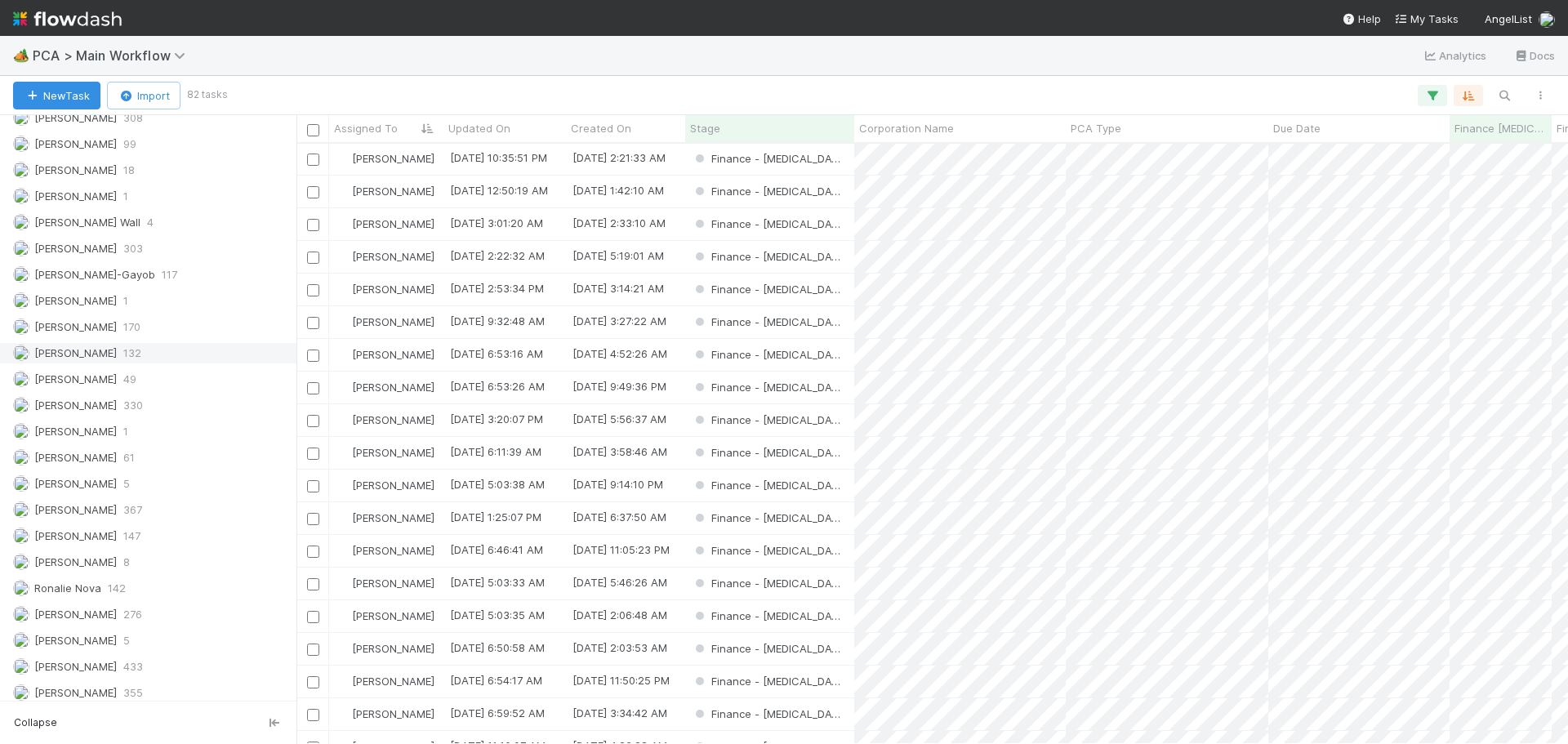
scroll to position [2326, 0]
click at [151, 317] on div "Marenz Trajano 170" at bounding box center [153, 319] width 279 height 20
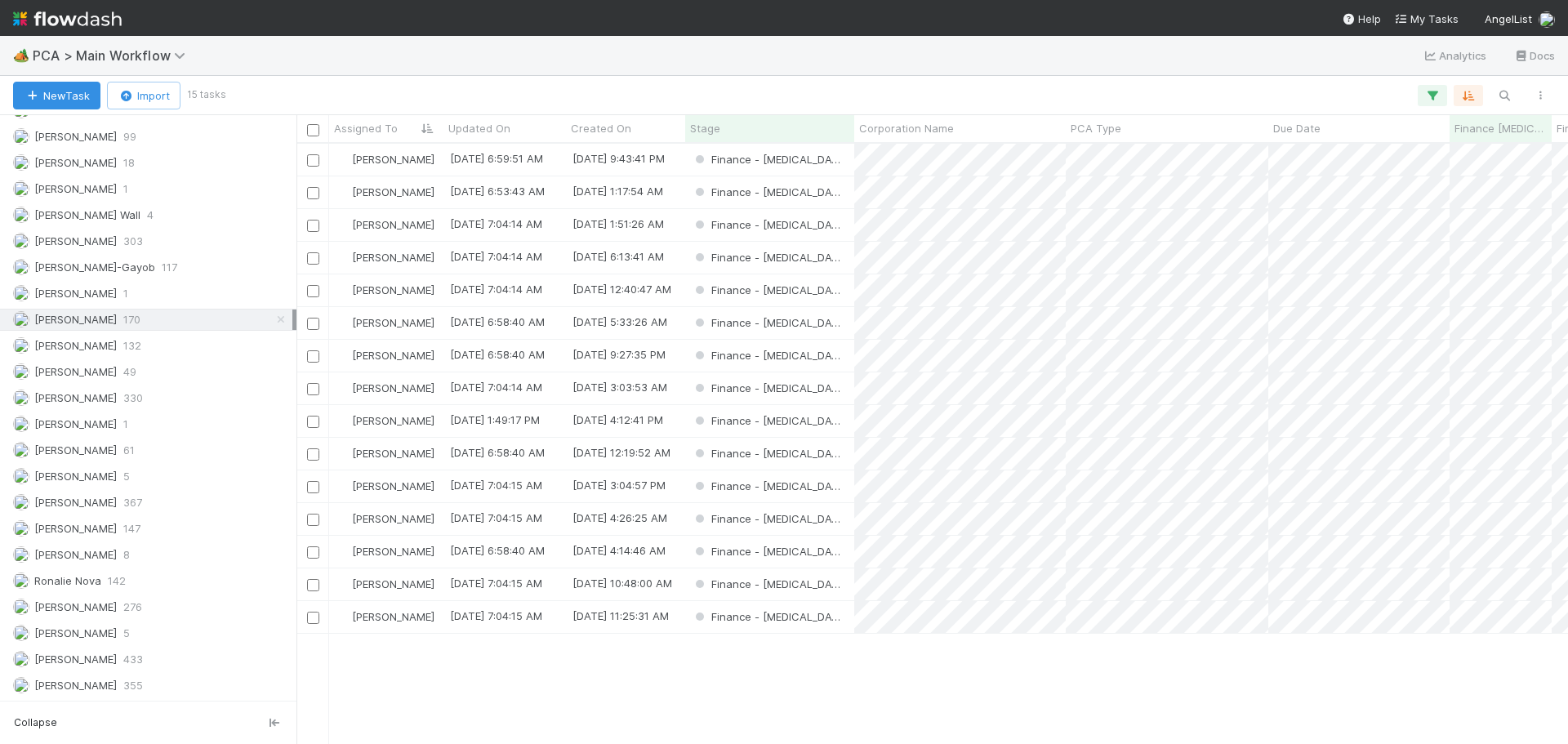
scroll to position [588, 1259]
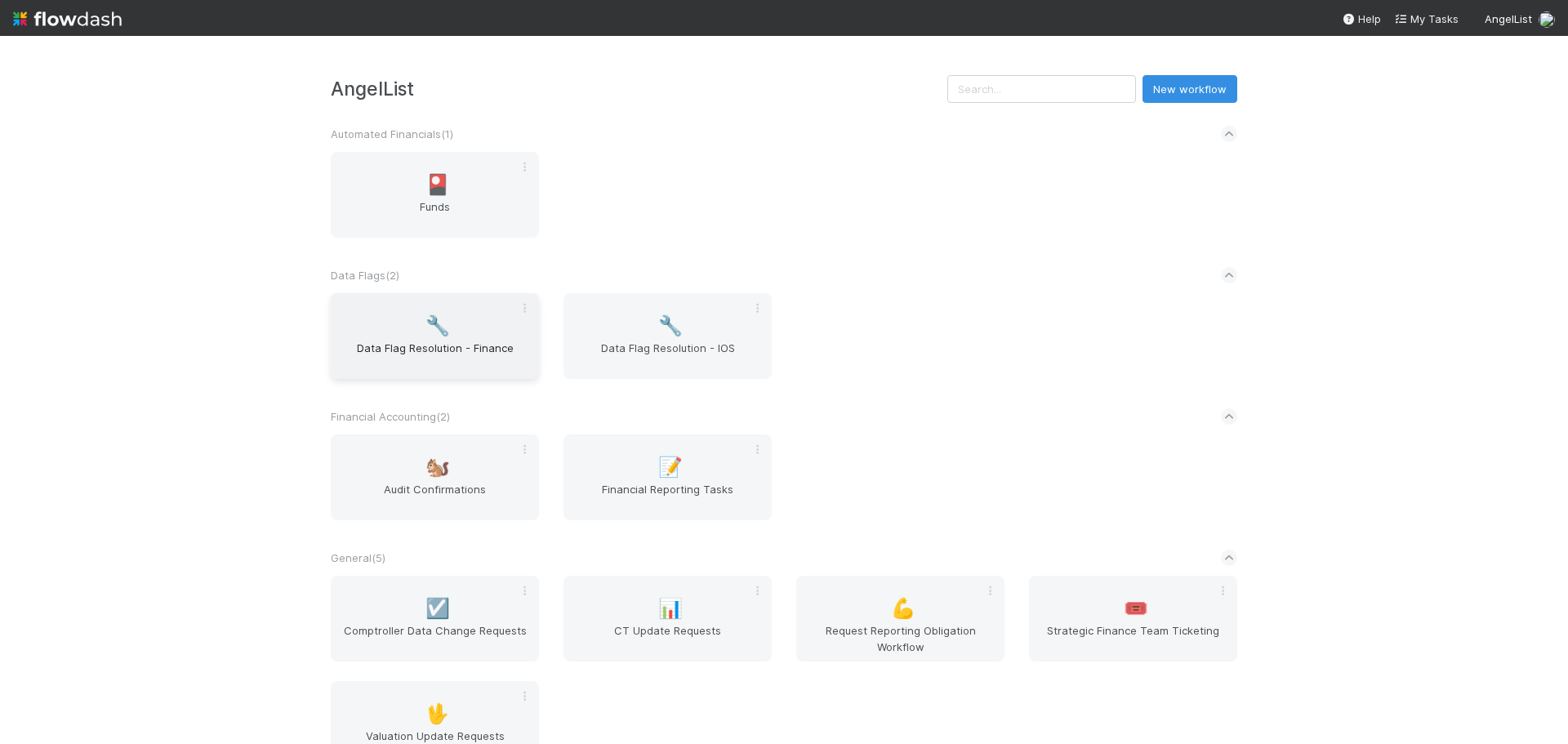
click at [432, 342] on span "Data Flag Resolution - Finance" at bounding box center [434, 356] width 195 height 33
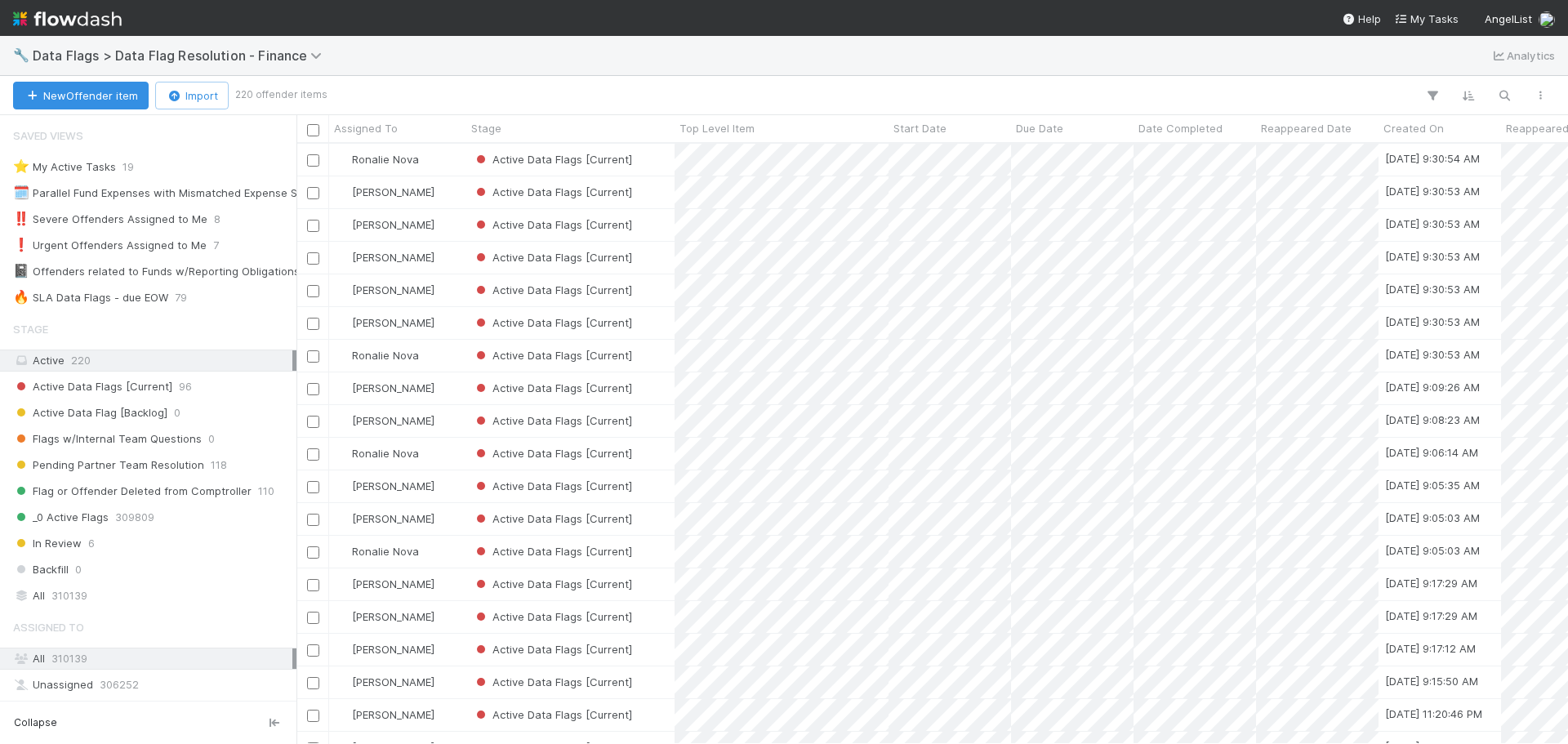
scroll to position [13, 13]
click at [179, 295] on span "79" at bounding box center [181, 297] width 12 height 20
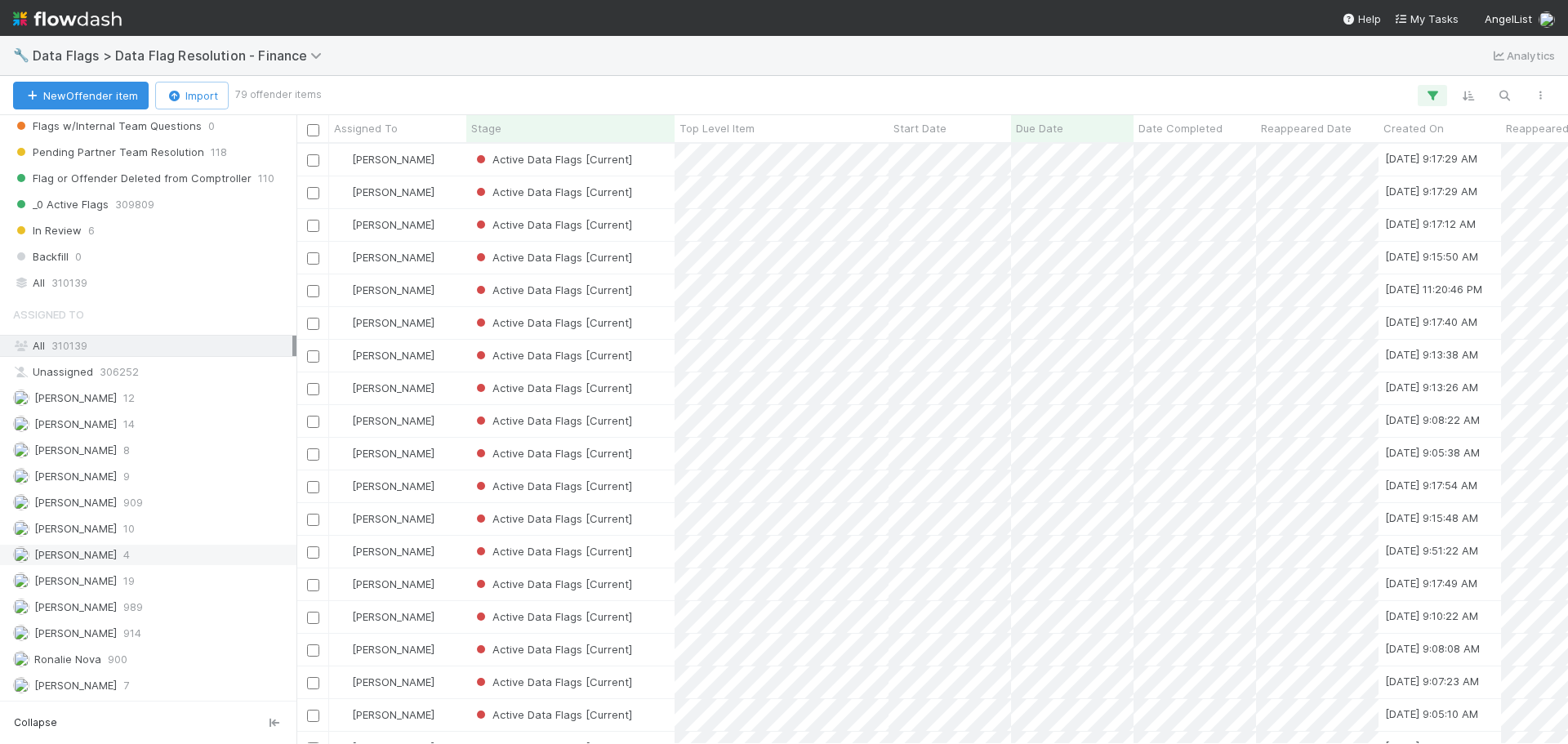
scroll to position [588, 1259]
click at [116, 584] on div "Marenz Trajano 19" at bounding box center [153, 581] width 279 height 20
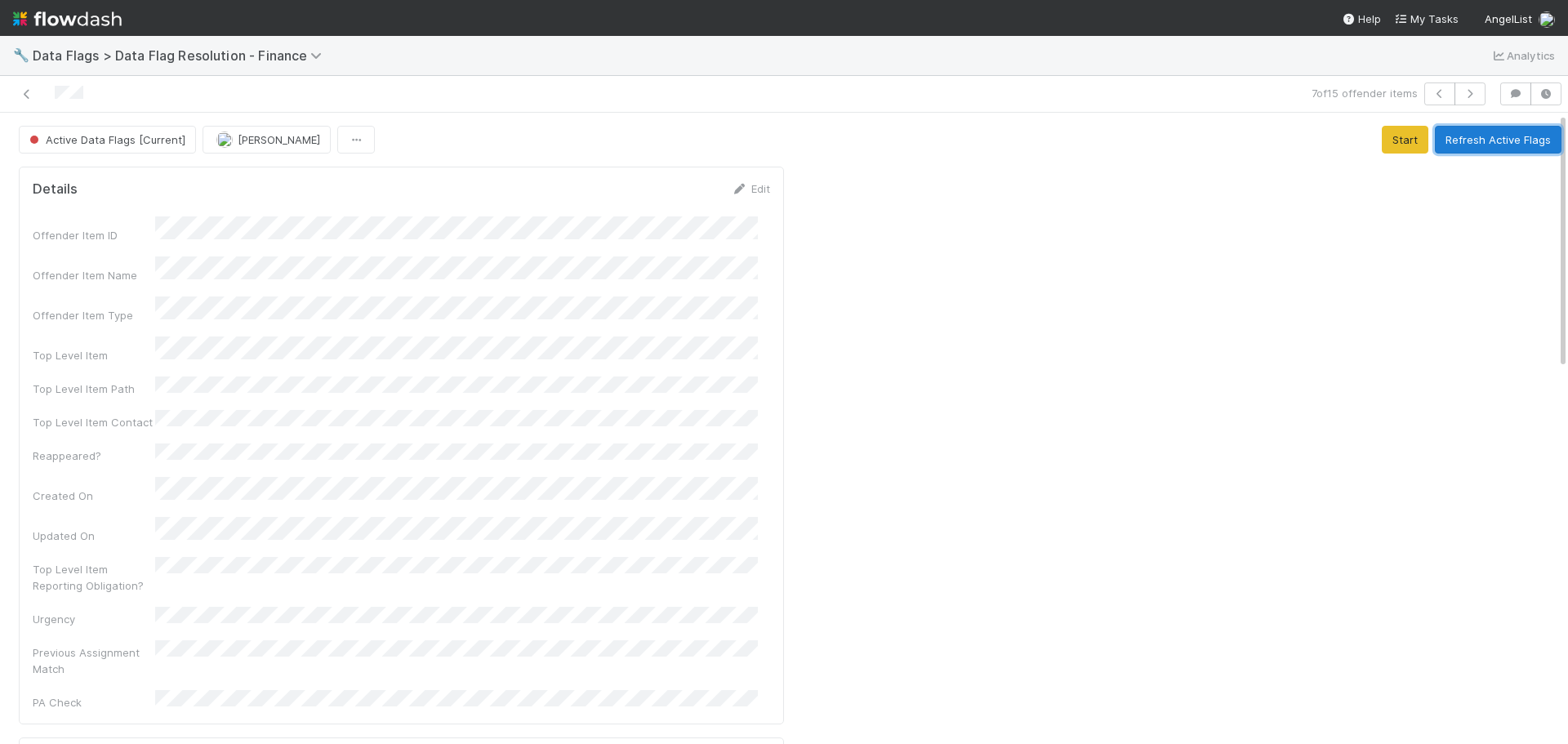
click at [1451, 136] on button "Refresh Active Flags" at bounding box center [1498, 139] width 126 height 28
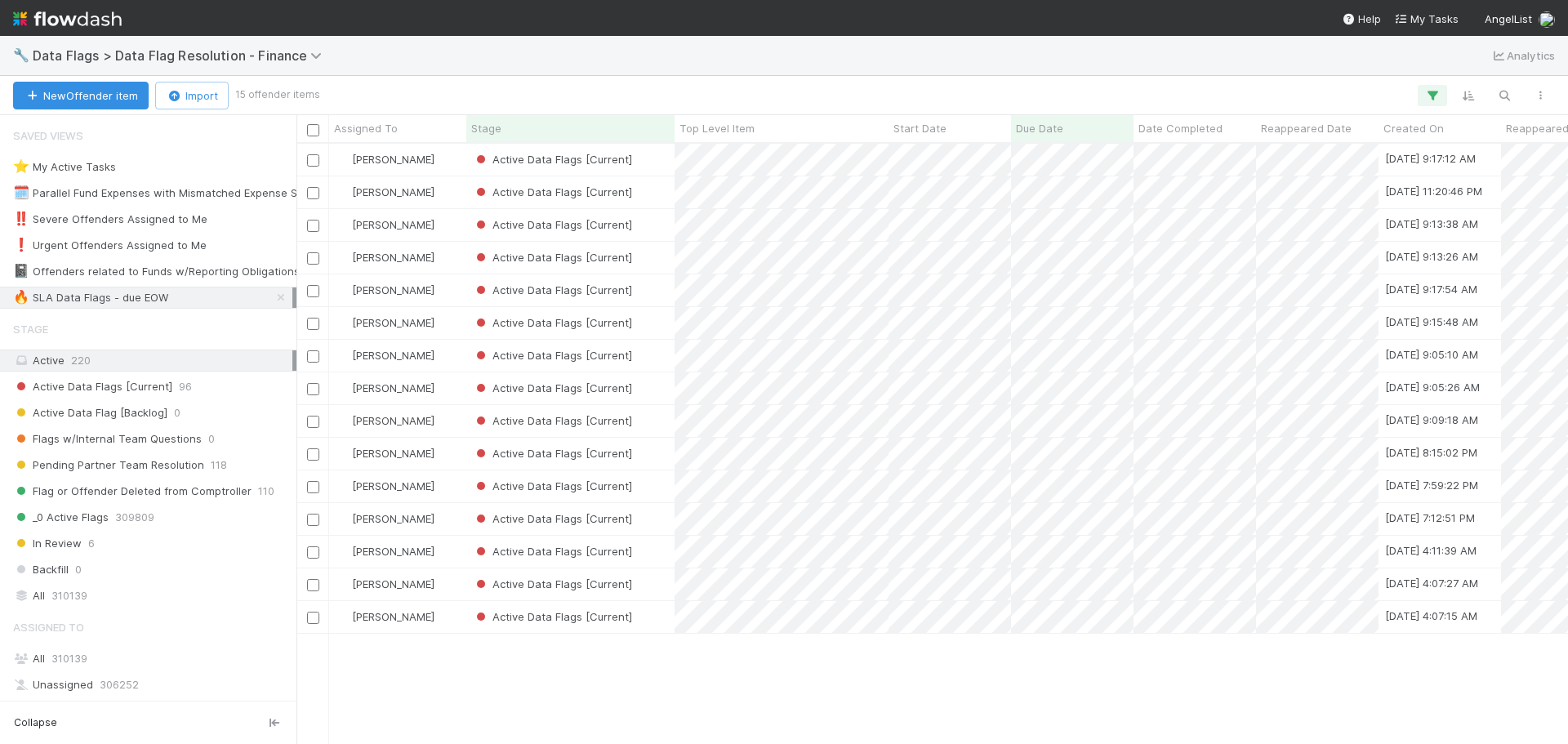
scroll to position [588, 1259]
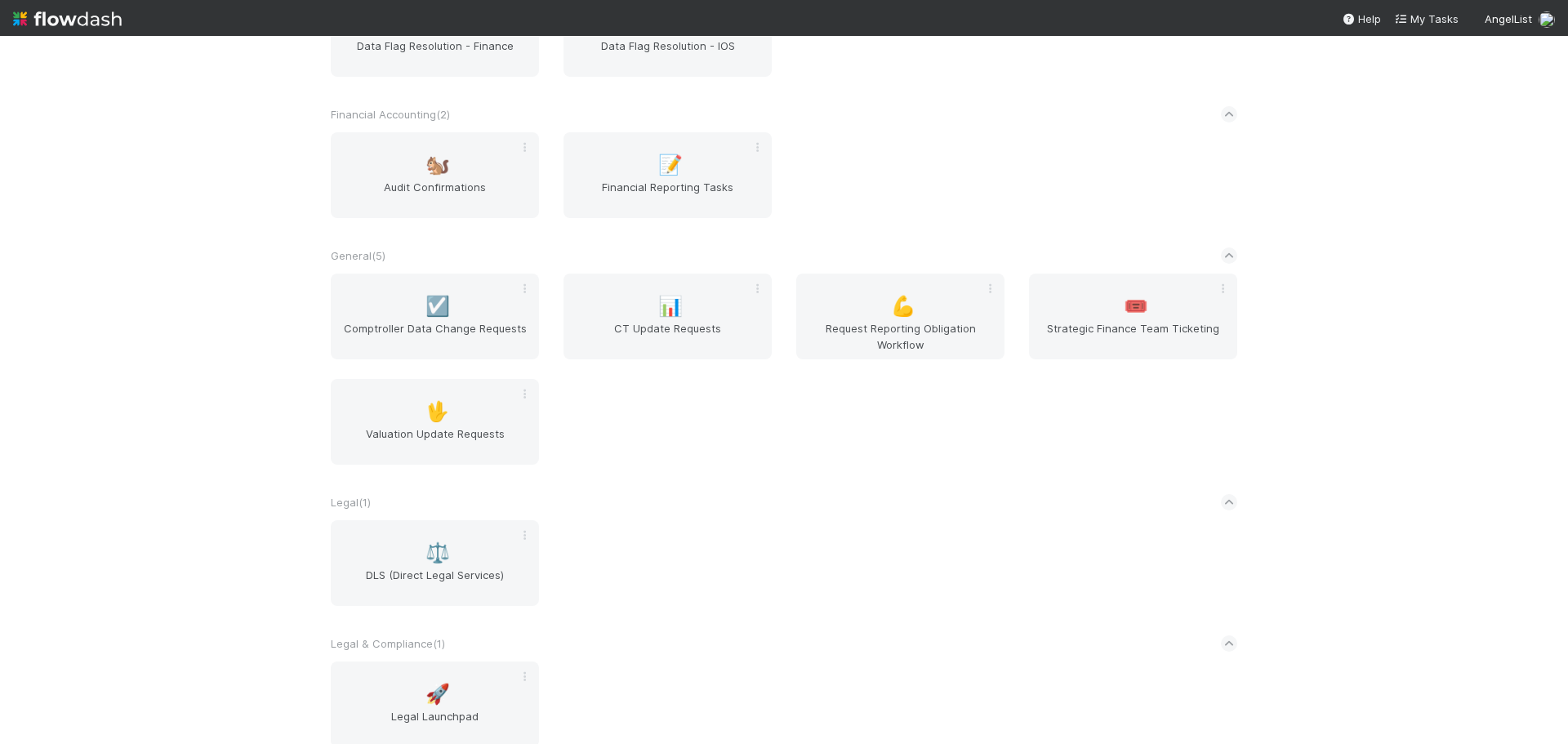
scroll to position [466, 0]
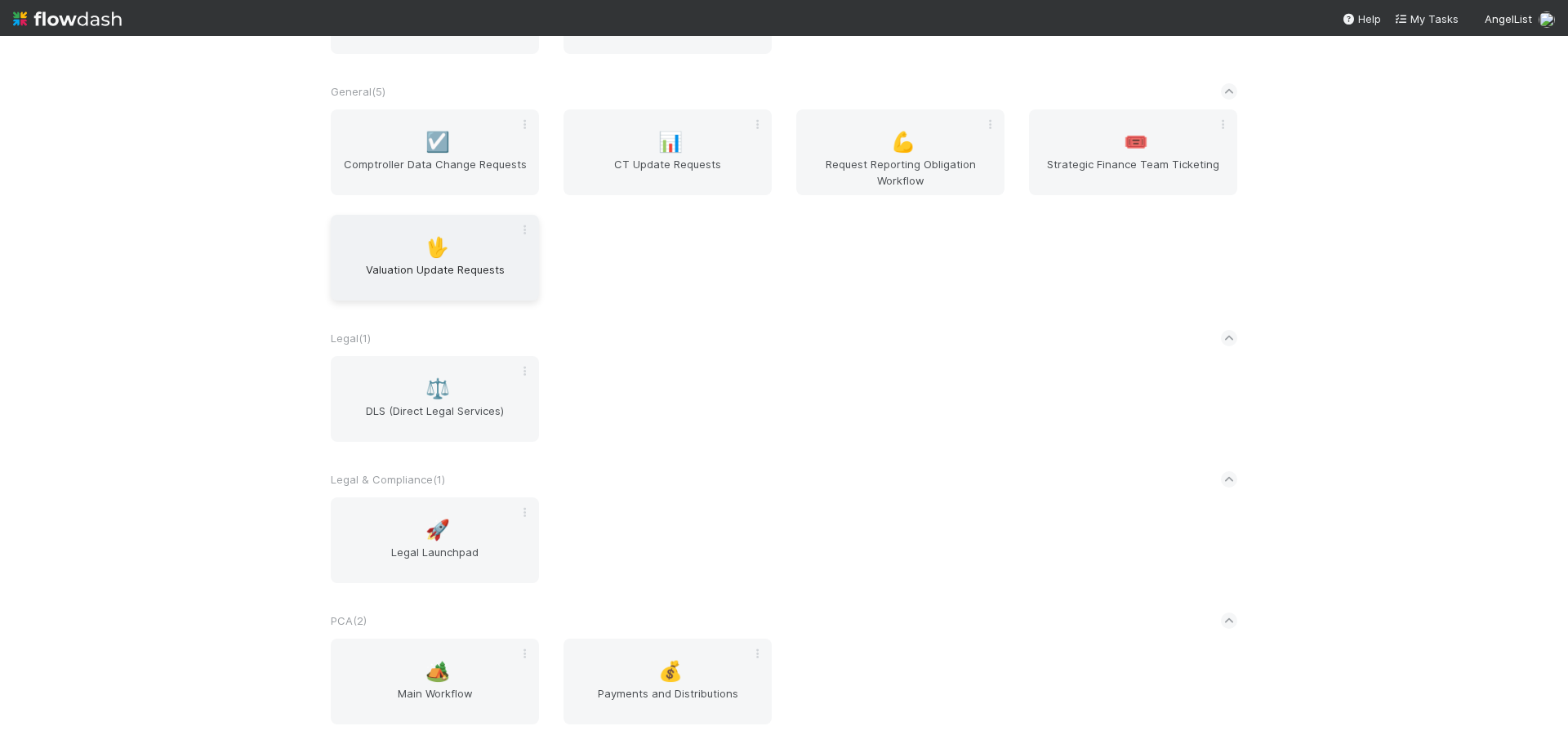
click at [438, 267] on span "Valuation Update Requests" at bounding box center [434, 278] width 195 height 33
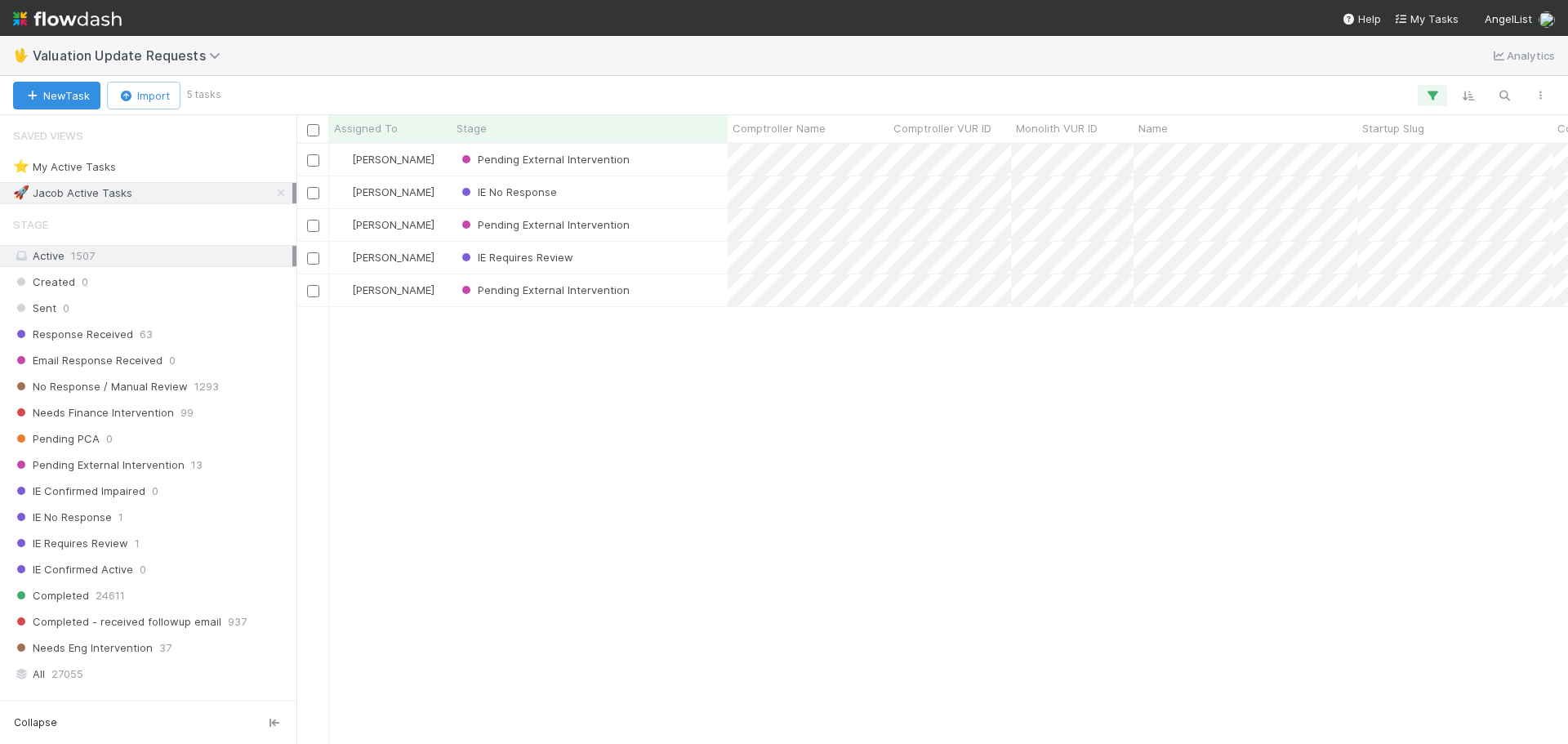
scroll to position [588, 1259]
click at [273, 190] on icon at bounding box center [281, 193] width 16 height 11
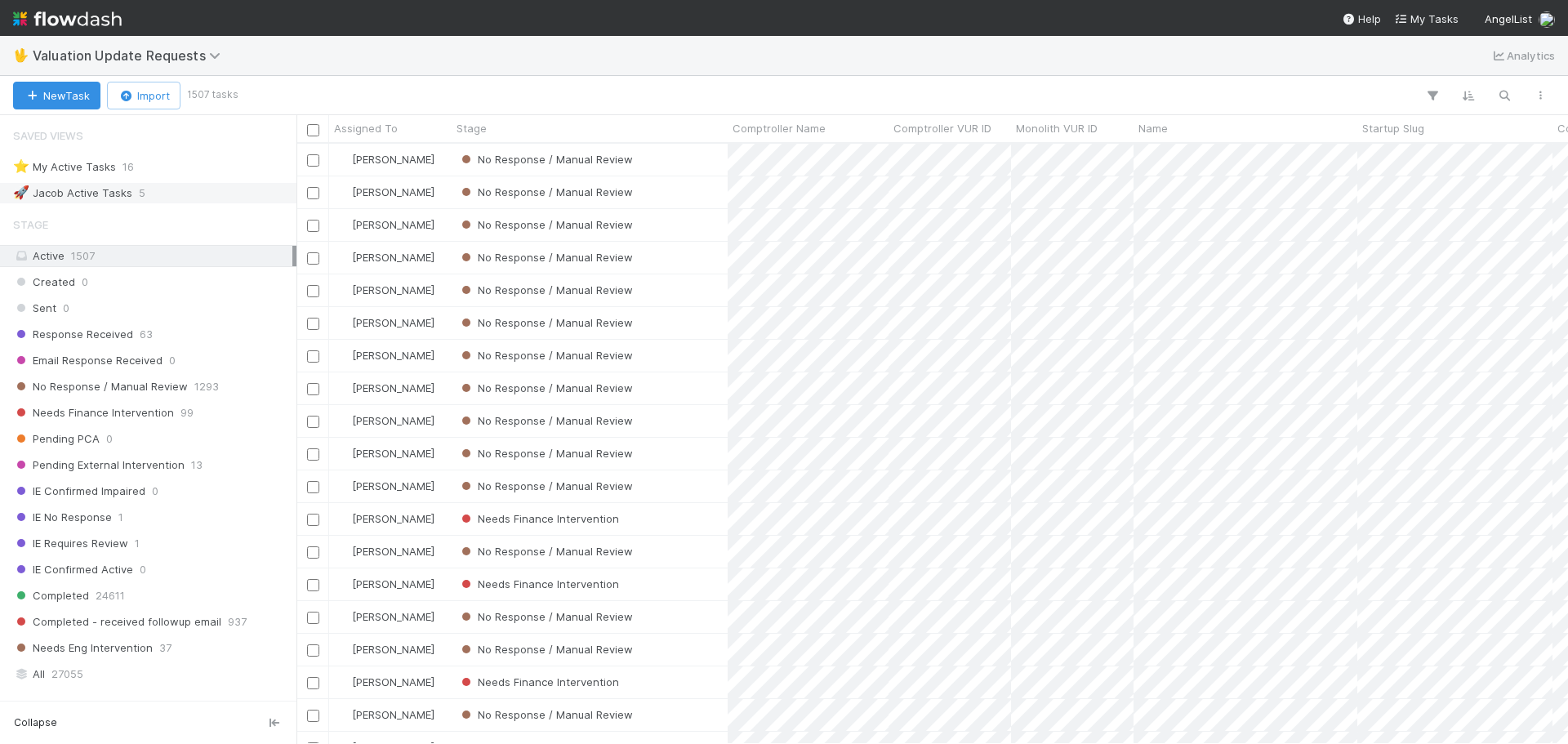
scroll to position [588, 1259]
click at [175, 415] on div "Needs Finance Intervention 99" at bounding box center [153, 413] width 279 height 20
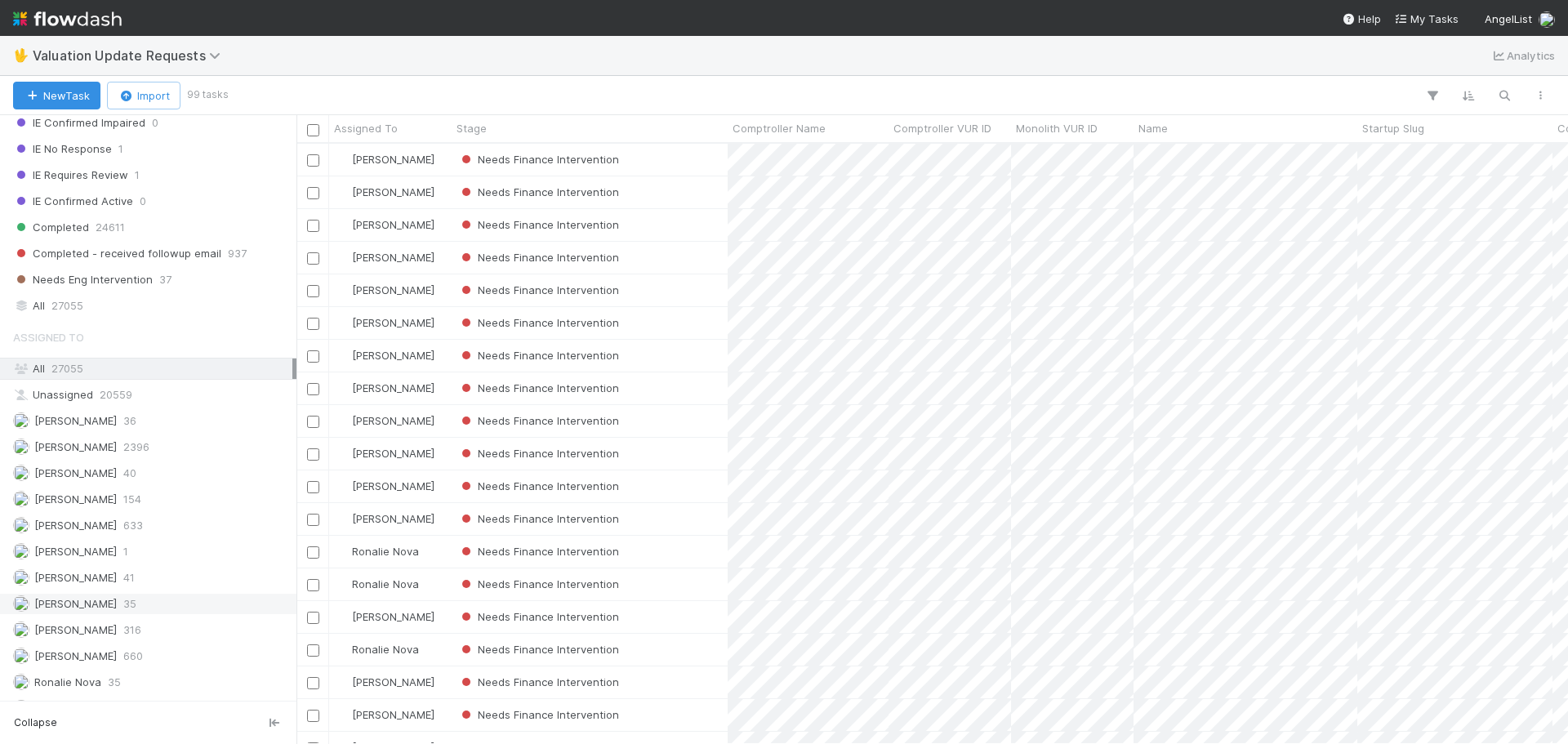
scroll to position [392, 0]
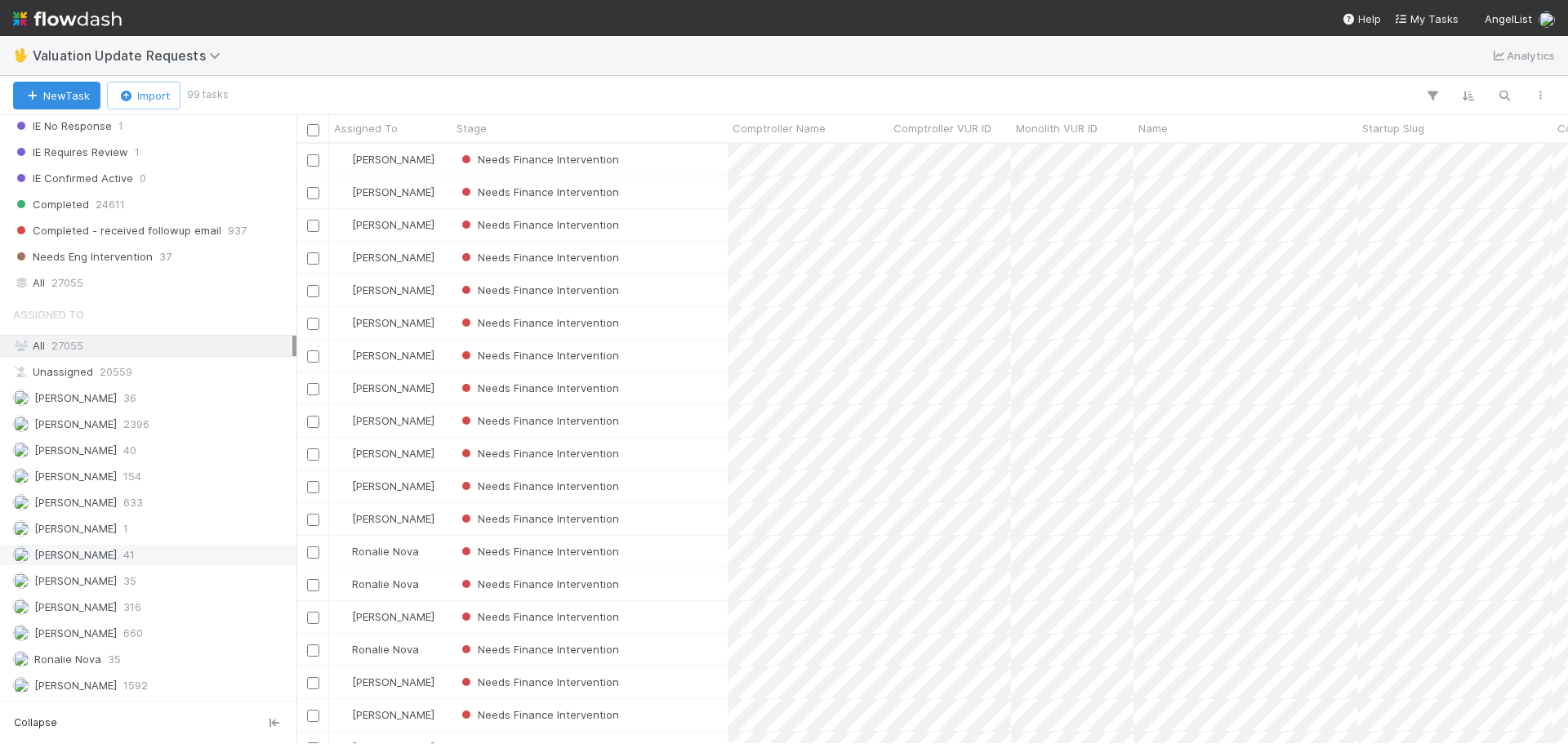
click at [134, 564] on div "[PERSON_NAME] 41" at bounding box center [153, 554] width 279 height 20
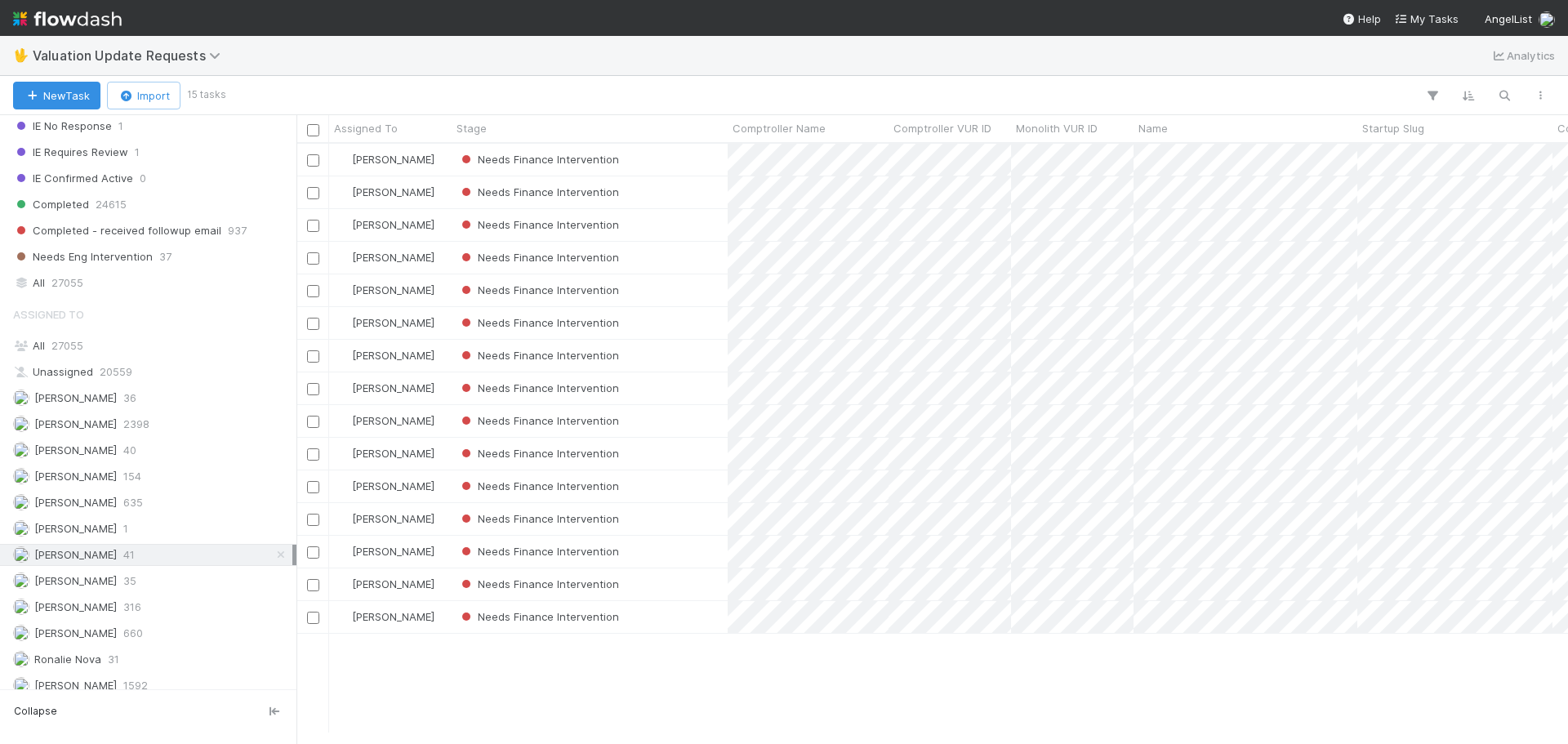
scroll to position [381, 0]
